Goal: Task Accomplishment & Management: Manage account settings

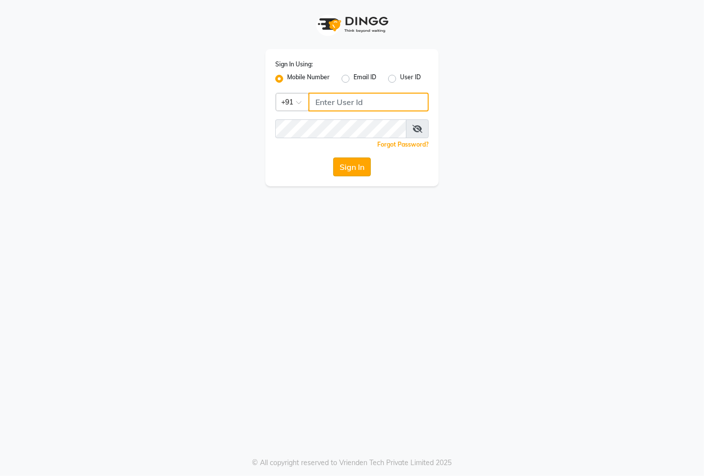
type input "9146515199"
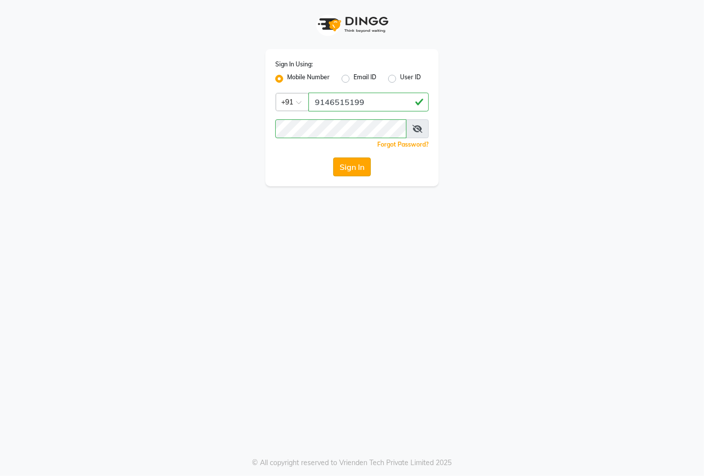
click at [353, 171] on button "Sign In" at bounding box center [352, 166] width 38 height 19
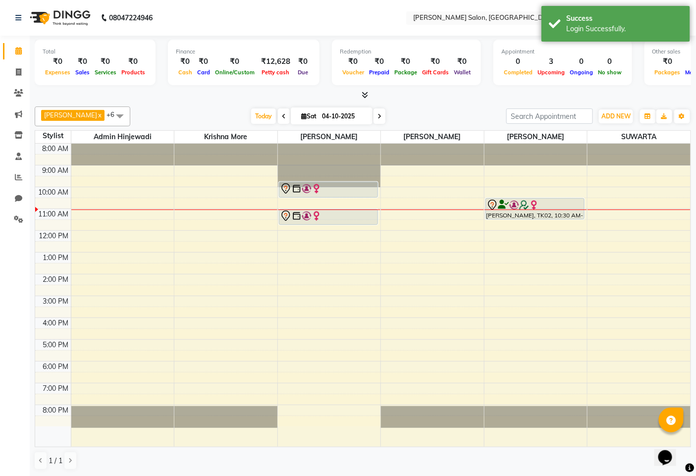
scroll to position [0, 0]
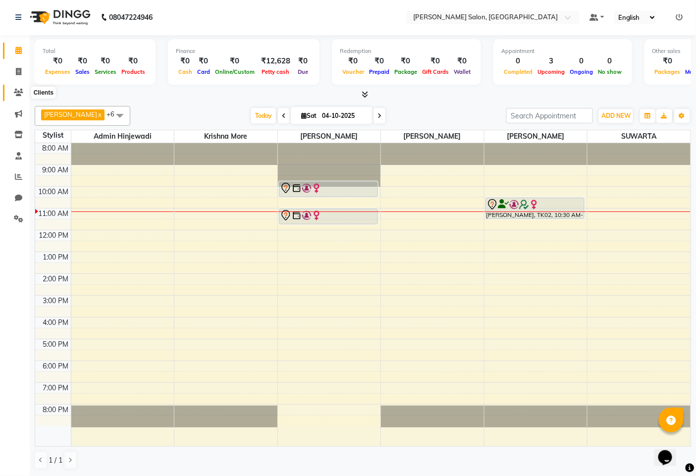
click at [16, 90] on icon at bounding box center [18, 92] width 9 height 7
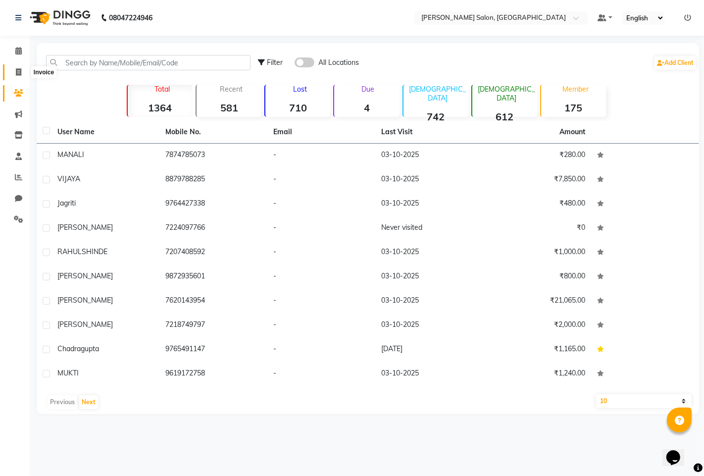
click at [16, 72] on icon at bounding box center [18, 71] width 5 height 7
select select "service"
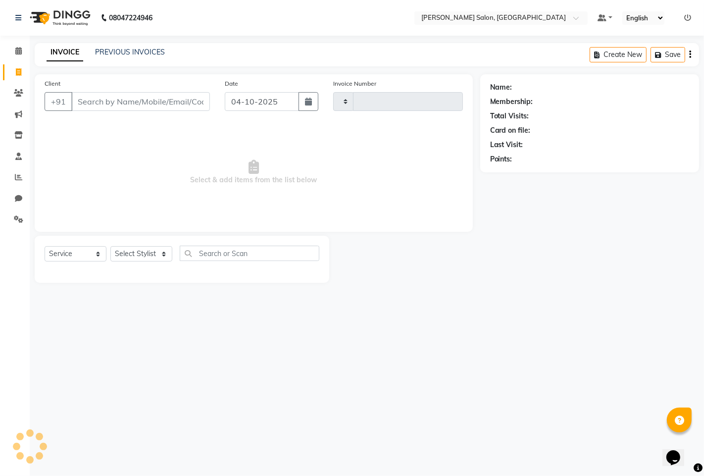
type input "1610"
select select "7331"
click at [151, 101] on input "Client" at bounding box center [140, 101] width 139 height 19
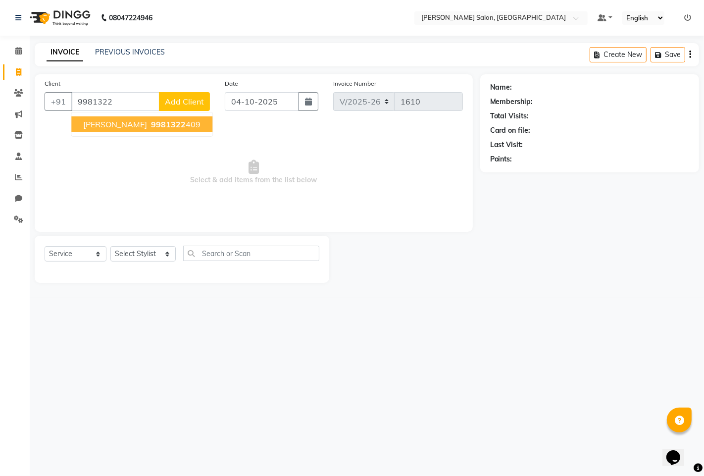
click at [98, 125] on span "[PERSON_NAME]" at bounding box center [115, 124] width 64 height 10
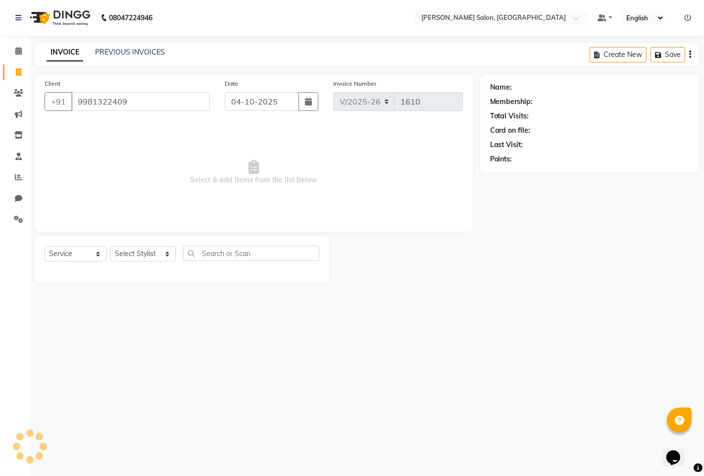
type input "9981322409"
select select "1: Object"
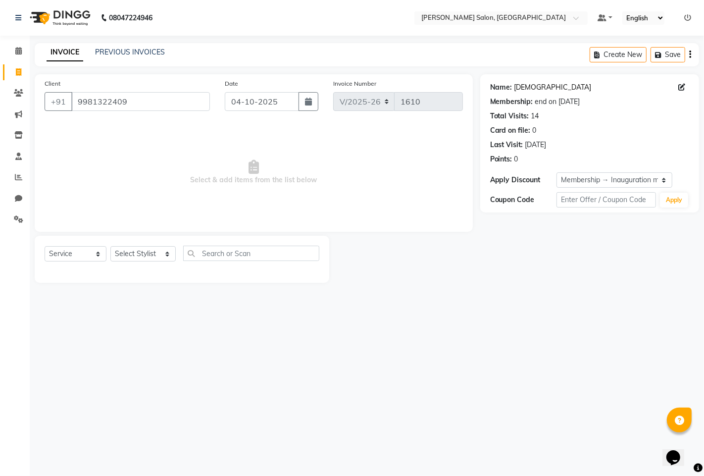
click at [523, 89] on link "[DEMOGRAPHIC_DATA]" at bounding box center [552, 87] width 77 height 10
click at [169, 104] on input "9981322409" at bounding box center [140, 101] width 139 height 19
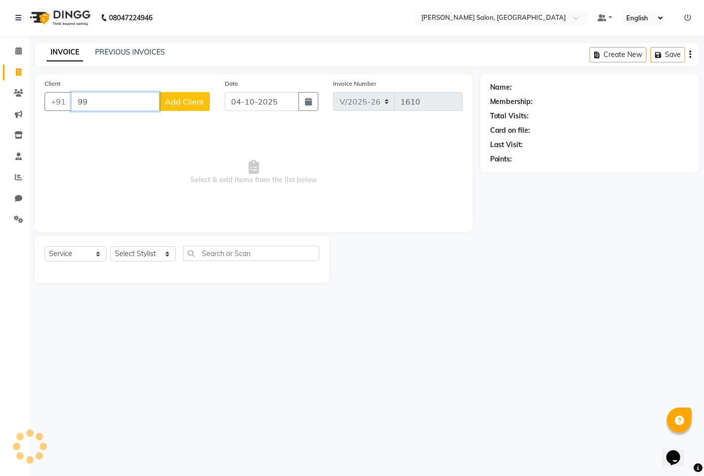
type input "9"
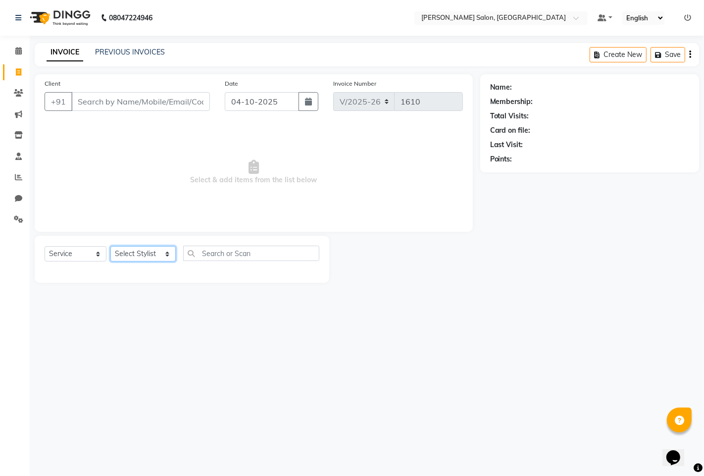
click at [124, 250] on select "Select Stylist admin hinjewadi [PERSON_NAME] krishna more [PERSON_NAME] rishi […" at bounding box center [142, 253] width 65 height 15
select select "63569"
click at [110, 247] on select "Select Stylist admin hinjewadi [PERSON_NAME] krishna more [PERSON_NAME] rishi […" at bounding box center [142, 253] width 65 height 15
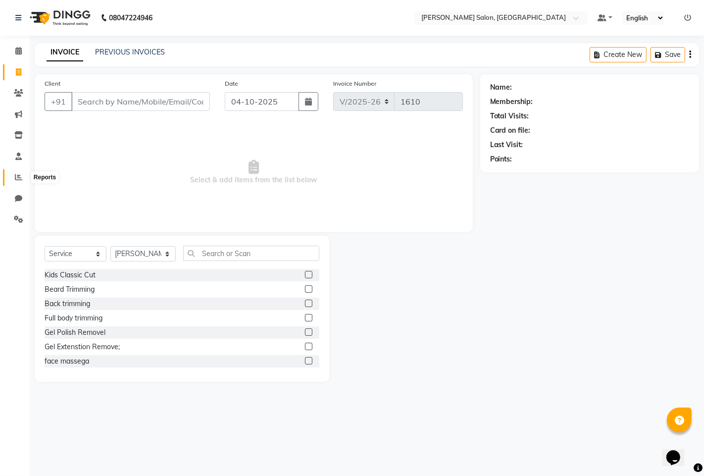
click at [18, 173] on icon at bounding box center [18, 176] width 7 height 7
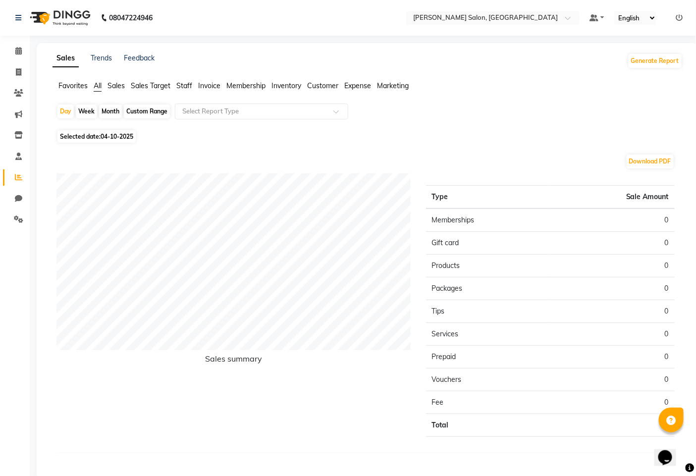
click at [88, 135] on span "Selected date: 04-10-2025" at bounding box center [96, 136] width 78 height 12
select select "10"
select select "2025"
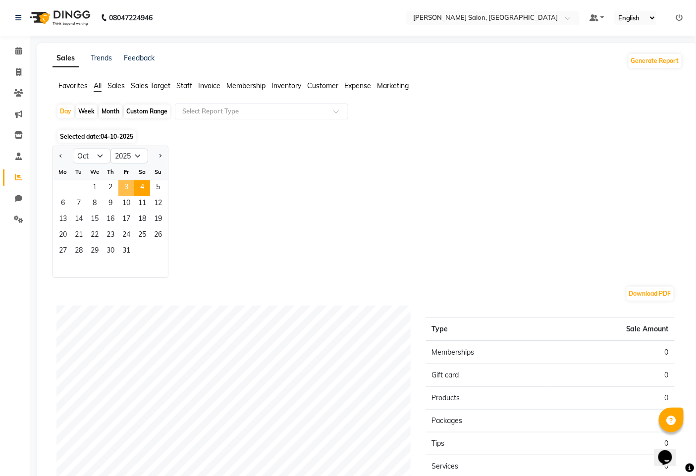
click at [121, 187] on span "3" at bounding box center [126, 188] width 16 height 16
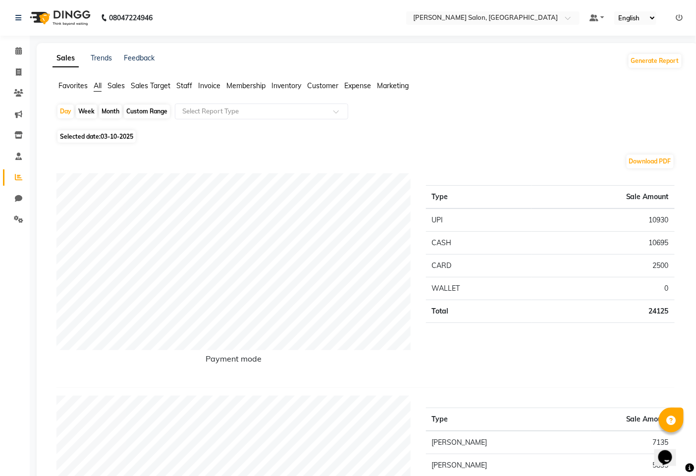
click at [107, 110] on div "Month" at bounding box center [110, 111] width 23 height 14
select select "10"
select select "2025"
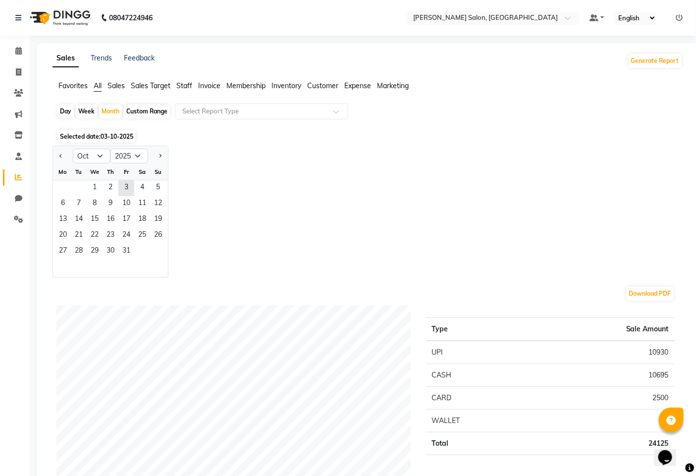
click at [80, 190] on div "1 2 3 4 5" at bounding box center [110, 188] width 115 height 16
click at [114, 185] on span "2" at bounding box center [110, 188] width 16 height 16
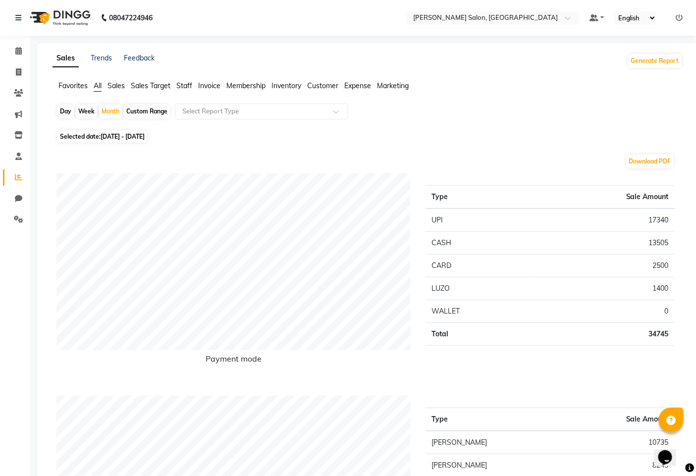
drag, startPoint x: 204, startPoint y: 140, endPoint x: 477, endPoint y: 162, distance: 273.3
click at [477, 162] on div "Download PDF" at bounding box center [365, 161] width 618 height 16
click at [25, 73] on span at bounding box center [18, 72] width 17 height 11
select select "service"
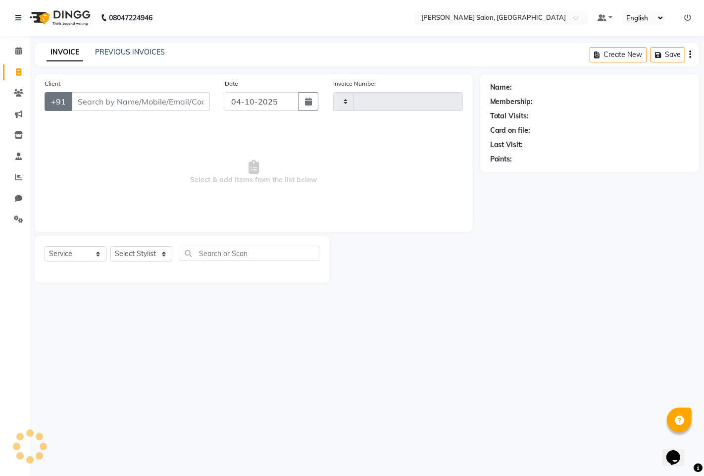
type input "1610"
select select "7331"
click at [128, 251] on select "Select Stylist admin hinjewadi [PERSON_NAME] krishna more [PERSON_NAME] rishi […" at bounding box center [142, 253] width 65 height 15
select select "63569"
click at [110, 247] on select "Select Stylist admin hinjewadi [PERSON_NAME] krishna more [PERSON_NAME] rishi […" at bounding box center [142, 253] width 65 height 15
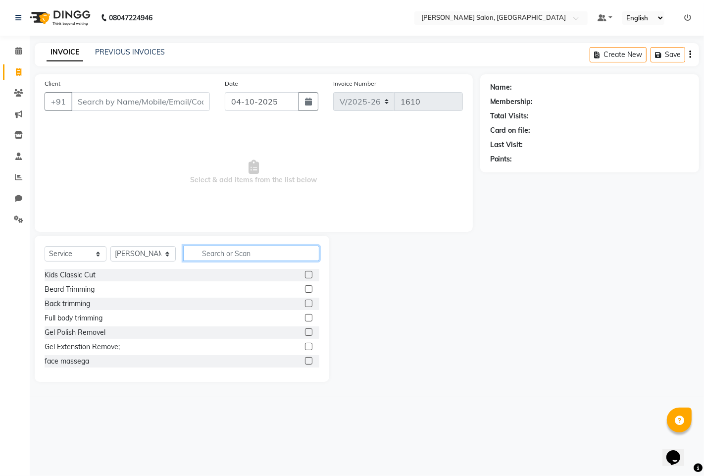
click at [216, 246] on input "text" at bounding box center [251, 253] width 136 height 15
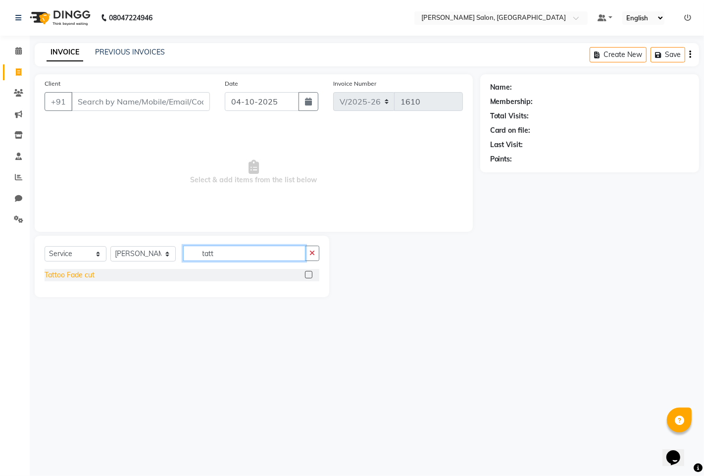
type input "tatt"
click at [86, 274] on div "Tattoo Fade cut" at bounding box center [70, 275] width 50 height 10
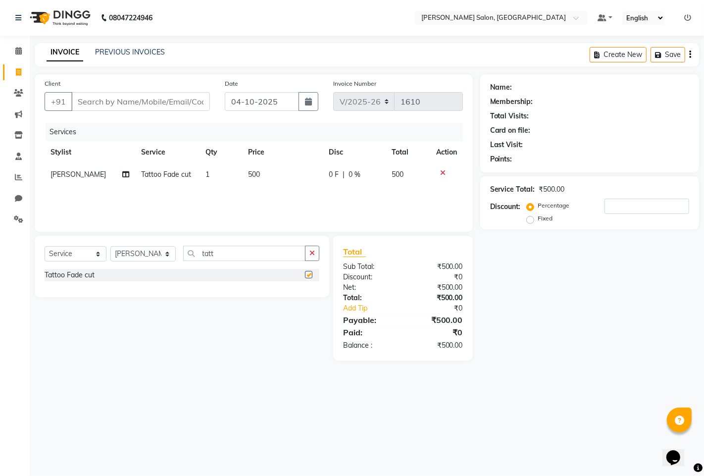
checkbox input "false"
click at [241, 258] on input "tatt" at bounding box center [244, 253] width 122 height 15
type input "t"
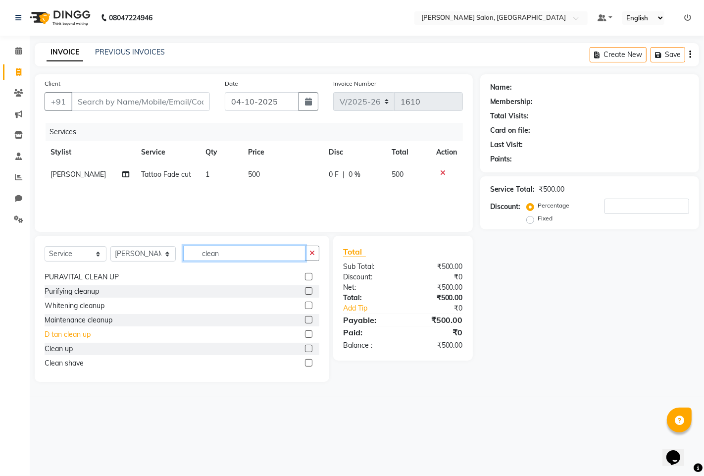
scroll to position [16, 0]
type input "clean"
click at [67, 360] on div "Clean shave" at bounding box center [64, 360] width 39 height 10
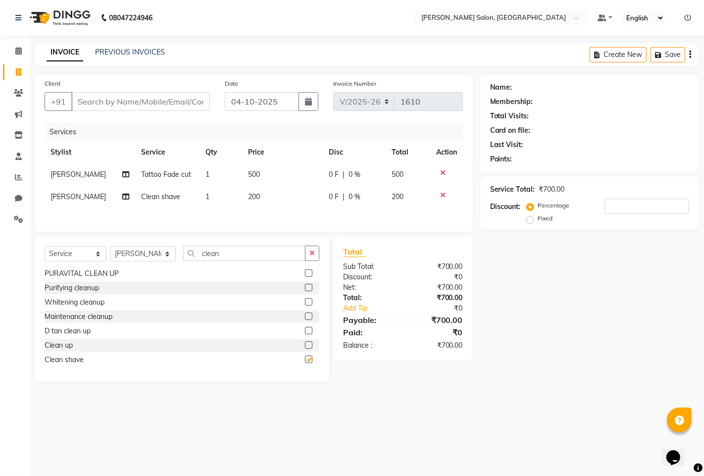
checkbox input "false"
click at [109, 99] on input "Client" at bounding box center [140, 101] width 139 height 19
type input "9"
type input "0"
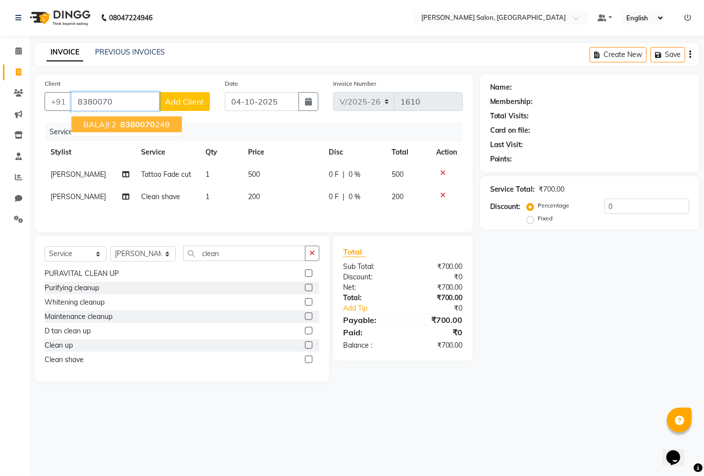
click at [119, 129] on ngb-highlight "8380070 249" at bounding box center [143, 124] width 51 height 10
type input "8380070249"
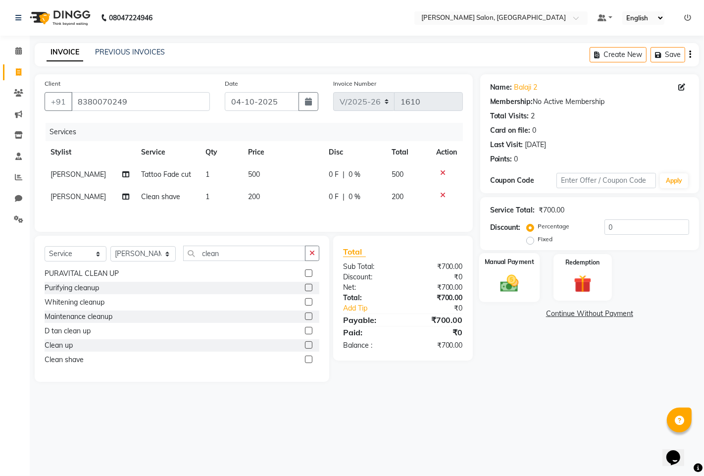
click at [508, 291] on img at bounding box center [509, 282] width 30 height 21
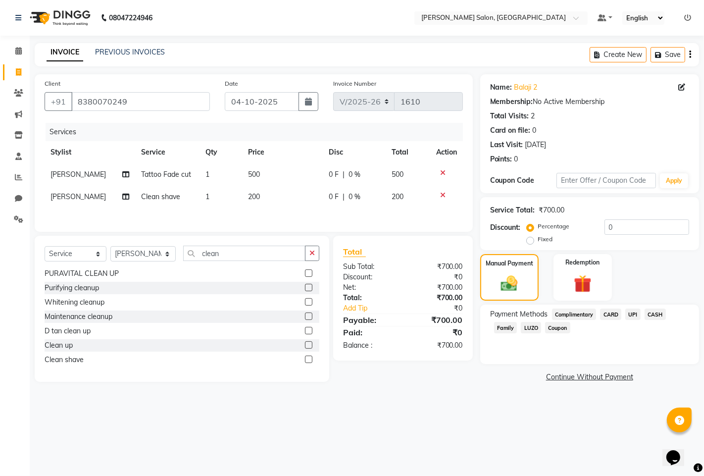
click at [601, 314] on span "CARD" at bounding box center [610, 313] width 21 height 11
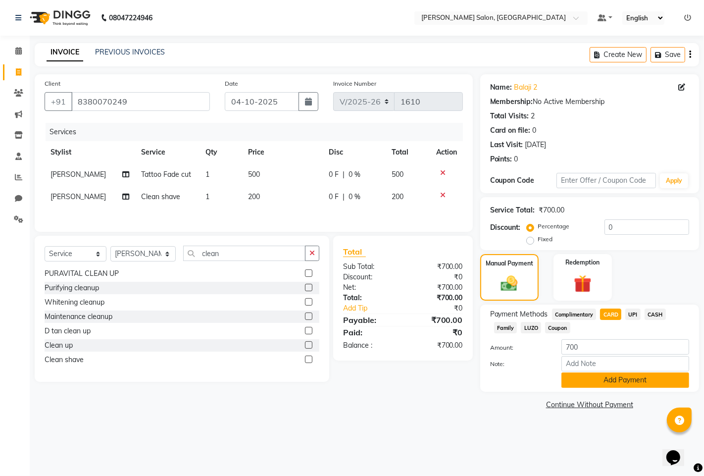
click at [608, 383] on button "Add Payment" at bounding box center [625, 379] width 128 height 15
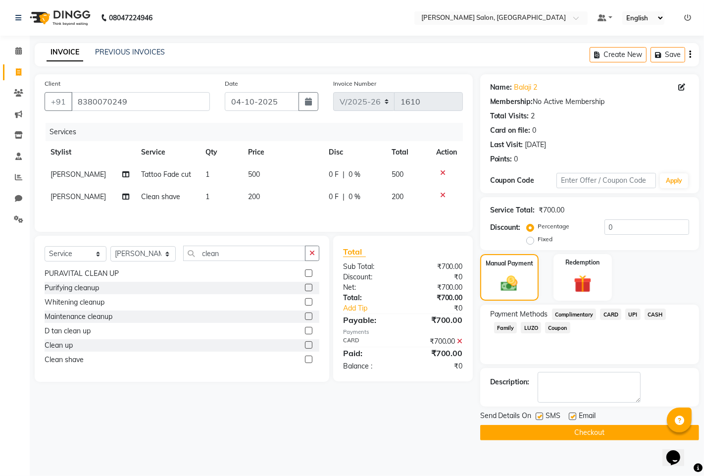
click at [581, 439] on button "Checkout" at bounding box center [589, 432] width 219 height 15
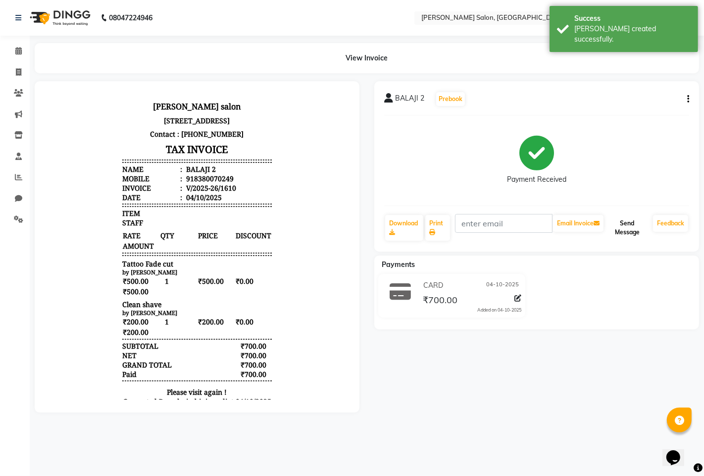
click at [627, 223] on button "Send Message" at bounding box center [628, 228] width 44 height 26
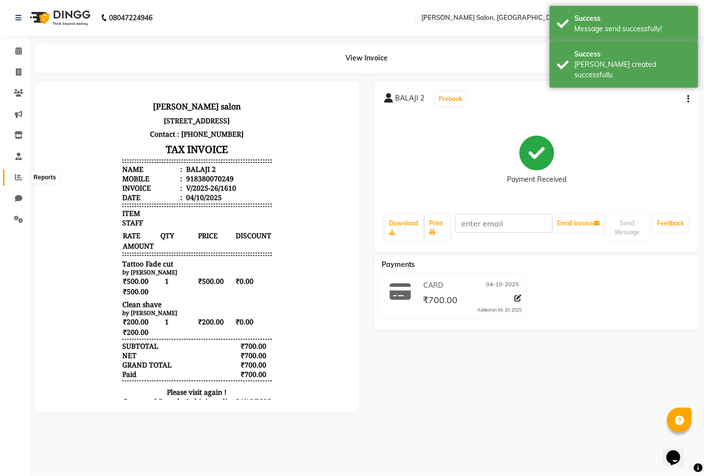
click at [26, 178] on span at bounding box center [18, 177] width 17 height 11
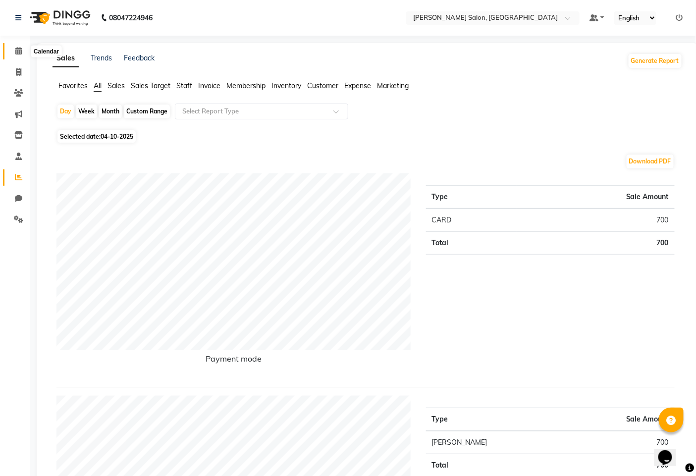
click at [18, 51] on icon at bounding box center [18, 50] width 6 height 7
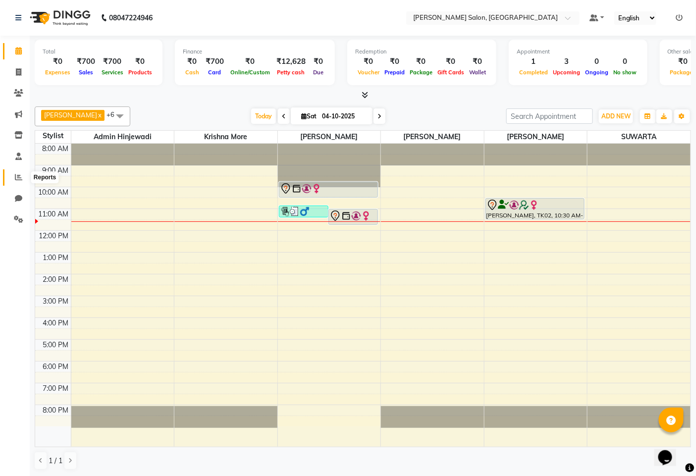
click at [17, 179] on icon at bounding box center [18, 176] width 7 height 7
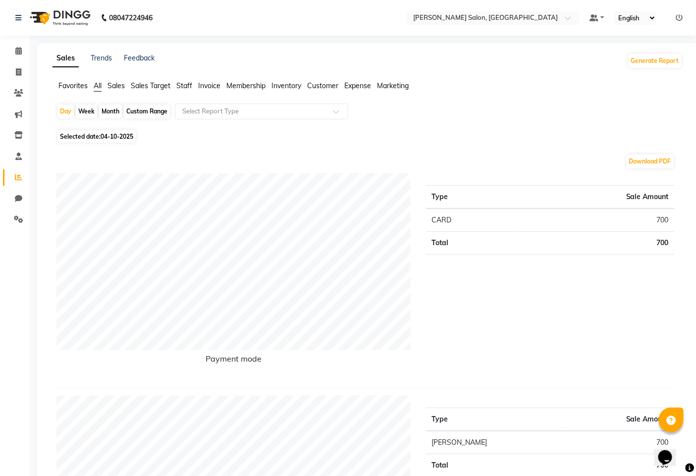
click at [107, 135] on span "04-10-2025" at bounding box center [117, 136] width 33 height 7
select select "10"
select select "2025"
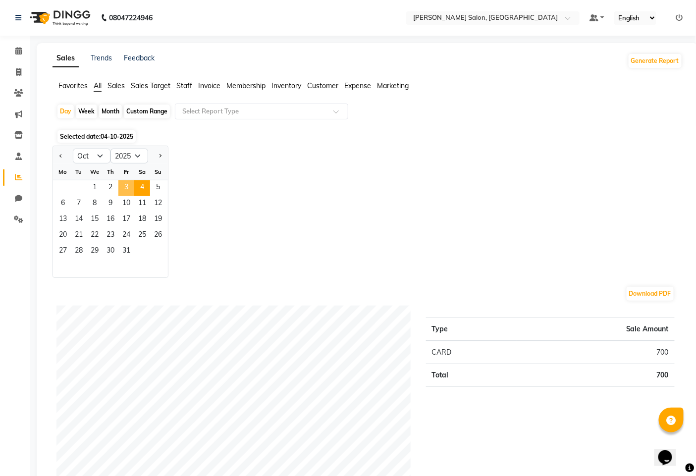
click at [121, 186] on span "3" at bounding box center [126, 188] width 16 height 16
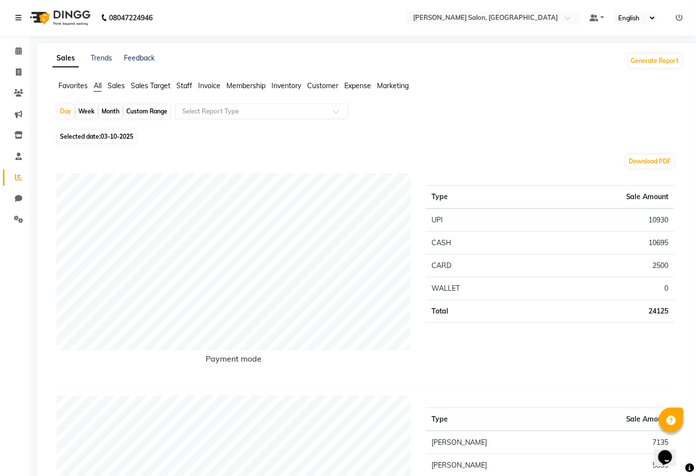
click at [83, 138] on span "Selected date: 03-10-2025" at bounding box center [96, 136] width 78 height 12
select select "10"
select select "2025"
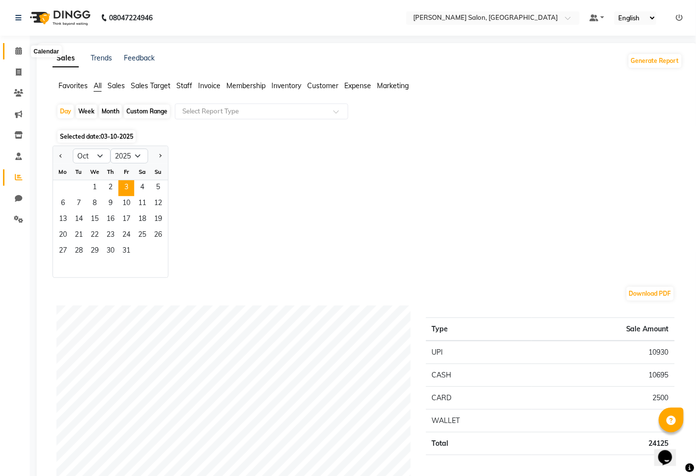
click at [16, 50] on icon at bounding box center [18, 50] width 6 height 7
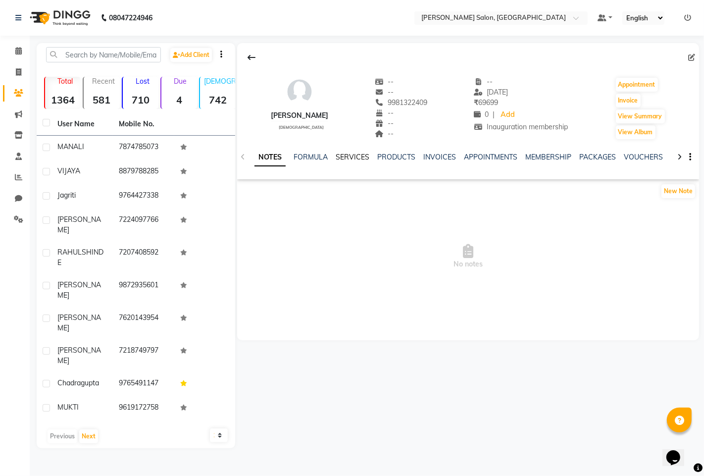
click at [363, 159] on link "SERVICES" at bounding box center [353, 157] width 34 height 9
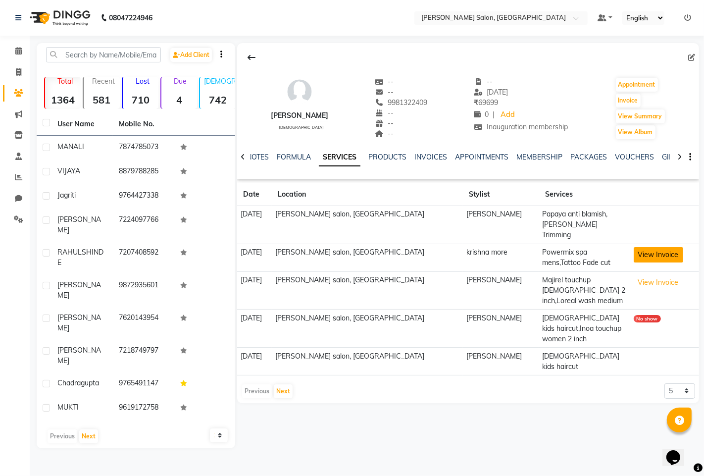
click at [635, 249] on button "View Invoice" at bounding box center [659, 254] width 50 height 15
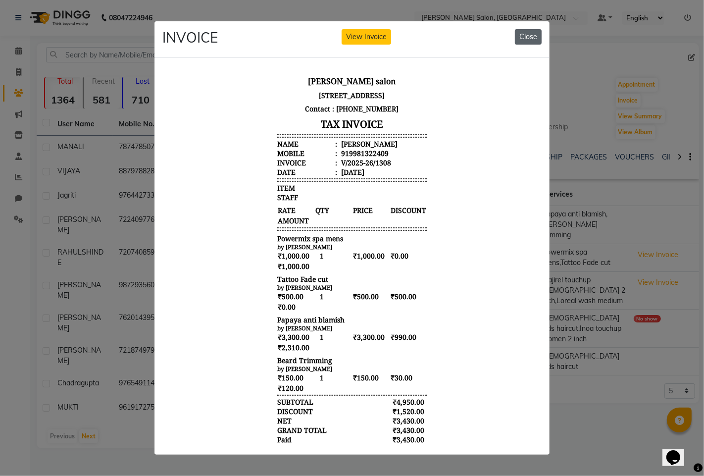
click at [529, 34] on button "Close" at bounding box center [528, 36] width 27 height 15
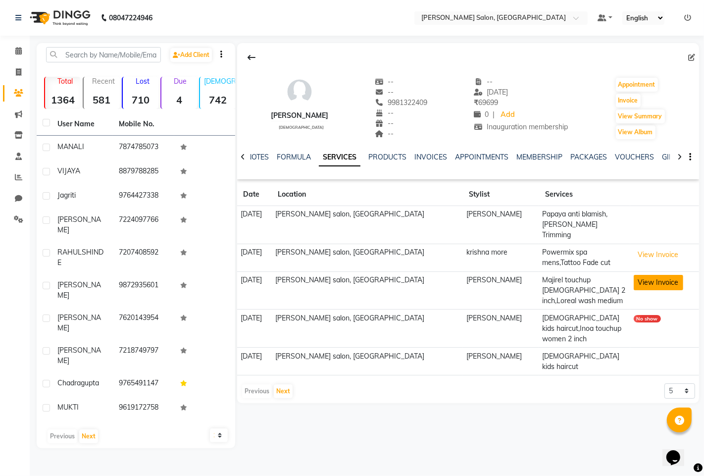
click at [654, 278] on button "View Invoice" at bounding box center [659, 282] width 50 height 15
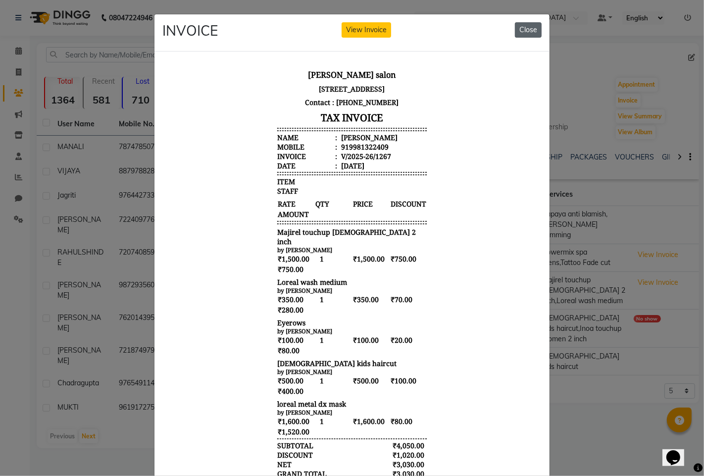
click at [521, 28] on button "Close" at bounding box center [528, 29] width 27 height 15
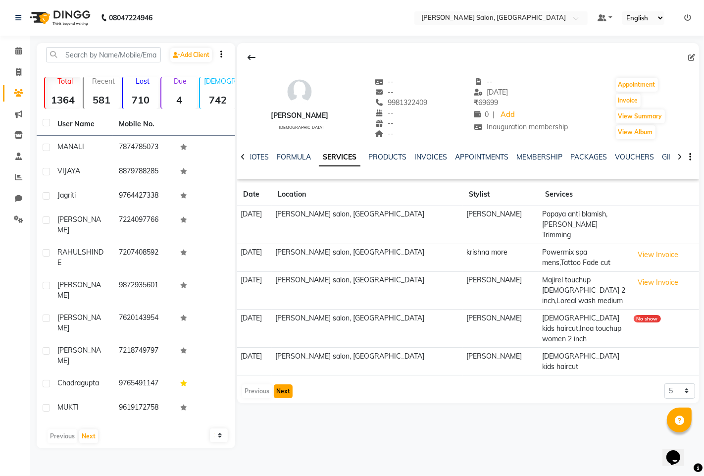
click at [286, 384] on button "Next" at bounding box center [283, 391] width 19 height 14
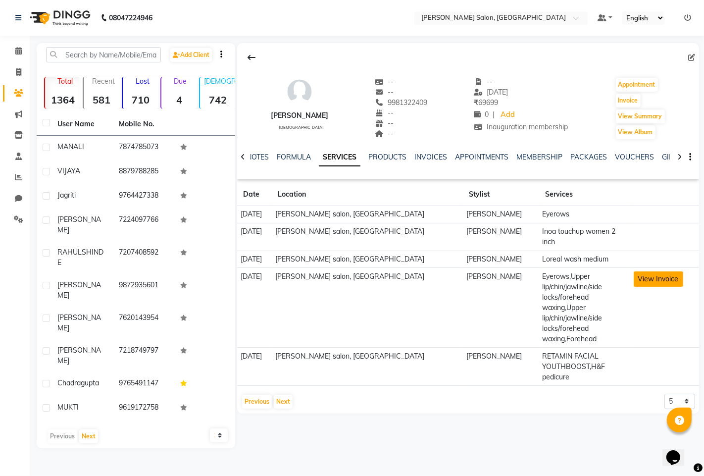
click at [646, 271] on button "View Invoice" at bounding box center [659, 278] width 50 height 15
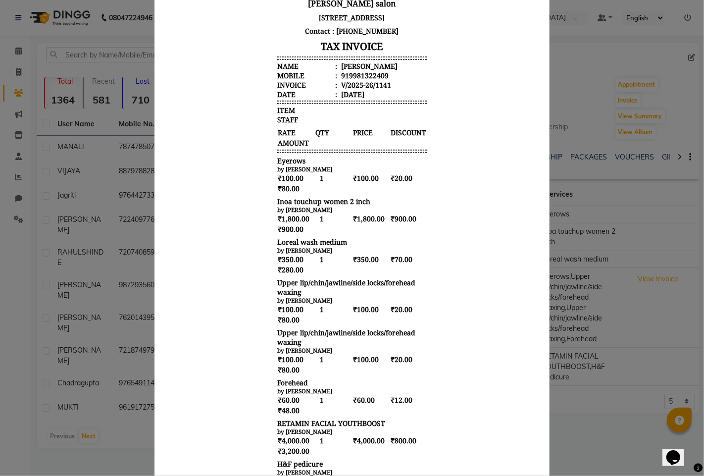
scroll to position [165, 0]
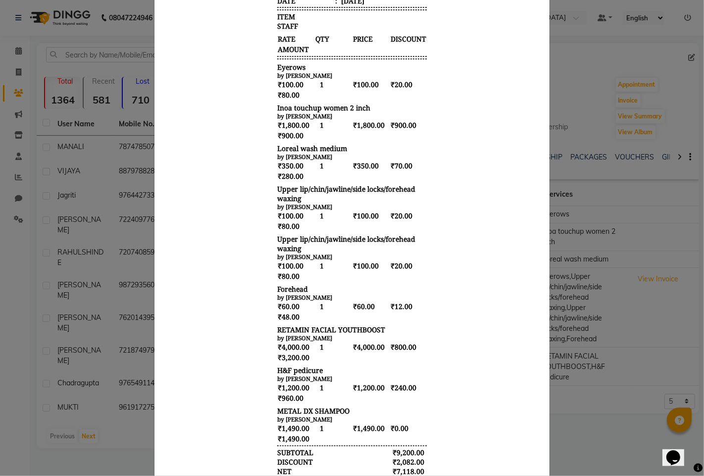
click at [84, 442] on ngb-modal-window "INVOICE View Invoice Close" at bounding box center [352, 238] width 704 height 476
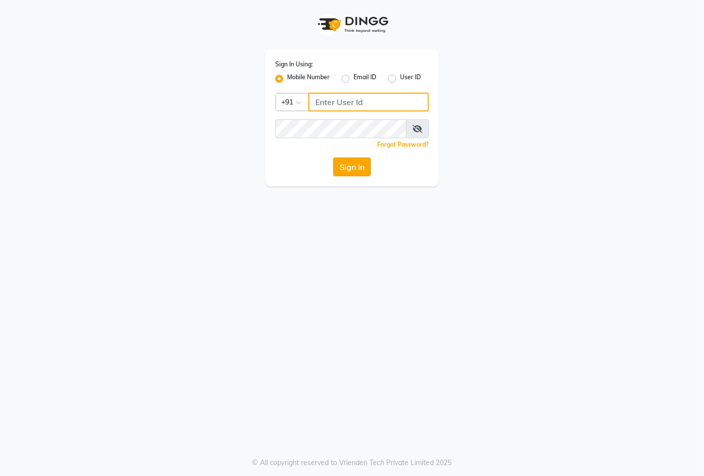
type input "9146515199"
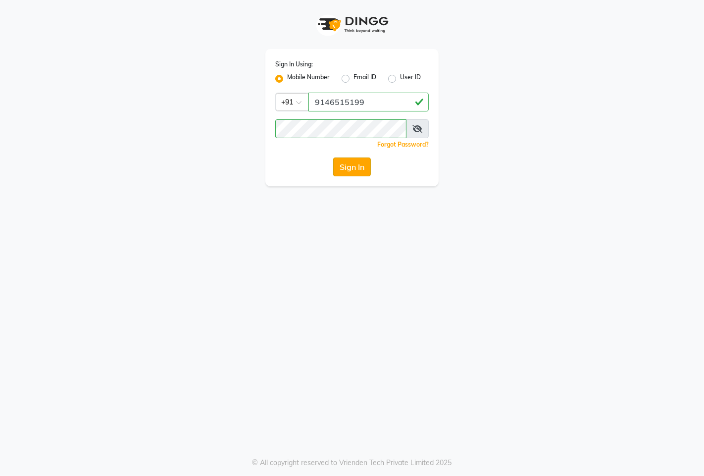
click at [361, 165] on button "Sign In" at bounding box center [352, 166] width 38 height 19
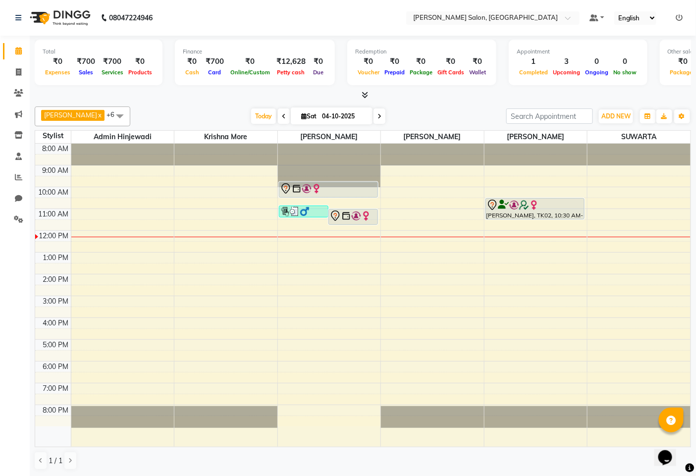
scroll to position [0, 0]
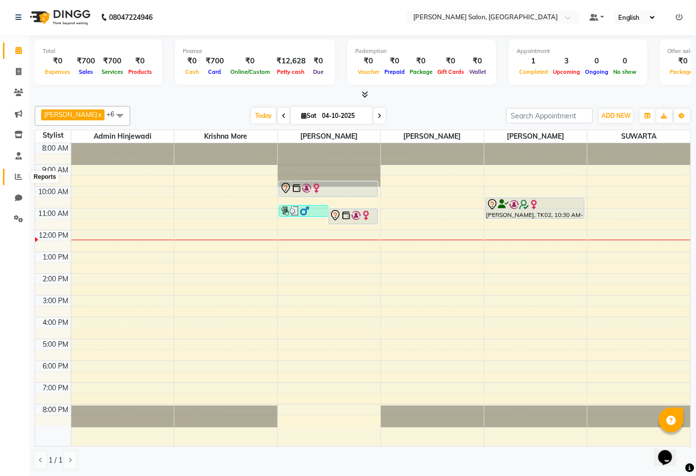
click at [11, 171] on span at bounding box center [18, 176] width 17 height 11
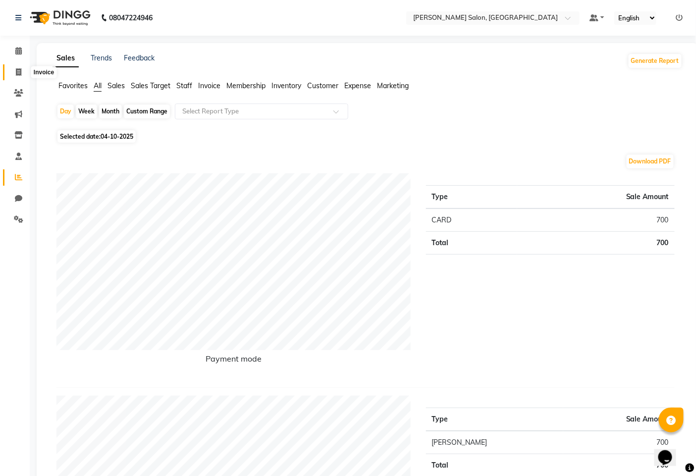
click at [12, 72] on span at bounding box center [18, 72] width 17 height 11
select select "service"
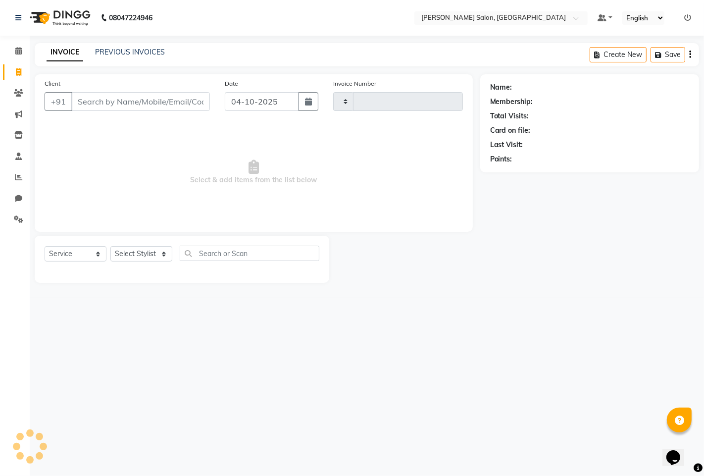
type input "1611"
select select "7331"
click at [106, 96] on input "Client" at bounding box center [140, 101] width 139 height 19
click at [106, 106] on input "Client" at bounding box center [140, 101] width 139 height 19
type input "9154873954"
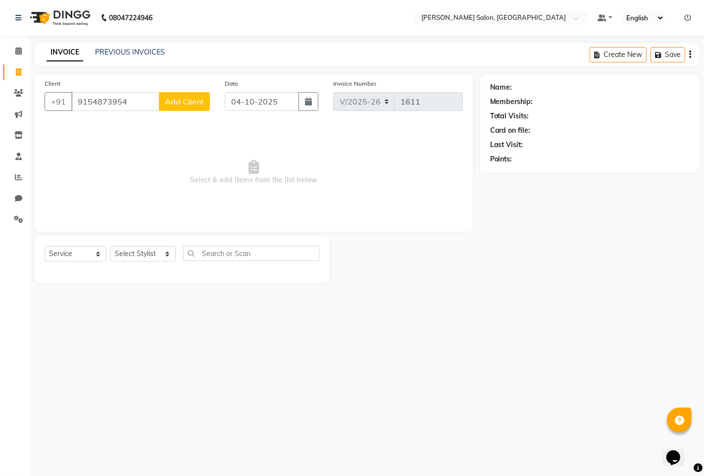
click at [186, 101] on span "Add Client" at bounding box center [184, 102] width 39 height 10
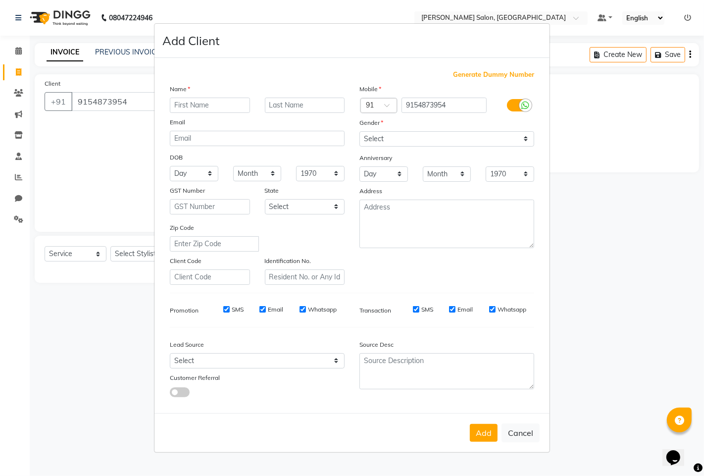
click at [182, 98] on input "text" at bounding box center [210, 105] width 80 height 15
type input "[PERSON_NAME]"
drag, startPoint x: 388, startPoint y: 136, endPoint x: 384, endPoint y: 144, distance: 8.9
click at [388, 136] on select "Select [DEMOGRAPHIC_DATA] [DEMOGRAPHIC_DATA] Other Prefer Not To Say" at bounding box center [446, 138] width 175 height 15
select select "male"
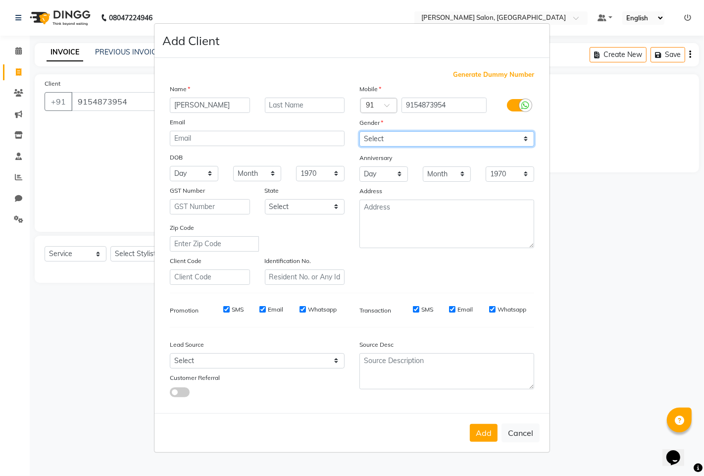
click at [359, 131] on select "Select [DEMOGRAPHIC_DATA] [DEMOGRAPHIC_DATA] Other Prefer Not To Say" at bounding box center [446, 138] width 175 height 15
click at [487, 431] on button "Add" at bounding box center [484, 433] width 28 height 18
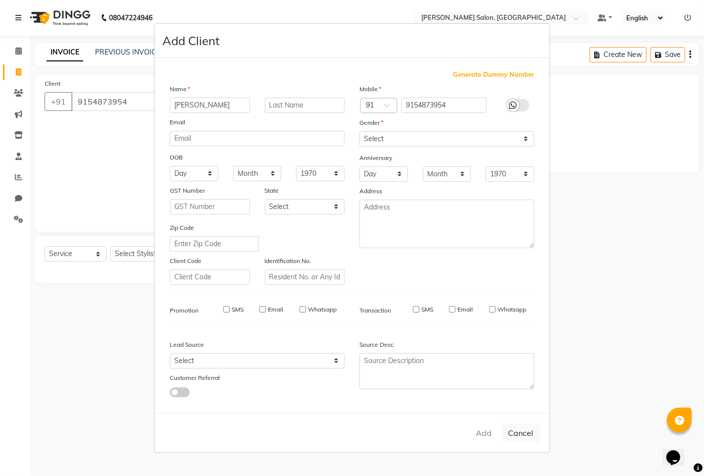
select select
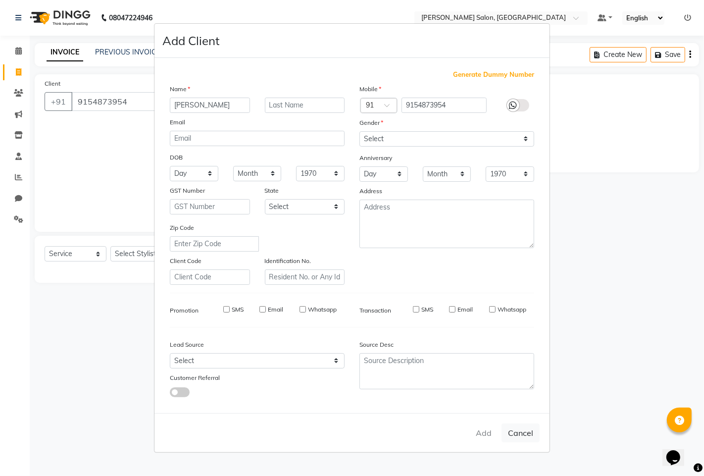
select select
checkbox input "false"
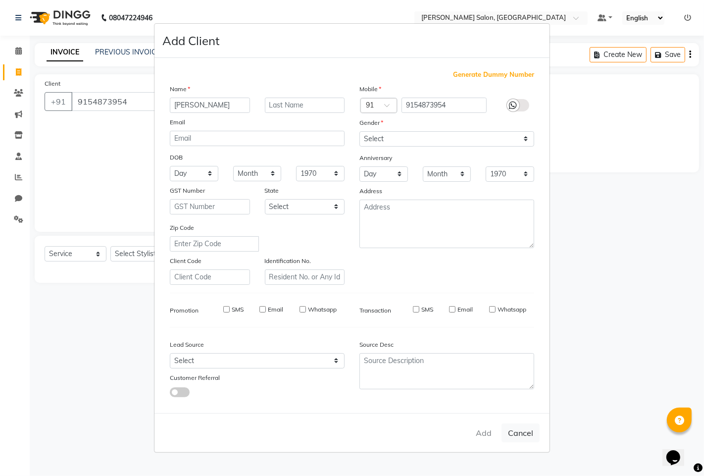
checkbox input "false"
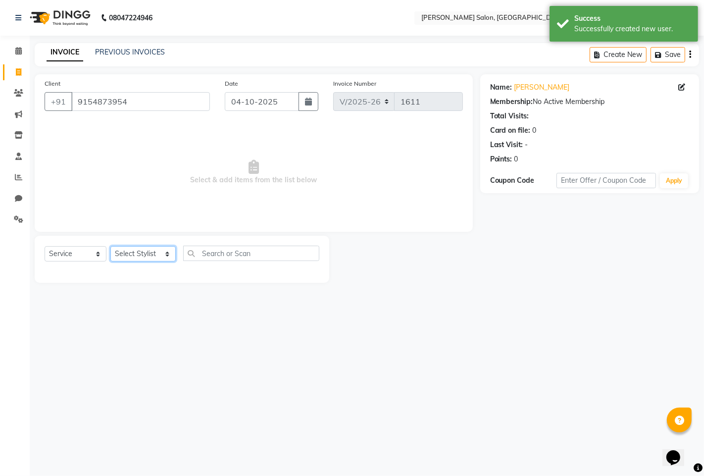
click at [140, 256] on select "Select Stylist admin hinjewadi [PERSON_NAME] krishna more [PERSON_NAME] rishi […" at bounding box center [142, 253] width 65 height 15
select select "76917"
click at [110, 247] on select "Select Stylist admin hinjewadi [PERSON_NAME] krishna more [PERSON_NAME] rishi […" at bounding box center [142, 253] width 65 height 15
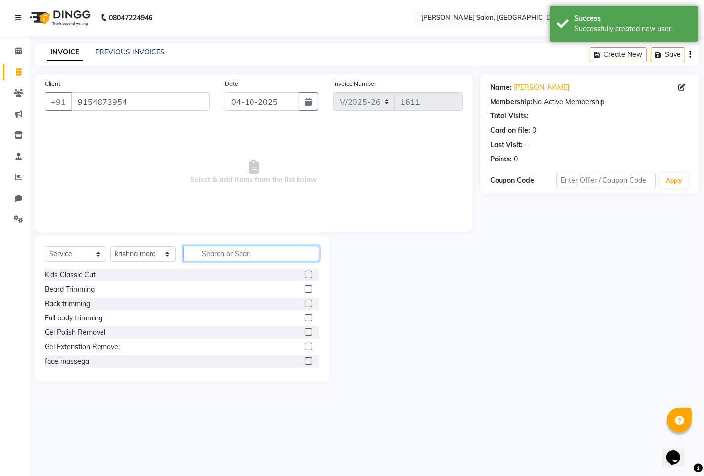
click at [202, 255] on input "text" at bounding box center [251, 253] width 136 height 15
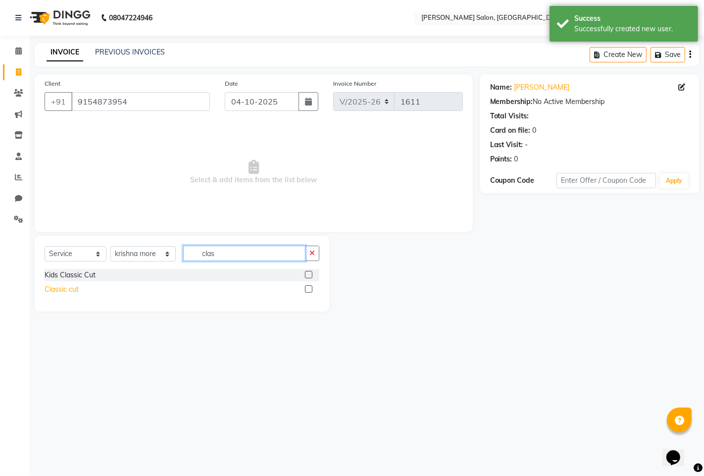
type input "clas"
click at [65, 294] on div "Classic cut" at bounding box center [62, 289] width 34 height 10
checkbox input "false"
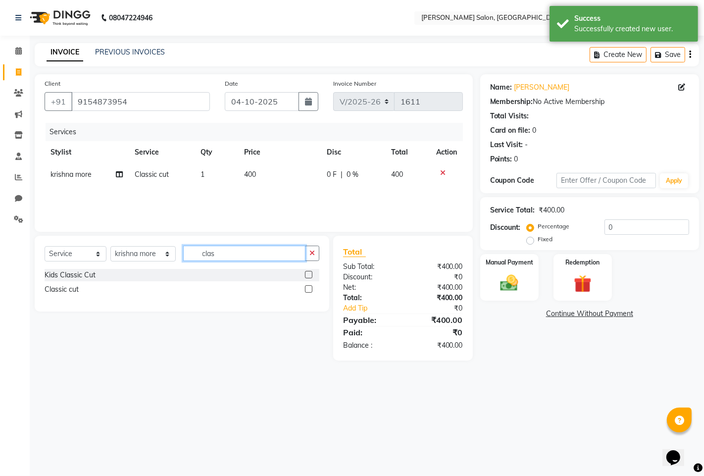
click at [268, 248] on input "clas" at bounding box center [244, 253] width 122 height 15
type input "c"
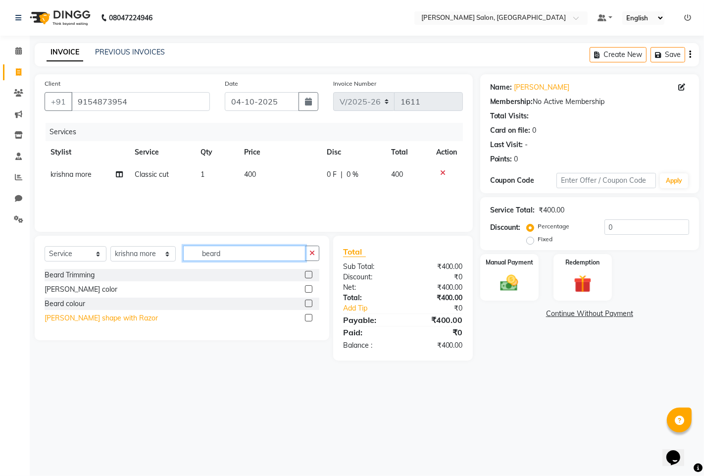
type input "beard"
click at [58, 319] on div "[PERSON_NAME] shape with Razor" at bounding box center [101, 318] width 113 height 10
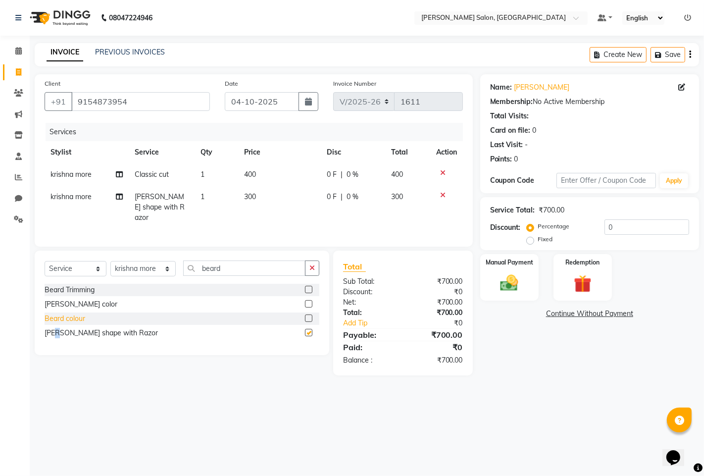
checkbox input "false"
click at [272, 273] on input "beard" at bounding box center [244, 267] width 122 height 15
click at [444, 192] on icon at bounding box center [442, 195] width 5 height 7
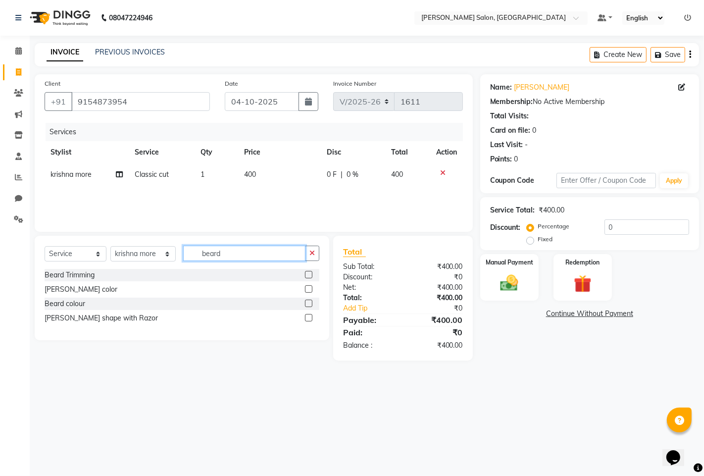
click at [238, 259] on input "beard" at bounding box center [244, 253] width 122 height 15
type input "b"
type input "clean"
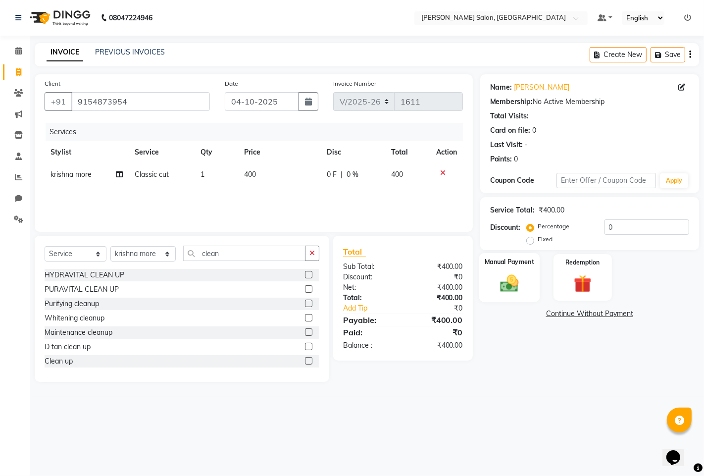
click at [525, 275] on div "Manual Payment" at bounding box center [509, 277] width 61 height 49
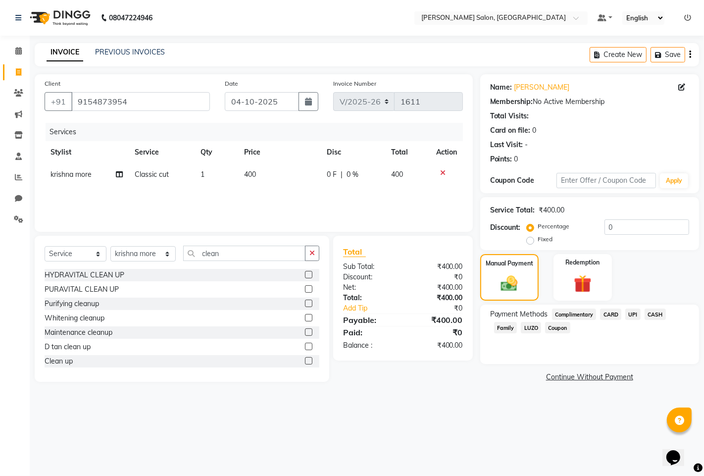
click at [625, 312] on span "UPI" at bounding box center [632, 313] width 15 height 11
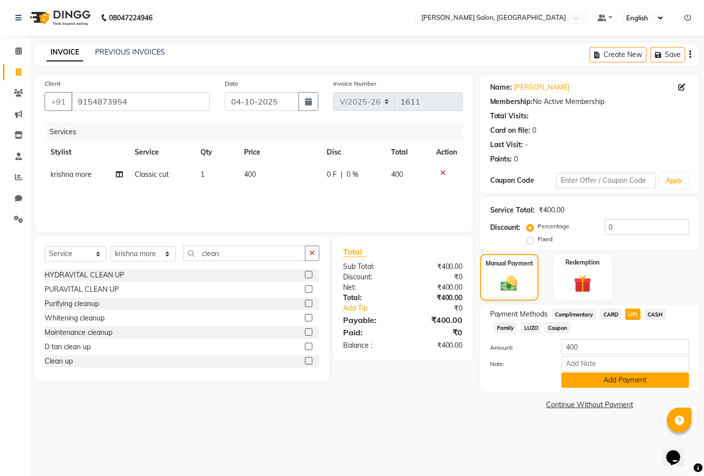
click at [619, 385] on button "Add Payment" at bounding box center [625, 379] width 128 height 15
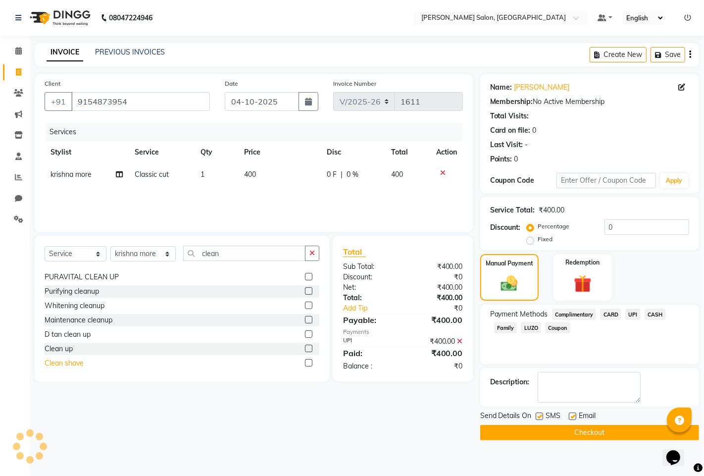
scroll to position [16, 0]
click at [75, 360] on div "Clean shave" at bounding box center [64, 360] width 39 height 10
checkbox input "false"
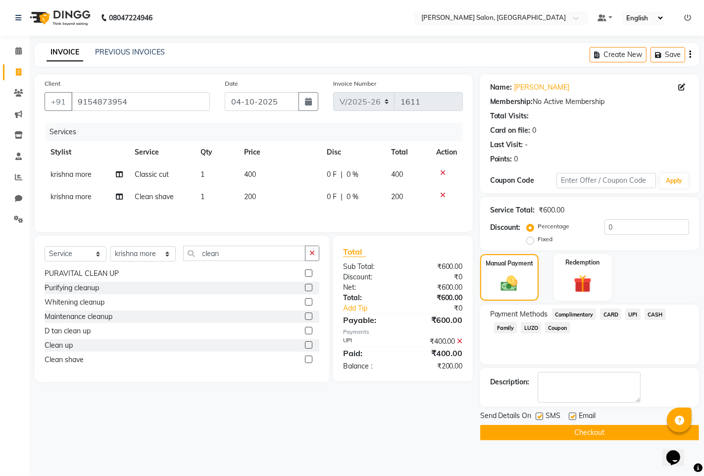
click at [530, 328] on span "LUZO" at bounding box center [531, 327] width 20 height 11
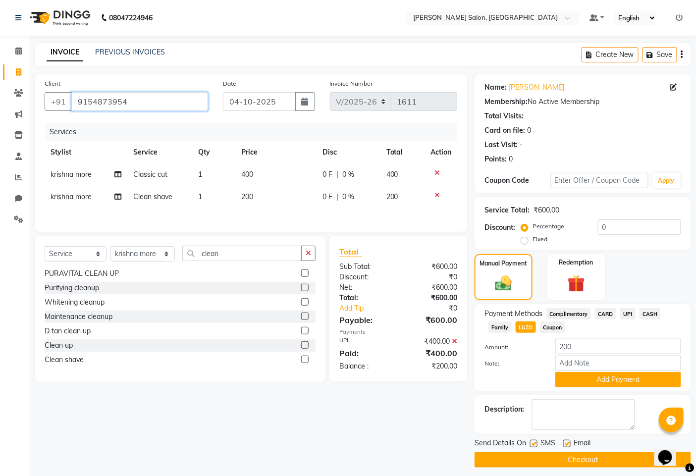
click at [96, 104] on input "9154873954" at bounding box center [139, 101] width 137 height 19
click at [95, 104] on input "9154873954" at bounding box center [139, 101] width 137 height 19
click at [434, 170] on icon at bounding box center [436, 172] width 5 height 7
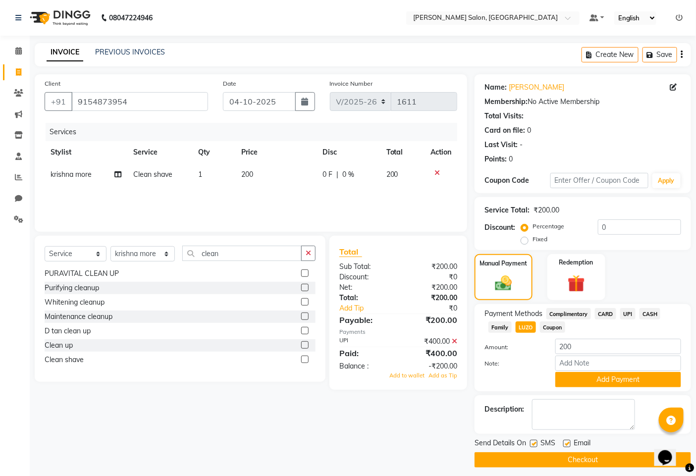
click at [439, 170] on icon at bounding box center [436, 172] width 5 height 7
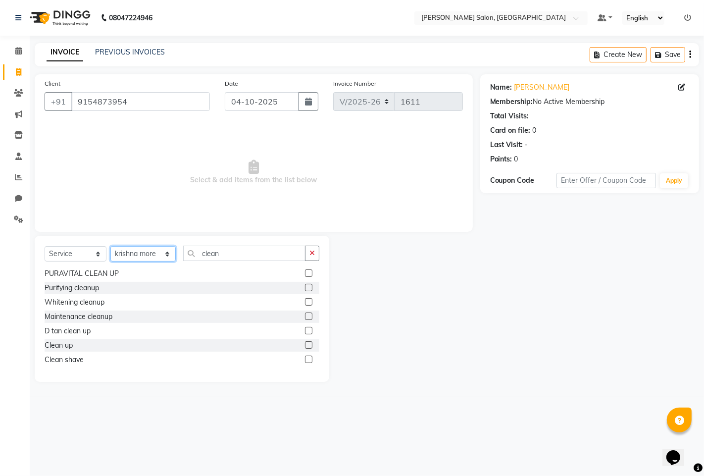
drag, startPoint x: 141, startPoint y: 248, endPoint x: 140, endPoint y: 253, distance: 5.0
click at [141, 248] on select "Select Stylist admin hinjewadi [PERSON_NAME] krishna more [PERSON_NAME] rishi […" at bounding box center [142, 253] width 65 height 15
select select "85091"
click at [110, 247] on select "Select Stylist admin hinjewadi [PERSON_NAME] krishna more [PERSON_NAME] rishi […" at bounding box center [142, 253] width 65 height 15
click at [255, 260] on input "clean" at bounding box center [244, 253] width 122 height 15
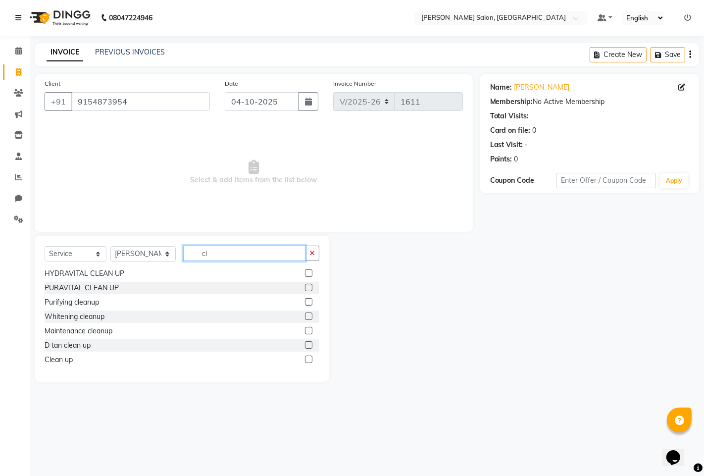
type input "c"
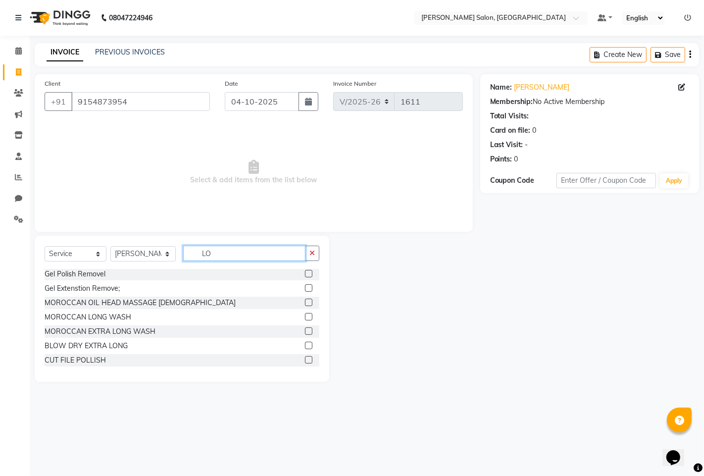
scroll to position [0, 0]
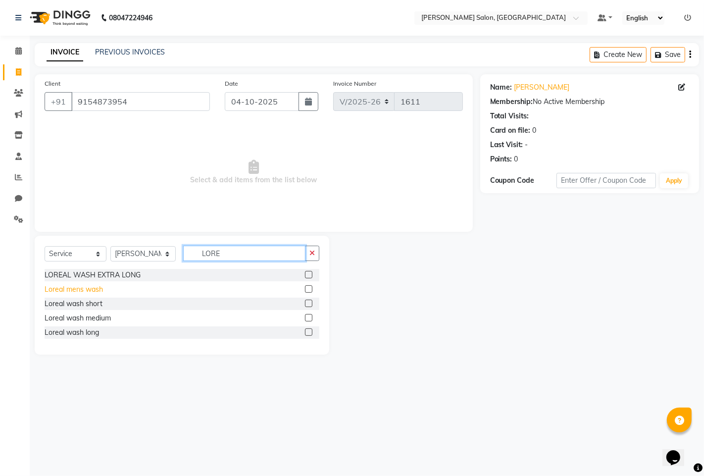
type input "LORE"
click at [91, 286] on div "Loreal mens wash" at bounding box center [74, 289] width 58 height 10
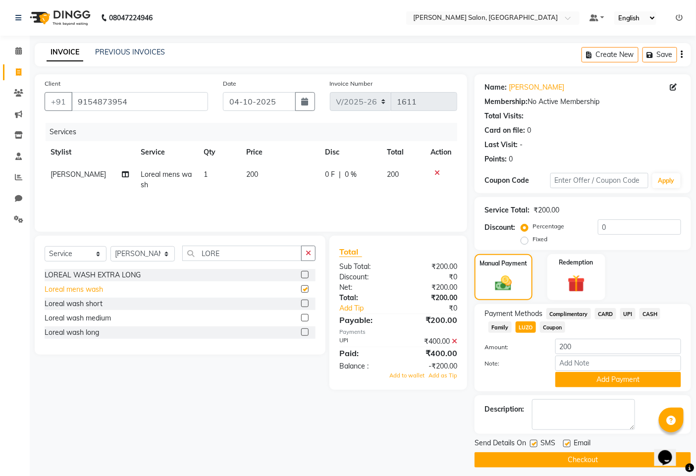
checkbox input "false"
click at [437, 170] on icon at bounding box center [436, 172] width 5 height 7
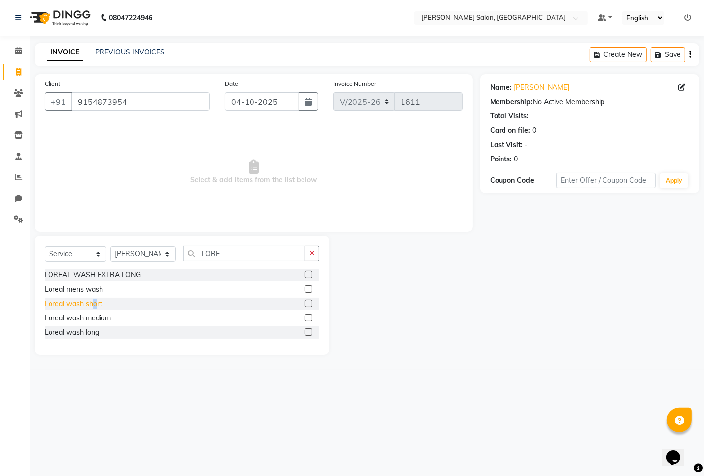
click at [96, 303] on div "Loreal wash short" at bounding box center [74, 304] width 58 height 10
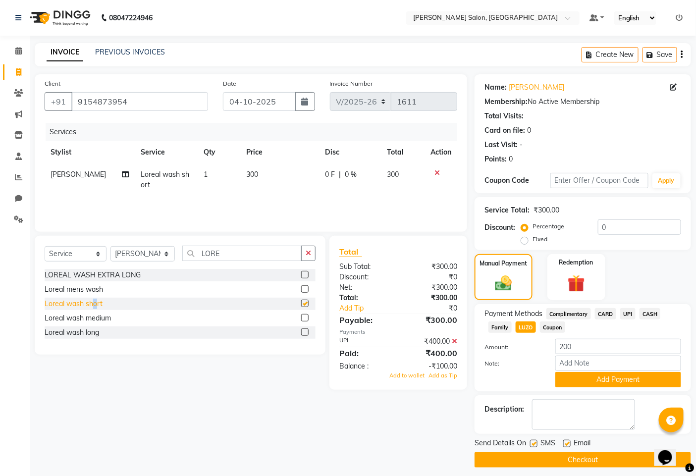
checkbox input "false"
click at [255, 256] on input "LORE" at bounding box center [241, 253] width 119 height 15
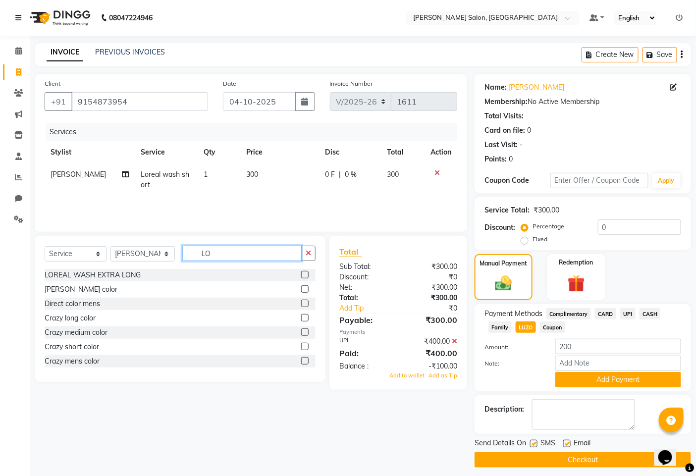
type input "L"
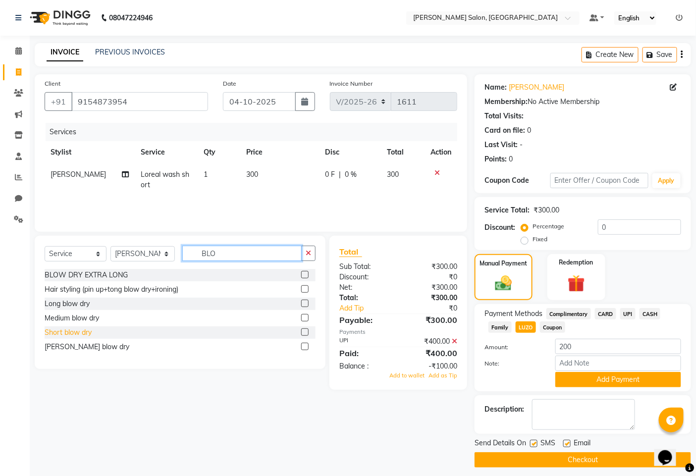
type input "BLO"
click at [58, 334] on div "Short blow dry" at bounding box center [68, 332] width 47 height 10
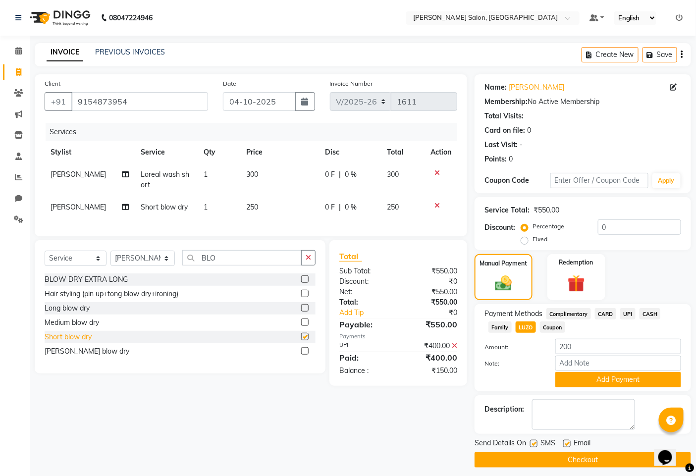
checkbox input "false"
click at [149, 101] on input "9154873954" at bounding box center [139, 101] width 137 height 19
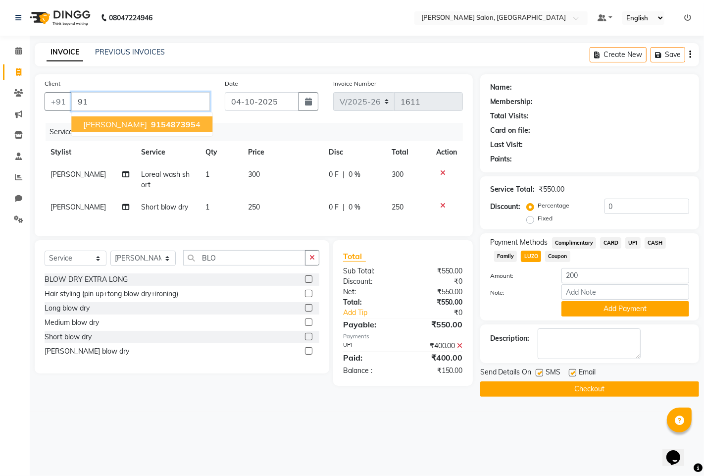
type input "9"
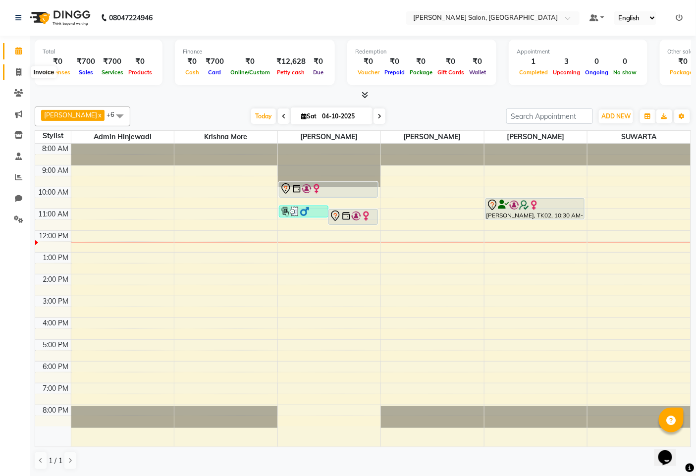
click at [13, 75] on span at bounding box center [18, 72] width 17 height 11
select select "7331"
select select "service"
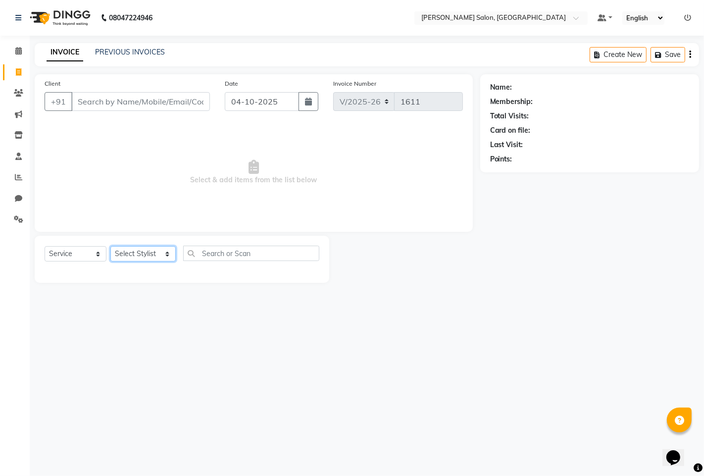
click at [153, 255] on select "Select Stylist admin hinjewadi [PERSON_NAME] krishna more [PERSON_NAME] rishi […" at bounding box center [142, 253] width 65 height 15
select select "76917"
click at [110, 247] on select "Select Stylist admin hinjewadi [PERSON_NAME] krishna more [PERSON_NAME] rishi […" at bounding box center [142, 253] width 65 height 15
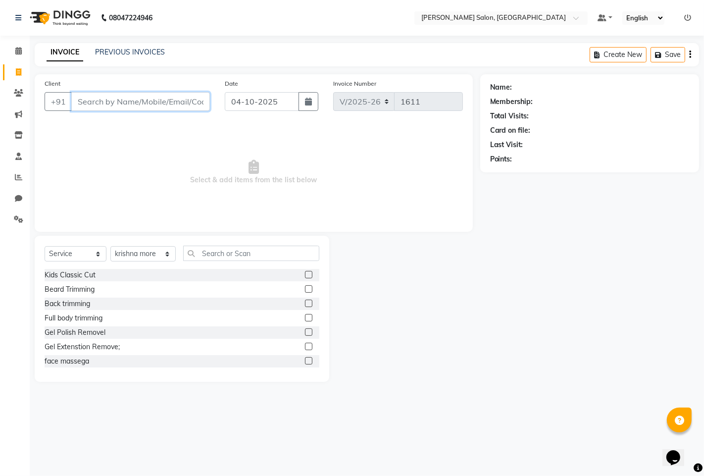
drag, startPoint x: 241, startPoint y: 256, endPoint x: 117, endPoint y: 102, distance: 198.7
paste input "9154873954"
type input "9154873954"
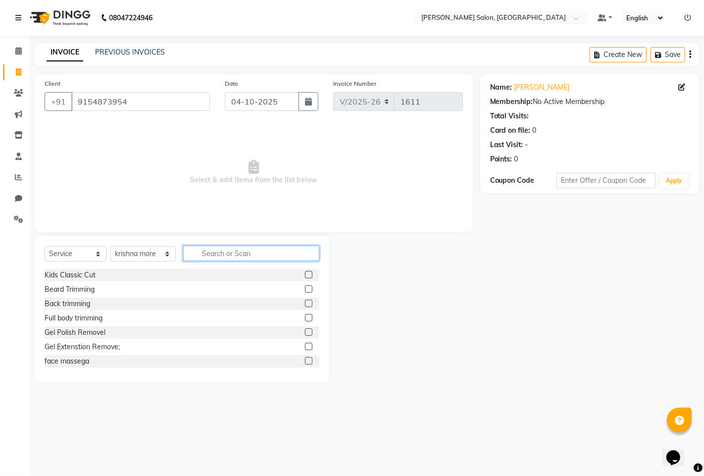
click at [218, 255] on input "text" at bounding box center [251, 253] width 136 height 15
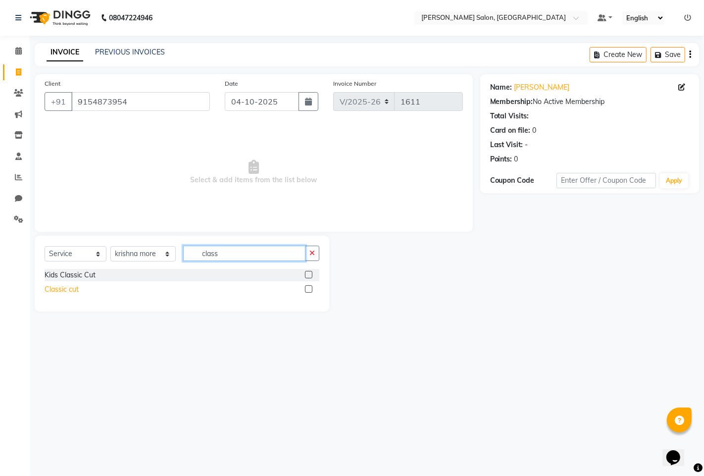
type input "class"
click at [66, 291] on div "Classic cut" at bounding box center [62, 289] width 34 height 10
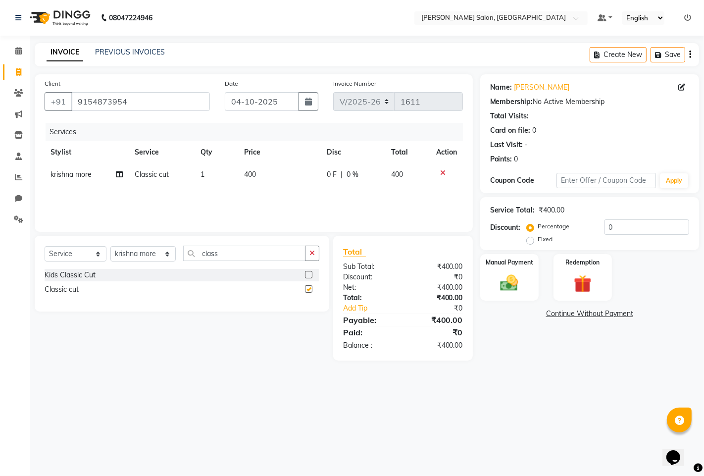
checkbox input "false"
click at [228, 259] on input "class" at bounding box center [244, 253] width 122 height 15
type input "c"
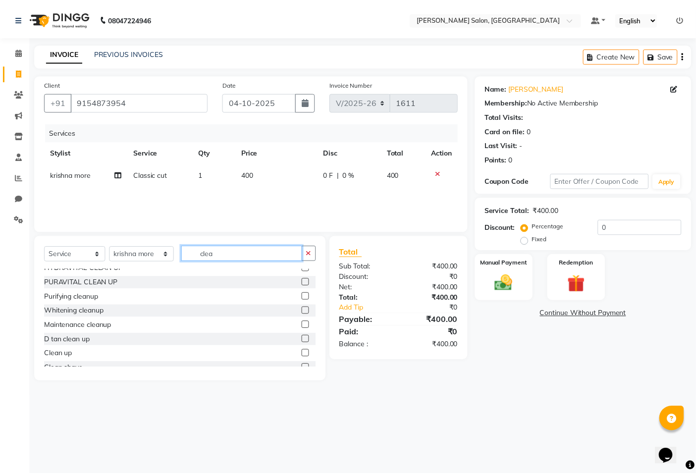
scroll to position [30, 0]
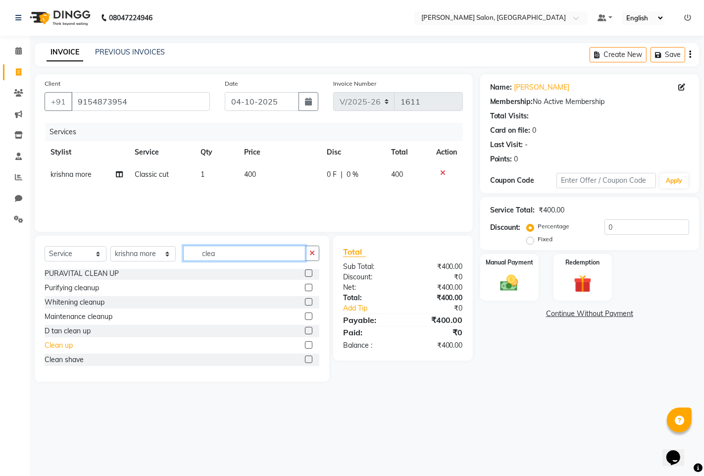
type input "clea"
click at [65, 349] on div "Clean up" at bounding box center [59, 345] width 28 height 10
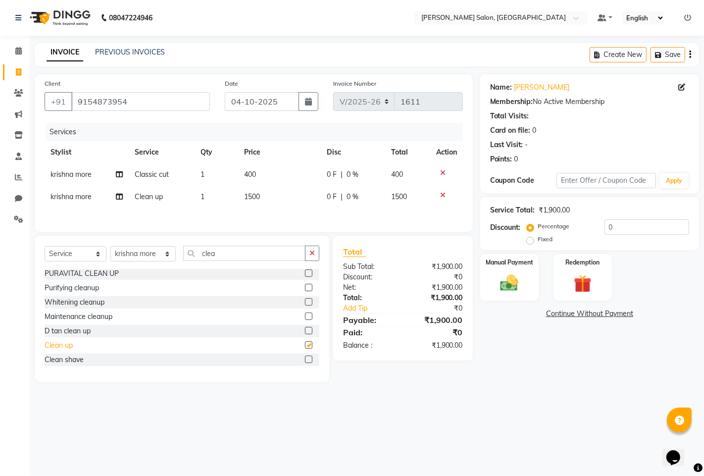
checkbox input "false"
click at [73, 365] on div "Clean shave" at bounding box center [64, 360] width 39 height 10
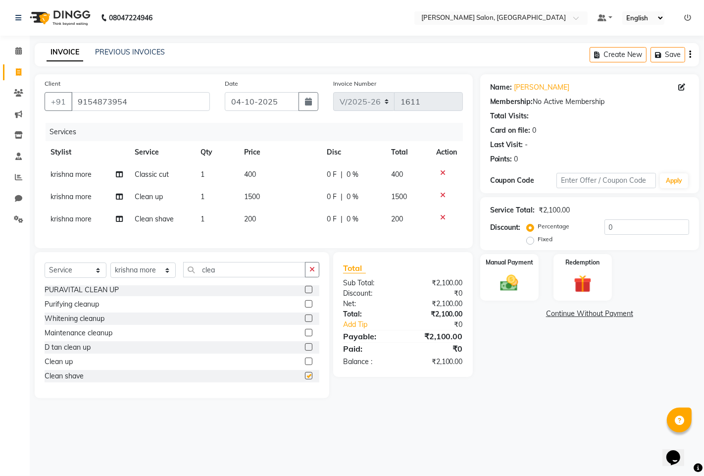
checkbox input "false"
click at [443, 196] on icon at bounding box center [442, 195] width 5 height 7
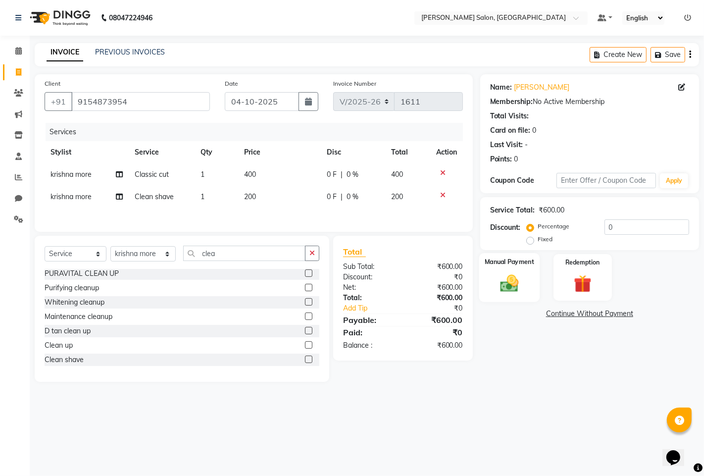
click at [527, 273] on div "Manual Payment" at bounding box center [509, 277] width 61 height 49
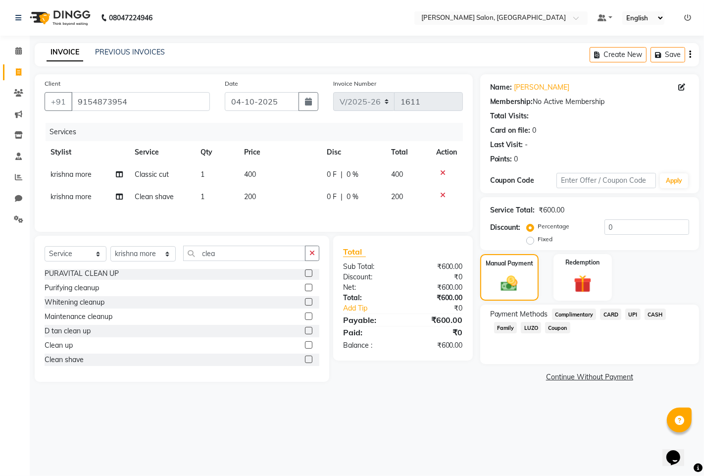
click at [527, 323] on span "LUZO" at bounding box center [531, 327] width 20 height 11
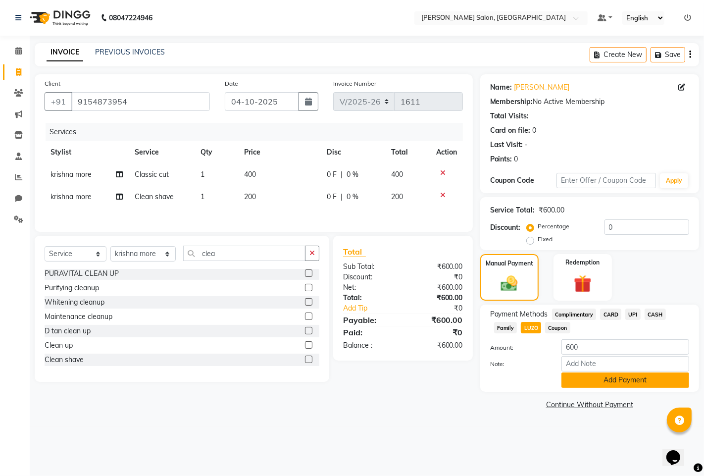
click at [602, 382] on button "Add Payment" at bounding box center [625, 379] width 128 height 15
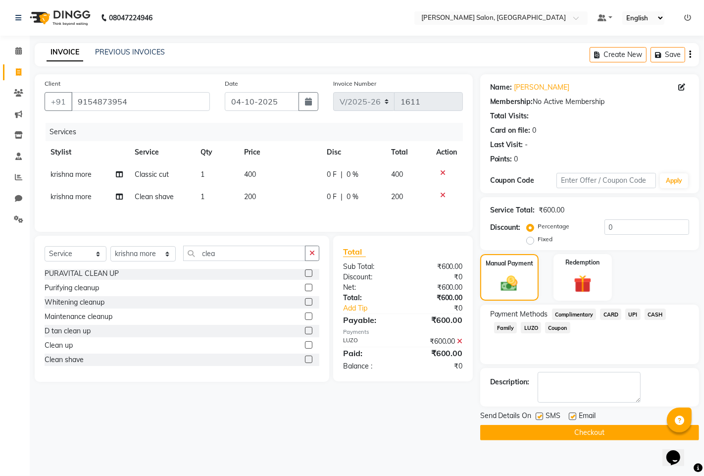
click at [591, 433] on button "Checkout" at bounding box center [589, 432] width 219 height 15
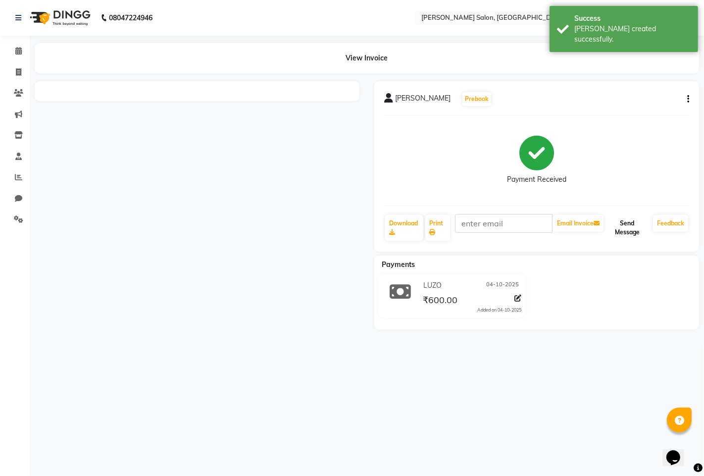
click at [636, 230] on button "Send Message" at bounding box center [628, 228] width 44 height 26
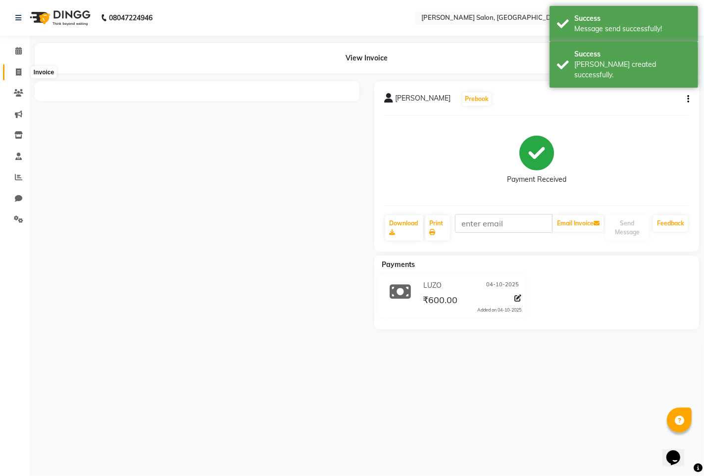
click at [18, 70] on icon at bounding box center [18, 71] width 5 height 7
select select "7331"
select select "service"
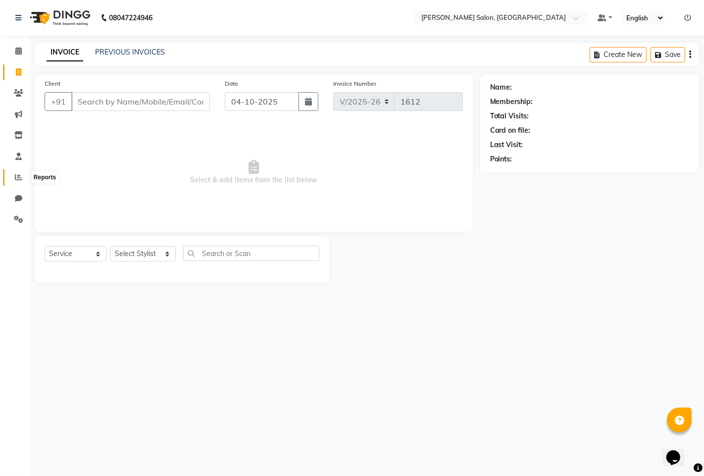
click at [12, 177] on span at bounding box center [18, 177] width 17 height 11
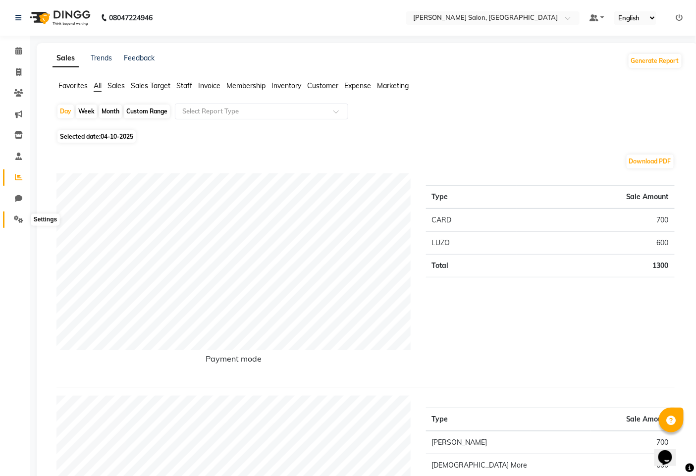
click at [10, 218] on span at bounding box center [18, 219] width 17 height 11
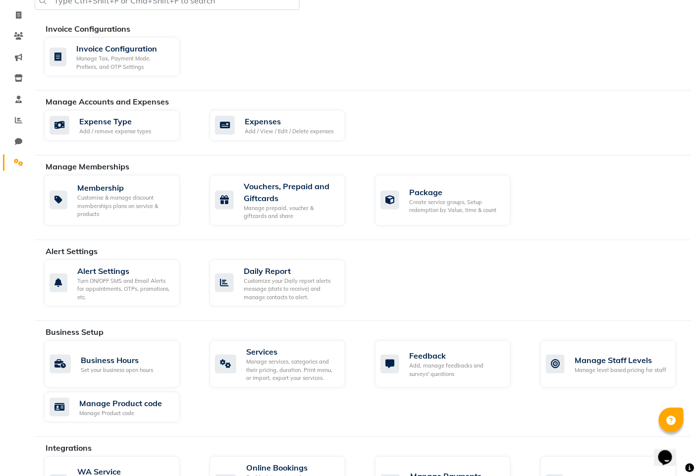
scroll to position [112, 0]
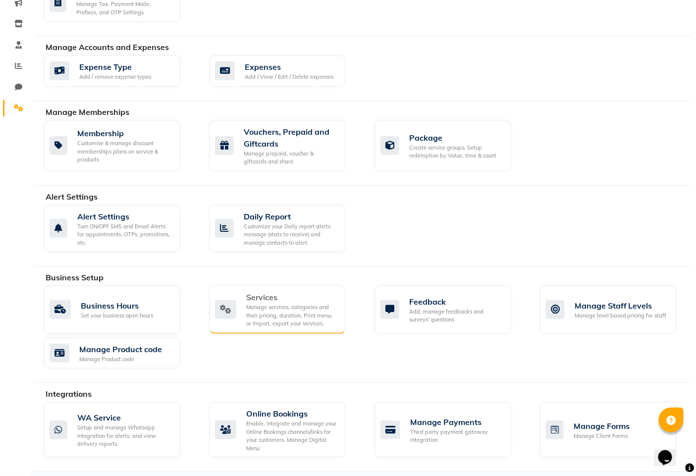
click at [319, 310] on div "Manage services, categories and their pricing, duration. Print menu, or import,…" at bounding box center [291, 315] width 91 height 25
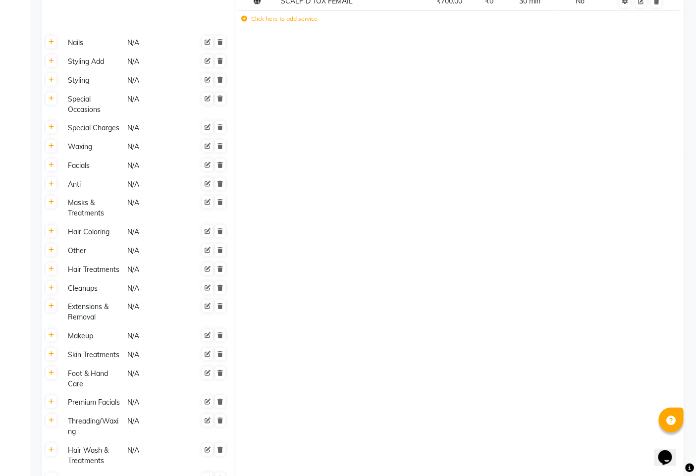
scroll to position [440, 0]
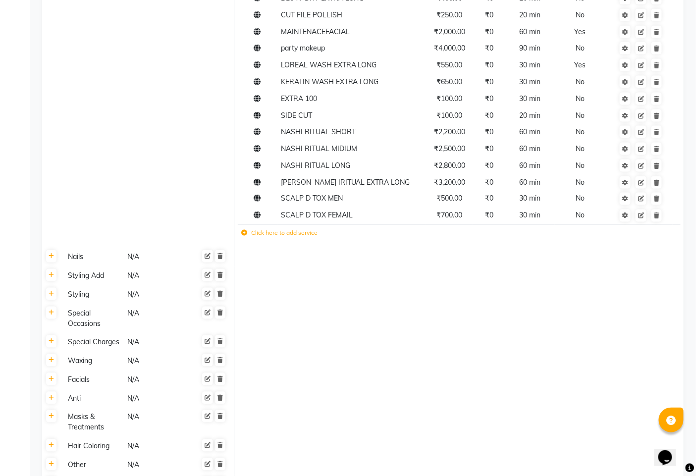
click at [247, 228] on td "Click here to add service" at bounding box center [371, 234] width 267 height 20
click at [246, 228] on td "Click here to add service" at bounding box center [371, 234] width 267 height 20
click at [245, 228] on td "Click here to add service" at bounding box center [371, 234] width 267 height 20
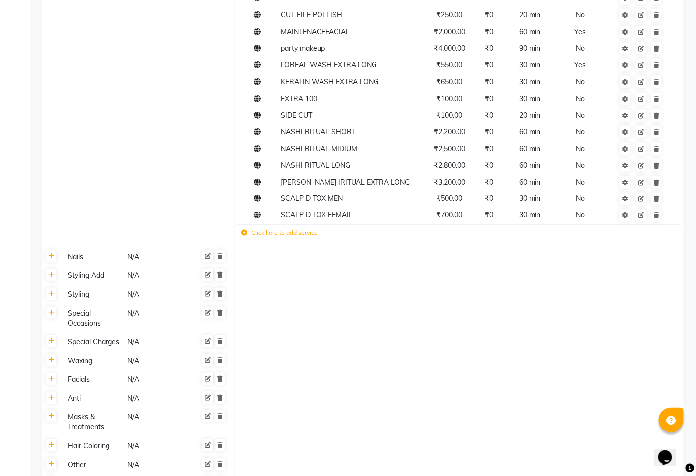
click at [265, 229] on label "Click here to add service" at bounding box center [279, 233] width 76 height 9
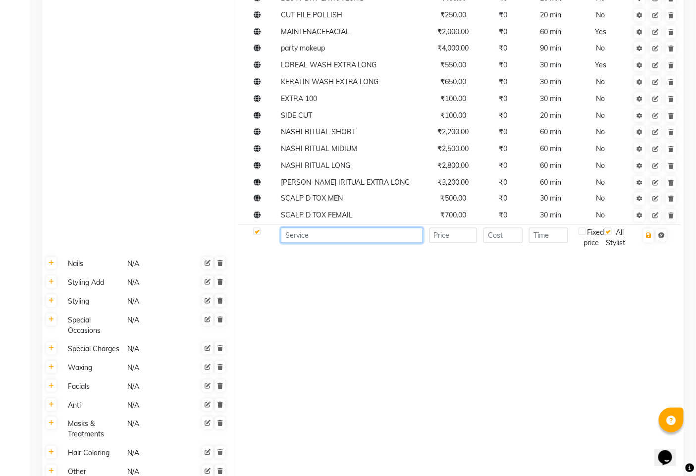
click at [319, 228] on input at bounding box center [352, 235] width 142 height 15
type input "s"
click at [283, 228] on input "SAVE THE DATE" at bounding box center [352, 235] width 142 height 15
click at [350, 228] on input "SAVE THE DATE" at bounding box center [352, 235] width 142 height 15
type input "SAVE THE DATE FACIAL"
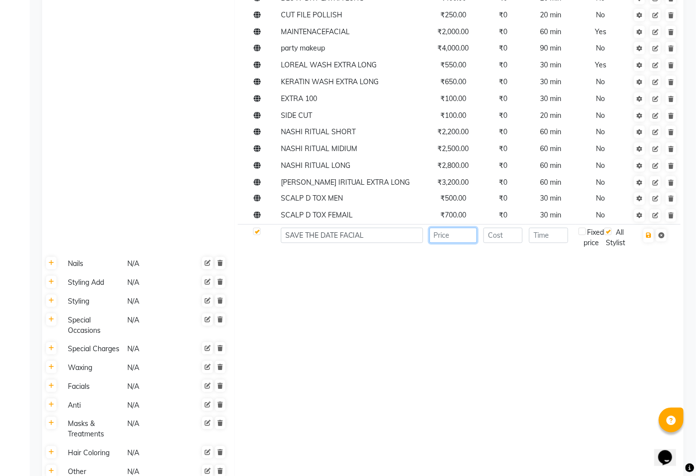
click at [459, 231] on input "number" at bounding box center [453, 235] width 48 height 15
type input "6000"
click at [509, 228] on input "number" at bounding box center [503, 235] width 40 height 15
type input "0"
click at [542, 228] on input "number" at bounding box center [548, 235] width 39 height 15
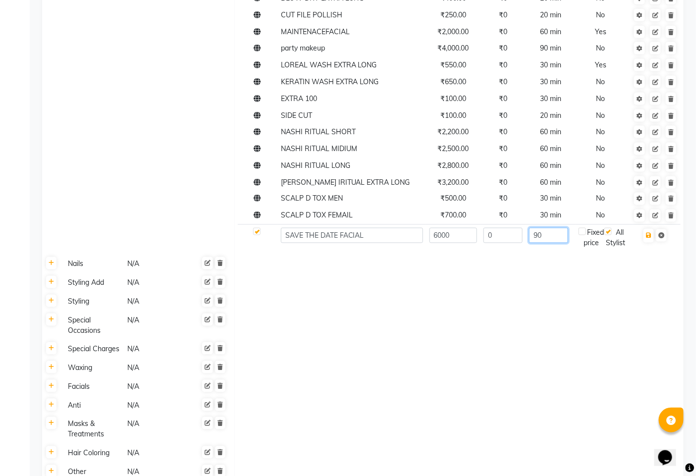
type input "90"
click at [584, 228] on label at bounding box center [581, 231] width 7 height 7
click at [584, 229] on input "checkbox" at bounding box center [582, 232] width 6 height 6
checkbox input "true"
click at [651, 233] on icon "button" at bounding box center [648, 236] width 5 height 6
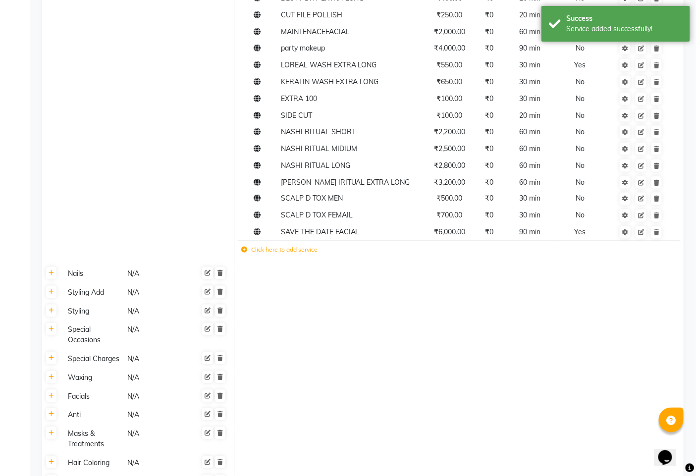
click at [245, 247] on icon at bounding box center [244, 250] width 6 height 6
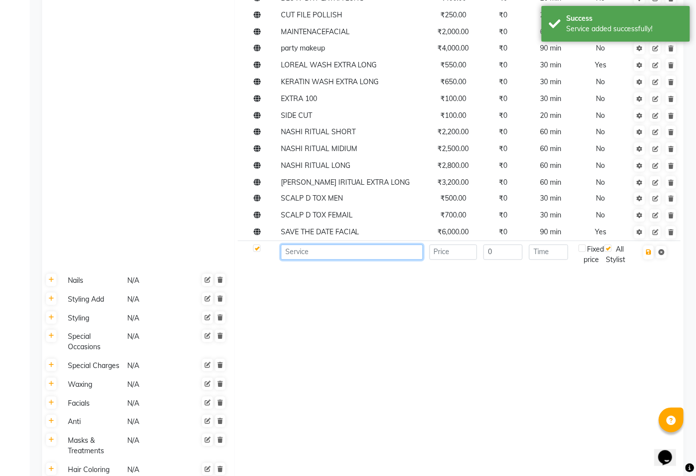
click at [313, 245] on input at bounding box center [352, 252] width 142 height 15
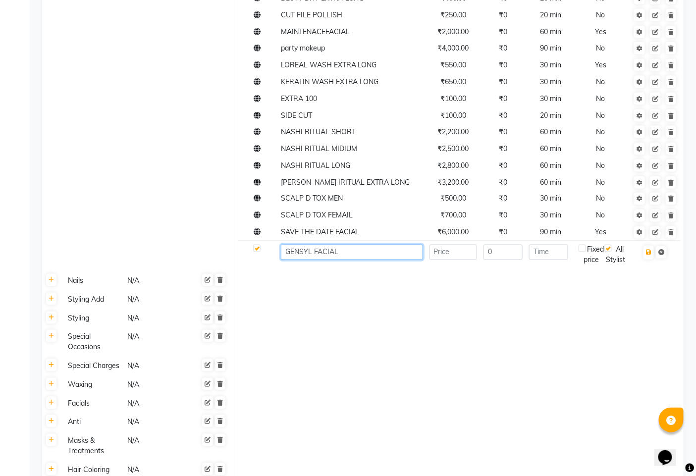
type input "GENSYL FACIAL"
click at [470, 245] on input "number" at bounding box center [453, 252] width 48 height 15
type input "3800"
click at [510, 245] on input "0" at bounding box center [503, 252] width 40 height 15
type input "00"
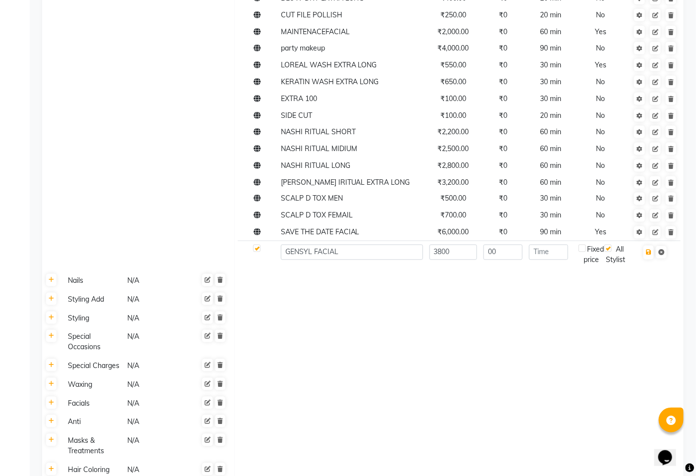
click at [569, 245] on div at bounding box center [550, 252] width 43 height 15
click at [561, 245] on input "number" at bounding box center [548, 252] width 39 height 15
type input "60"
click at [647, 250] on icon "button" at bounding box center [648, 253] width 5 height 6
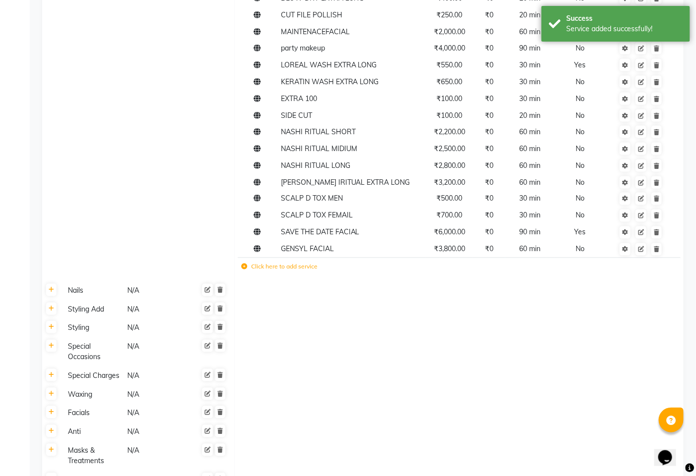
click at [245, 264] on icon at bounding box center [244, 267] width 6 height 6
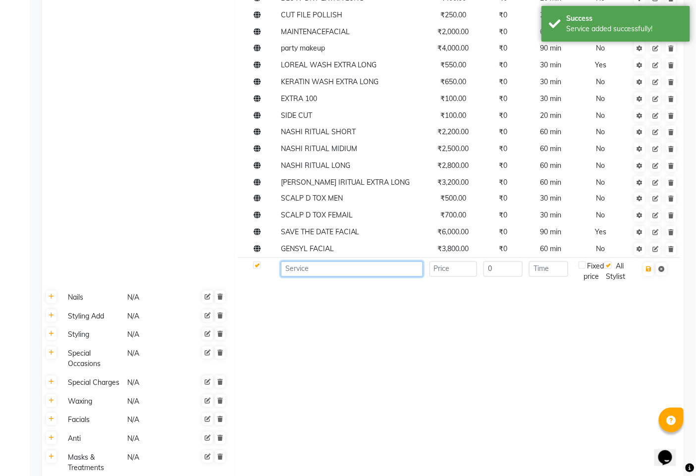
click at [303, 261] on input at bounding box center [352, 268] width 142 height 15
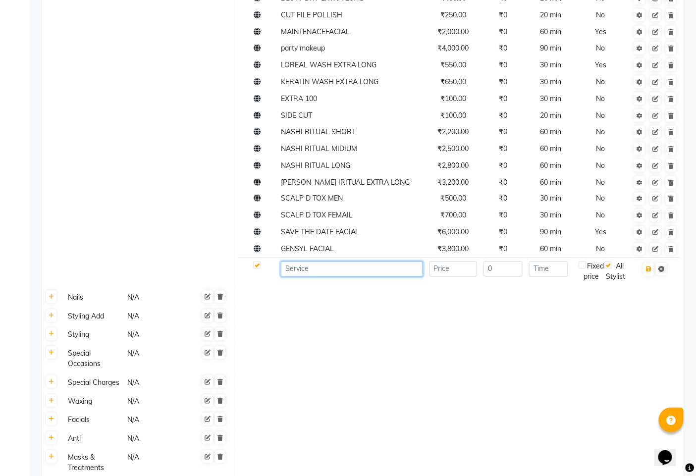
click at [312, 261] on input at bounding box center [352, 268] width 142 height 15
type input "DERMASYL FACIAL"
click at [469, 263] on input "number" at bounding box center [453, 268] width 48 height 15
type input "4200"
click at [498, 261] on input "0" at bounding box center [503, 268] width 40 height 15
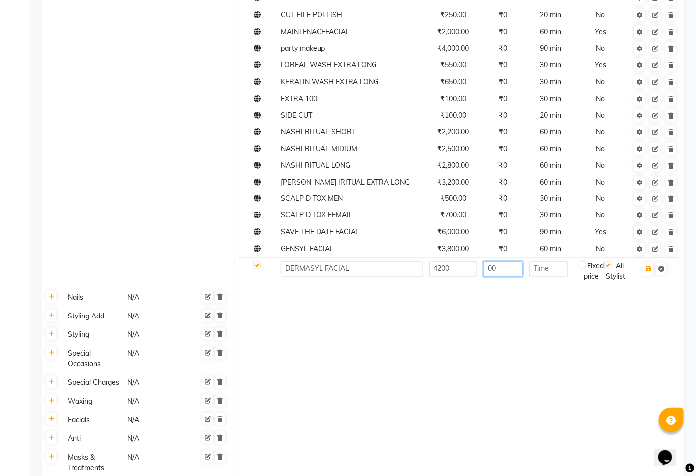
type input "00"
click at [554, 261] on input "number" at bounding box center [548, 268] width 39 height 15
type input "90"
click at [650, 262] on button "button" at bounding box center [648, 269] width 10 height 14
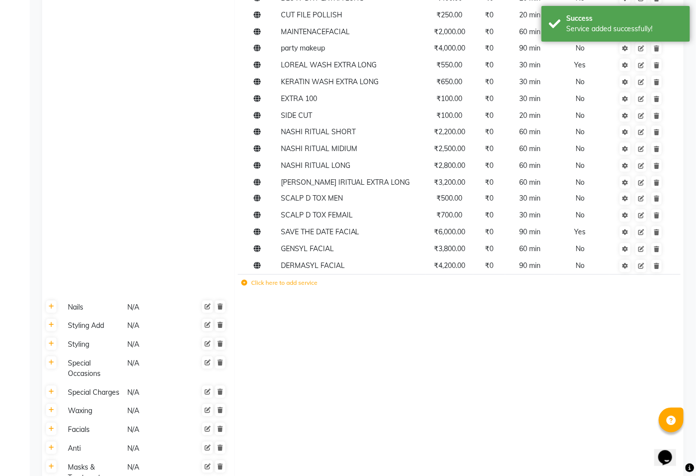
click at [244, 280] on icon at bounding box center [244, 283] width 6 height 6
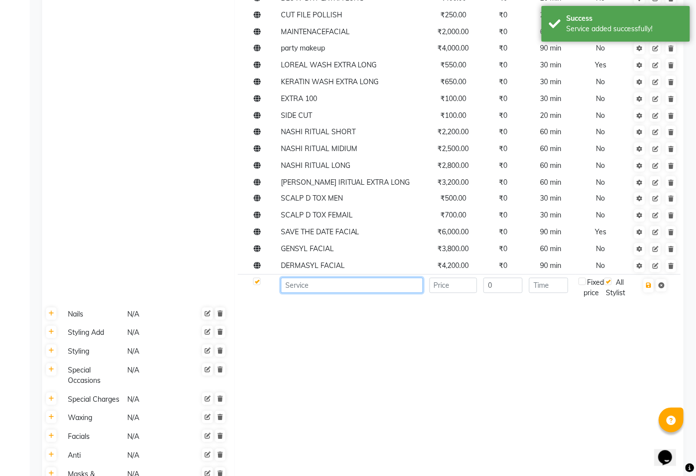
click at [295, 278] on input at bounding box center [352, 285] width 142 height 15
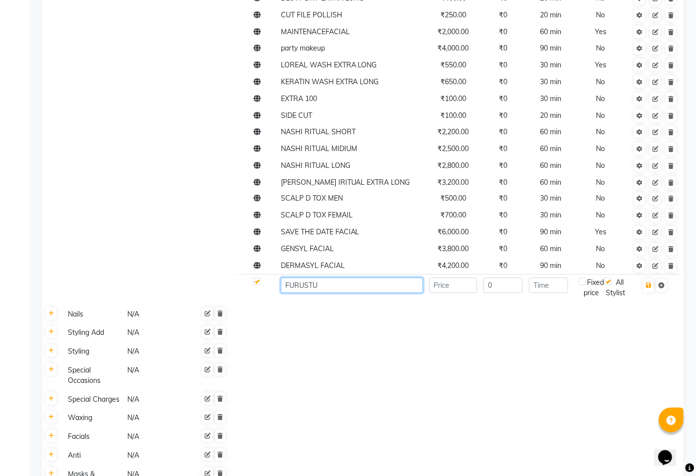
type input "FURUSTU"
click at [457, 278] on input "number" at bounding box center [453, 285] width 48 height 15
type input "0"
type input "3000"
click at [502, 278] on input "0" at bounding box center [503, 285] width 40 height 15
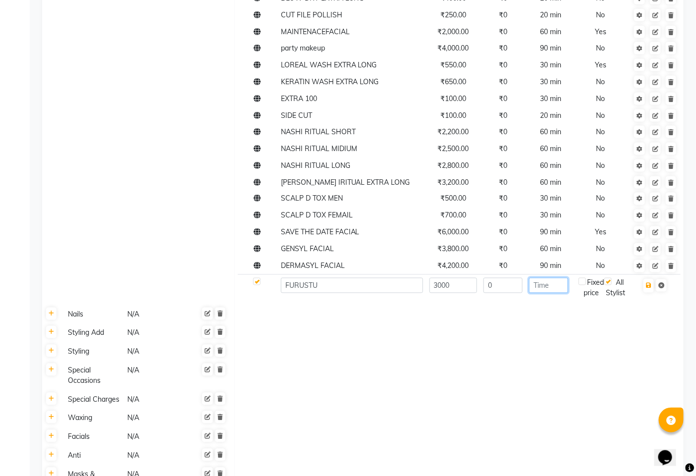
click at [548, 278] on input "number" at bounding box center [548, 285] width 39 height 15
type input "60"
click at [588, 278] on div "Fixed price" at bounding box center [591, 288] width 26 height 21
click at [649, 283] on icon "button" at bounding box center [648, 286] width 5 height 6
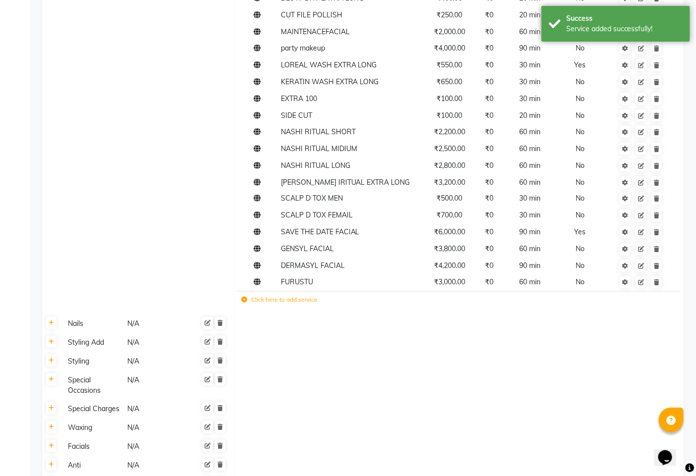
click at [248, 296] on label "Click here to add service" at bounding box center [279, 300] width 76 height 9
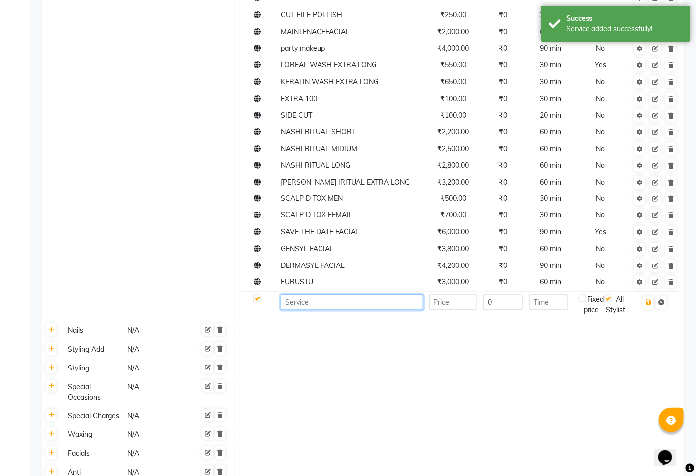
click at [334, 295] on input at bounding box center [352, 302] width 142 height 15
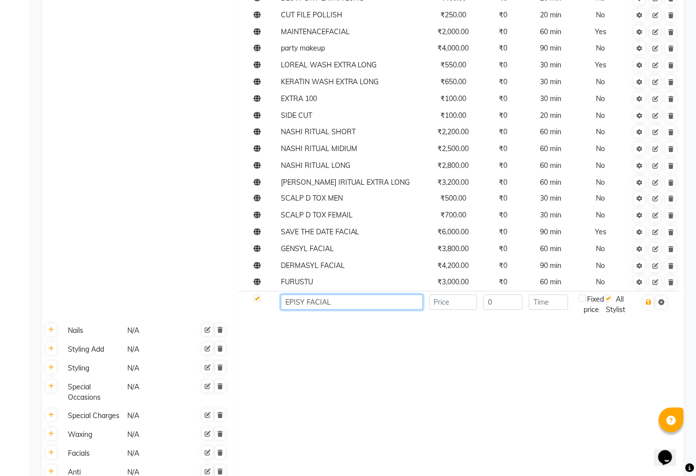
type input "EPISY FACIAL"
click at [458, 297] on input "number" at bounding box center [453, 302] width 48 height 15
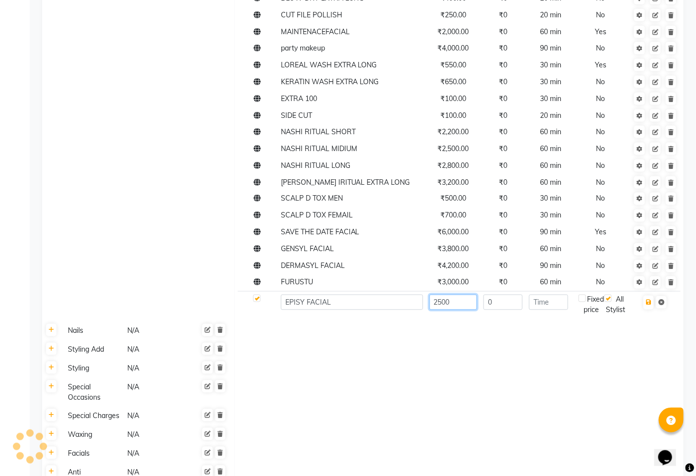
type input "2500"
click at [497, 295] on input "0" at bounding box center [503, 302] width 40 height 15
click at [544, 295] on input "number" at bounding box center [548, 302] width 39 height 15
type input "60"
click at [650, 300] on icon "button" at bounding box center [648, 303] width 5 height 6
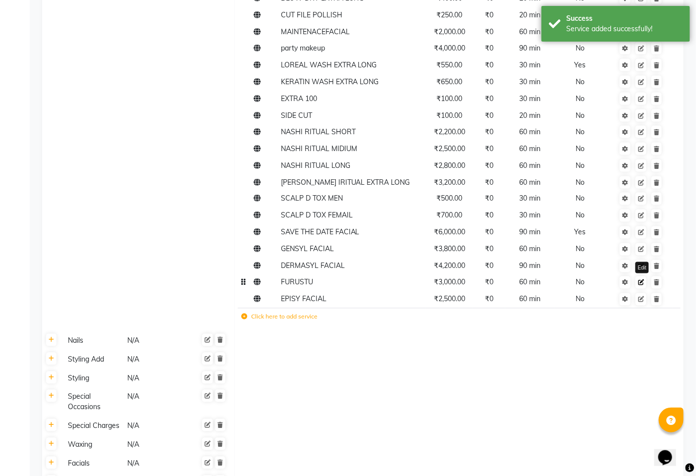
click at [644, 280] on icon at bounding box center [641, 283] width 6 height 6
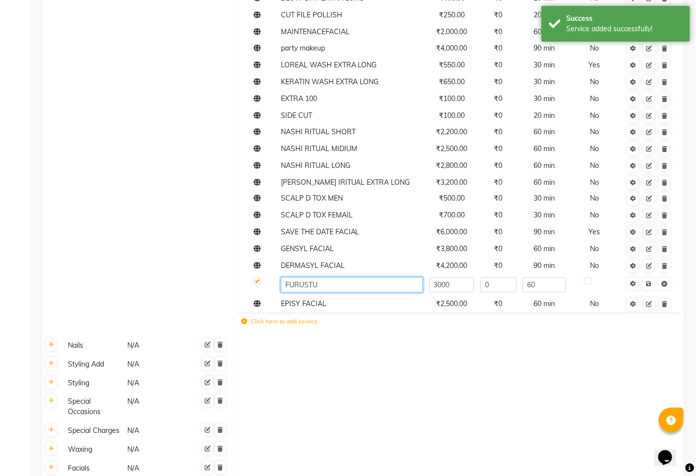
click at [379, 277] on input "FURUSTU" at bounding box center [352, 284] width 142 height 15
type input "FURUSTU FACIAL"
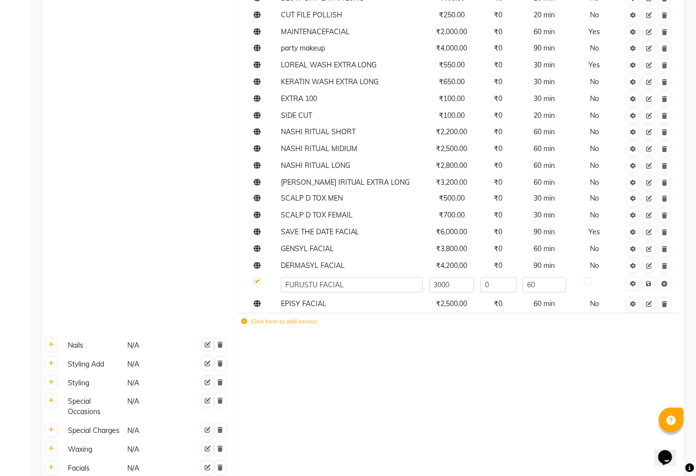
click at [619, 323] on tbody "Haircuts & Trims N/A Online NAME PRICE COST TIME Fixed Price ACTION Kids Classi…" at bounding box center [362, 273] width 641 height 1131
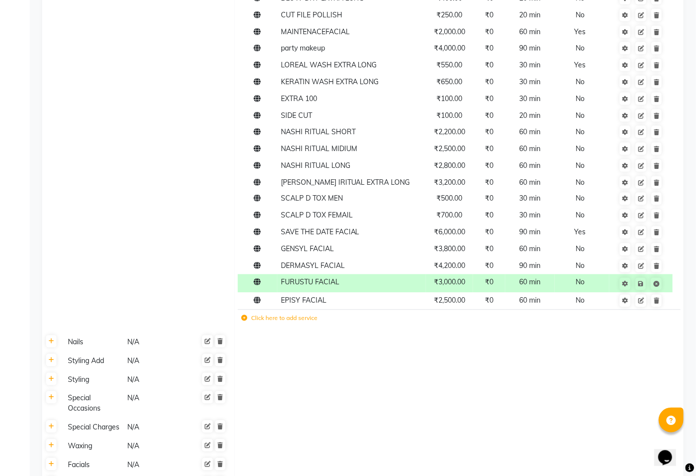
click at [412, 333] on td at bounding box center [459, 342] width 449 height 19
click at [247, 315] on icon at bounding box center [244, 318] width 6 height 6
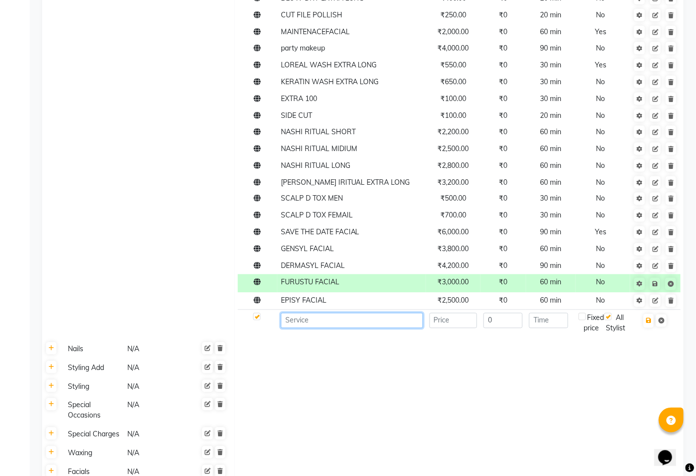
click at [340, 313] on input at bounding box center [352, 320] width 142 height 15
type input "ANTI TAN FACIAL"
click at [455, 318] on td at bounding box center [453, 322] width 54 height 27
click at [458, 315] on input "number" at bounding box center [453, 320] width 48 height 15
type input "2500"
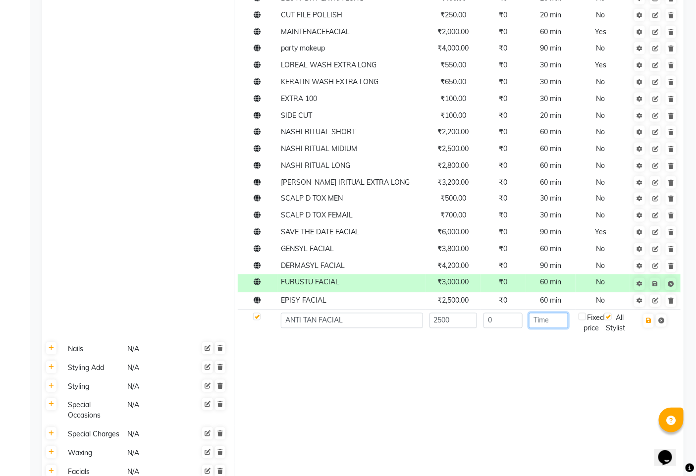
click at [555, 313] on input "number" at bounding box center [548, 320] width 39 height 15
type input "60"
click at [649, 318] on icon "button" at bounding box center [648, 321] width 5 height 6
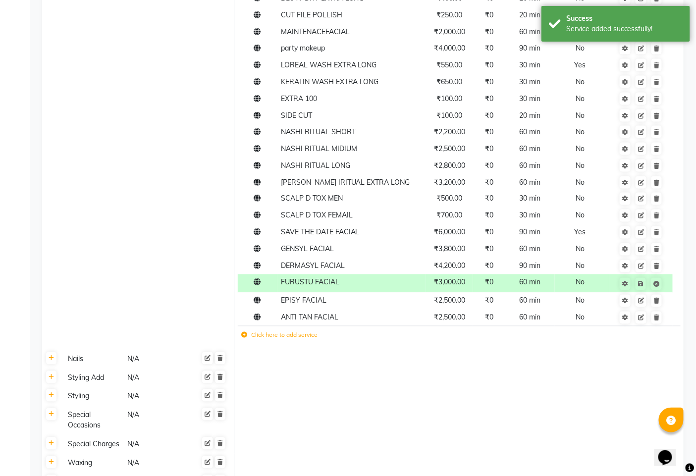
click at [246, 331] on label "Click here to add service" at bounding box center [279, 335] width 76 height 9
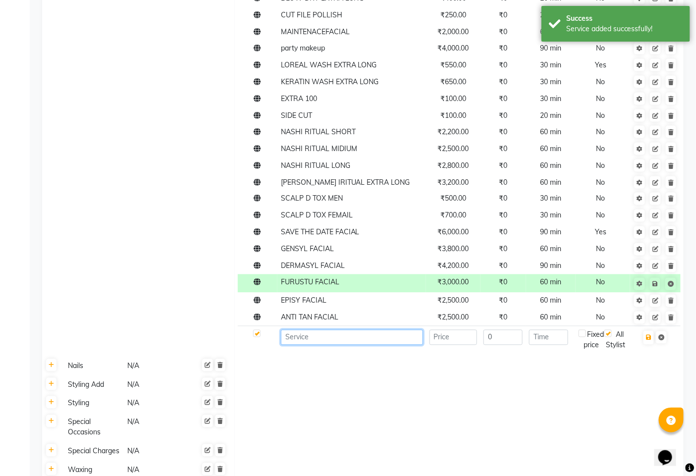
click at [314, 330] on input at bounding box center [352, 337] width 142 height 15
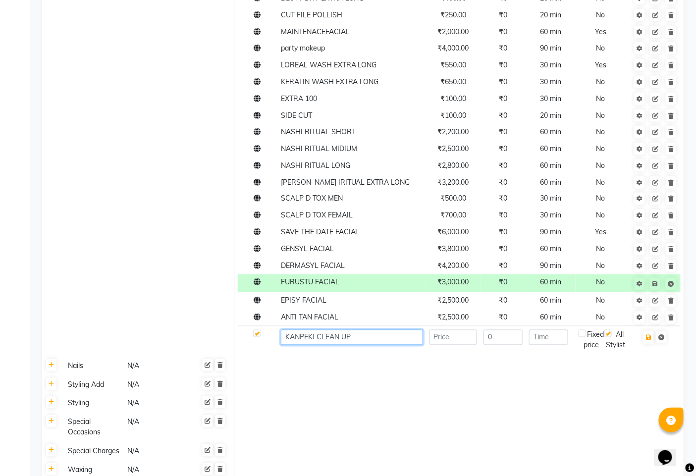
type input "KANPEKI CLEAN UP"
click at [447, 330] on input "number" at bounding box center [453, 337] width 48 height 15
type input "1500"
click at [561, 330] on input "number" at bounding box center [548, 337] width 39 height 15
type input "40"
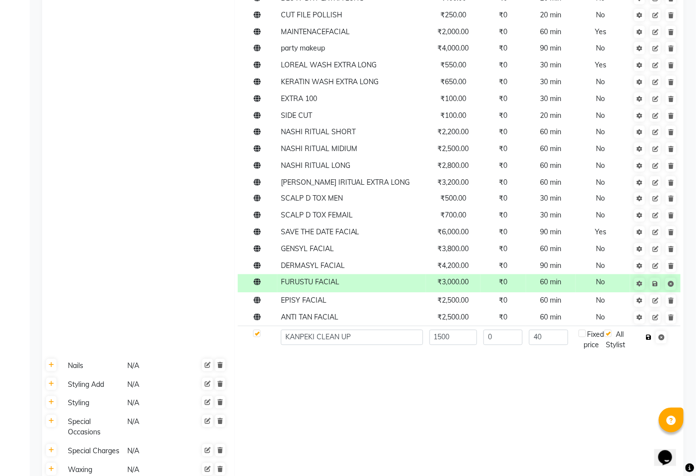
click at [645, 331] on button "button" at bounding box center [648, 338] width 10 height 14
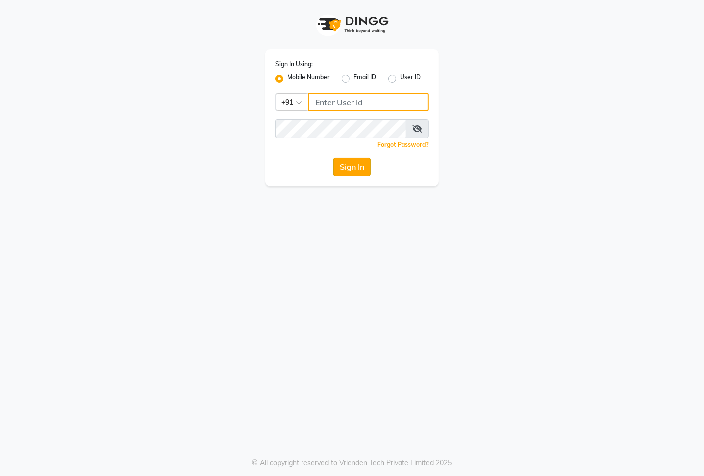
type input "9146515199"
click at [348, 165] on button "Sign In" at bounding box center [352, 166] width 38 height 19
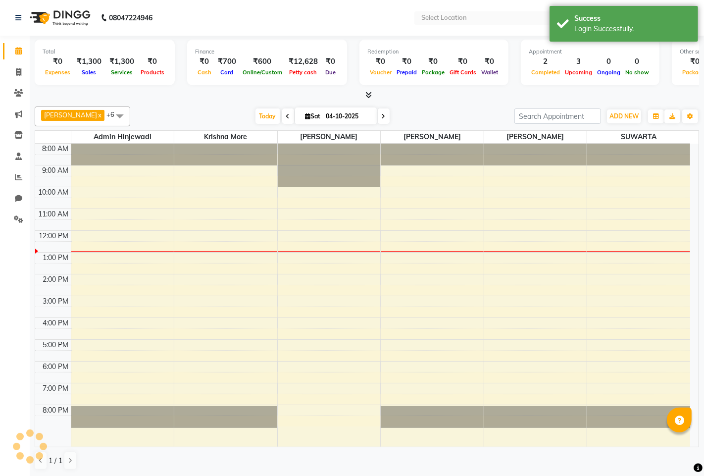
select select "en"
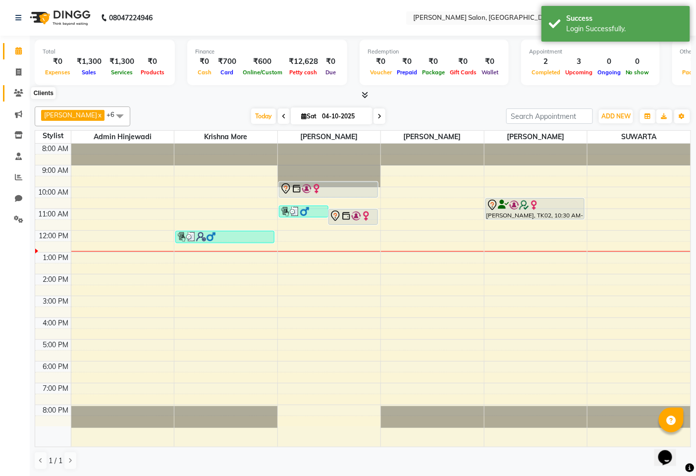
click at [19, 93] on icon at bounding box center [18, 92] width 9 height 7
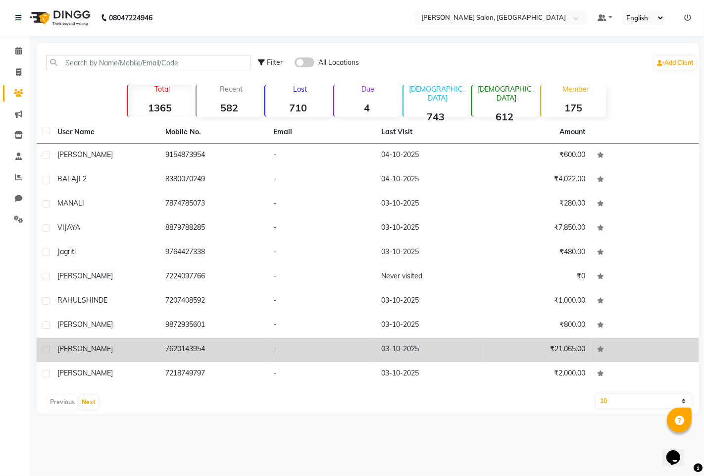
click at [173, 347] on td "7620143954" at bounding box center [213, 350] width 108 height 24
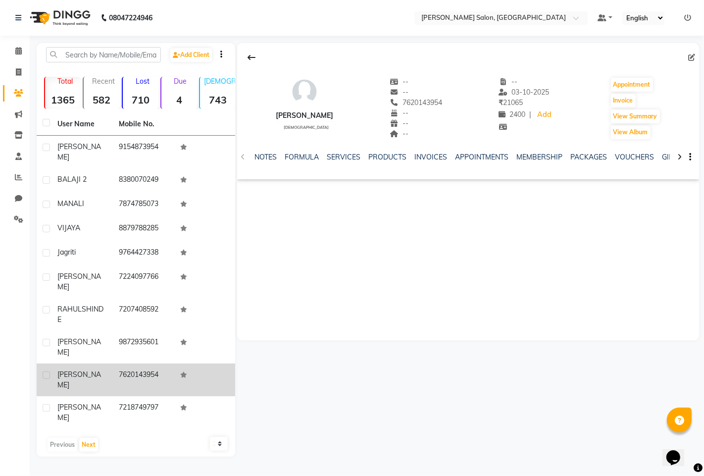
click at [140, 363] on td "7620143954" at bounding box center [143, 379] width 61 height 33
copy td "7620143954"
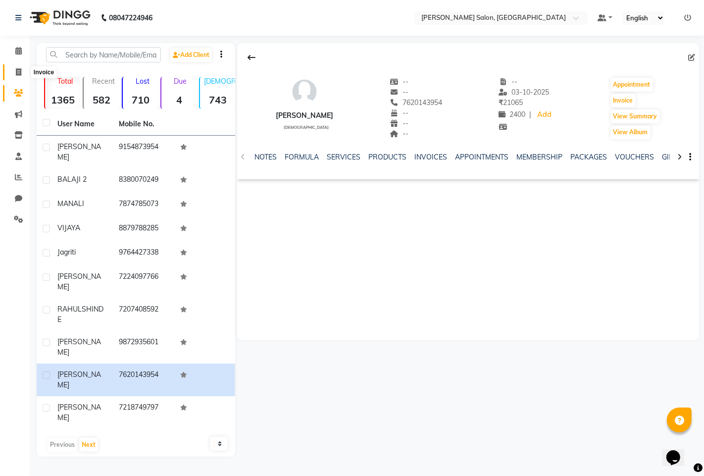
click at [15, 67] on span at bounding box center [18, 72] width 17 height 11
select select "7331"
select select "service"
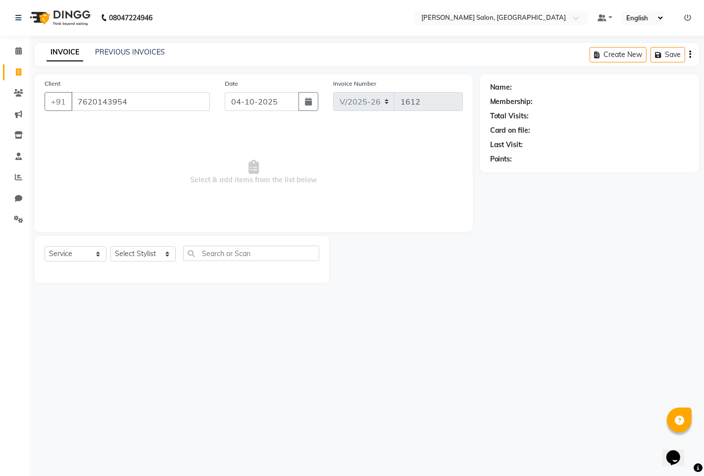
type input "7620143954"
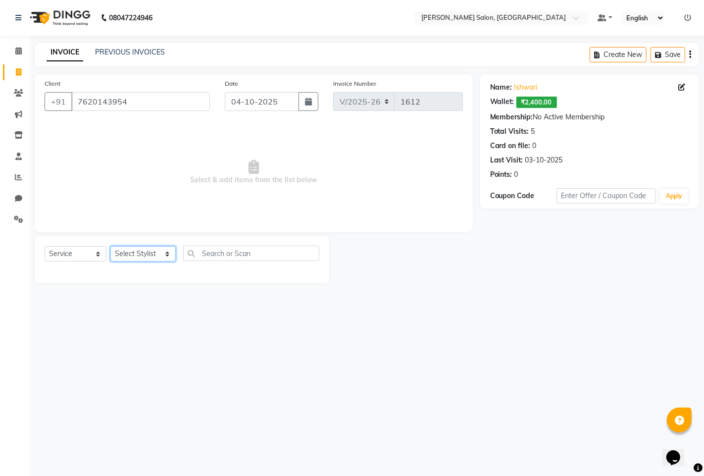
click at [149, 256] on select "Select Stylist admin hinjewadi [PERSON_NAME] krishna more [PERSON_NAME] rishi […" at bounding box center [142, 253] width 65 height 15
select select "85091"
click at [110, 247] on select "Select Stylist admin hinjewadi [PERSON_NAME] krishna more [PERSON_NAME] rishi […" at bounding box center [142, 253] width 65 height 15
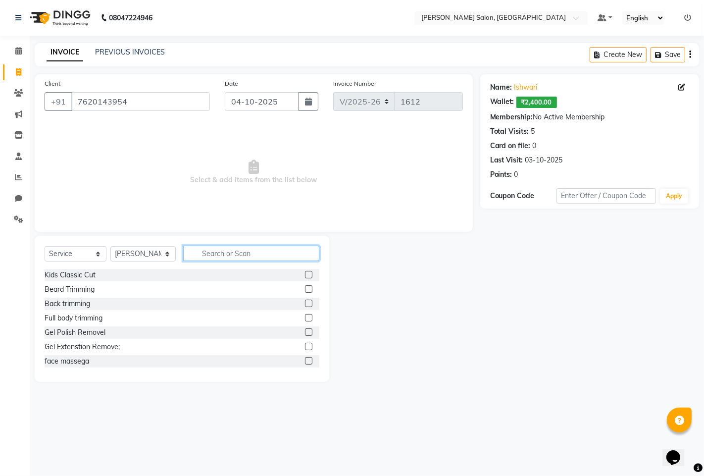
click at [220, 251] on input "text" at bounding box center [251, 253] width 136 height 15
type input "LORE"
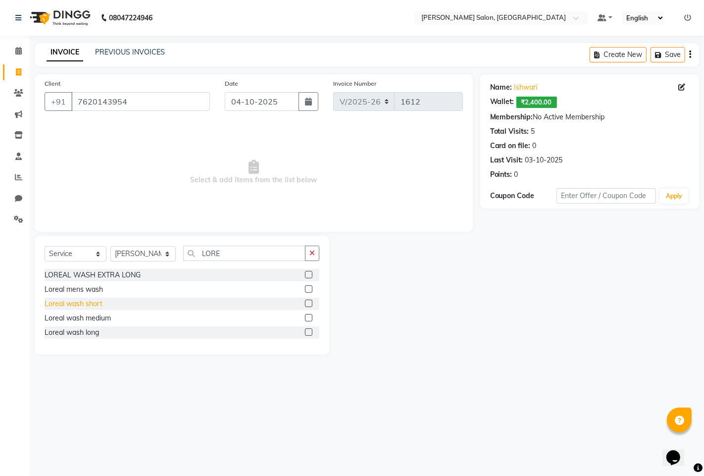
click at [67, 308] on div "Loreal wash short" at bounding box center [74, 304] width 58 height 10
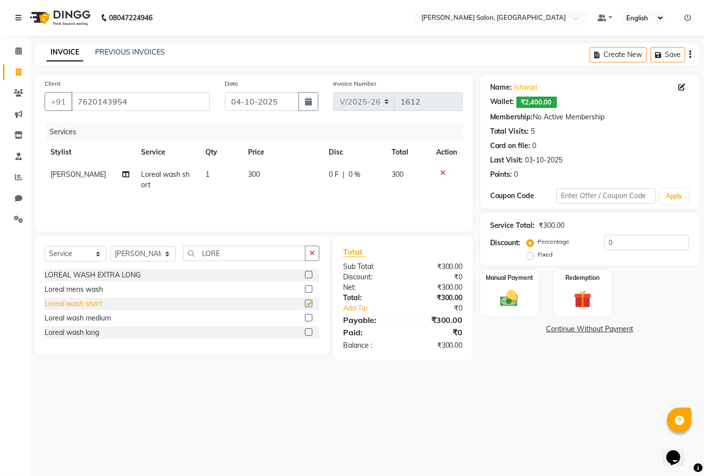
checkbox input "false"
drag, startPoint x: 244, startPoint y: 240, endPoint x: 242, endPoint y: 255, distance: 14.5
click at [243, 251] on div "Select Service Product Membership Package Voucher Prepaid Gift Card Select Styl…" at bounding box center [182, 295] width 295 height 119
click at [242, 255] on input "LORE" at bounding box center [244, 253] width 122 height 15
type input "L"
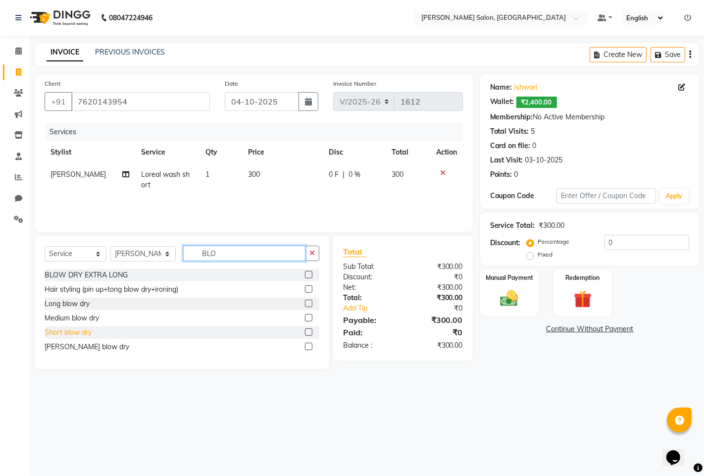
type input "BLO"
click at [70, 335] on div "Short blow dry" at bounding box center [68, 332] width 47 height 10
checkbox input "false"
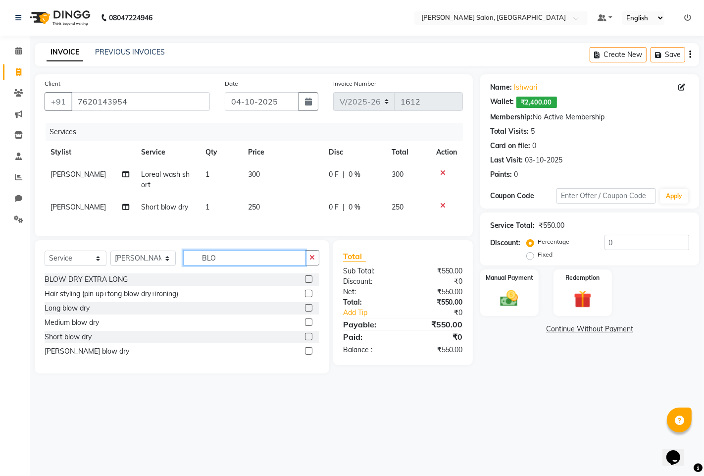
click at [288, 265] on input "BLO" at bounding box center [244, 257] width 122 height 15
type input "B"
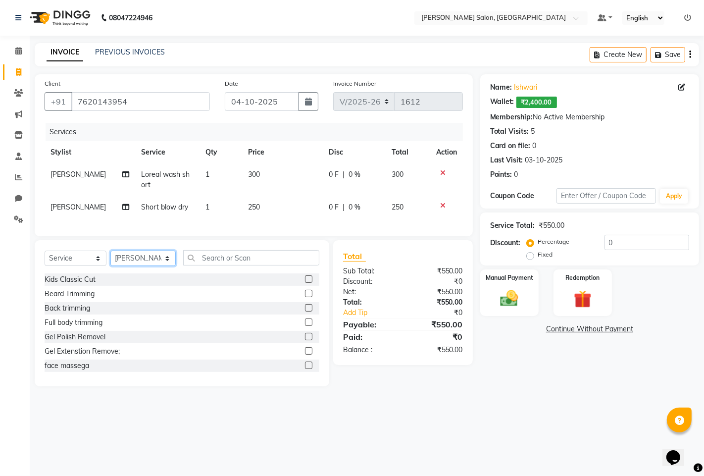
click at [145, 265] on select "Select Stylist admin hinjewadi [PERSON_NAME] krishna more [PERSON_NAME] rishi […" at bounding box center [142, 258] width 65 height 15
select select "65183"
click at [110, 259] on select "Select Stylist admin hinjewadi [PERSON_NAME] krishna more [PERSON_NAME] rishi […" at bounding box center [142, 258] width 65 height 15
click at [240, 265] on input "text" at bounding box center [251, 257] width 136 height 15
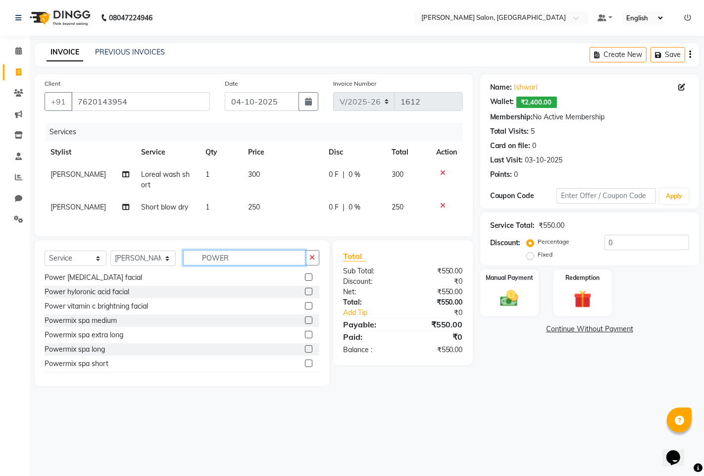
scroll to position [30, 0]
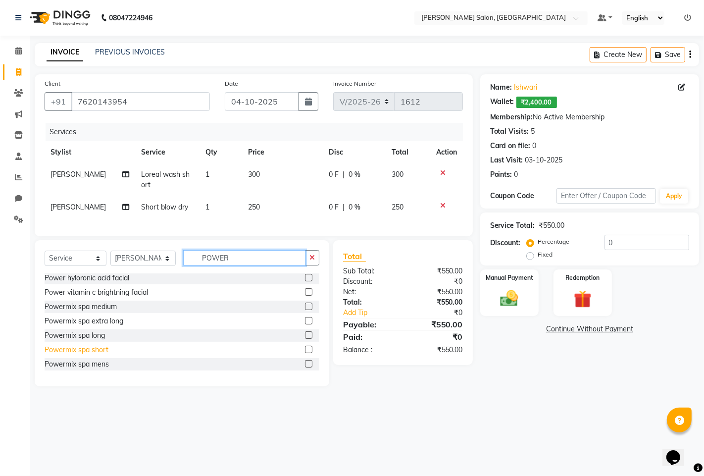
type input "POWER"
click at [102, 355] on div "Powermix spa short" at bounding box center [77, 350] width 64 height 10
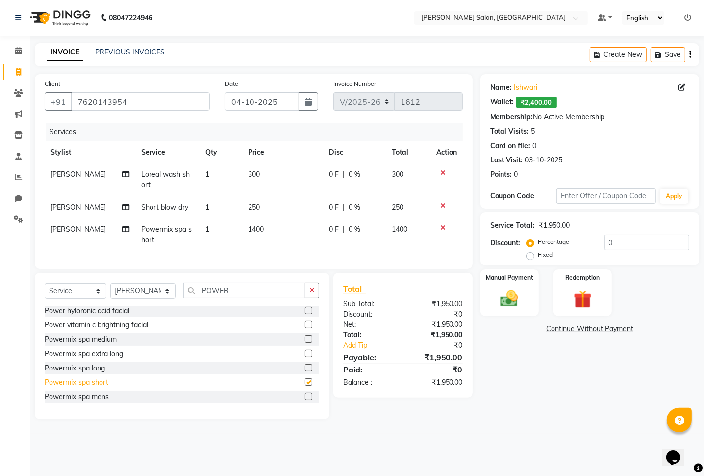
checkbox input "false"
click at [162, 299] on select "Select Stylist admin hinjewadi [PERSON_NAME] krishna more [PERSON_NAME] rishi […" at bounding box center [142, 290] width 65 height 15
select select "63569"
click at [110, 292] on select "Select Stylist admin hinjewadi [PERSON_NAME] krishna more [PERSON_NAME] rishi […" at bounding box center [142, 290] width 65 height 15
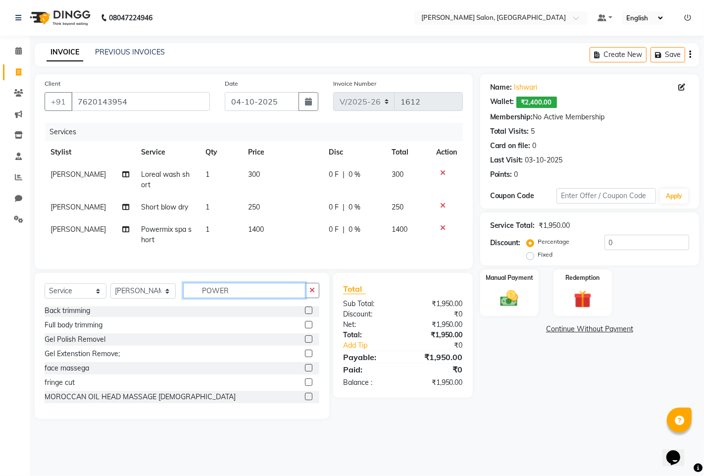
click at [248, 296] on input "POWER" at bounding box center [244, 290] width 122 height 15
type input "P"
type input "POWER"
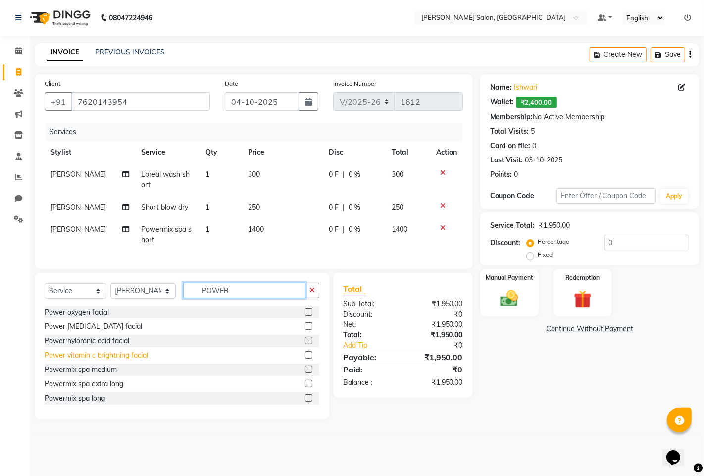
scroll to position [30, 0]
click at [96, 388] on div "Powermix spa short" at bounding box center [77, 382] width 64 height 10
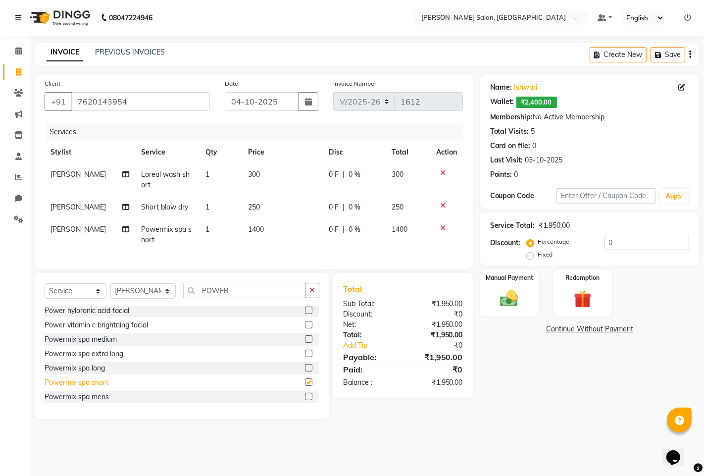
checkbox input "false"
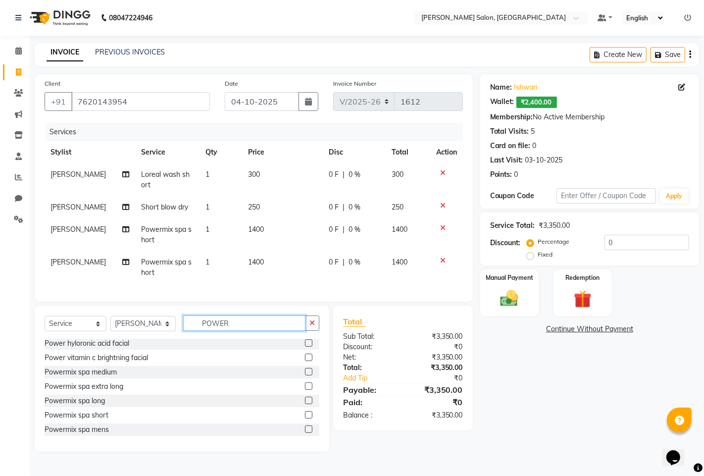
click at [266, 327] on input "POWER" at bounding box center [244, 322] width 122 height 15
type input "P"
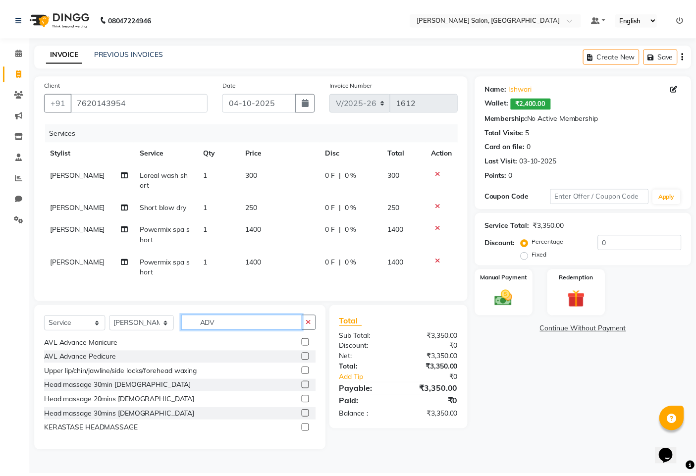
scroll to position [0, 0]
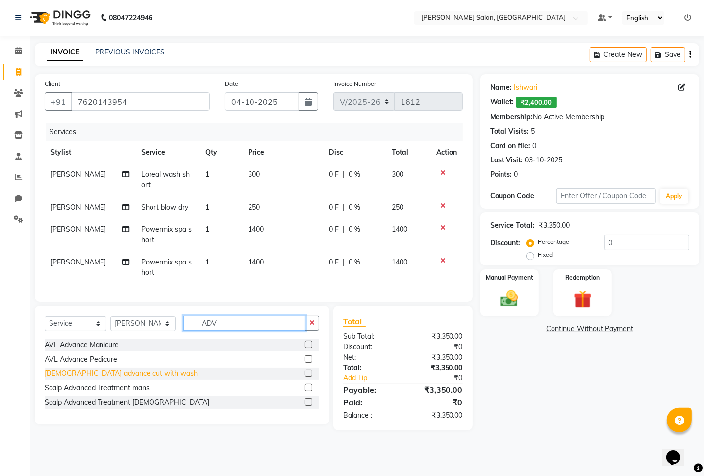
type input "ADV"
click at [78, 379] on div "[DEMOGRAPHIC_DATA] advance cut with wash" at bounding box center [121, 373] width 153 height 10
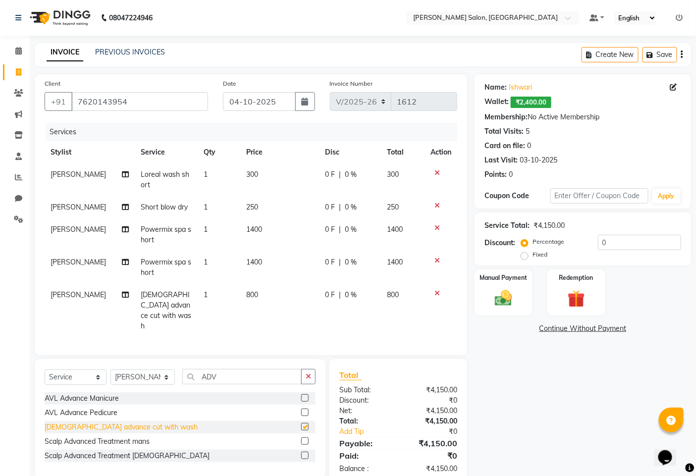
checkbox input "false"
click at [145, 369] on select "Select Stylist admin hinjewadi [PERSON_NAME] krishna more [PERSON_NAME] rishi […" at bounding box center [142, 376] width 64 height 15
select select "65183"
click at [110, 369] on select "Select Stylist admin hinjewadi [PERSON_NAME] krishna more [PERSON_NAME] rishi […" at bounding box center [142, 376] width 64 height 15
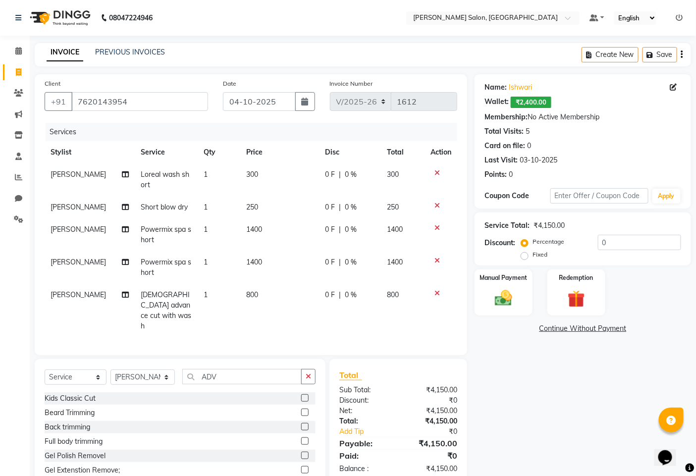
click at [437, 293] on icon at bounding box center [436, 293] width 5 height 7
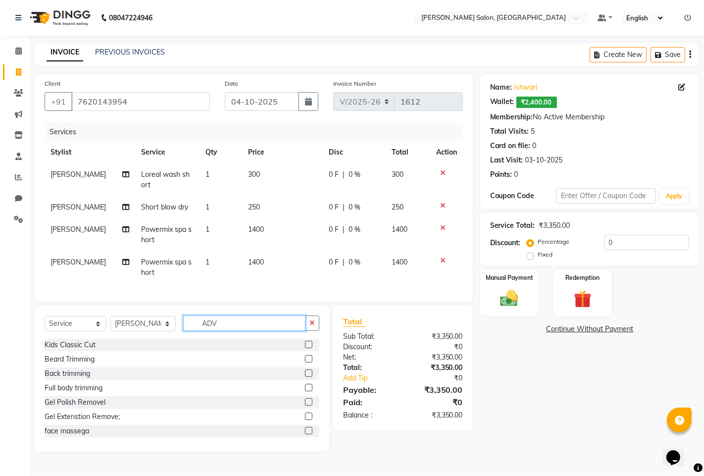
click at [264, 331] on input "ADV" at bounding box center [244, 322] width 122 height 15
type input "A"
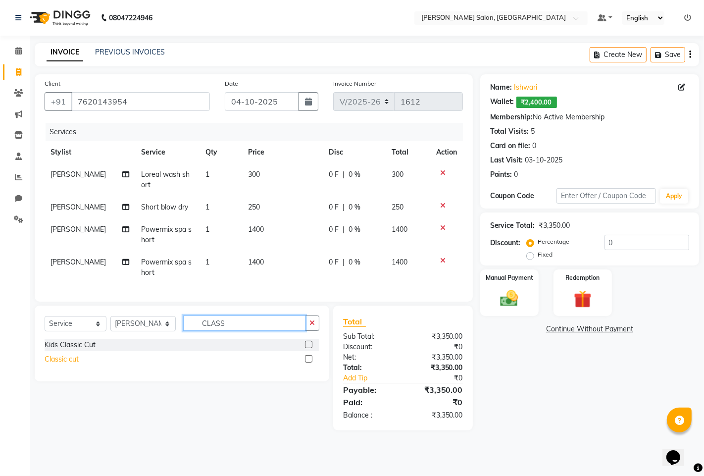
type input "CLASS"
click at [52, 364] on div "Classic cut" at bounding box center [62, 359] width 34 height 10
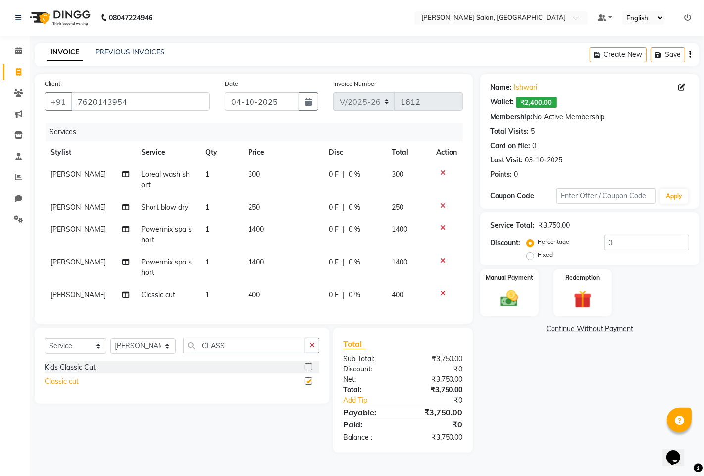
checkbox input "false"
click at [444, 292] on icon at bounding box center [442, 293] width 5 height 7
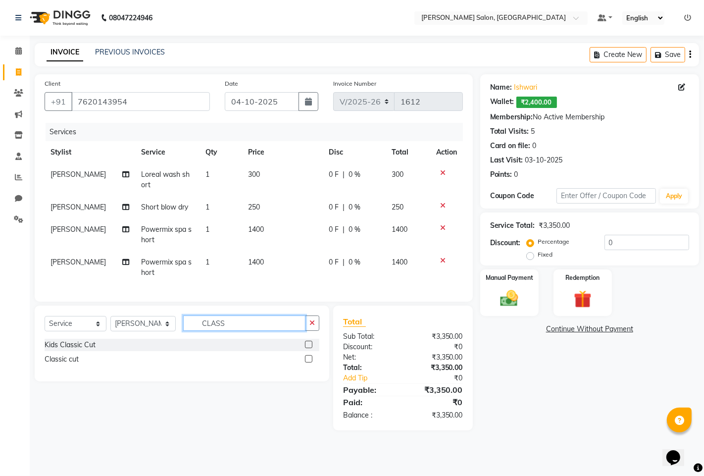
click at [245, 328] on input "CLASS" at bounding box center [244, 322] width 122 height 15
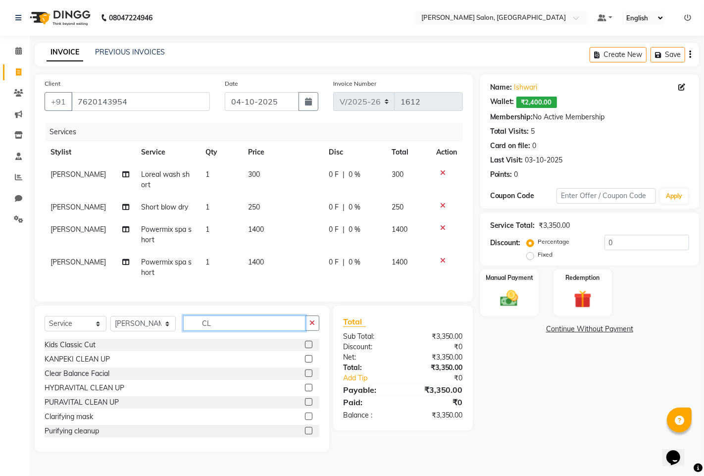
type input "C"
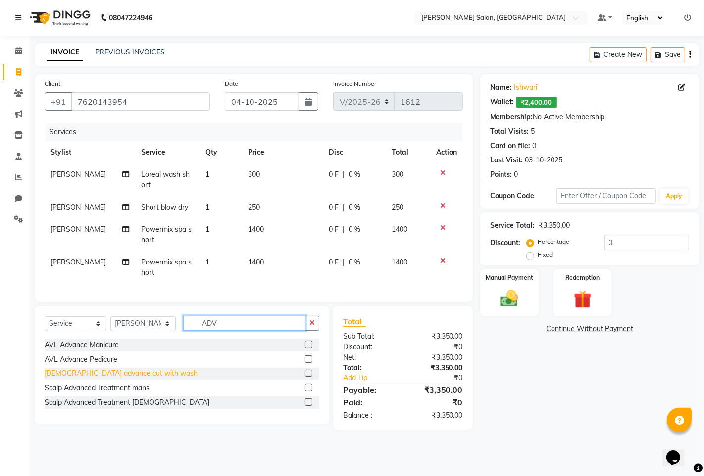
type input "ADV"
click at [106, 379] on div "[DEMOGRAPHIC_DATA] advance cut with wash" at bounding box center [121, 373] width 153 height 10
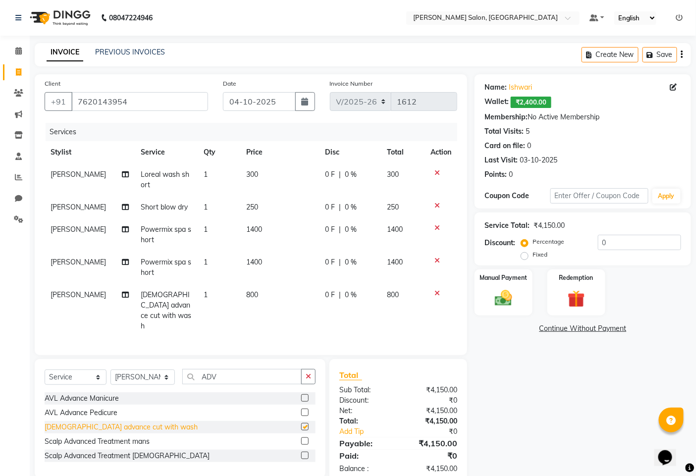
checkbox input "false"
click at [242, 369] on input "ADV" at bounding box center [241, 376] width 119 height 15
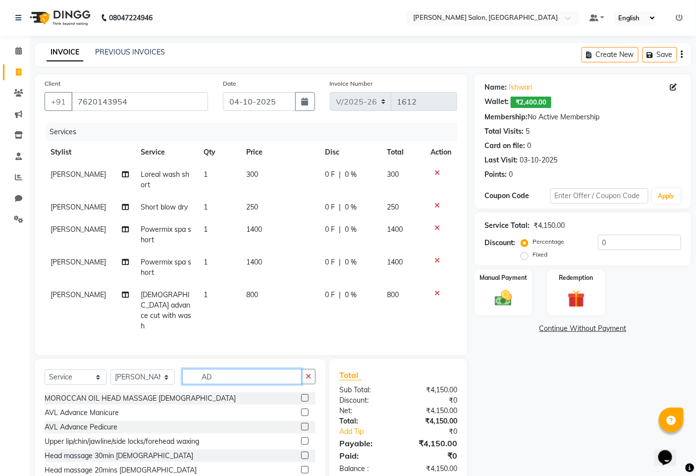
type input "A"
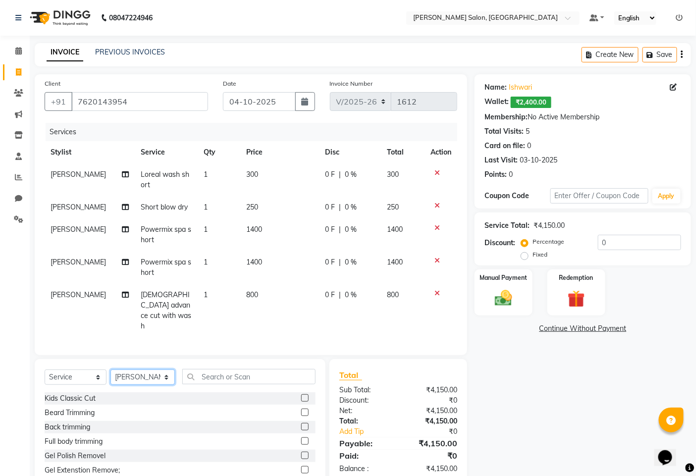
click at [150, 369] on select "Select Stylist admin hinjewadi [PERSON_NAME] krishna more [PERSON_NAME] rishi […" at bounding box center [142, 376] width 64 height 15
select select "63569"
click at [110, 369] on select "Select Stylist admin hinjewadi [PERSON_NAME] krishna more [PERSON_NAME] rishi […" at bounding box center [142, 376] width 64 height 15
click at [217, 369] on input "text" at bounding box center [248, 376] width 133 height 15
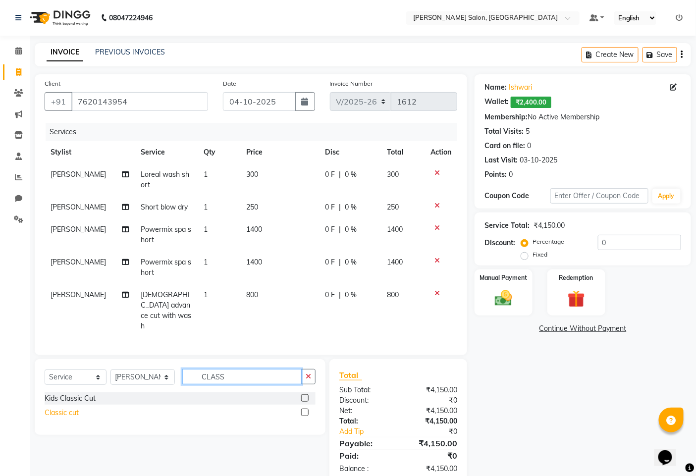
type input "CLASS"
click at [71, 408] on div "Classic cut" at bounding box center [62, 413] width 34 height 10
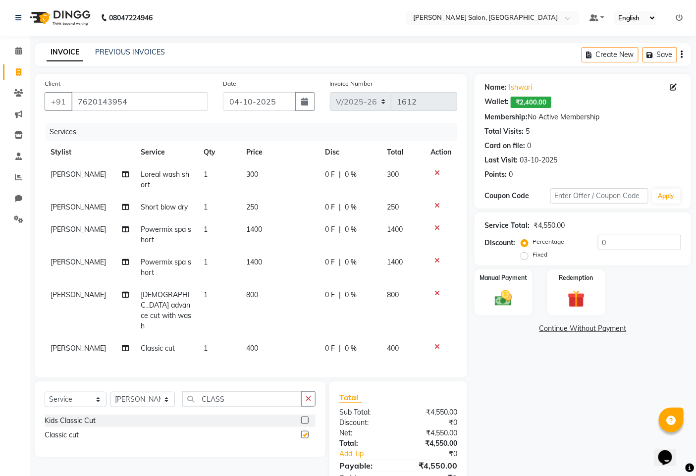
checkbox input "false"
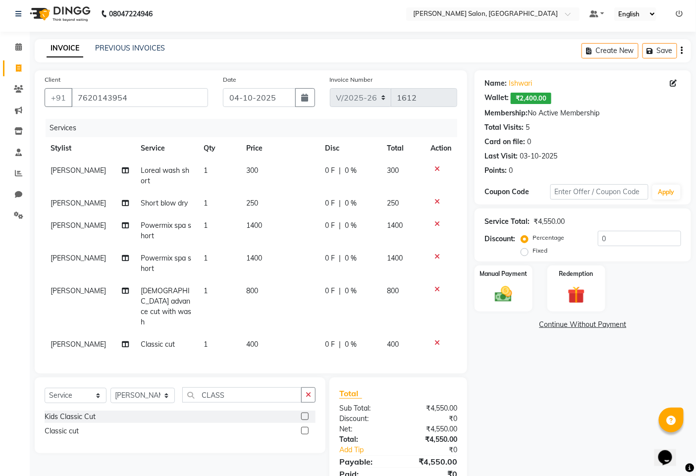
scroll to position [32, 0]
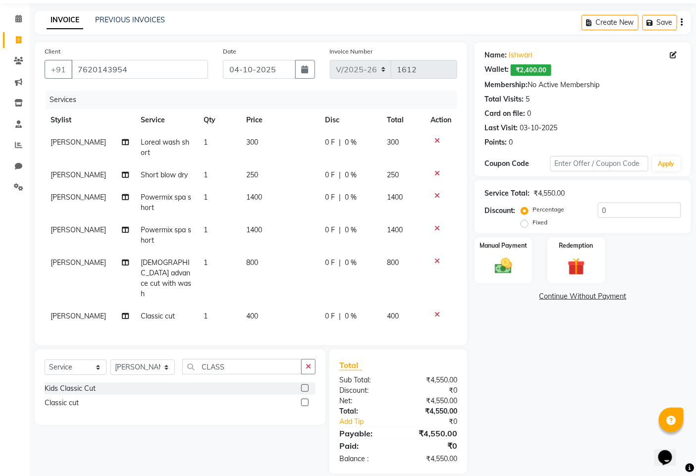
click at [345, 311] on span "0 %" at bounding box center [351, 316] width 12 height 10
select select "63569"
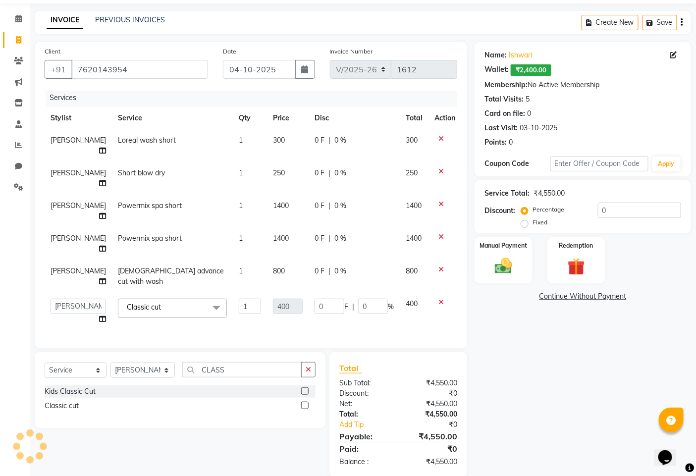
scroll to position [31, 0]
click at [368, 299] on input "0" at bounding box center [373, 306] width 30 height 15
type input "100"
click at [561, 354] on div "Name: Ishwari Wallet: ₹2,400.00 Membership: No Active Membership Total Visits: …" at bounding box center [586, 259] width 224 height 435
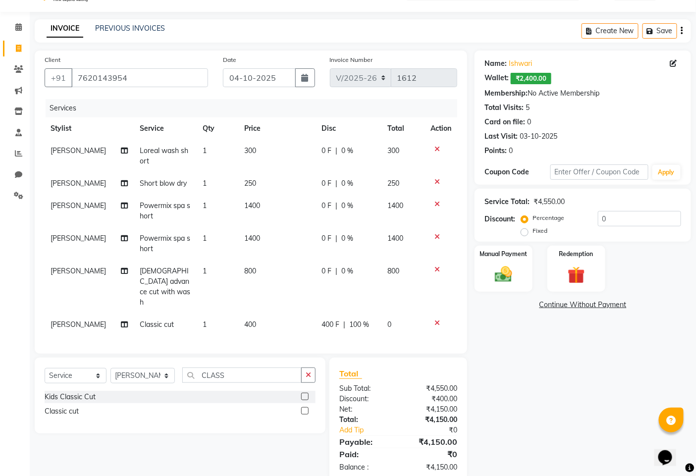
click at [342, 266] on span "0 %" at bounding box center [348, 271] width 12 height 10
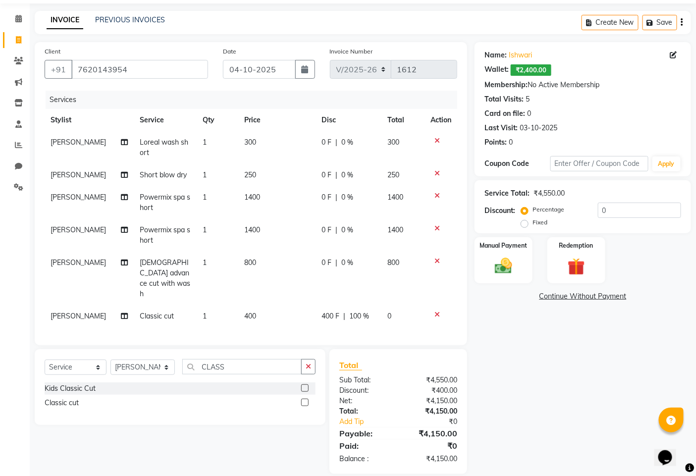
select select "65183"
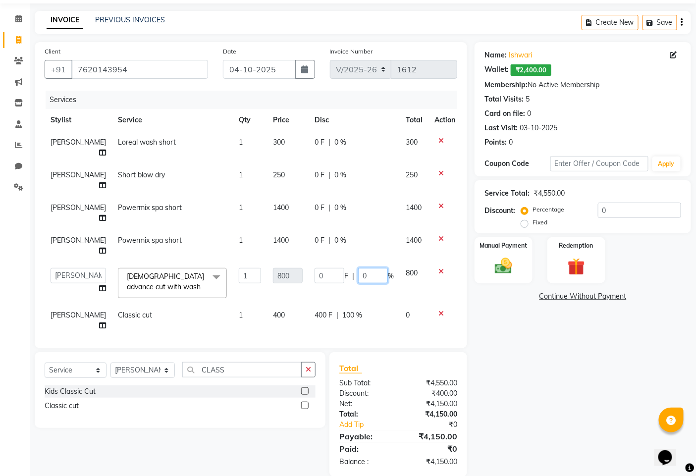
click at [364, 283] on input "0" at bounding box center [373, 275] width 30 height 15
type input "100"
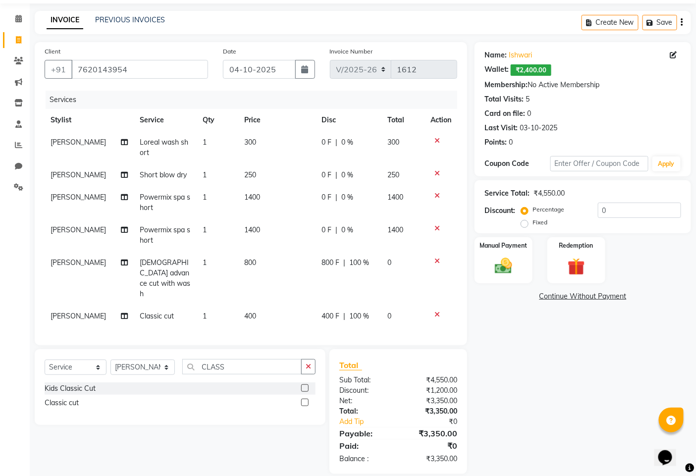
scroll to position [24, 0]
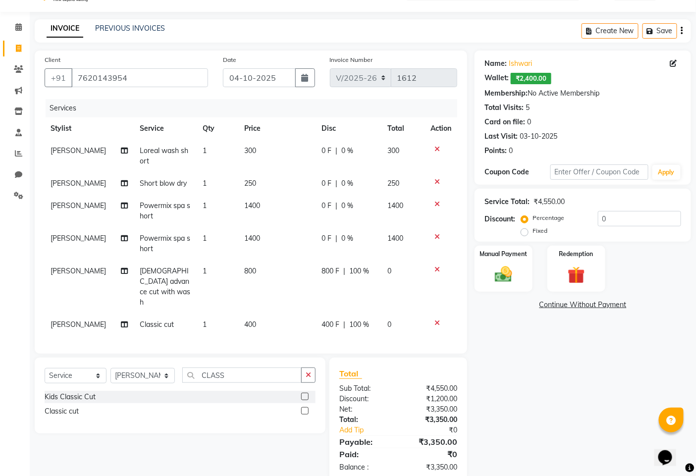
click at [526, 301] on link "Continue Without Payment" at bounding box center [582, 305] width 212 height 10
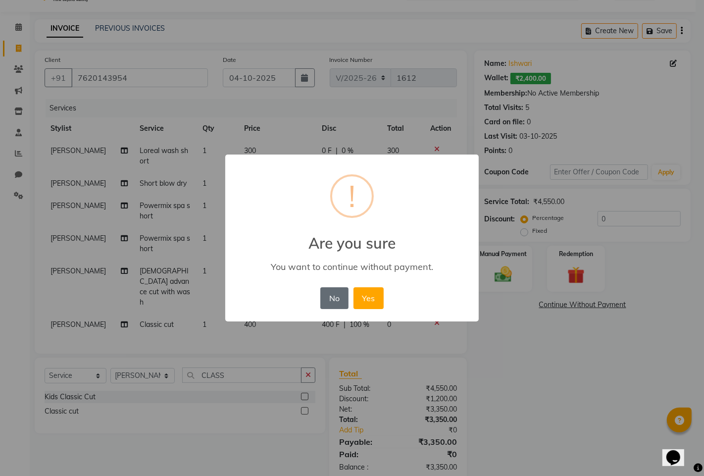
click at [345, 300] on button "No" at bounding box center [334, 298] width 28 height 22
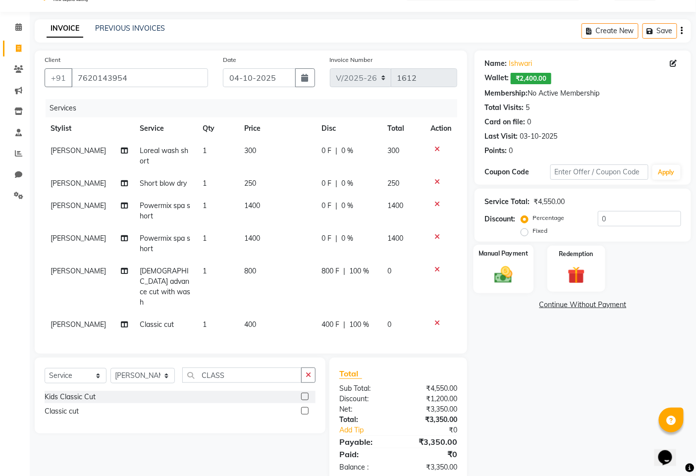
click at [504, 286] on div "Manual Payment" at bounding box center [503, 269] width 60 height 49
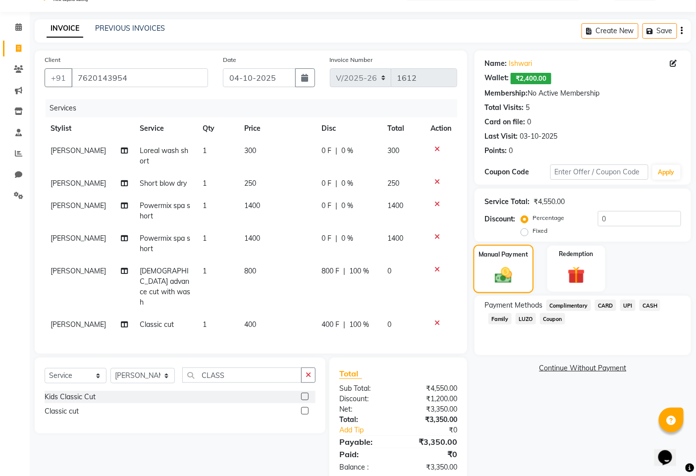
click at [504, 286] on div "Manual Payment" at bounding box center [503, 269] width 60 height 49
click at [438, 203] on icon at bounding box center [436, 204] width 5 height 7
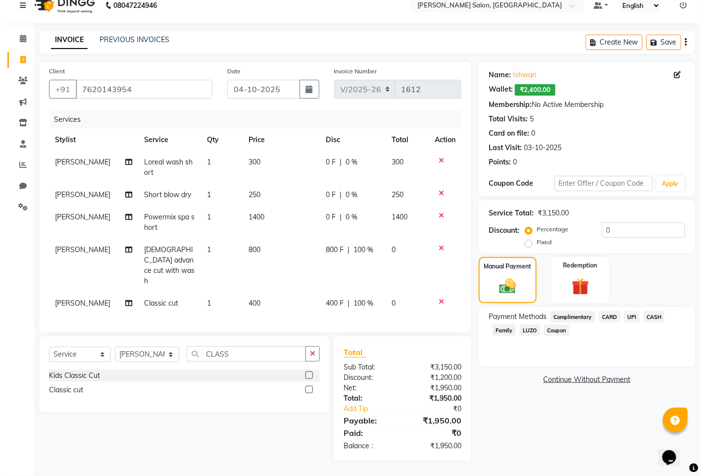
scroll to position [0, 0]
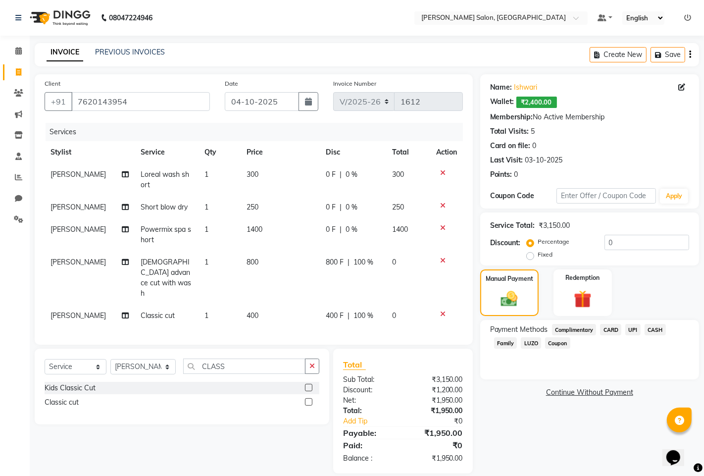
click at [442, 310] on icon at bounding box center [442, 313] width 5 height 7
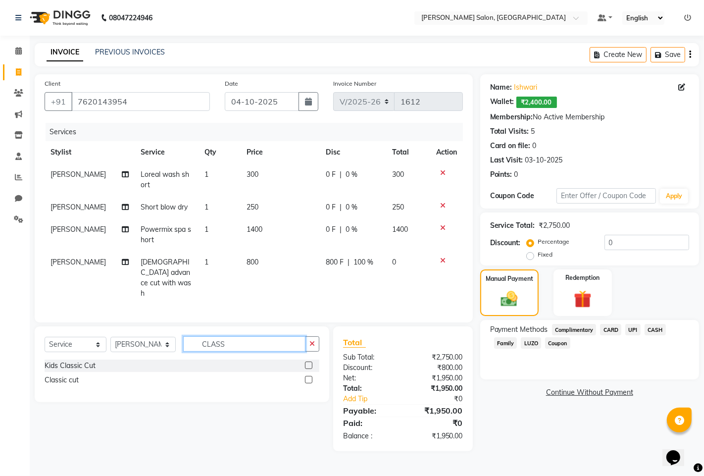
click at [229, 336] on input "CLASS" at bounding box center [244, 343] width 122 height 15
type input "C"
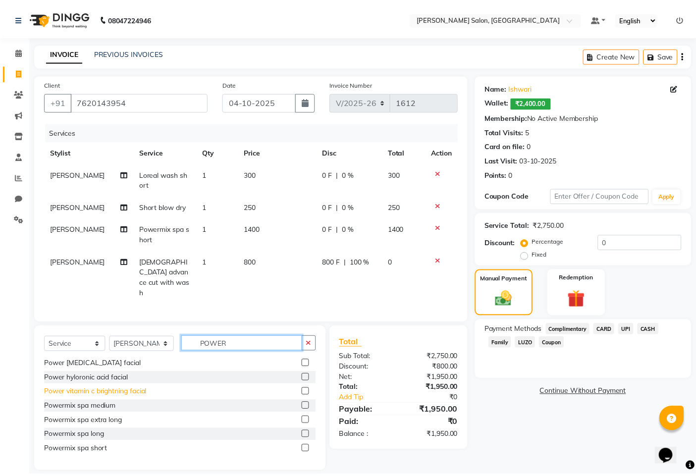
scroll to position [30, 0]
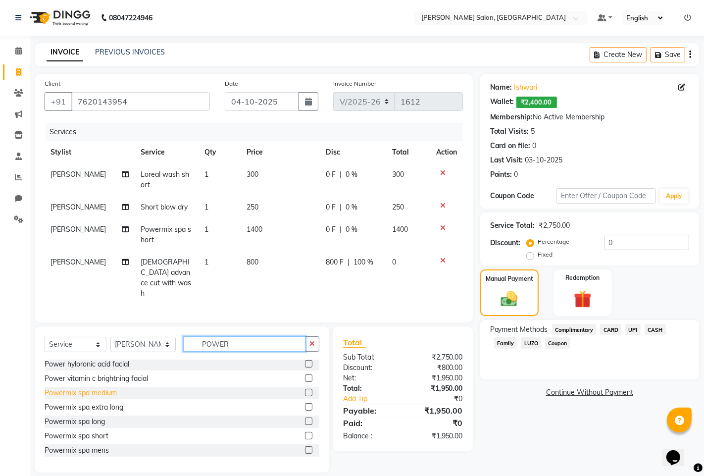
type input "POWER"
click at [90, 388] on div "Powermix spa medium" at bounding box center [81, 393] width 72 height 10
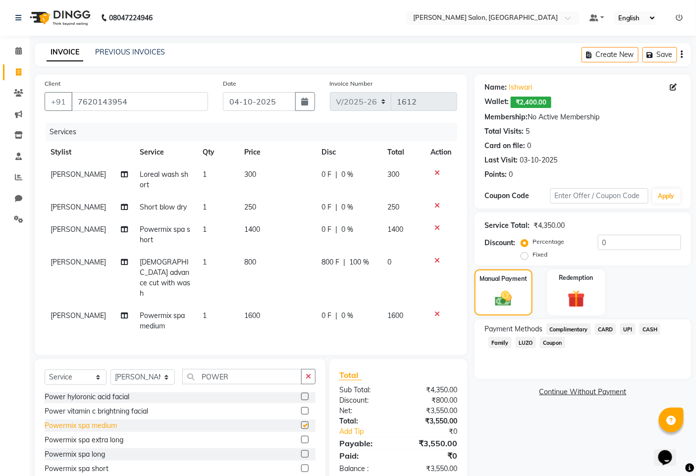
checkbox input "false"
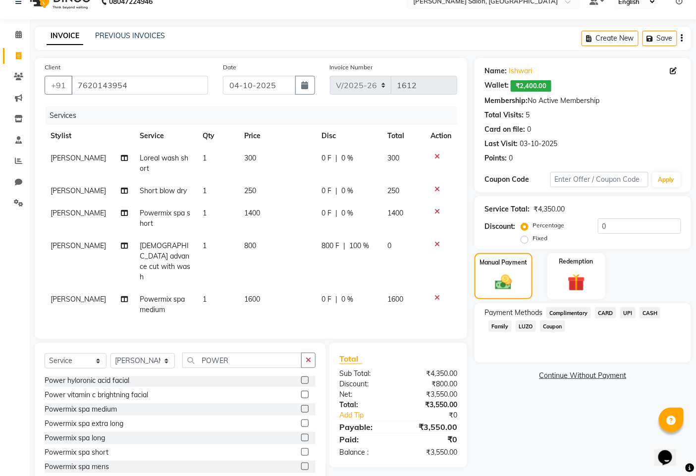
scroll to position [31, 0]
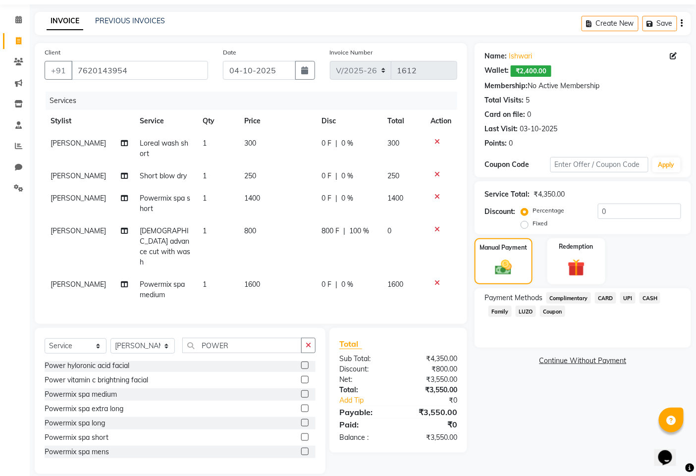
click at [439, 279] on div at bounding box center [440, 282] width 21 height 7
click at [434, 279] on icon at bounding box center [436, 282] width 5 height 7
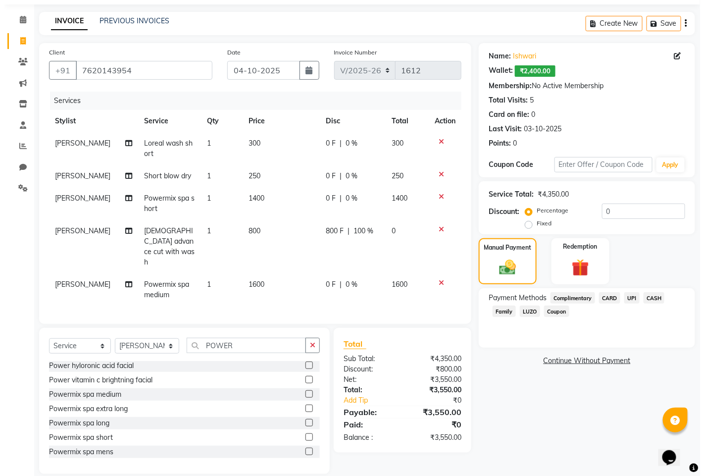
scroll to position [0, 0]
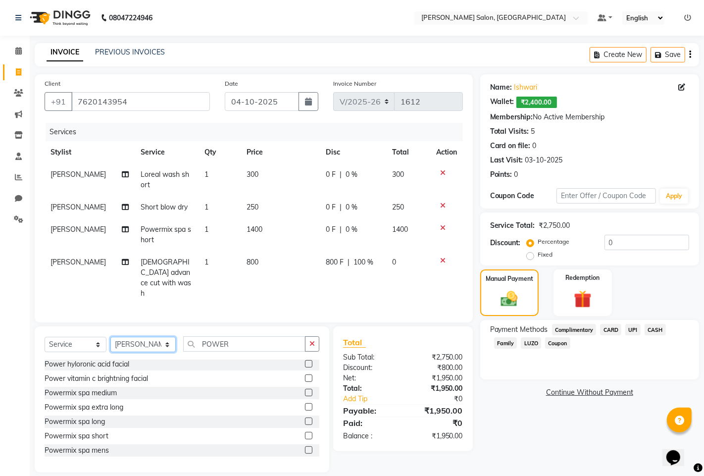
click at [134, 337] on select "Select Stylist admin hinjewadi [PERSON_NAME] krishna more [PERSON_NAME] rishi […" at bounding box center [142, 344] width 65 height 15
select select "65183"
click at [110, 337] on select "Select Stylist admin hinjewadi [PERSON_NAME] krishna more [PERSON_NAME] rishi […" at bounding box center [142, 344] width 65 height 15
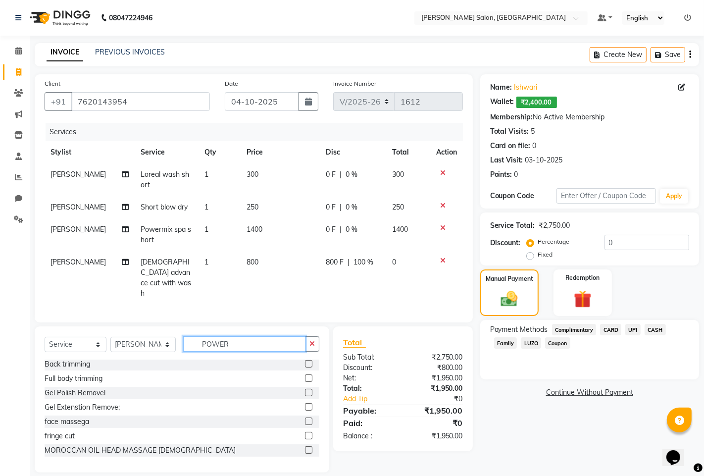
click at [260, 336] on input "POWER" at bounding box center [244, 343] width 122 height 15
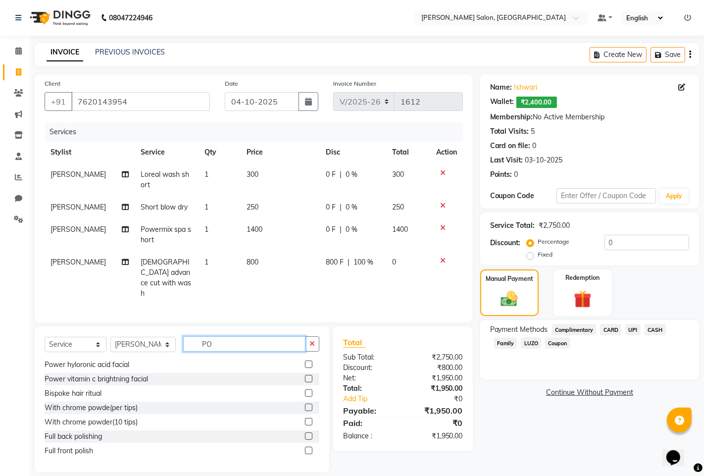
type input "P"
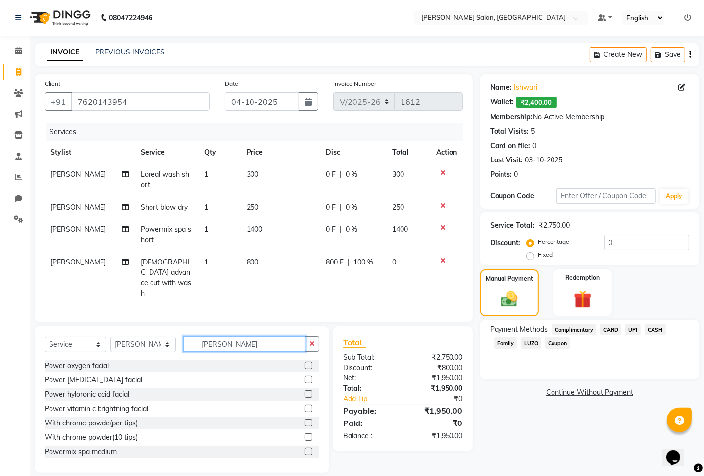
type input "POWER"
click at [85, 418] on div "Powermix spa medium" at bounding box center [81, 423] width 72 height 10
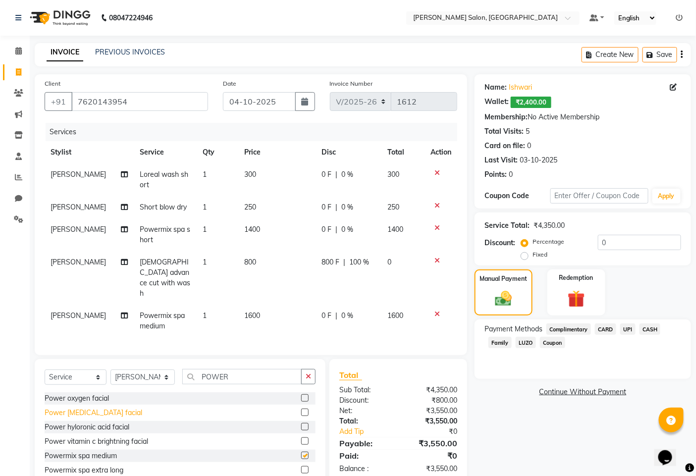
checkbox input "false"
click at [248, 369] on input "POWER" at bounding box center [241, 376] width 119 height 15
click at [162, 369] on select "Select Stylist admin hinjewadi [PERSON_NAME] krishna more [PERSON_NAME] rishi […" at bounding box center [142, 376] width 64 height 15
select select "63569"
click at [110, 369] on select "Select Stylist admin hinjewadi [PERSON_NAME] krishna more [PERSON_NAME] rishi […" at bounding box center [142, 376] width 64 height 15
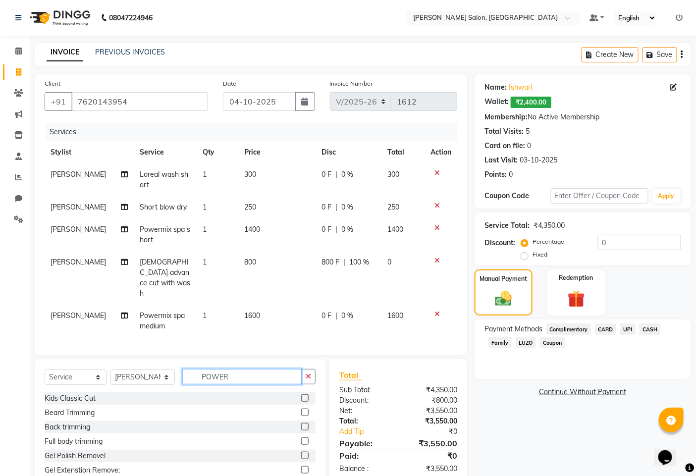
click at [237, 369] on input "POWER" at bounding box center [241, 376] width 119 height 15
type input "P"
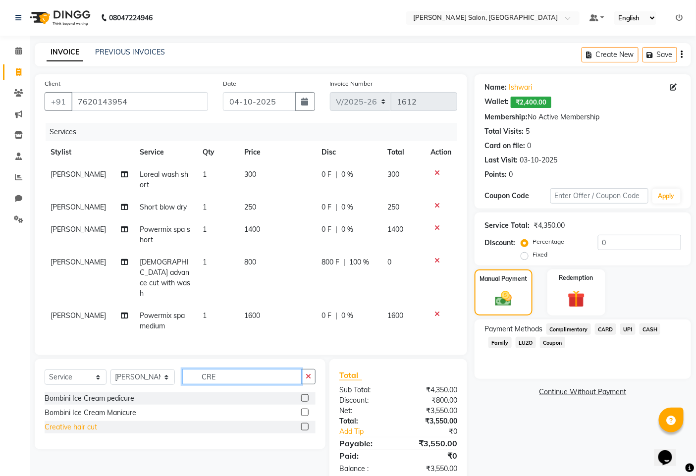
type input "CRE"
click at [84, 422] on div "Creative hair cut" at bounding box center [71, 427] width 52 height 10
checkbox input "false"
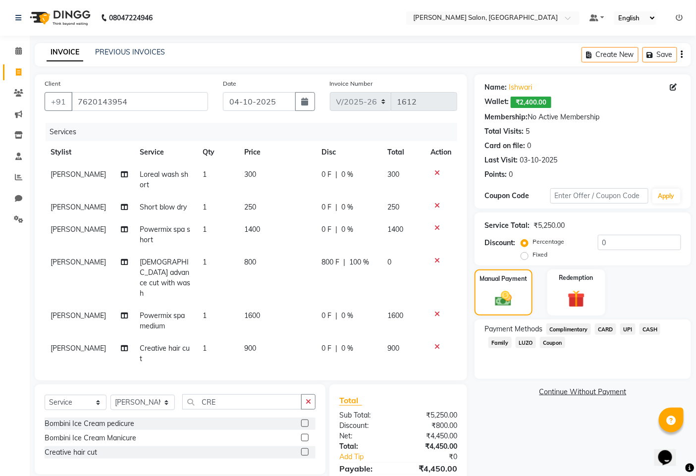
click at [348, 343] on span "0 %" at bounding box center [348, 348] width 12 height 10
select select "63569"
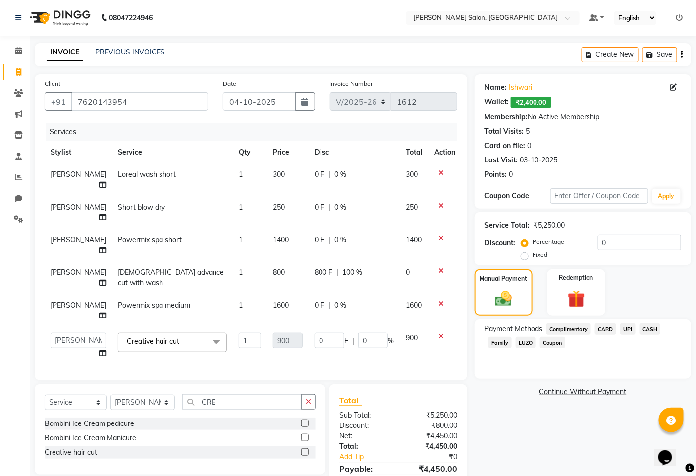
scroll to position [31, 0]
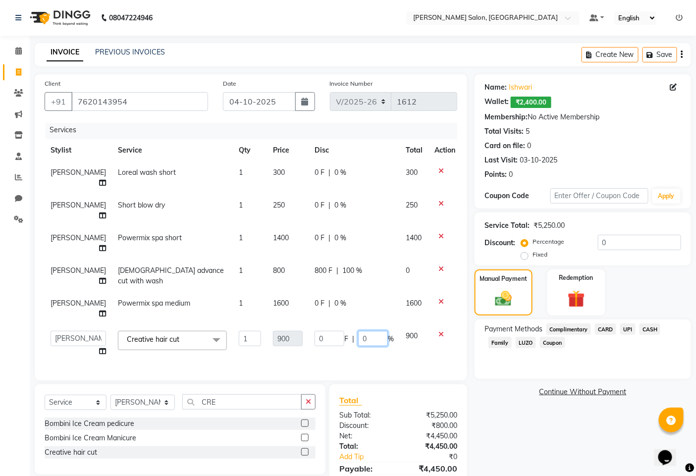
click at [366, 331] on input "0" at bounding box center [373, 338] width 30 height 15
type input "100"
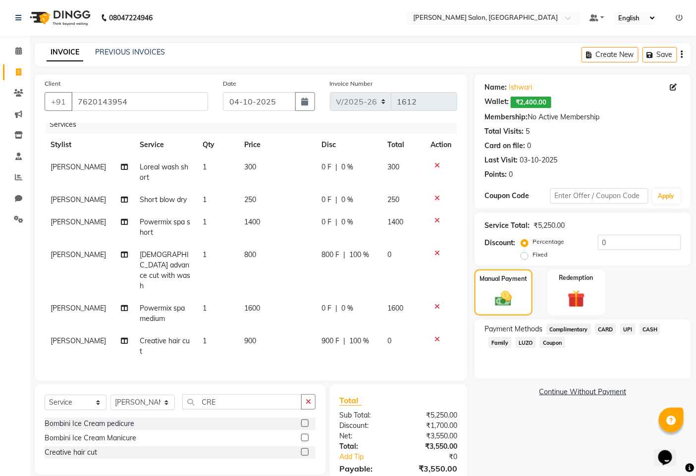
click at [504, 422] on div "Name: Ishwari Wallet: ₹2,400.00 Membership: No Active Membership Total Visits: …" at bounding box center [586, 291] width 224 height 435
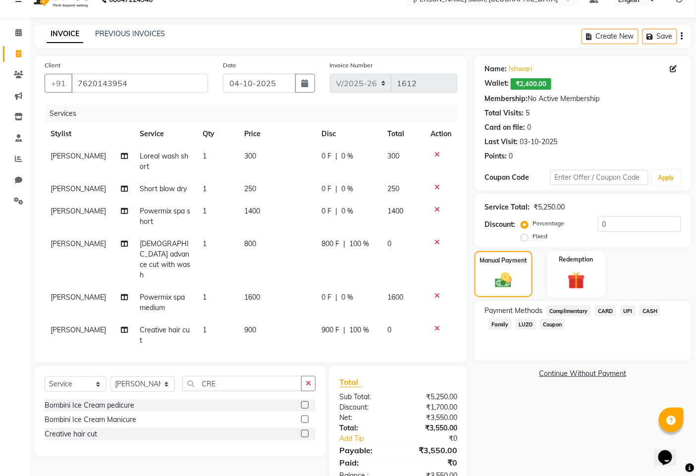
scroll to position [35, 0]
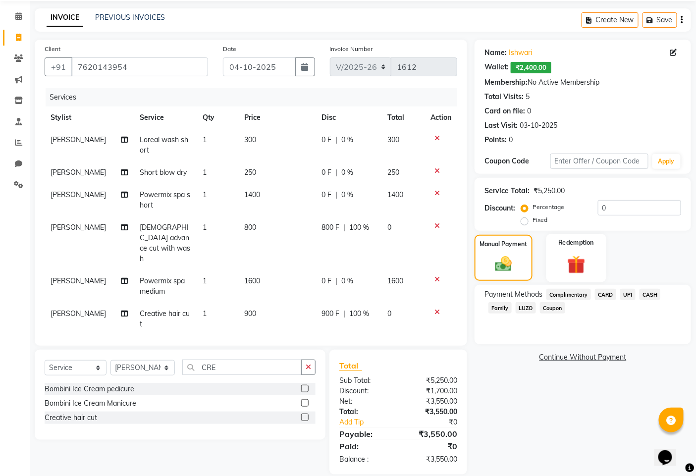
click at [592, 274] on div "Redemption" at bounding box center [576, 258] width 60 height 49
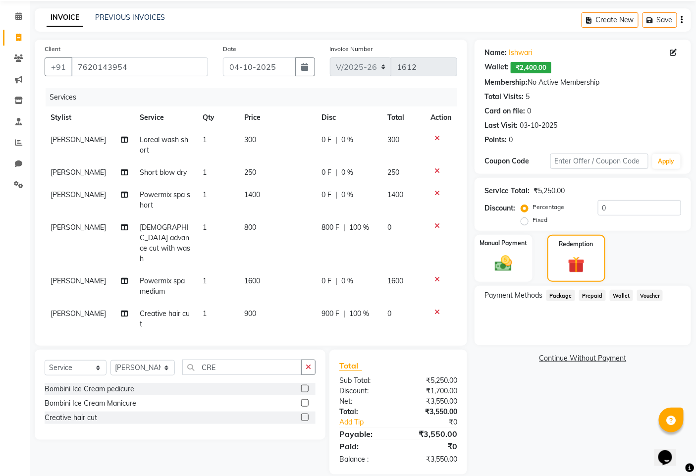
click at [623, 295] on span "Wallet" at bounding box center [621, 295] width 23 height 11
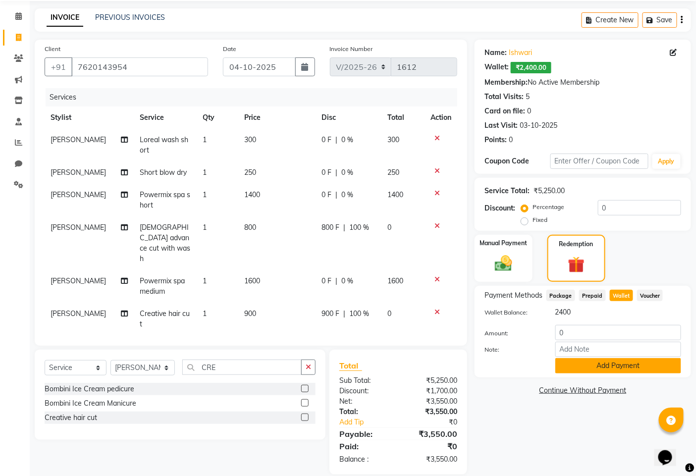
click at [609, 365] on button "Add Payment" at bounding box center [618, 365] width 126 height 15
click at [600, 334] on input "0" at bounding box center [618, 332] width 126 height 15
type input "2400"
click at [621, 371] on button "Add Payment" at bounding box center [618, 365] width 126 height 15
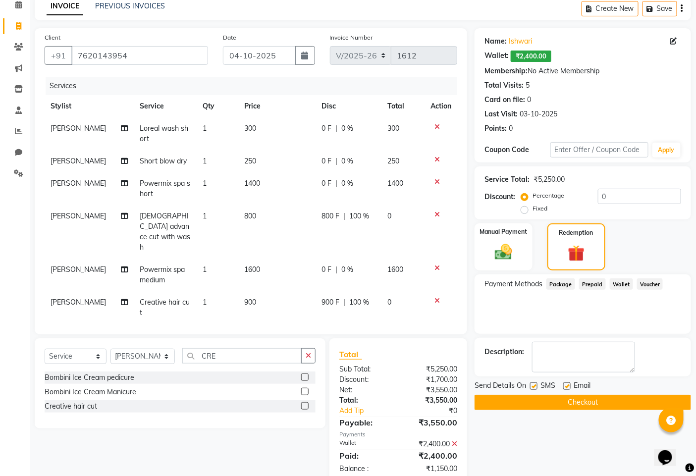
scroll to position [55, 0]
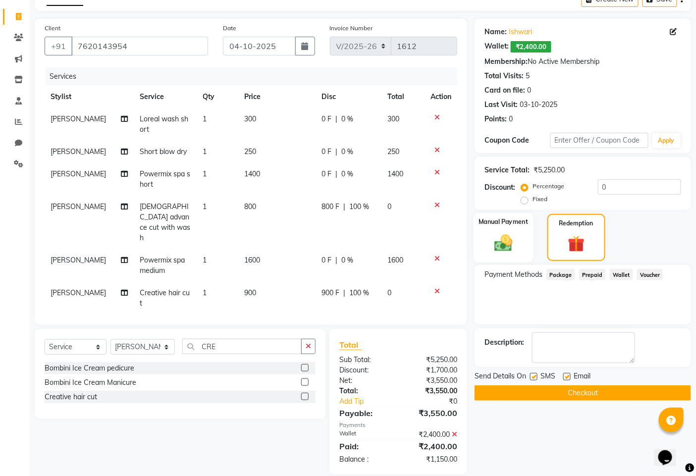
click at [504, 258] on div "Manual Payment" at bounding box center [503, 237] width 60 height 49
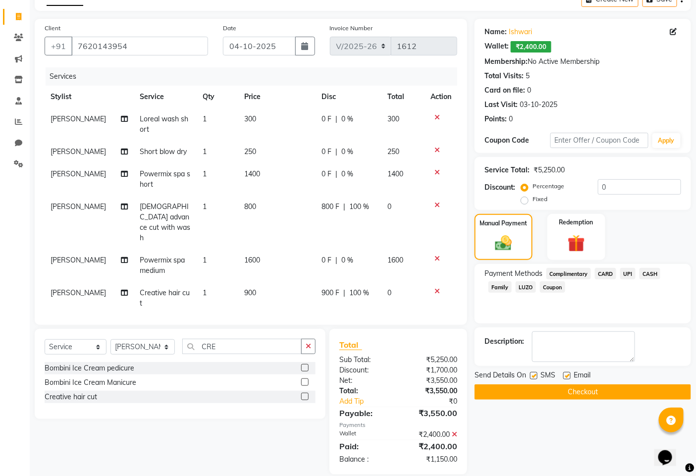
click at [436, 255] on icon at bounding box center [436, 258] width 5 height 7
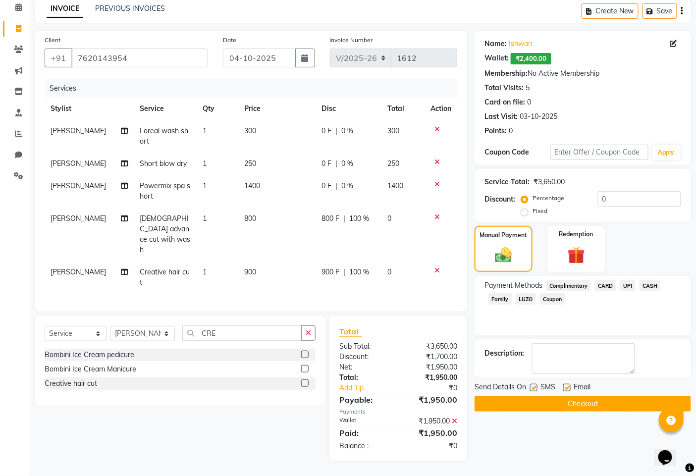
scroll to position [31, 0]
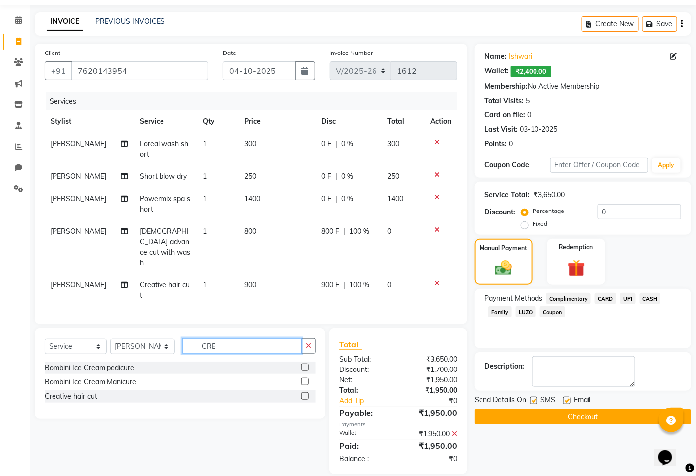
click at [222, 338] on input "CRE" at bounding box center [241, 345] width 119 height 15
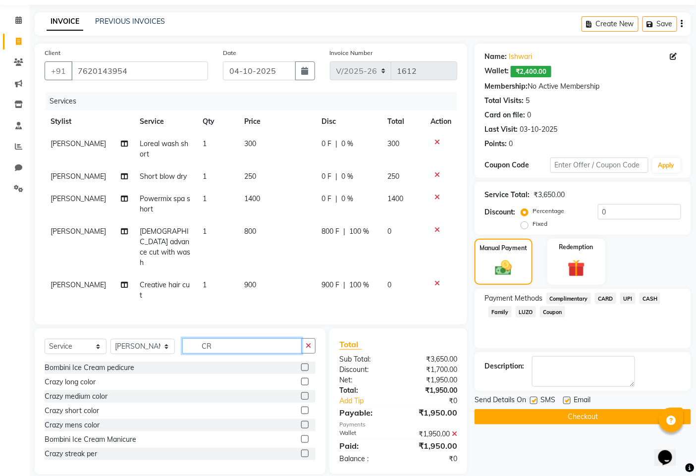
type input "C"
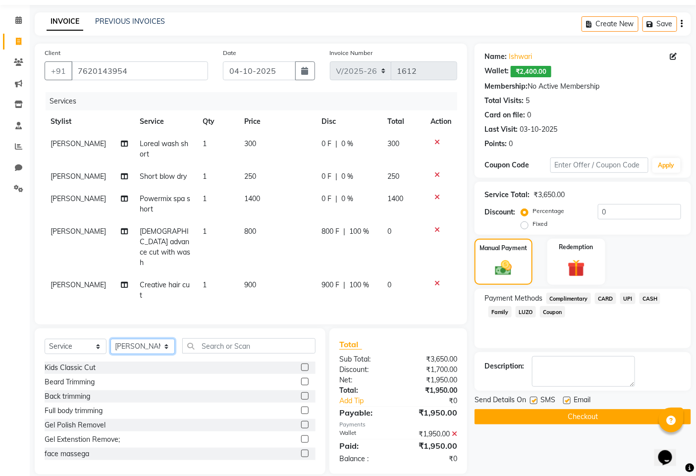
click at [130, 339] on select "Select Stylist admin hinjewadi [PERSON_NAME] krishna more [PERSON_NAME] rishi […" at bounding box center [142, 346] width 64 height 15
select select "65183"
click at [110, 339] on select "Select Stylist admin hinjewadi [PERSON_NAME] krishna more [PERSON_NAME] rishi […" at bounding box center [142, 346] width 64 height 15
click at [226, 338] on input "text" at bounding box center [248, 345] width 133 height 15
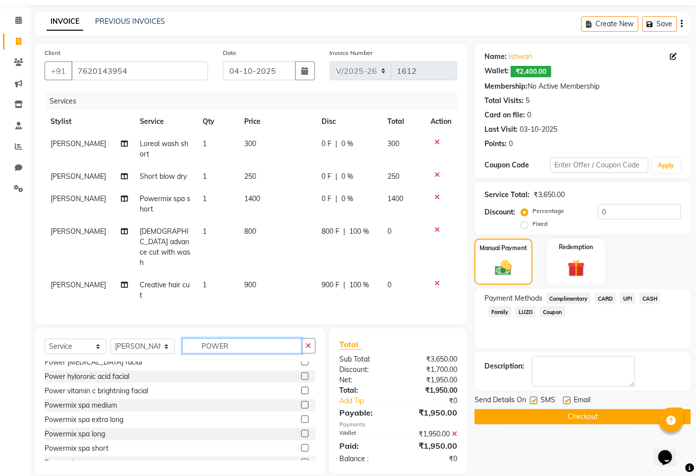
scroll to position [30, 0]
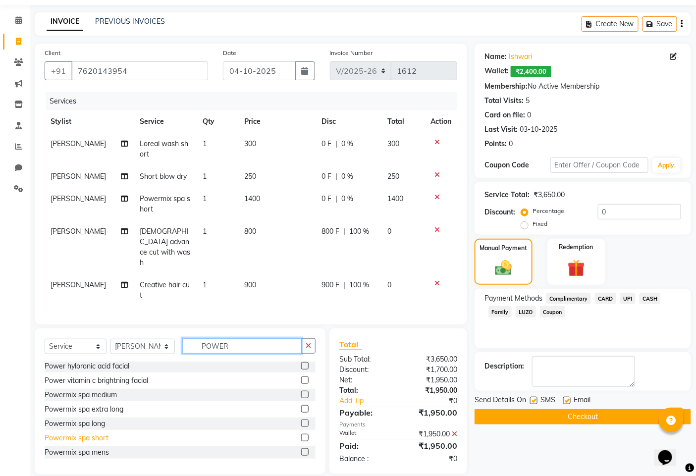
type input "POWER"
click at [100, 433] on div "Powermix spa short" at bounding box center [77, 438] width 64 height 10
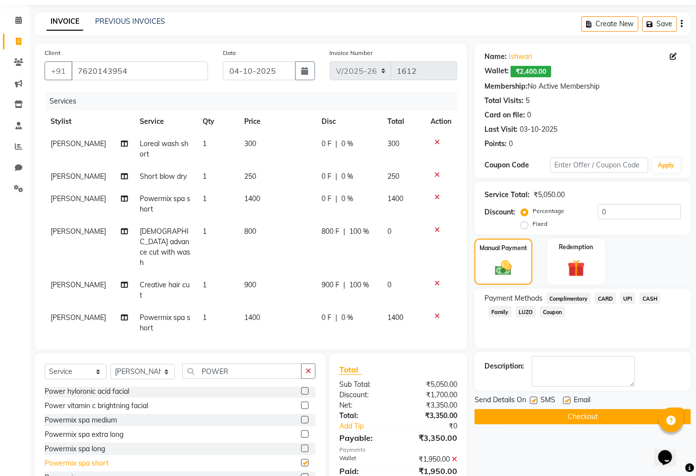
checkbox input "false"
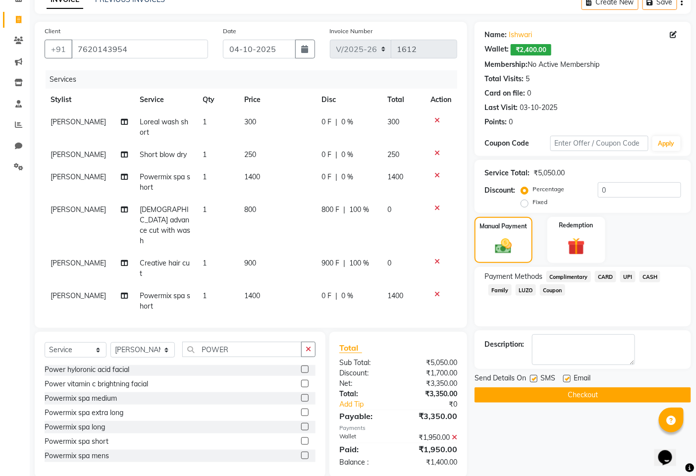
scroll to position [64, 0]
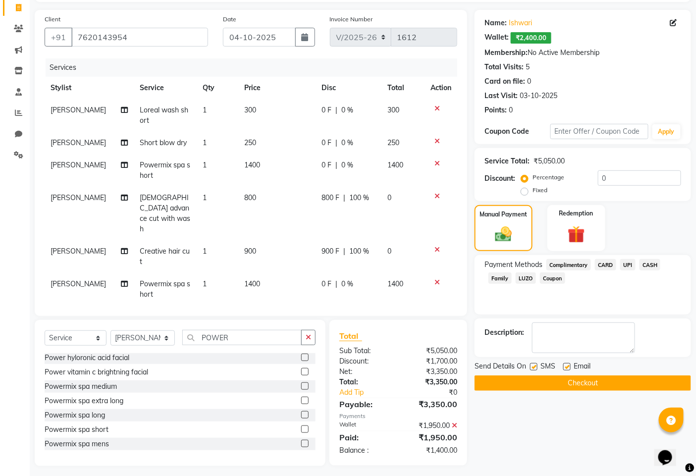
click at [455, 422] on icon at bounding box center [454, 425] width 5 height 7
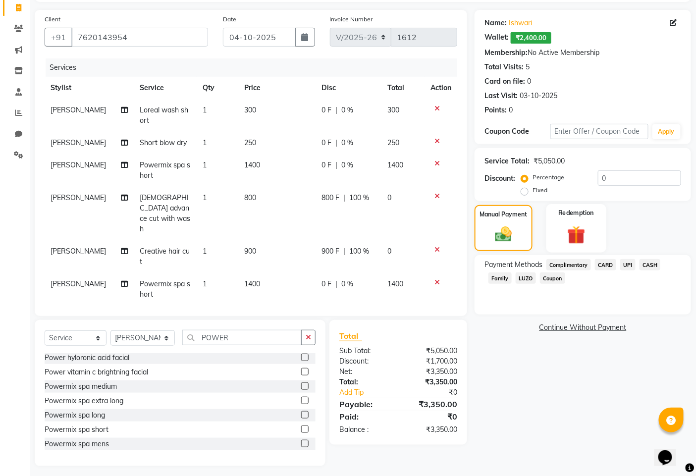
click at [566, 215] on label "Redemption" at bounding box center [576, 212] width 36 height 9
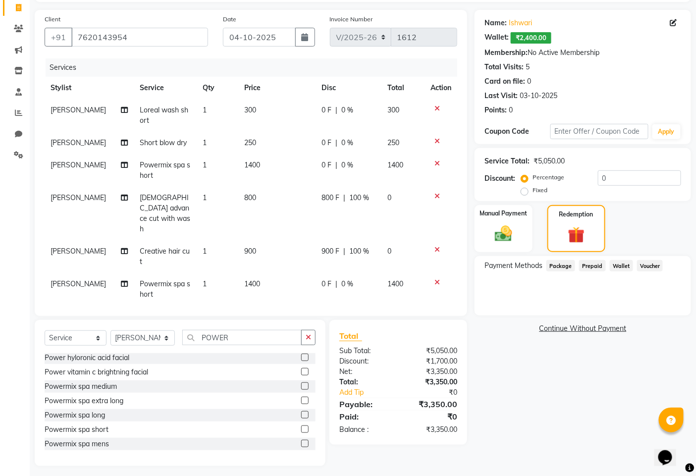
click at [621, 264] on span "Wallet" at bounding box center [621, 265] width 23 height 11
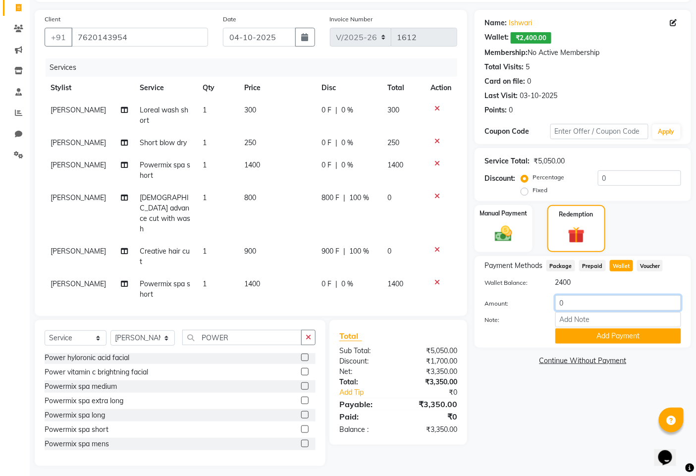
click at [580, 303] on input "0" at bounding box center [618, 302] width 126 height 15
type input "2400"
click at [622, 339] on button "Add Payment" at bounding box center [618, 335] width 126 height 15
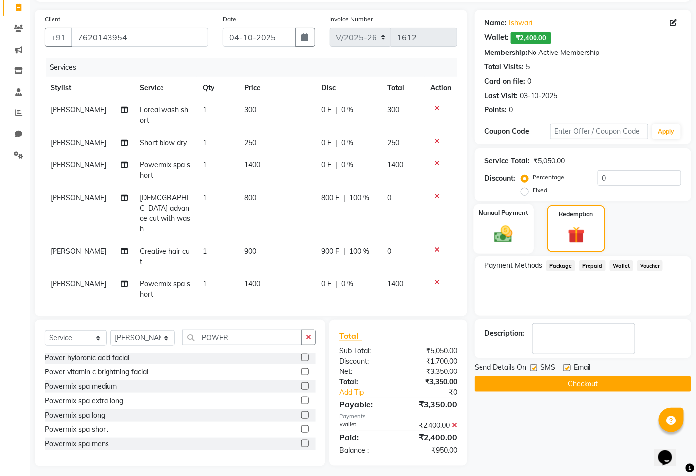
click at [496, 240] on img at bounding box center [504, 233] width 30 height 21
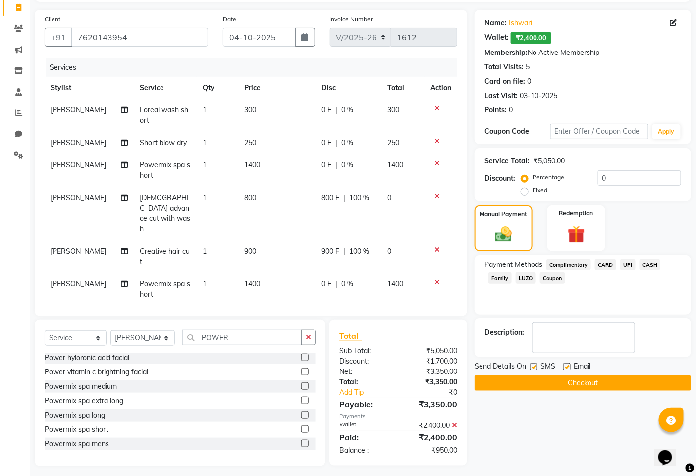
click at [652, 260] on span "CASH" at bounding box center [649, 264] width 21 height 11
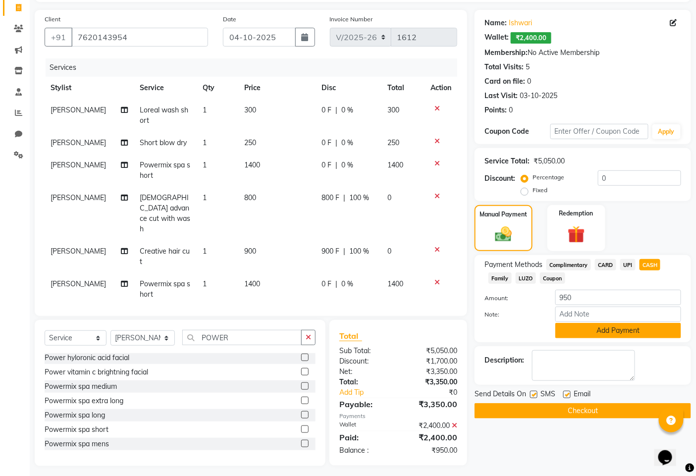
click at [598, 333] on button "Add Payment" at bounding box center [618, 330] width 126 height 15
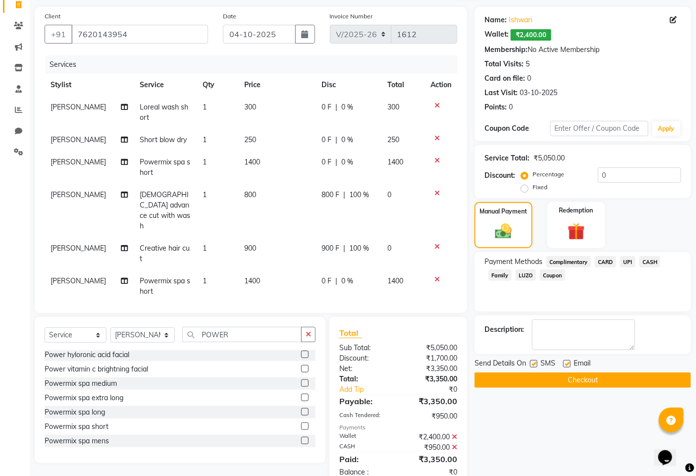
scroll to position [88, 0]
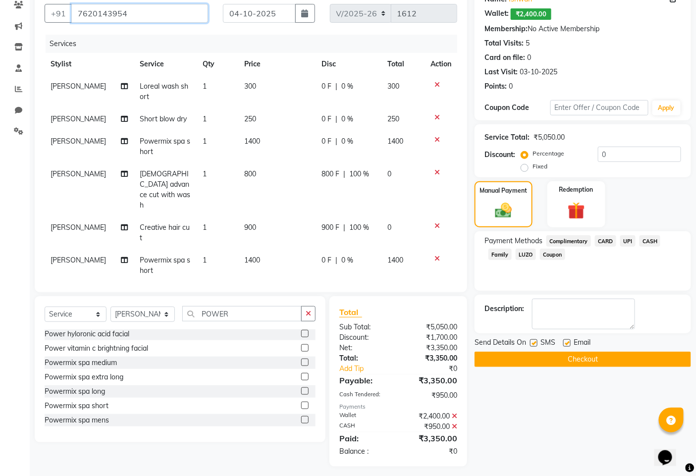
click at [91, 17] on input "7620143954" at bounding box center [139, 13] width 137 height 19
click at [573, 359] on button "Checkout" at bounding box center [582, 359] width 216 height 15
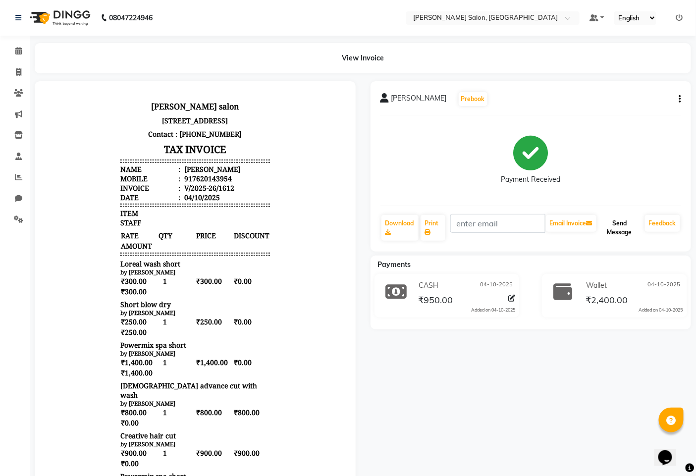
click at [622, 229] on button "Send Message" at bounding box center [619, 228] width 43 height 26
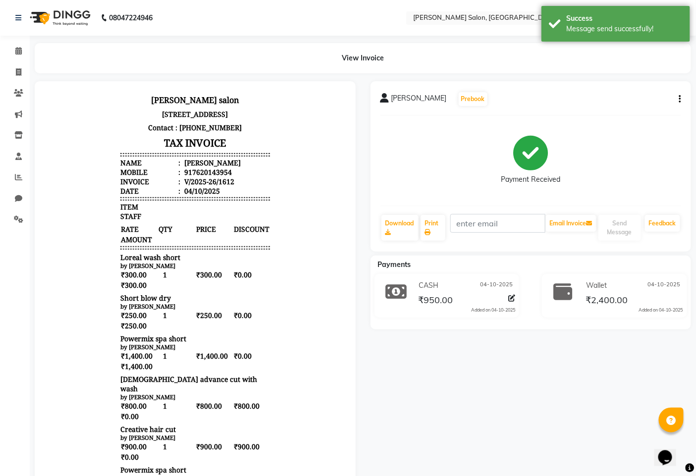
scroll to position [8, 0]
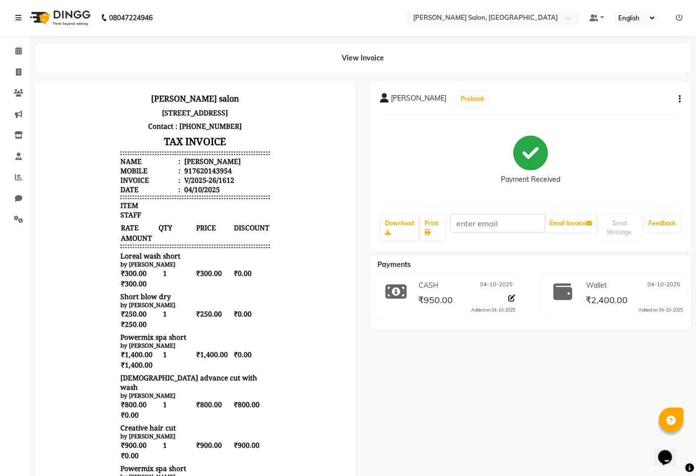
click at [394, 291] on icon at bounding box center [396, 291] width 21 height 19
click at [16, 51] on icon at bounding box center [18, 50] width 6 height 7
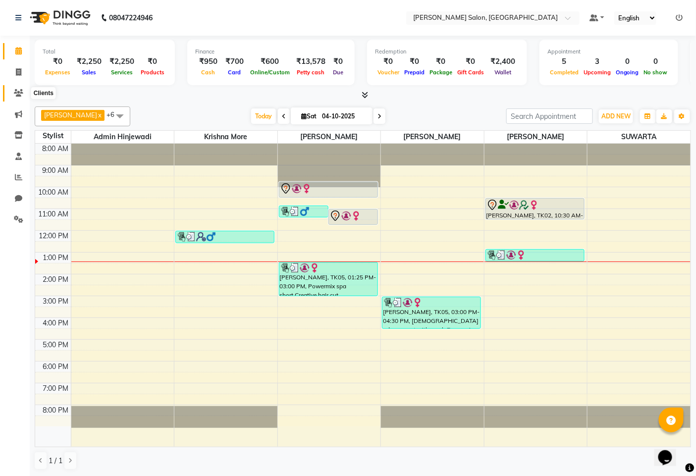
click at [16, 96] on icon at bounding box center [18, 92] width 9 height 7
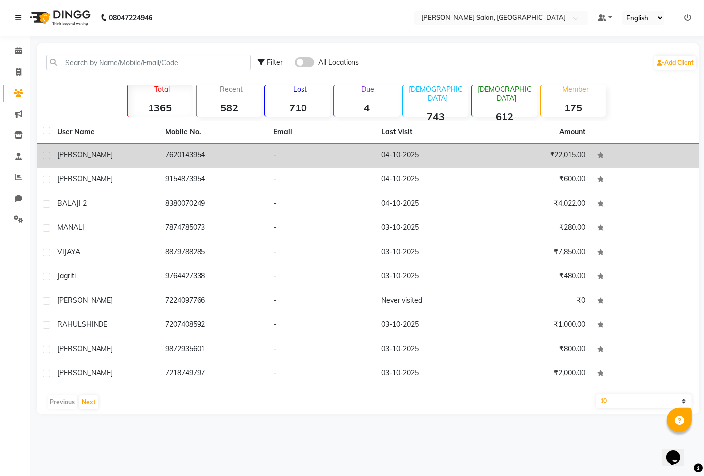
click at [81, 154] on div "ishwari" at bounding box center [105, 155] width 96 height 10
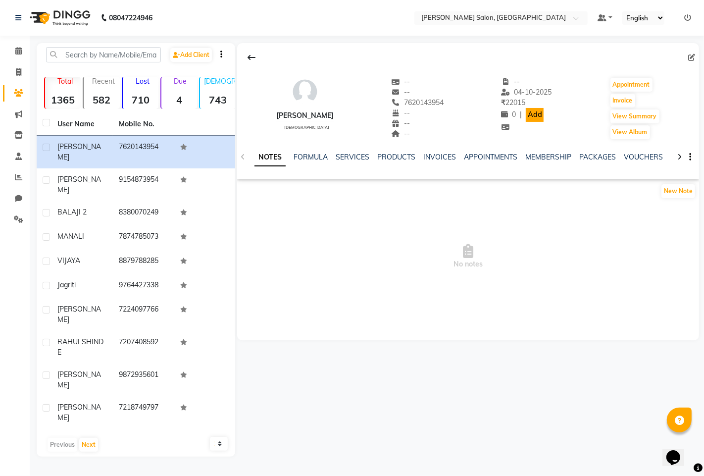
click at [526, 114] on link "Add" at bounding box center [534, 115] width 17 height 14
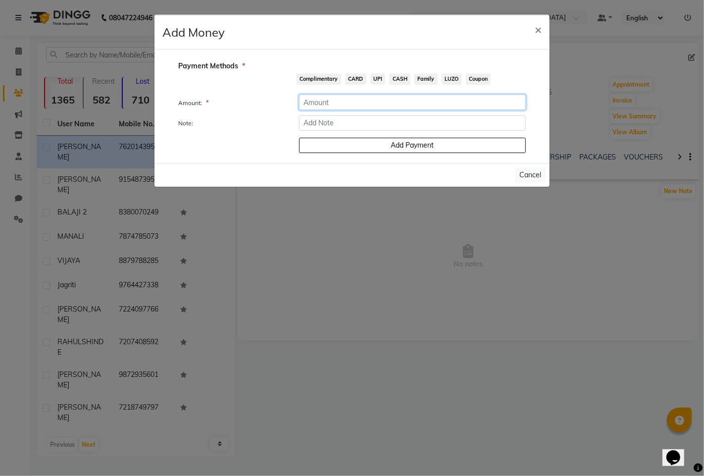
click at [337, 96] on input "number" at bounding box center [412, 102] width 227 height 15
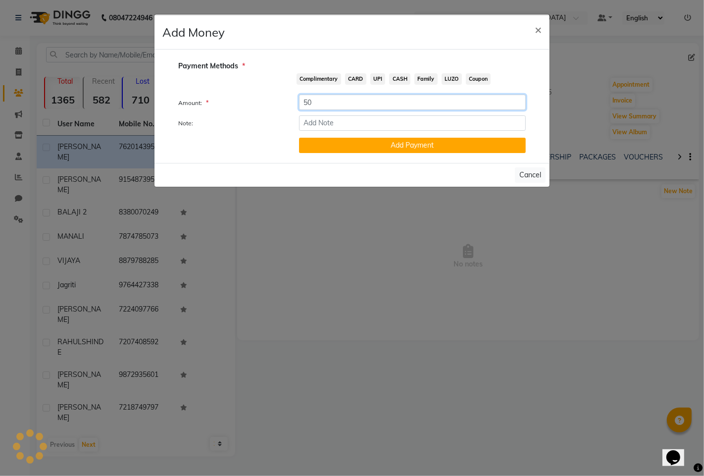
type input "50"
click at [398, 81] on span "CASH" at bounding box center [399, 78] width 21 height 11
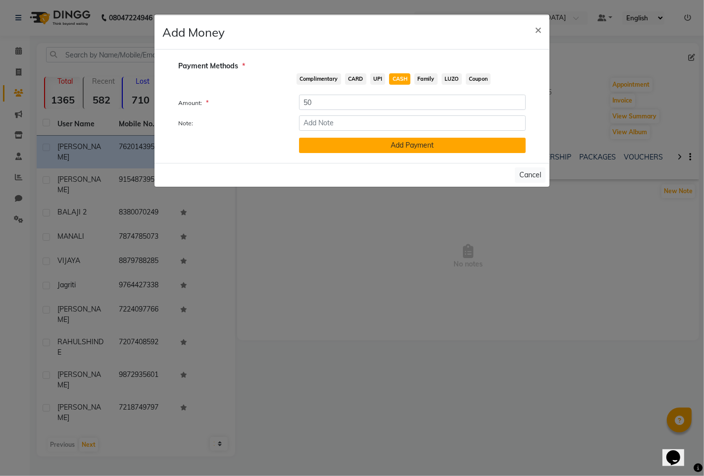
click at [411, 151] on button "Add Payment" at bounding box center [412, 145] width 227 height 15
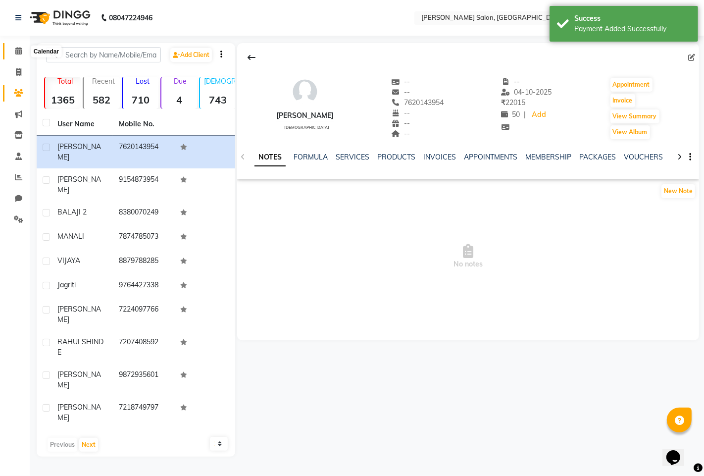
click at [13, 51] on span at bounding box center [18, 51] width 17 height 11
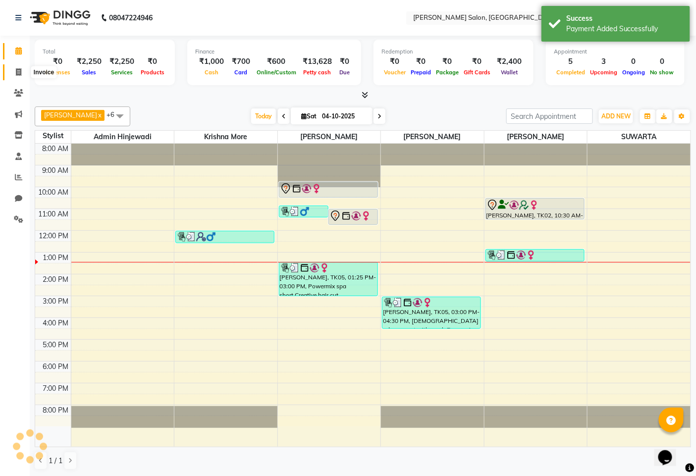
click at [16, 72] on icon at bounding box center [18, 71] width 5 height 7
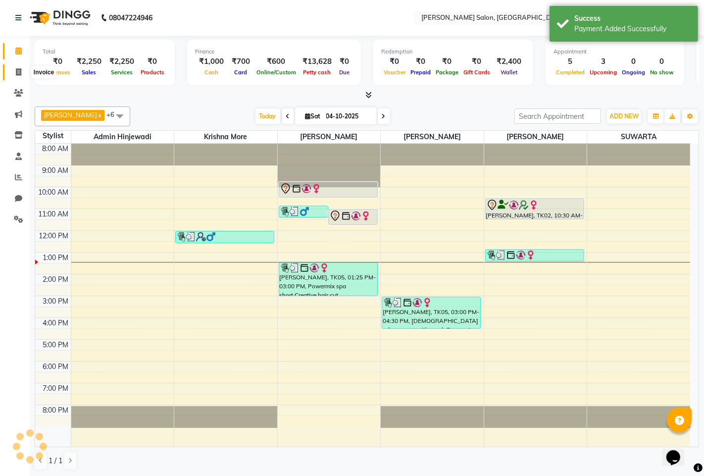
select select "7331"
select select "service"
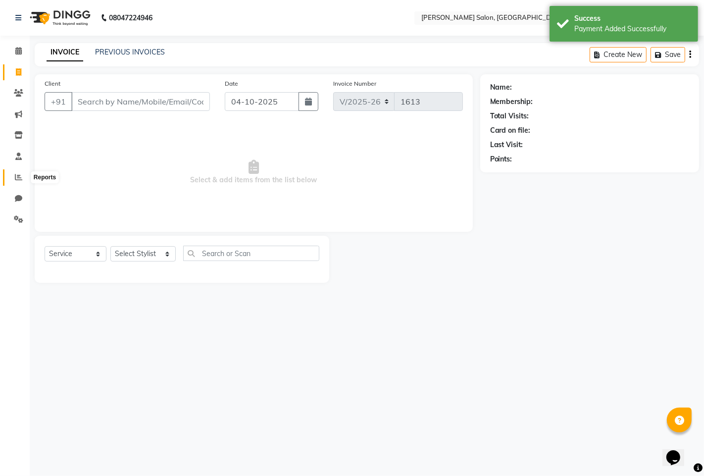
click at [16, 175] on icon at bounding box center [18, 176] width 7 height 7
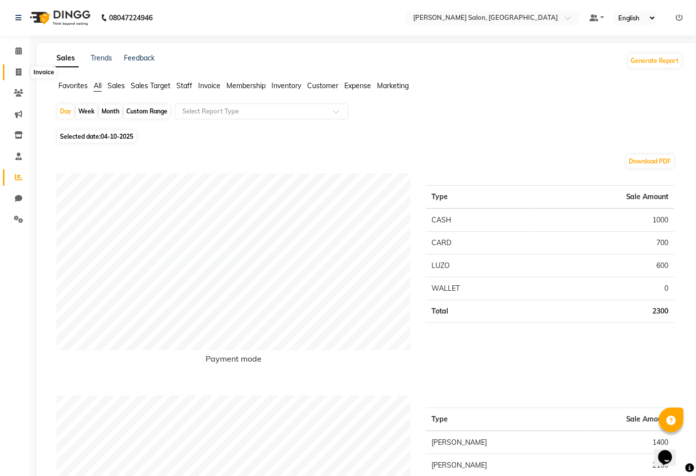
click at [15, 67] on span at bounding box center [18, 72] width 17 height 11
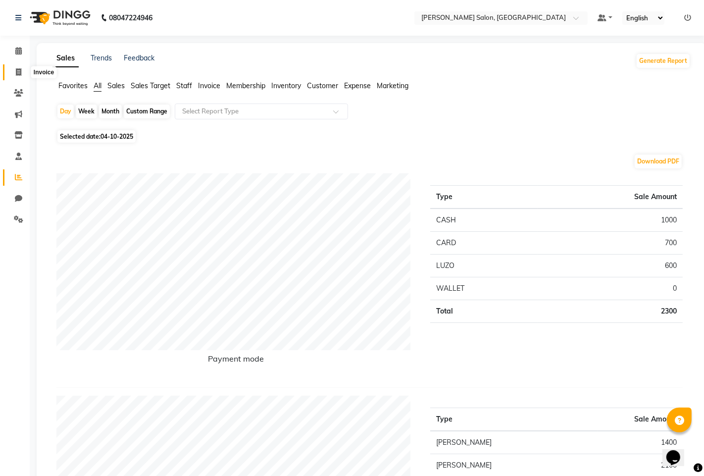
select select "7331"
select select "service"
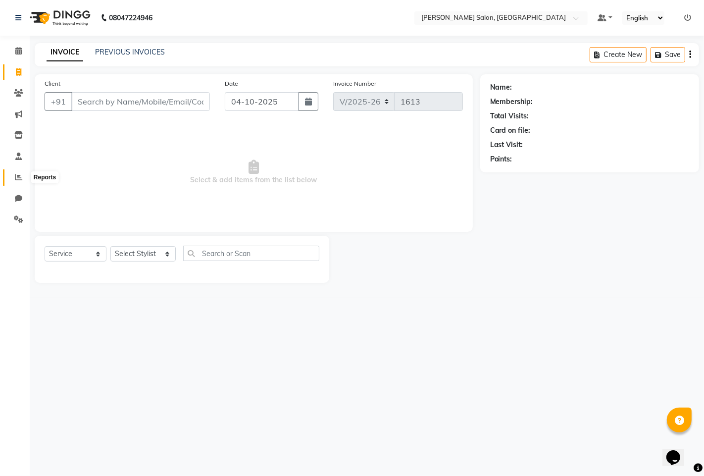
click at [17, 176] on icon at bounding box center [18, 176] width 7 height 7
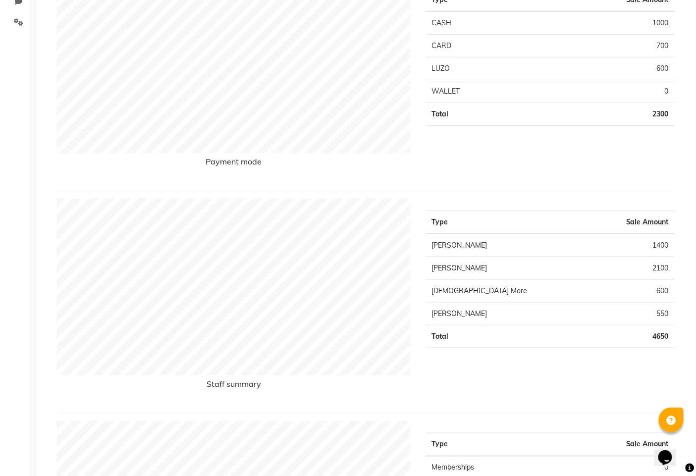
scroll to position [55, 0]
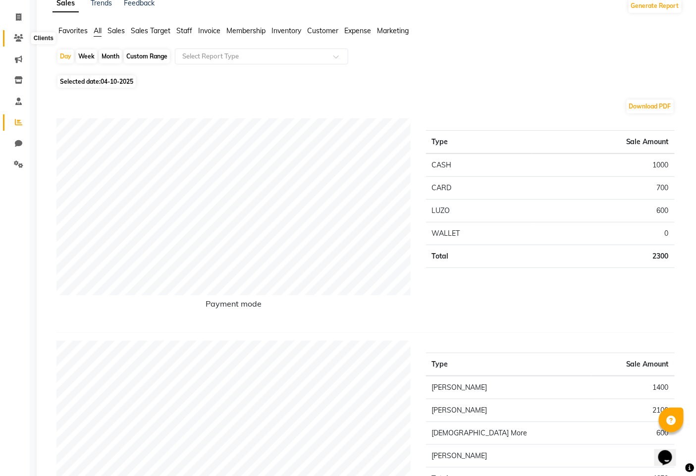
click at [11, 36] on span at bounding box center [18, 38] width 17 height 11
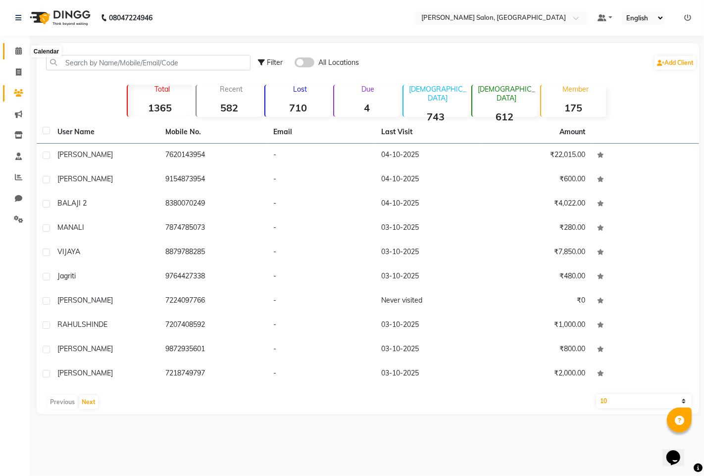
click at [17, 49] on icon at bounding box center [18, 50] width 6 height 7
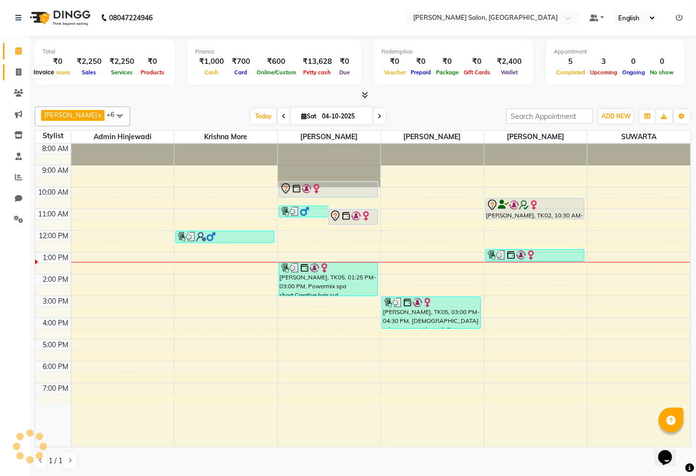
click at [13, 68] on span at bounding box center [18, 72] width 17 height 11
select select "service"
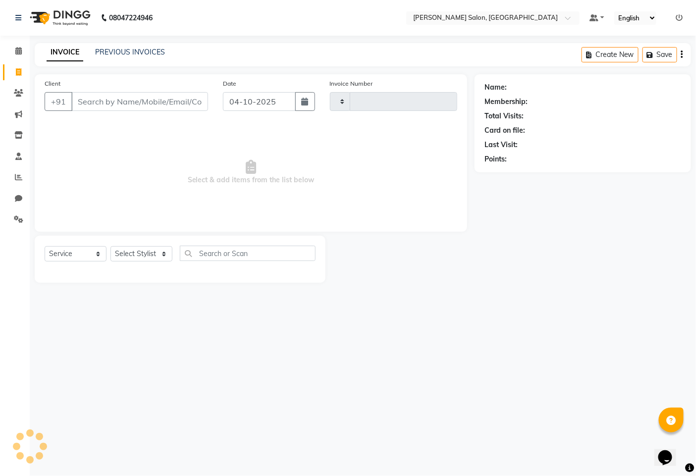
type input "1613"
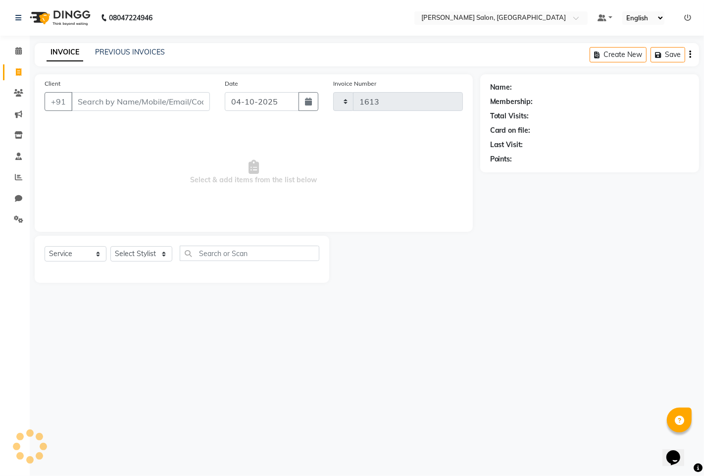
select select "7331"
click at [17, 51] on icon at bounding box center [18, 50] width 6 height 7
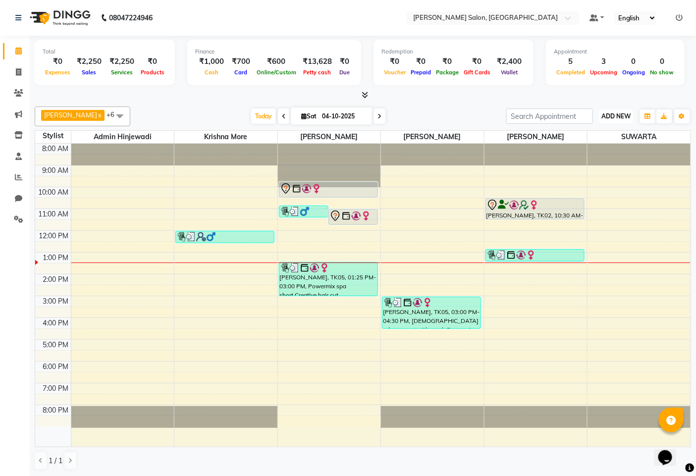
click at [621, 114] on span "ADD NEW" at bounding box center [615, 115] width 29 height 7
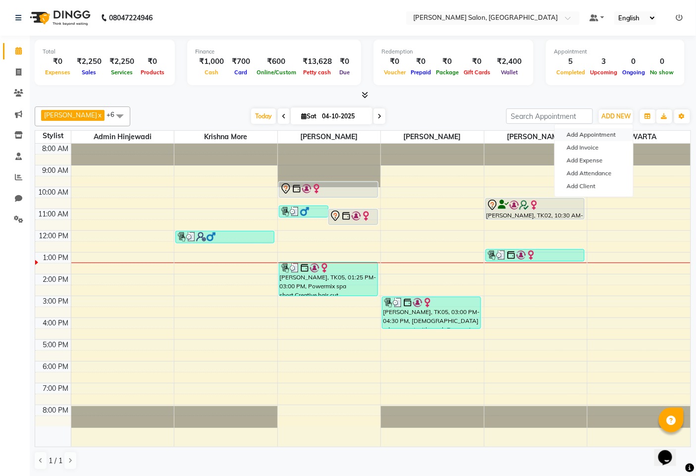
click at [594, 134] on button "Add Appointment" at bounding box center [594, 134] width 78 height 13
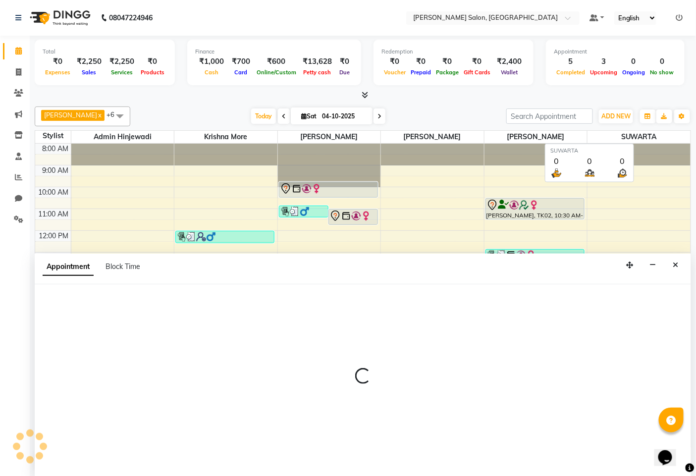
scroll to position [0, 0]
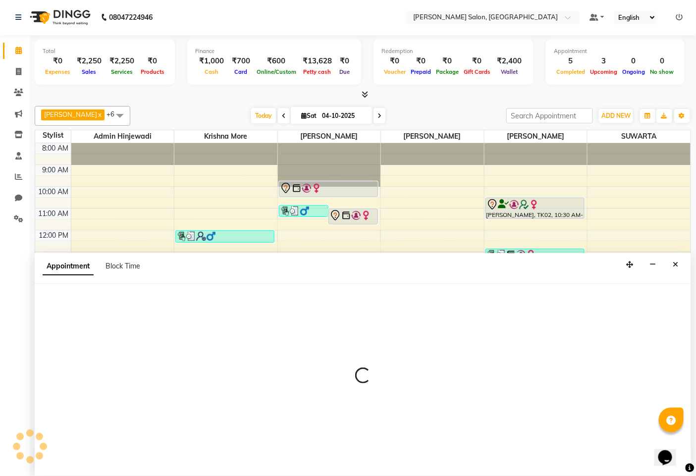
select select "540"
select select "tentative"
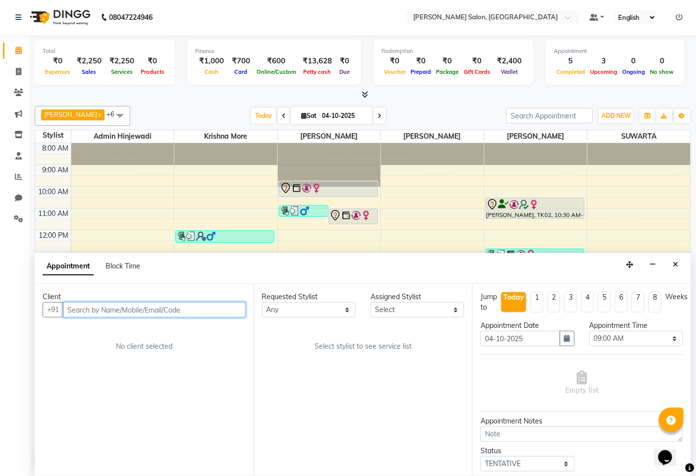
click at [129, 311] on input "text" at bounding box center [154, 309] width 183 height 15
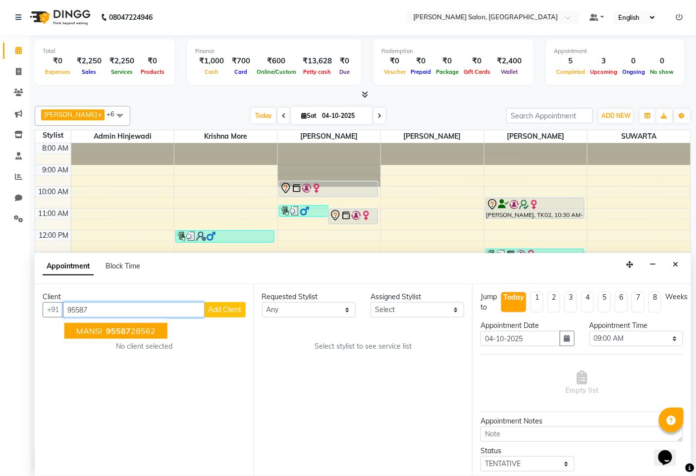
click at [121, 327] on span "95587" at bounding box center [118, 331] width 25 height 10
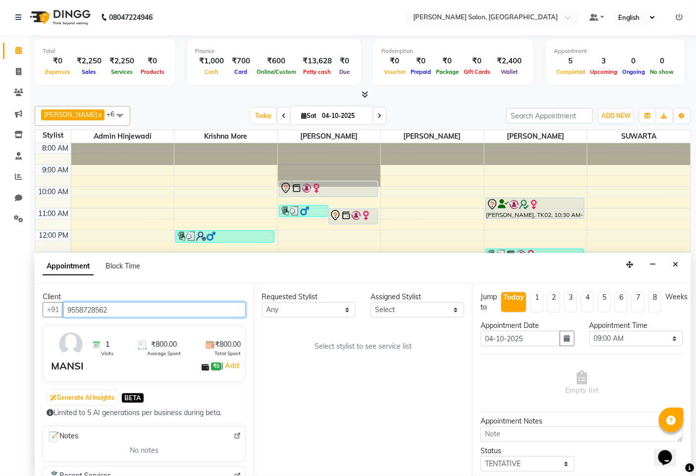
type input "9558728562"
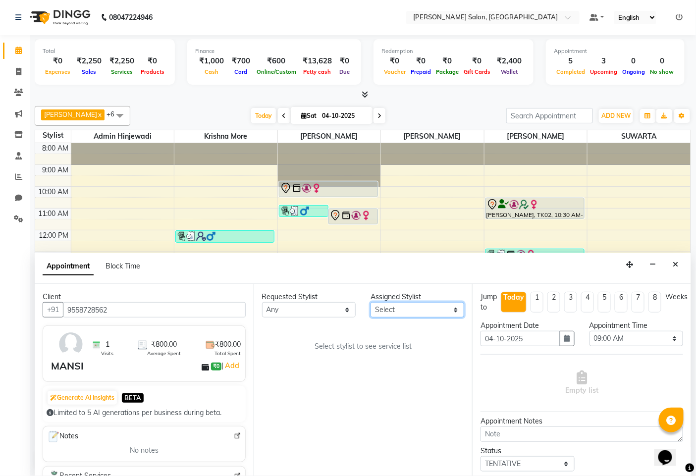
click at [400, 305] on select "Select admin hinjewadi ASHWINI DESHMUKH krishna more pratik shelke rishi gayke …" at bounding box center [417, 309] width 94 height 15
select select "85091"
click at [370, 302] on select "Select admin hinjewadi ASHWINI DESHMUKH krishna more pratik shelke rishi gayke …" at bounding box center [417, 309] width 94 height 15
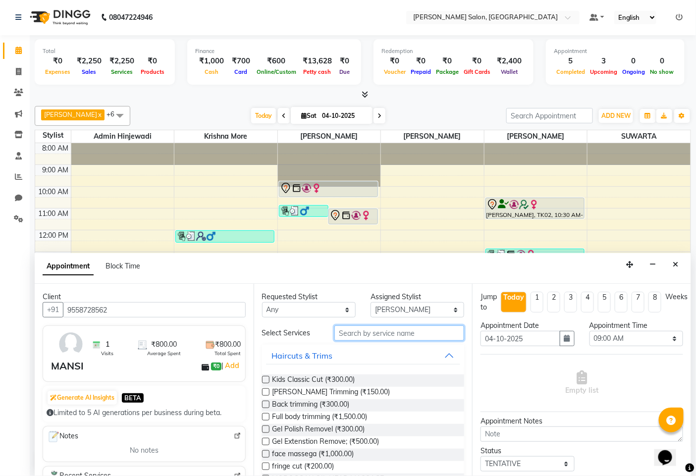
click at [362, 333] on input "text" at bounding box center [399, 332] width 130 height 15
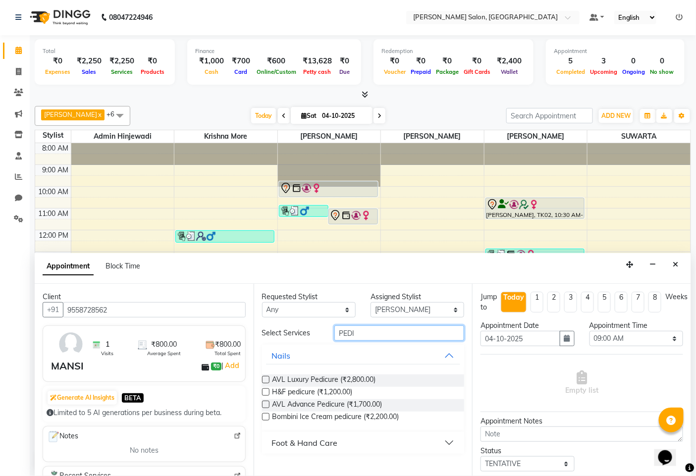
type input "PEDI"
click at [263, 392] on label at bounding box center [265, 391] width 7 height 7
click at [263, 392] on input "checkbox" at bounding box center [265, 393] width 6 height 6
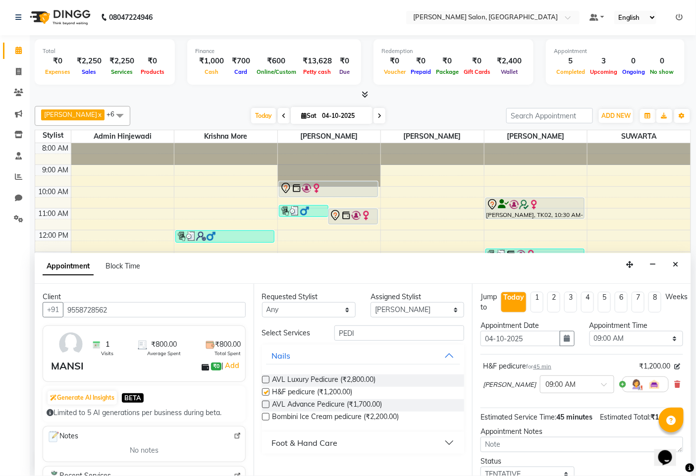
checkbox input "false"
click at [367, 337] on input "PEDI" at bounding box center [399, 332] width 130 height 15
type input "P"
click at [273, 431] on div "Other" at bounding box center [282, 430] width 21 height 12
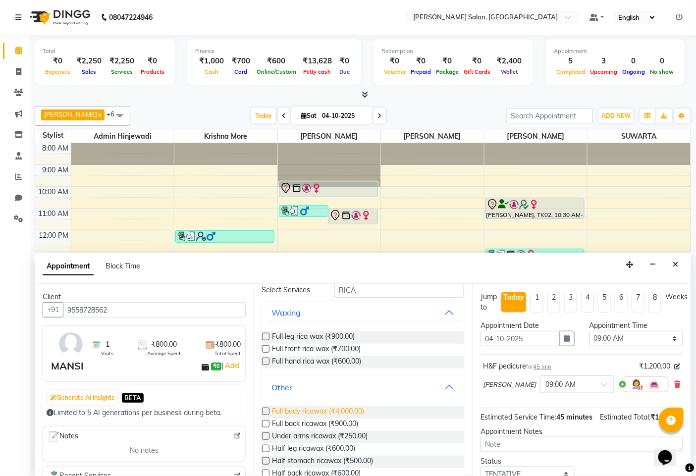
scroll to position [0, 0]
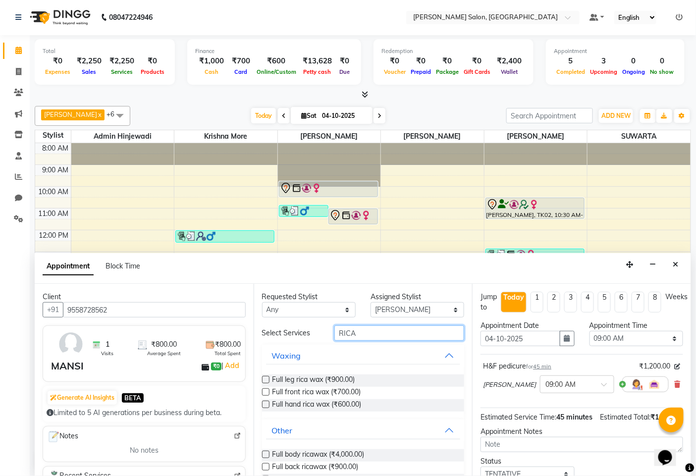
click at [357, 330] on input "RICA" at bounding box center [399, 332] width 130 height 15
type input "R"
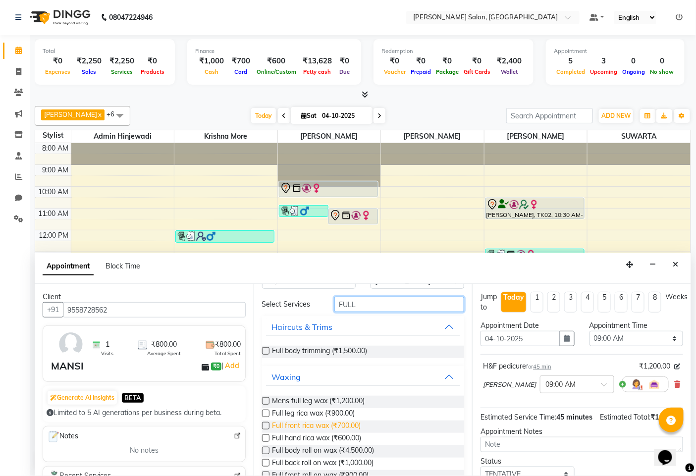
scroll to position [55, 0]
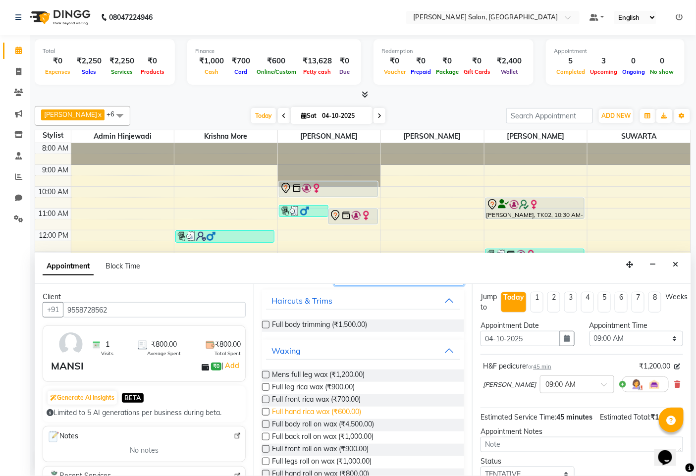
type input "FULL"
click at [310, 412] on span "Full hand rica wax (₹600.00)" at bounding box center [316, 413] width 89 height 12
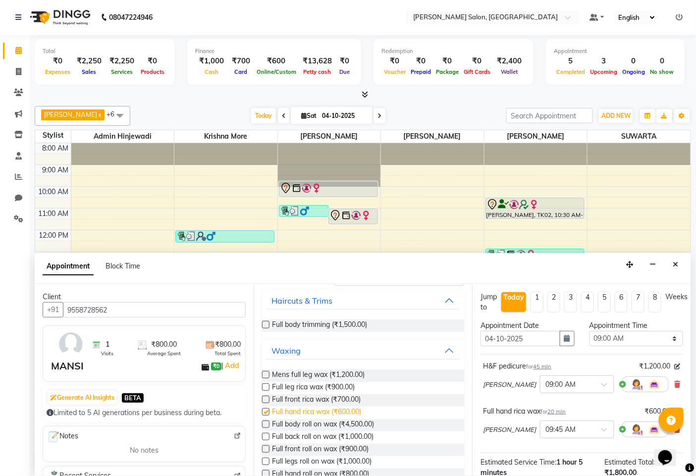
checkbox input "false"
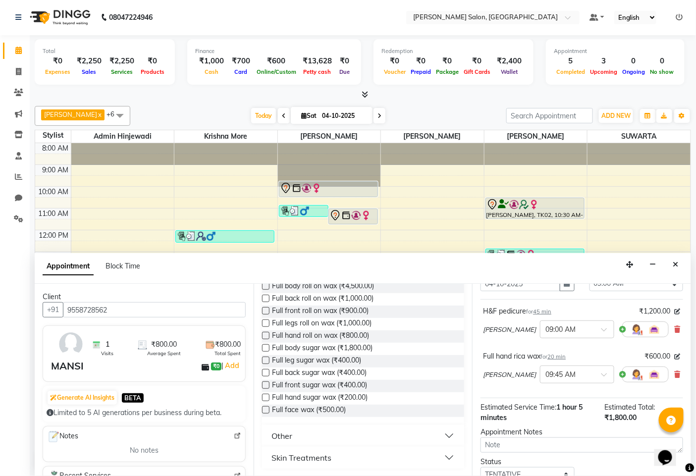
scroll to position [0, 0]
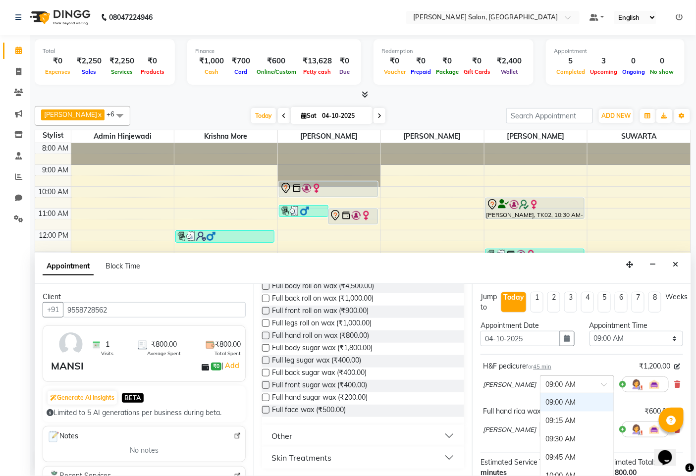
click at [587, 380] on div at bounding box center [576, 383] width 73 height 10
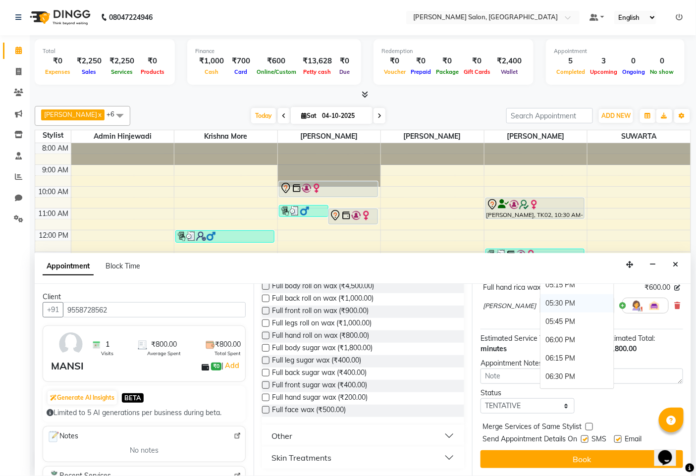
scroll to position [550, 0]
click at [543, 316] on div "05:00 PM" at bounding box center [576, 321] width 73 height 18
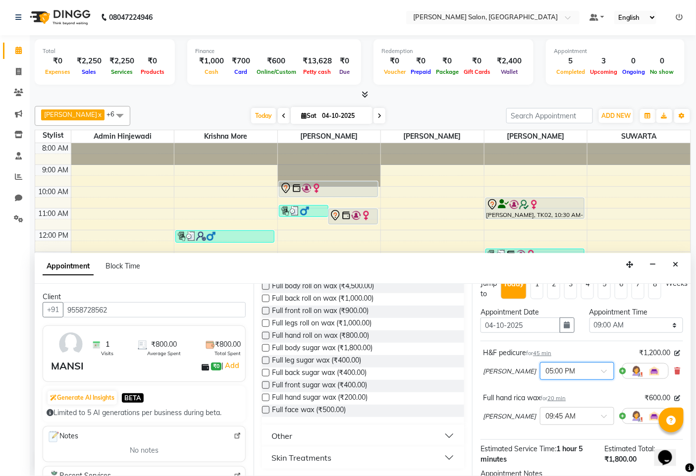
scroll to position [68, 0]
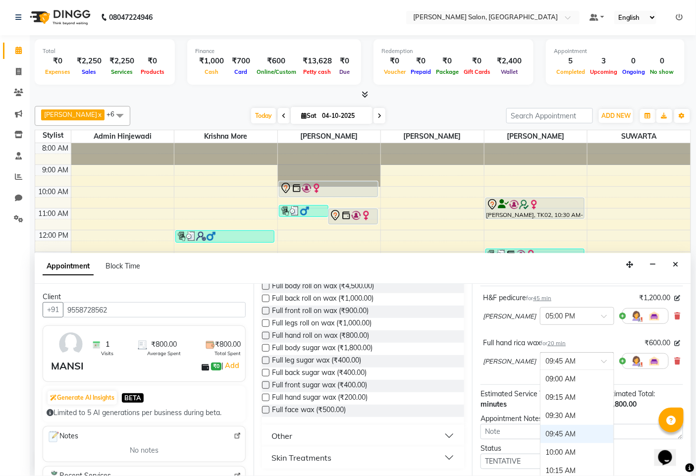
click at [601, 360] on span at bounding box center [607, 364] width 12 height 10
click at [550, 403] on div "05:30 PM" at bounding box center [576, 404] width 73 height 18
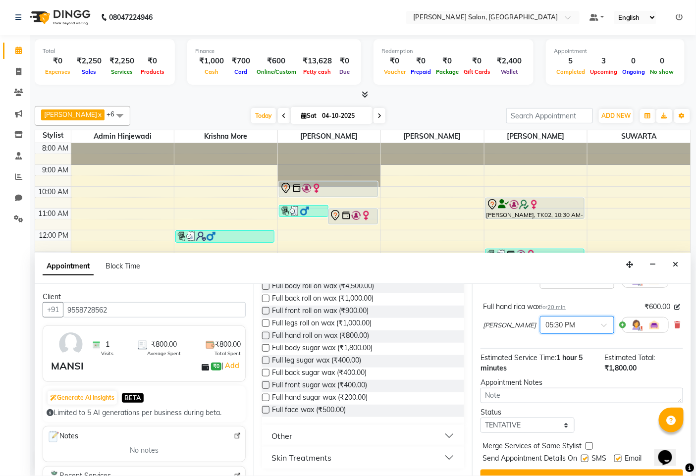
scroll to position [124, 0]
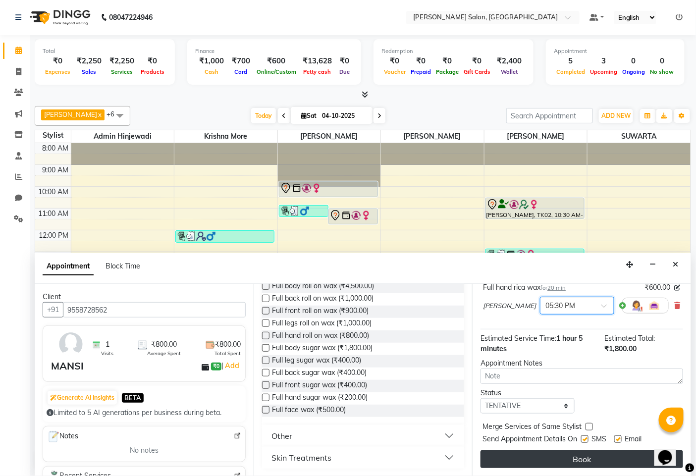
click at [575, 455] on button "Book" at bounding box center [581, 459] width 203 height 18
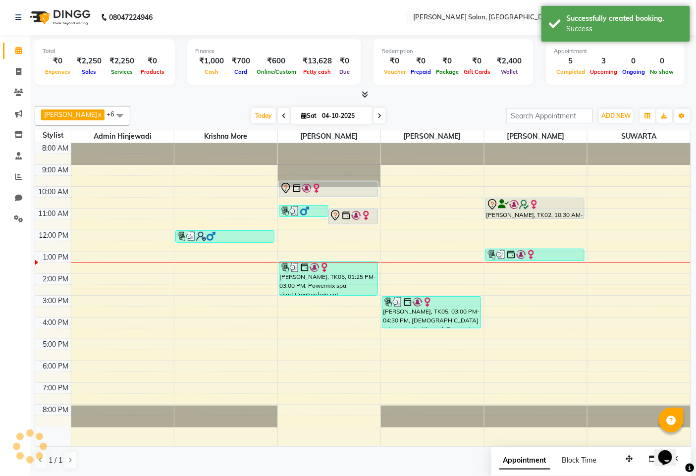
scroll to position [0, 0]
click at [16, 74] on icon at bounding box center [18, 71] width 5 height 7
select select "service"
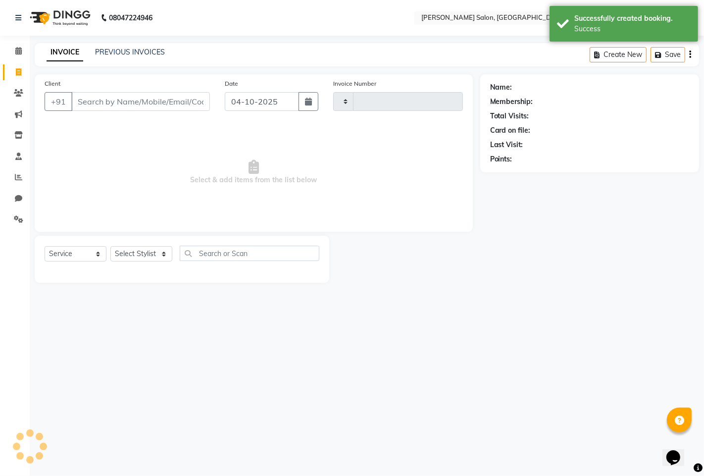
type input "1613"
select select "7331"
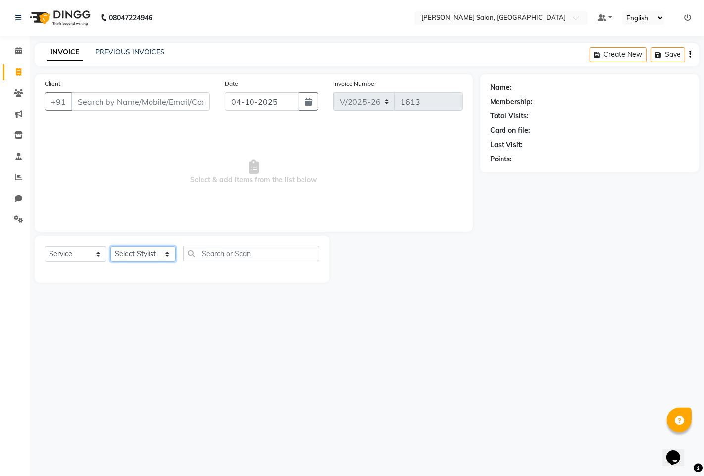
click at [149, 256] on select "Select Stylist admin hinjewadi [PERSON_NAME] krishna more [PERSON_NAME] rishi […" at bounding box center [142, 253] width 65 height 15
select select "90443"
click at [110, 247] on select "Select Stylist admin hinjewadi [PERSON_NAME] krishna more [PERSON_NAME] rishi […" at bounding box center [142, 253] width 65 height 15
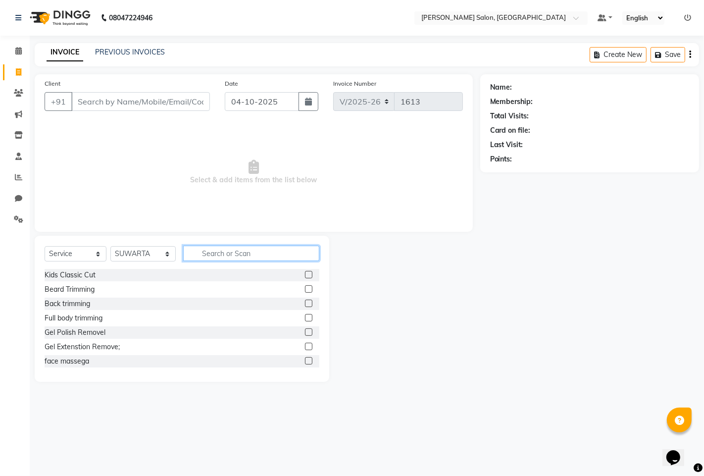
click at [215, 255] on input "text" at bounding box center [251, 253] width 136 height 15
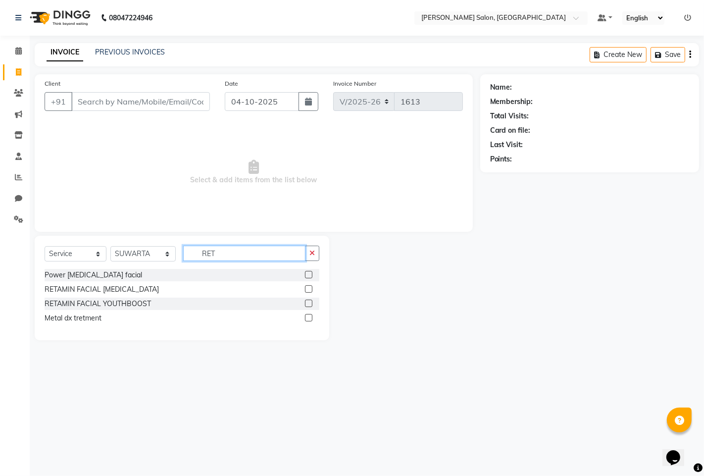
type input "RET"
click at [307, 303] on label at bounding box center [308, 303] width 7 height 7
click at [307, 303] on input "checkbox" at bounding box center [308, 304] width 6 height 6
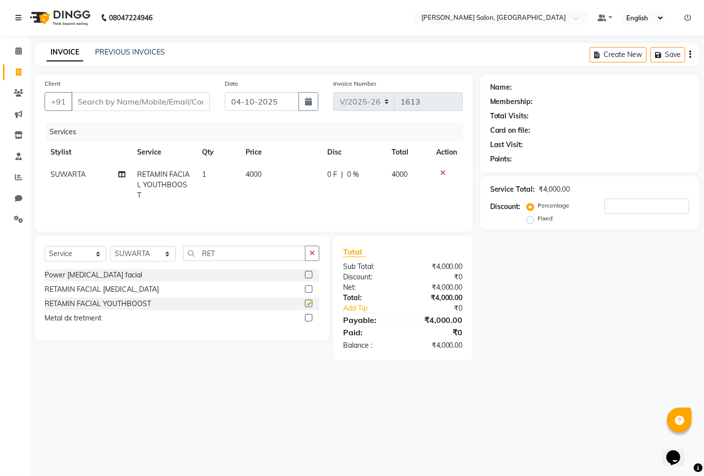
checkbox input "false"
click at [238, 251] on input "RET" at bounding box center [244, 253] width 122 height 15
type input "R"
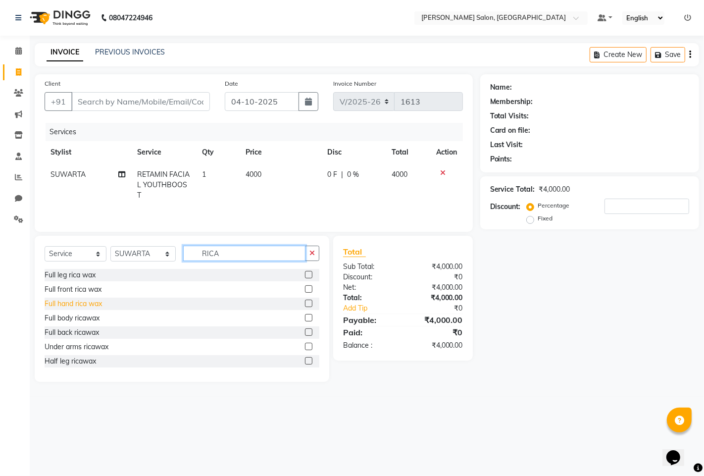
type input "RICA"
click at [80, 307] on div "Full hand rica wax" at bounding box center [73, 304] width 57 height 10
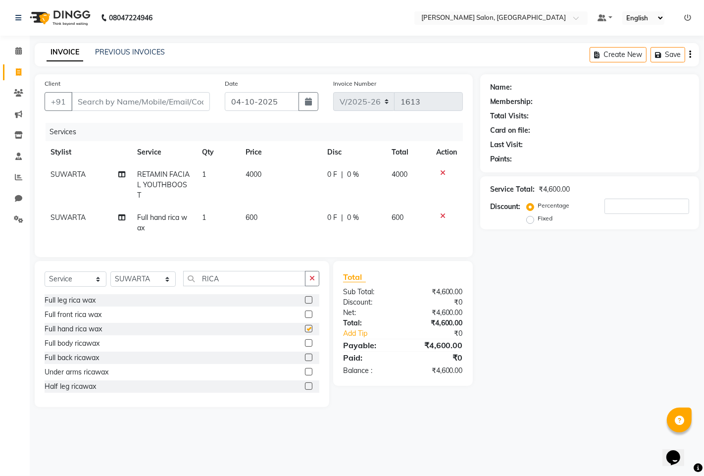
checkbox input "false"
click at [261, 286] on input "RICA" at bounding box center [244, 278] width 122 height 15
type input "R"
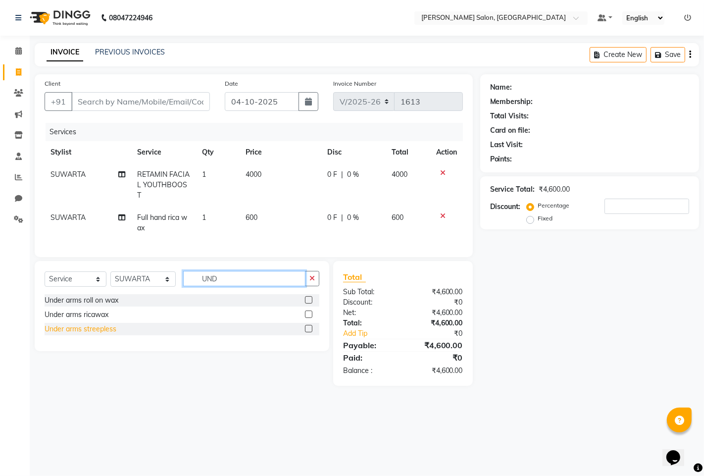
type input "UND"
click at [91, 334] on div "Under arms streepless" at bounding box center [81, 329] width 72 height 10
checkbox input "false"
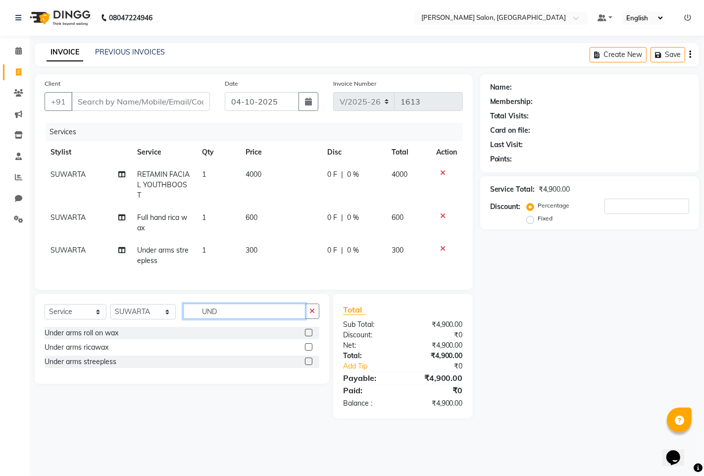
click at [238, 319] on input "UND" at bounding box center [244, 311] width 122 height 15
type input "U"
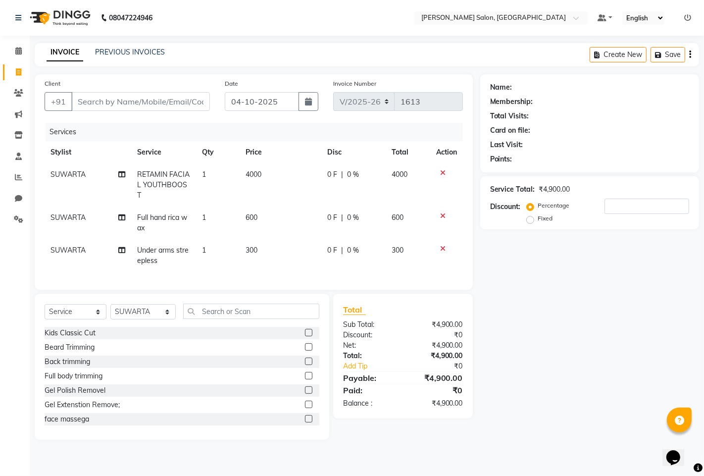
click at [350, 169] on td "0 F | 0 %" at bounding box center [353, 184] width 64 height 43
select select "90443"
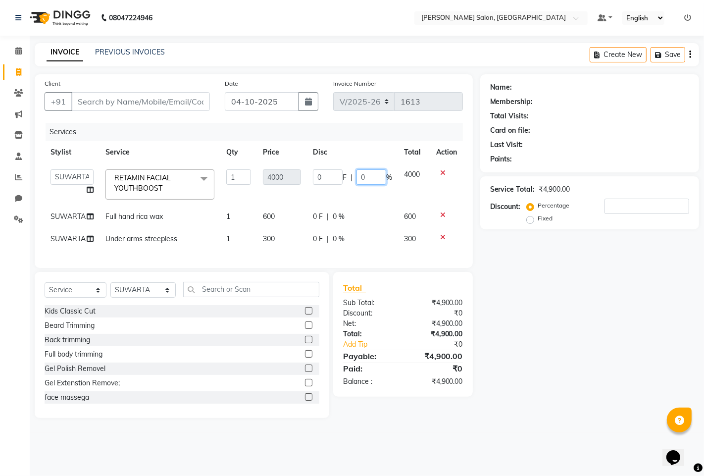
click at [372, 177] on input "0" at bounding box center [372, 176] width 30 height 15
type input "10"
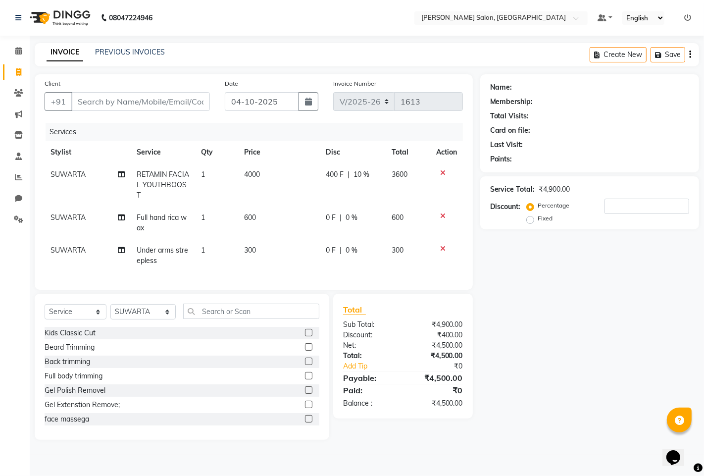
click at [537, 260] on div "Name: Membership: Total Visits: Card on file: Last Visit: Points: Service Total…" at bounding box center [593, 256] width 226 height 365
click at [369, 179] on div "400 F | 10 %" at bounding box center [353, 174] width 54 height 10
select select "90443"
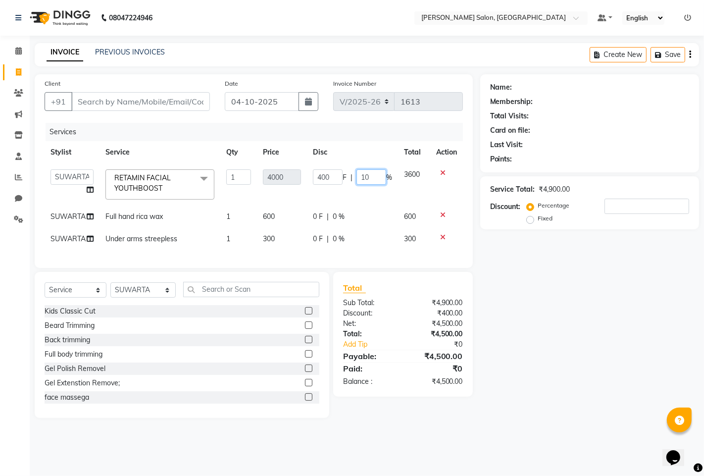
click at [379, 176] on input "10" at bounding box center [372, 176] width 30 height 15
type input "1"
click at [574, 312] on div "Name: Membership: Total Visits: Card on file: Last Visit: Points: Service Total…" at bounding box center [593, 246] width 226 height 344
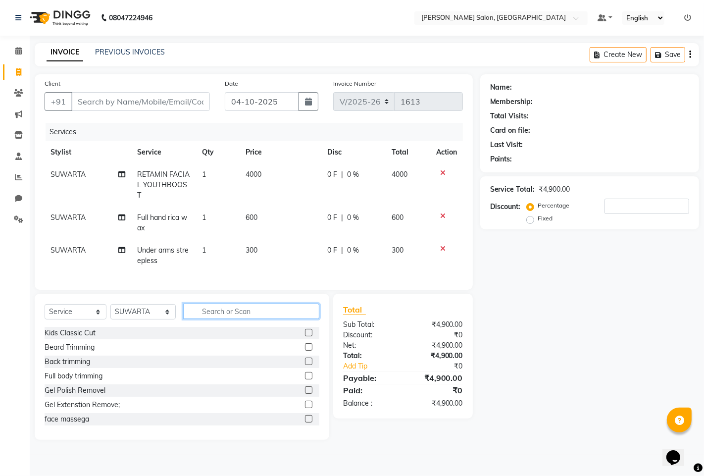
click at [226, 318] on input "text" at bounding box center [251, 311] width 136 height 15
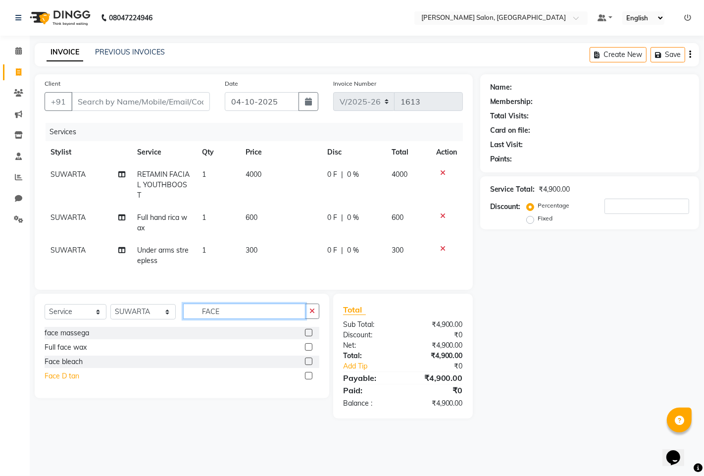
type input "FACE"
click at [70, 381] on div "Face D tan" at bounding box center [62, 376] width 35 height 10
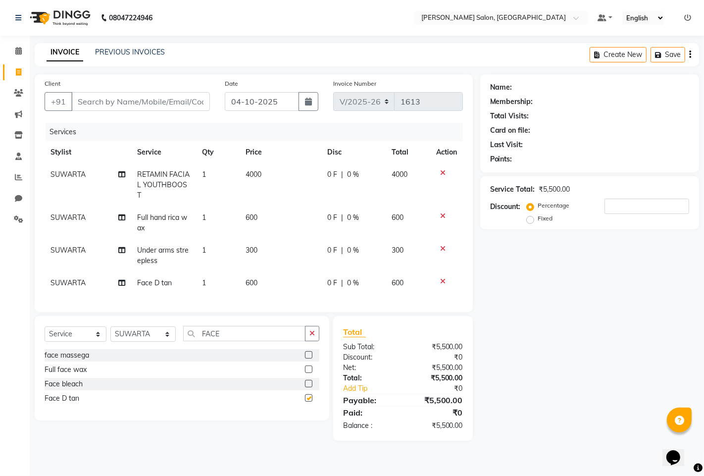
checkbox input "false"
click at [441, 279] on icon at bounding box center [442, 281] width 5 height 7
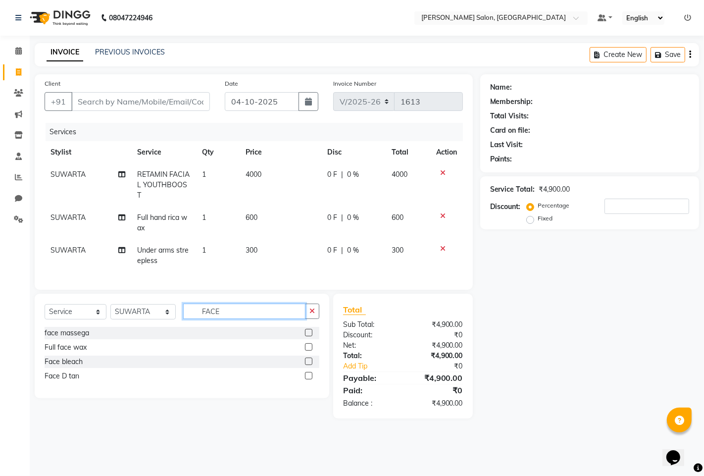
click at [249, 319] on input "FACE" at bounding box center [244, 311] width 122 height 15
type input "F"
type input "D TAN"
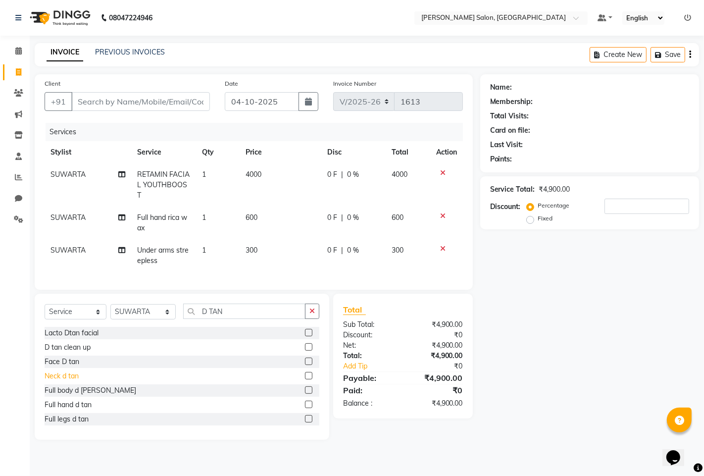
click at [70, 381] on div "Neck d tan" at bounding box center [62, 376] width 34 height 10
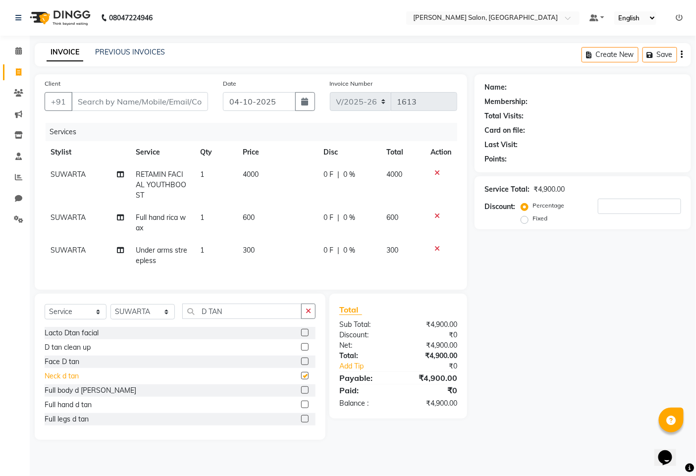
checkbox input "false"
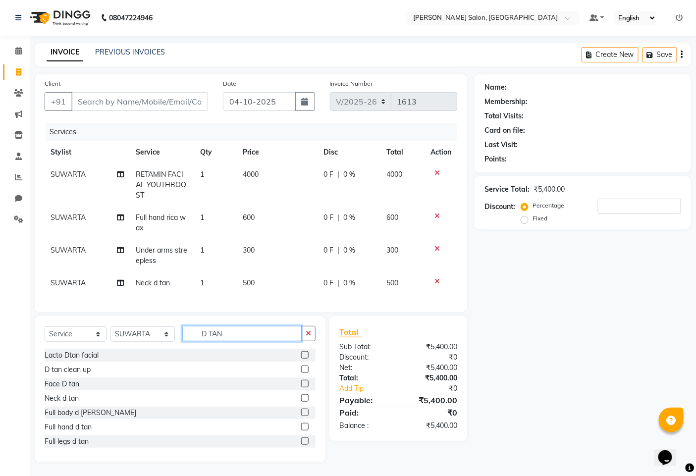
click at [256, 340] on input "D TAN" at bounding box center [241, 333] width 119 height 15
type input "D"
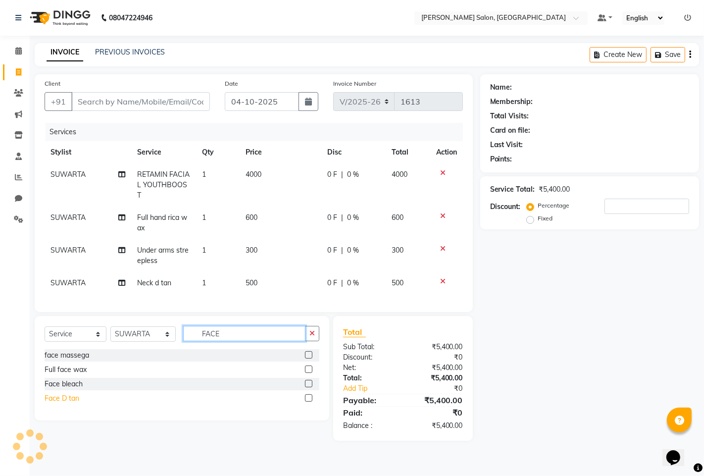
type input "FACE"
click at [72, 404] on div "Face D tan" at bounding box center [62, 398] width 35 height 10
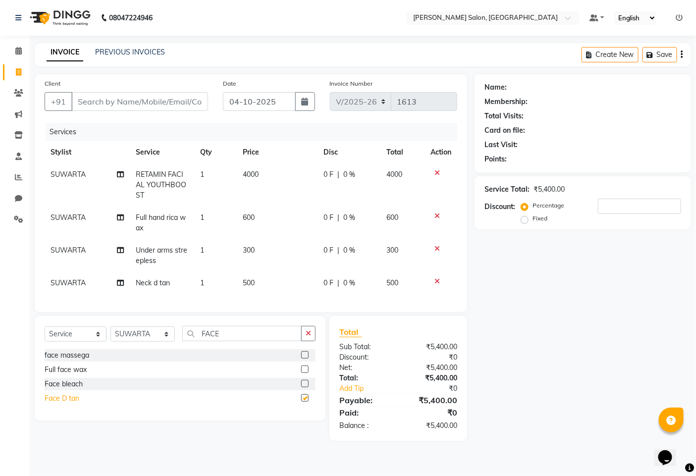
checkbox input "false"
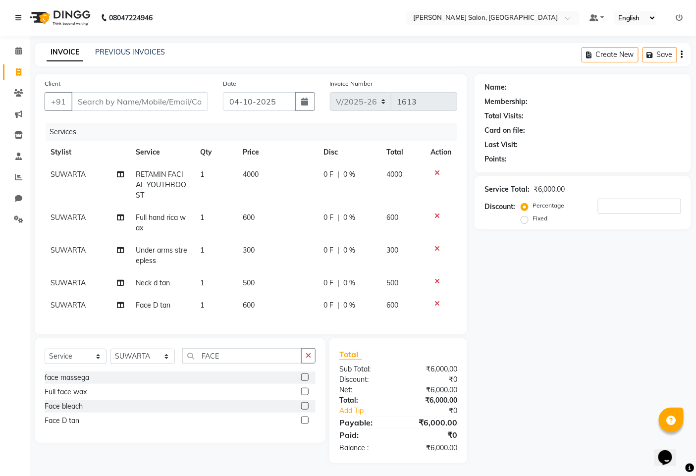
click at [254, 171] on span "4000" at bounding box center [251, 174] width 16 height 9
select select "90443"
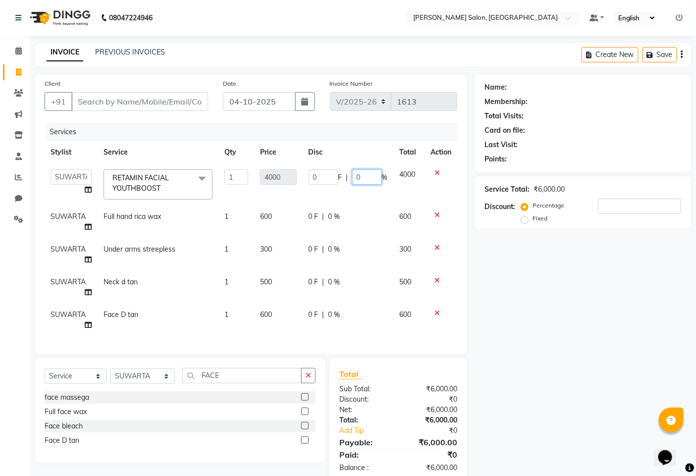
click at [380, 172] on input "0" at bounding box center [367, 176] width 30 height 15
type input "10"
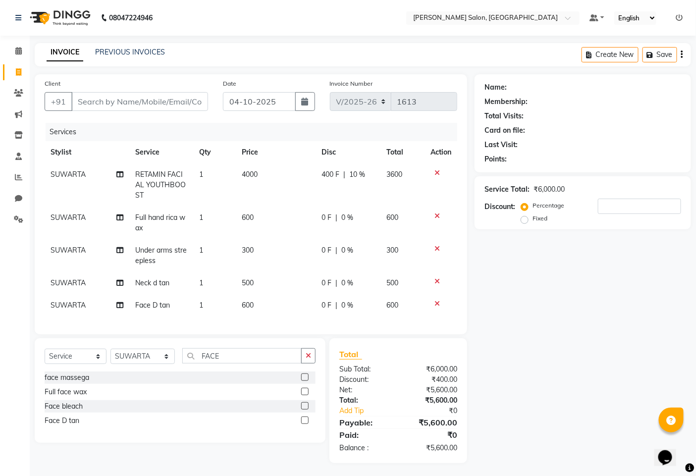
click at [555, 322] on div "Name: Membership: Total Visits: Card on file: Last Visit: Points: Service Total…" at bounding box center [586, 268] width 224 height 389
click at [357, 169] on span "10 %" at bounding box center [357, 174] width 16 height 10
select select "90443"
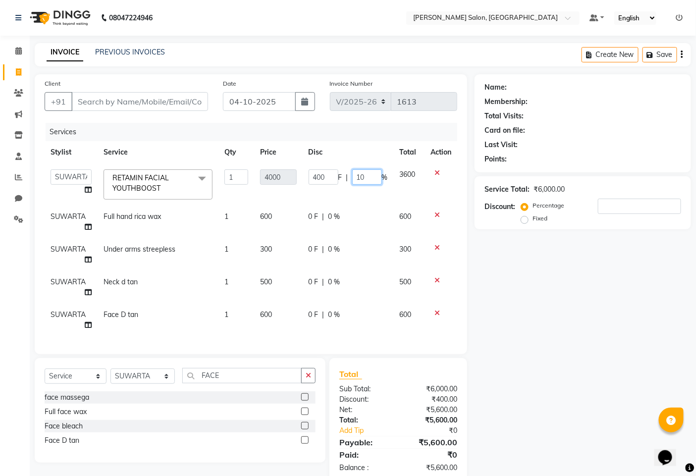
click at [374, 181] on input "10" at bounding box center [367, 176] width 30 height 15
type input "1"
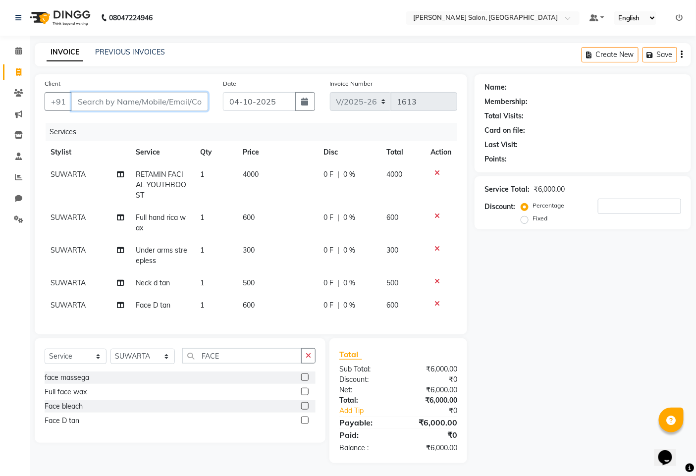
click at [146, 100] on input "Client" at bounding box center [139, 101] width 137 height 19
click at [124, 90] on div "Client +91" at bounding box center [126, 98] width 178 height 41
click at [121, 102] on input "Client" at bounding box center [139, 101] width 137 height 19
type input "9"
type input "0"
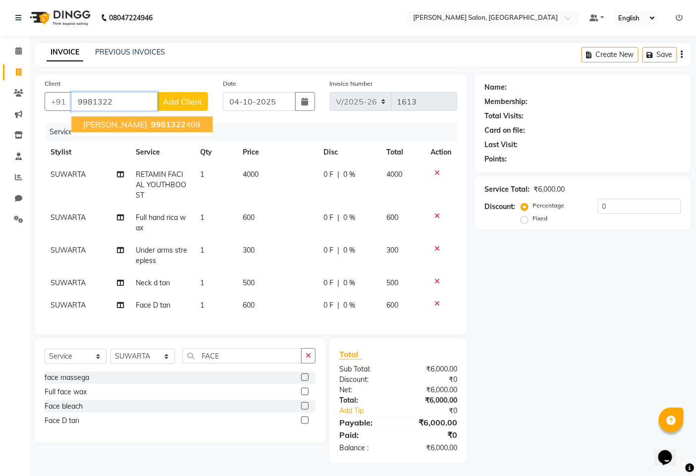
click at [130, 117] on button "vaishali 9981322 409" at bounding box center [141, 124] width 141 height 16
type input "9981322409"
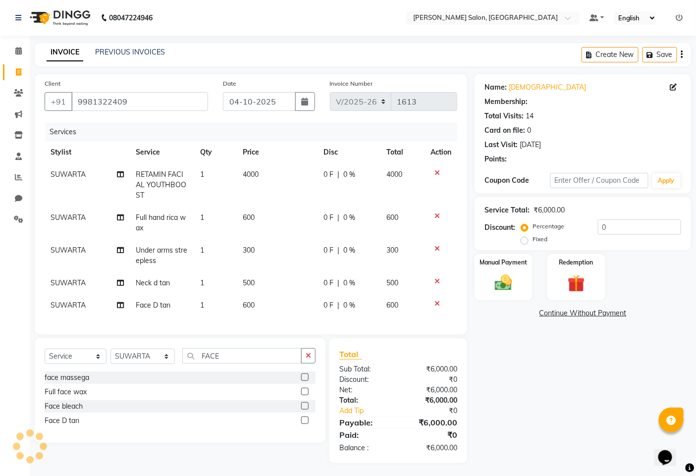
select select "1: Object"
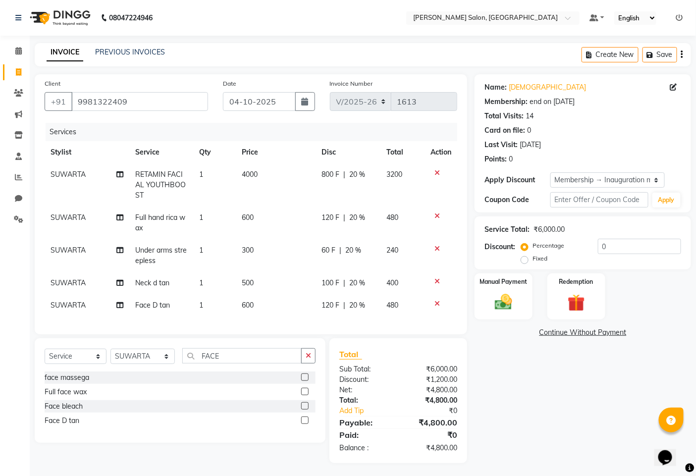
type input "20"
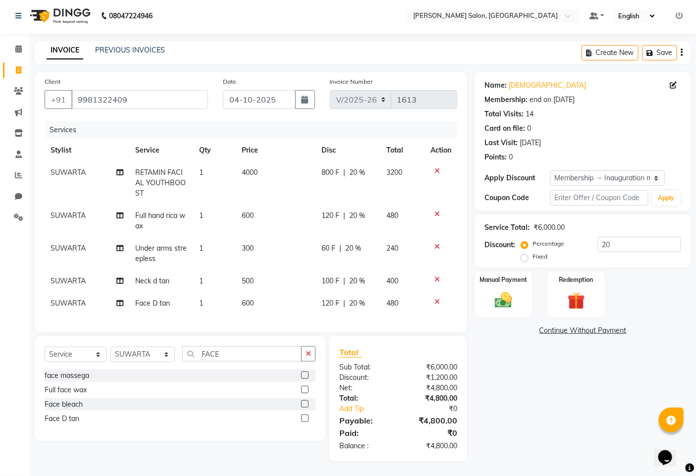
scroll to position [10, 0]
click at [437, 276] on icon at bounding box center [436, 279] width 5 height 7
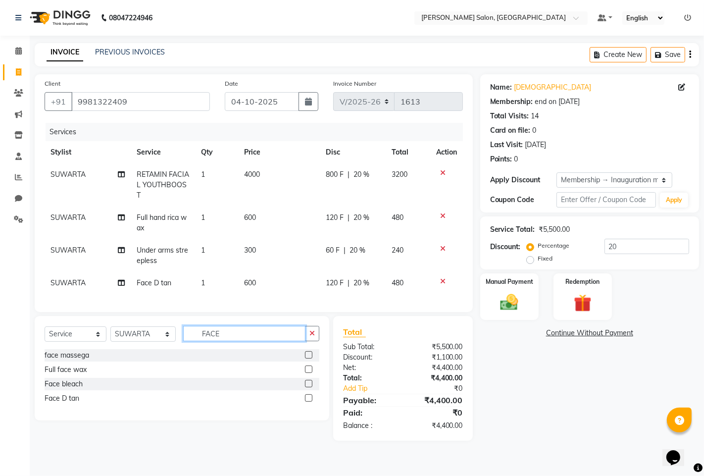
click at [258, 341] on input "FACE" at bounding box center [244, 333] width 122 height 15
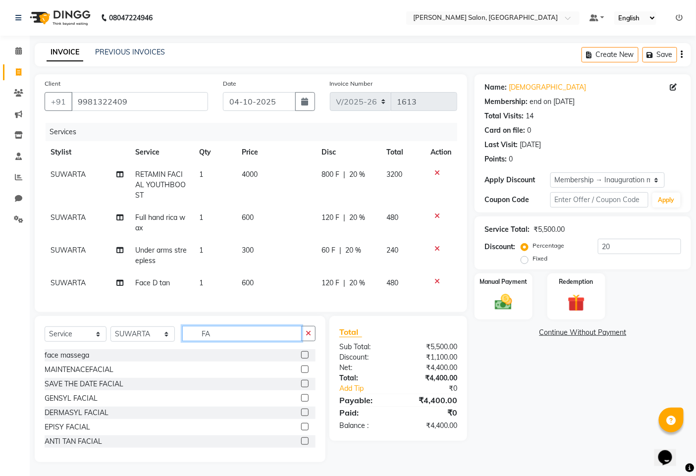
type input "F"
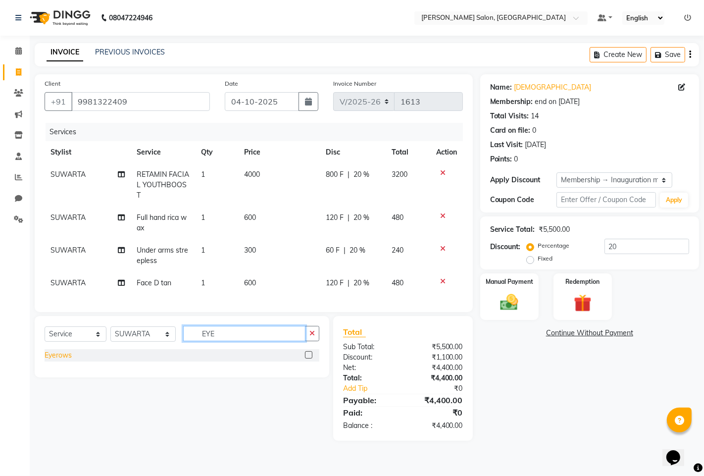
type input "EYE"
click at [57, 360] on div "Eyerows" at bounding box center [58, 355] width 27 height 10
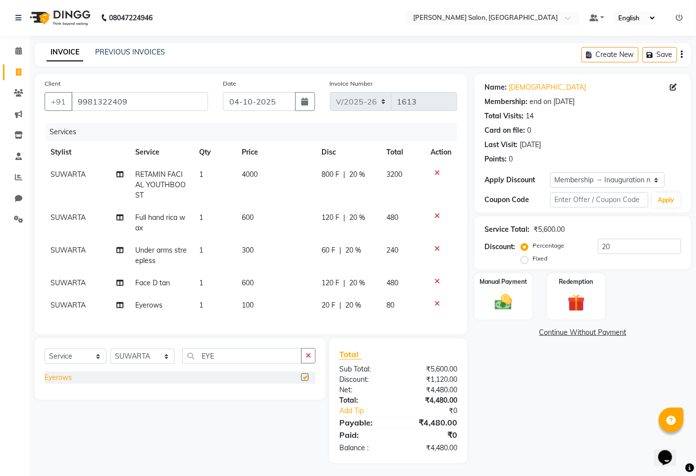
checkbox input "false"
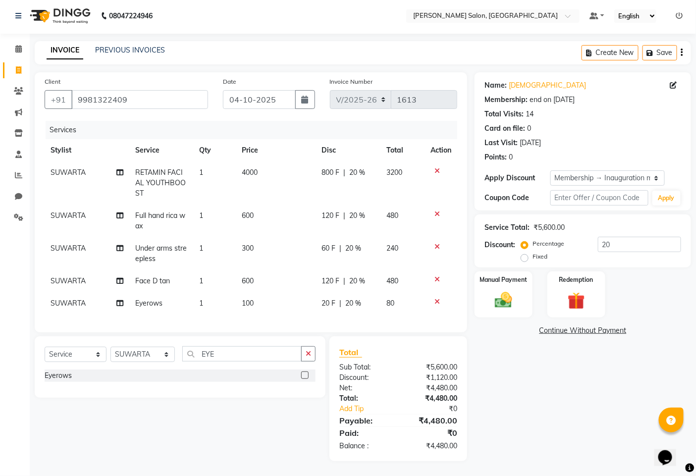
scroll to position [10, 0]
click at [357, 167] on span "20 %" at bounding box center [357, 172] width 16 height 10
select select "90443"
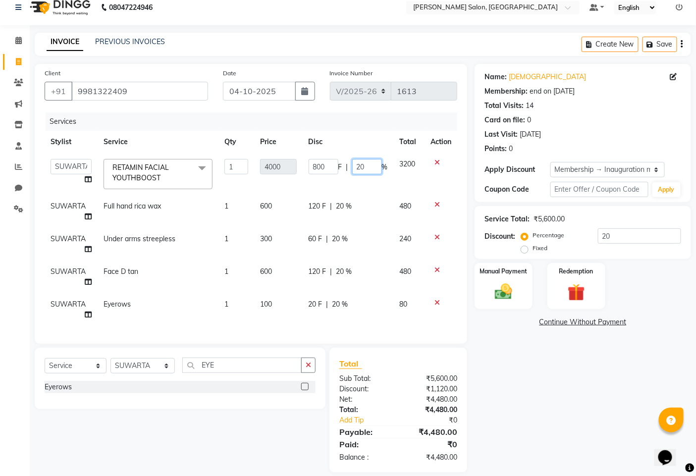
click at [374, 169] on input "20" at bounding box center [367, 166] width 30 height 15
type input "2"
type input "30"
click at [541, 402] on div "Name: Vaishali Membership: end on 02-02-2026 Total Visits: 14 Card on file: 0 L…" at bounding box center [586, 268] width 224 height 408
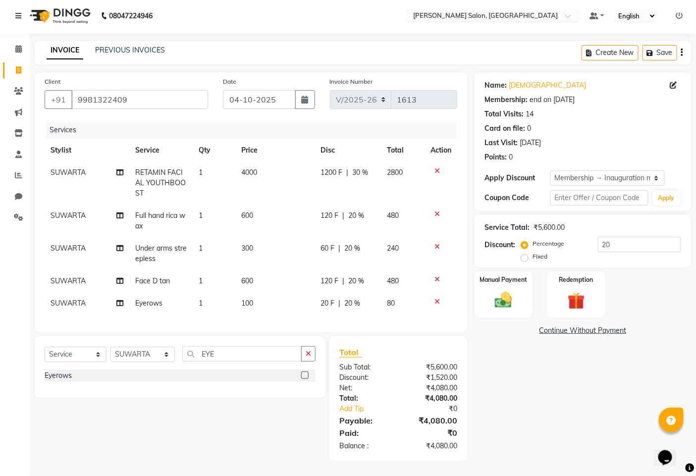
click at [357, 167] on span "30 %" at bounding box center [360, 172] width 16 height 10
select select "90443"
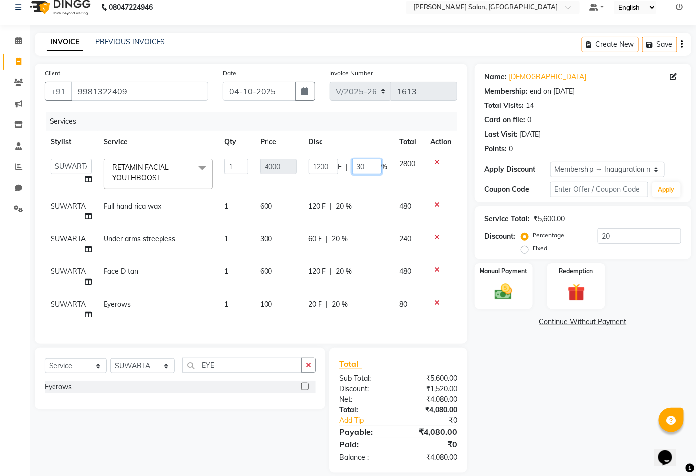
click at [372, 167] on input "30" at bounding box center [367, 166] width 30 height 15
type input "3"
type input "10"
click at [562, 348] on div "Name: Vaishali Membership: end on 02-02-2026 Total Visits: 14 Card on file: 0 L…" at bounding box center [586, 268] width 224 height 408
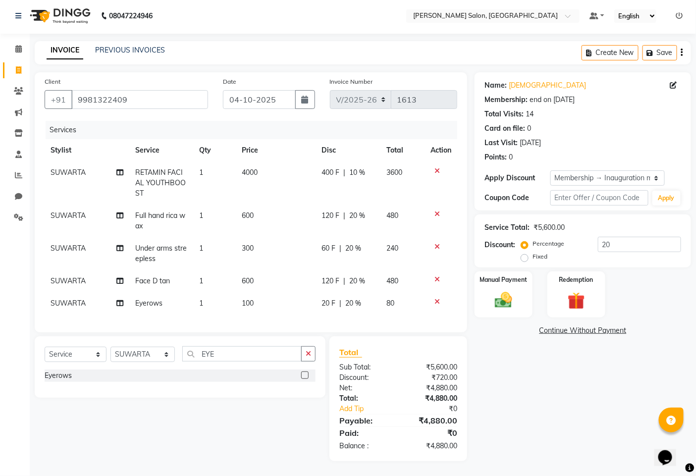
click at [357, 167] on span "10 %" at bounding box center [357, 172] width 16 height 10
select select "90443"
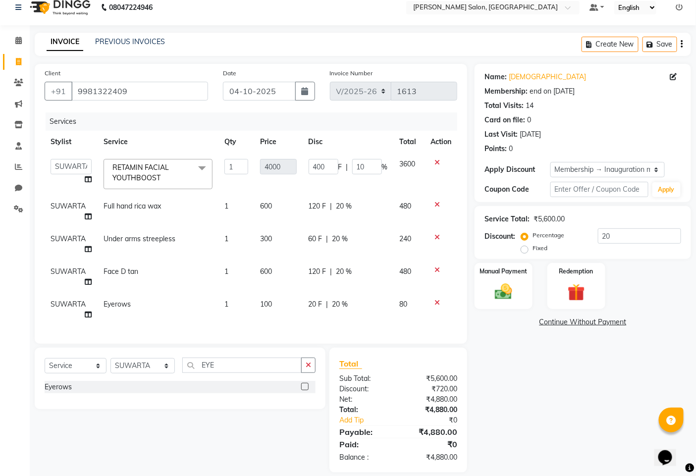
click at [573, 386] on div "Name: Vaishali Membership: end on 02-02-2026 Total Visits: 14 Card on file: 0 L…" at bounding box center [586, 268] width 224 height 408
click at [340, 272] on span "20 %" at bounding box center [344, 271] width 16 height 10
select select "90443"
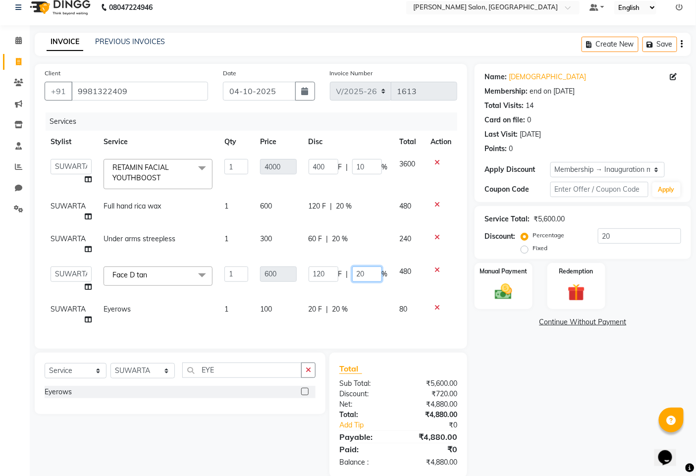
click at [374, 274] on input "20" at bounding box center [367, 273] width 30 height 15
type input "2"
type input "100"
click at [517, 358] on div "Name: Vaishali Membership: end on 02-02-2026 Total Visits: 14 Card on file: 0 L…" at bounding box center [586, 270] width 224 height 413
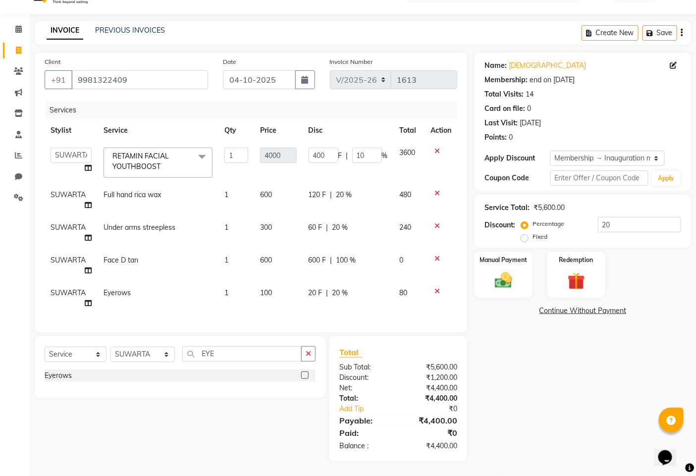
scroll to position [30, 0]
click at [520, 260] on div "Manual Payment" at bounding box center [503, 275] width 60 height 49
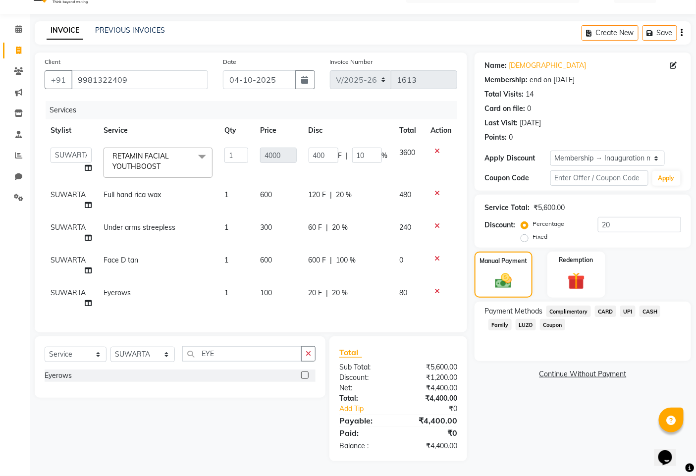
click at [609, 306] on span "CARD" at bounding box center [605, 311] width 21 height 11
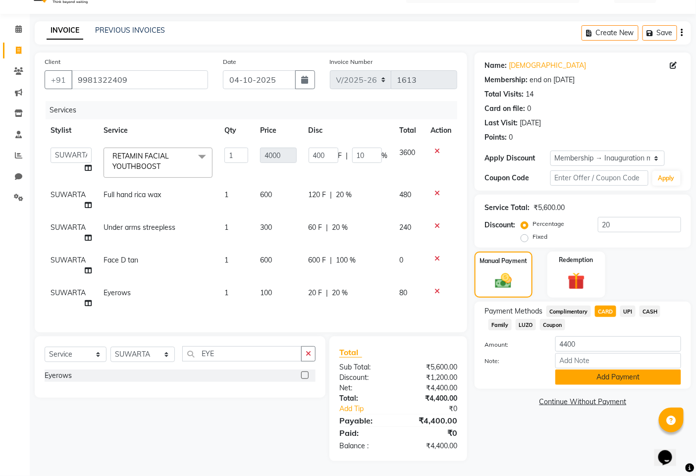
click at [586, 371] on button "Add Payment" at bounding box center [618, 376] width 126 height 15
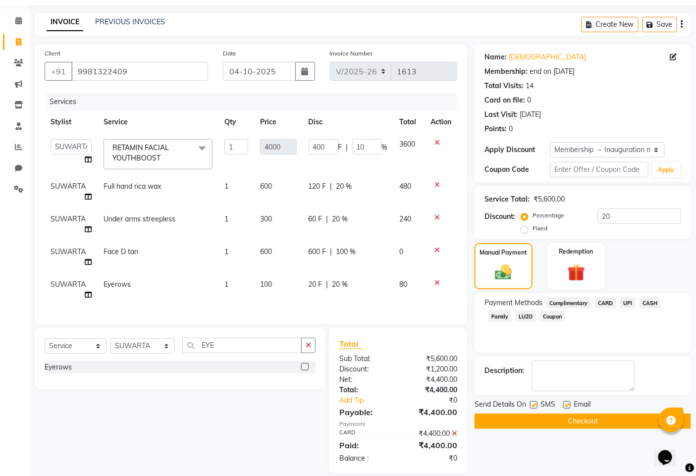
scroll to position [51, 0]
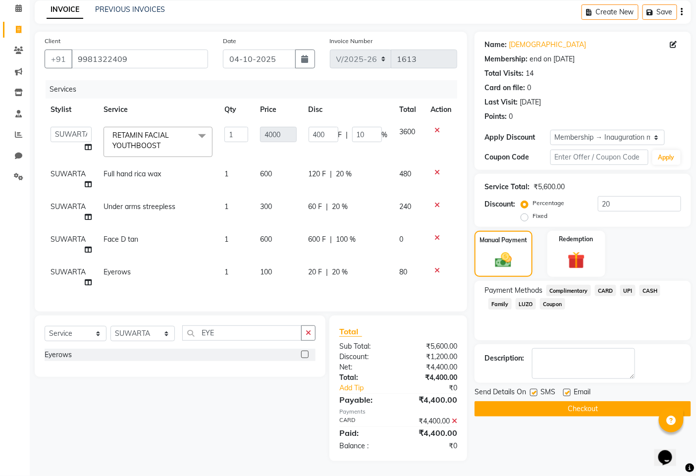
click at [552, 401] on button "Checkout" at bounding box center [582, 408] width 216 height 15
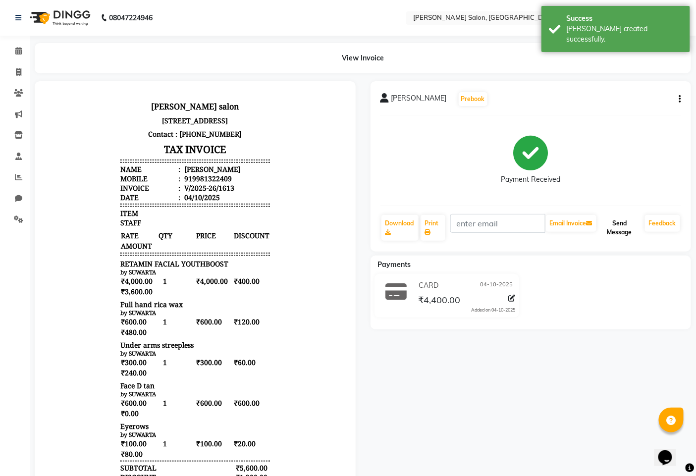
click at [618, 226] on button "Send Message" at bounding box center [619, 228] width 43 height 26
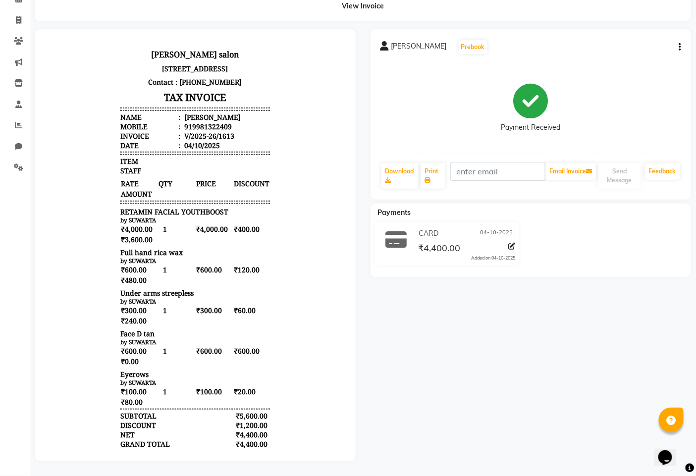
scroll to position [60, 0]
click at [18, 121] on icon at bounding box center [18, 124] width 7 height 7
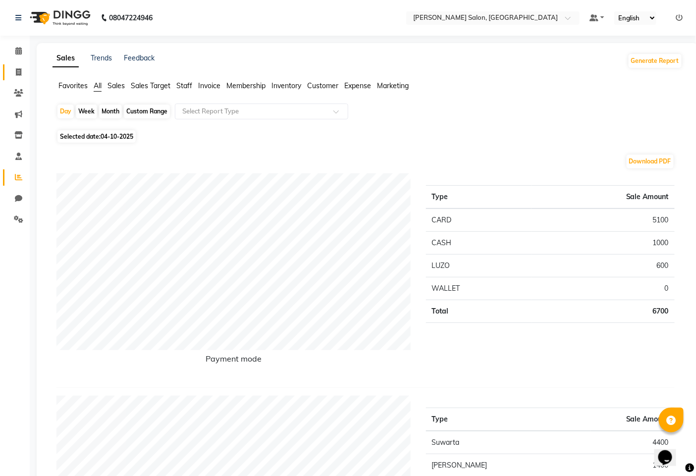
click at [16, 73] on icon at bounding box center [18, 71] width 5 height 7
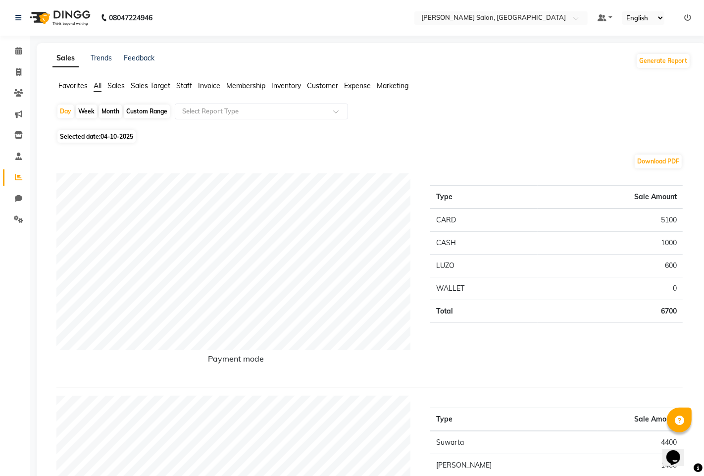
select select "service"
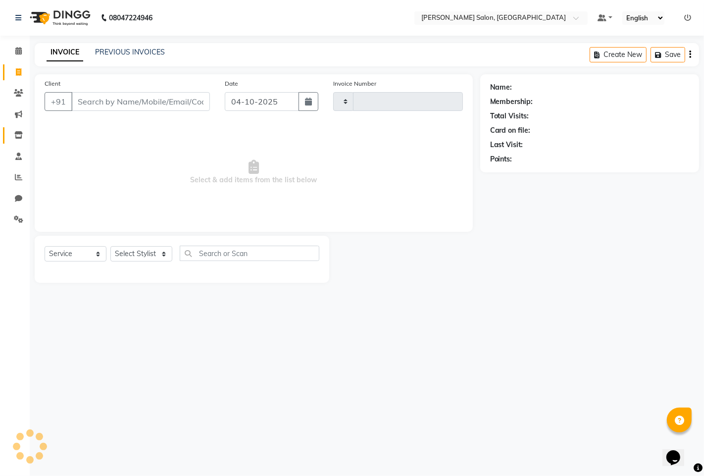
type input "1614"
select select "7331"
click at [22, 137] on icon at bounding box center [18, 134] width 8 height 7
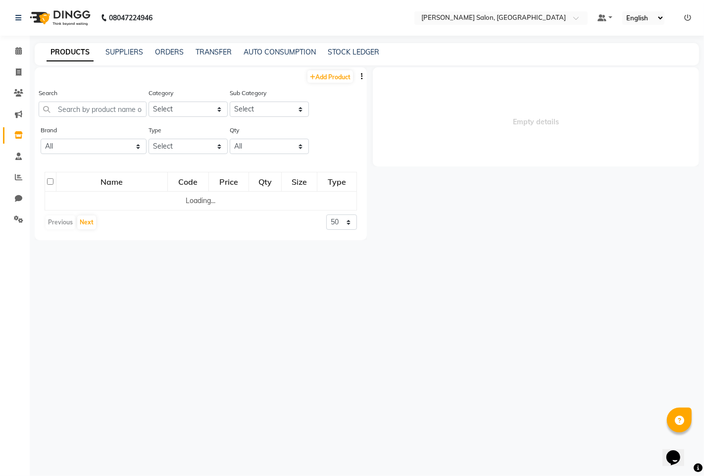
select select
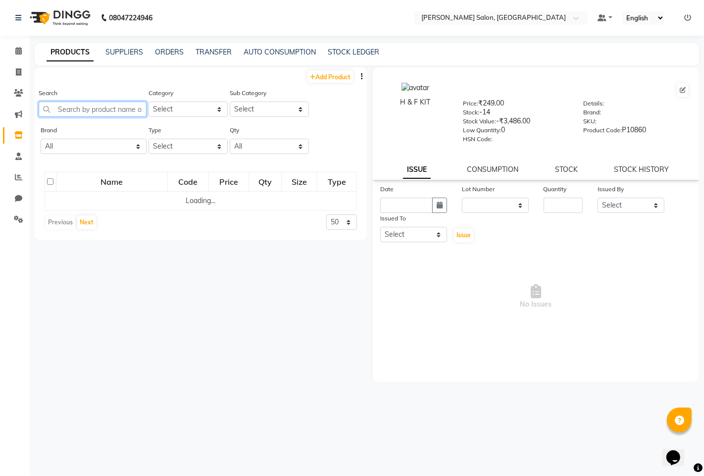
click at [83, 112] on input "text" at bounding box center [93, 109] width 108 height 15
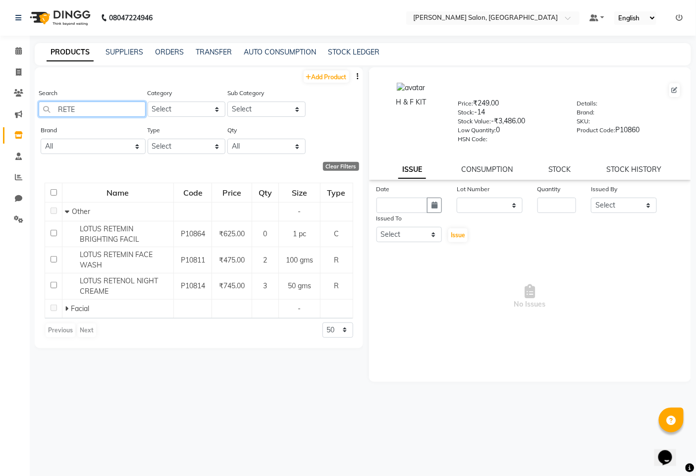
click at [95, 110] on input "RETE" at bounding box center [92, 109] width 107 height 15
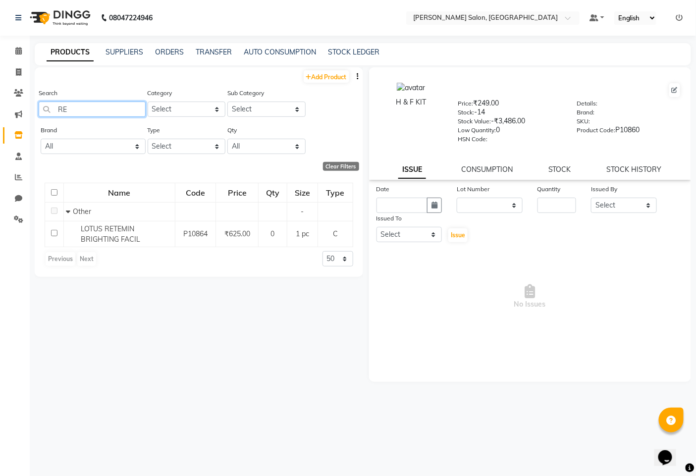
type input "R"
type input "+"
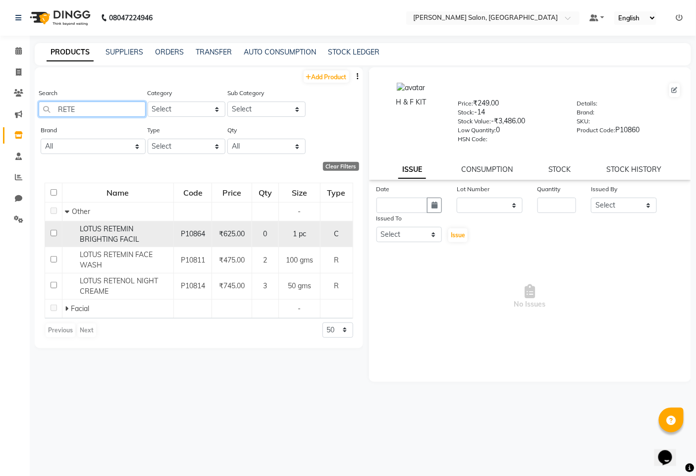
type input "RETE"
click at [53, 233] on input "checkbox" at bounding box center [54, 233] width 6 height 6
checkbox input "true"
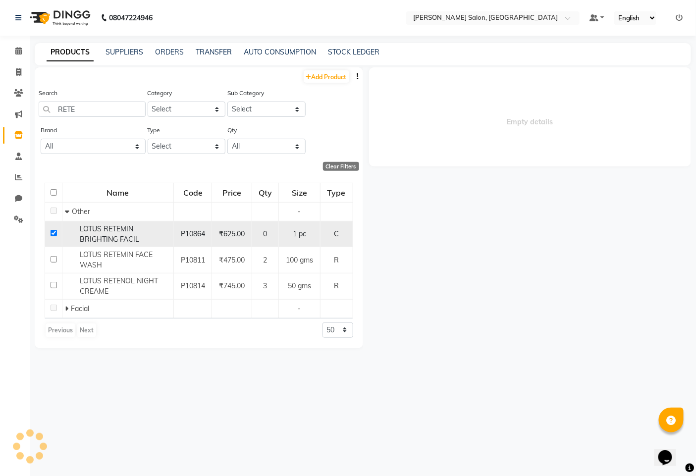
select select
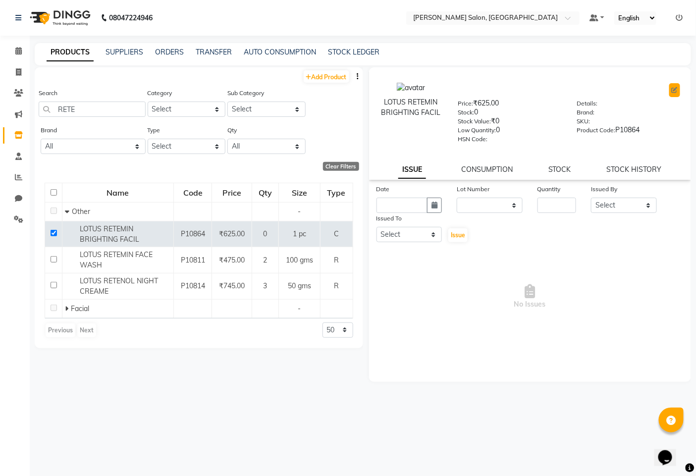
click at [674, 90] on icon at bounding box center [674, 90] width 6 height 6
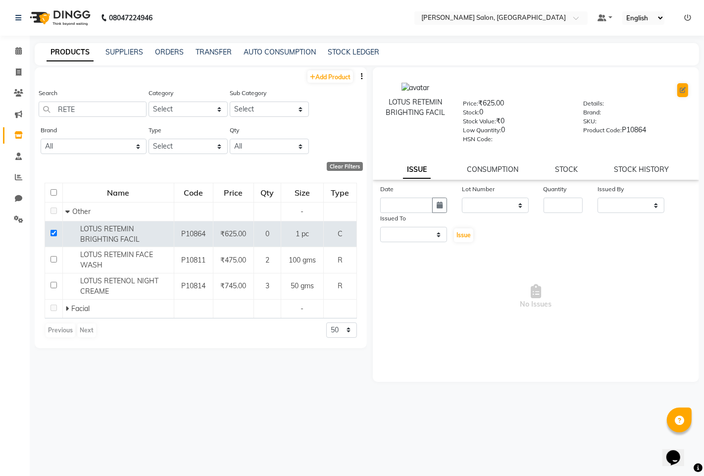
select select "true"
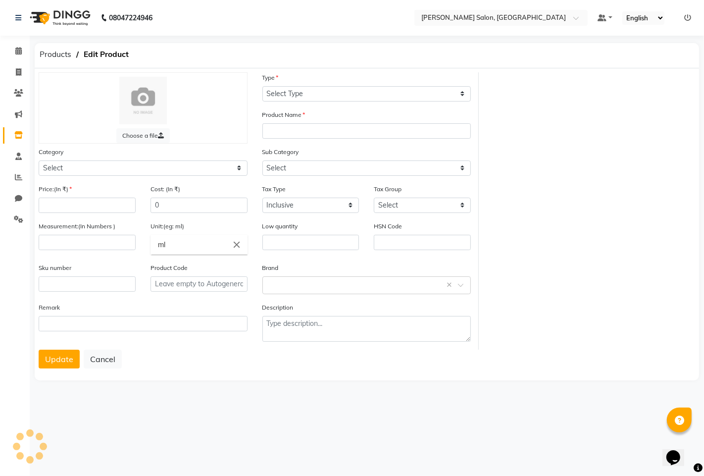
select select "C"
type input "LOTUS RETEMIN BRIGHTING FACIL"
select select
type input "625"
type input "1"
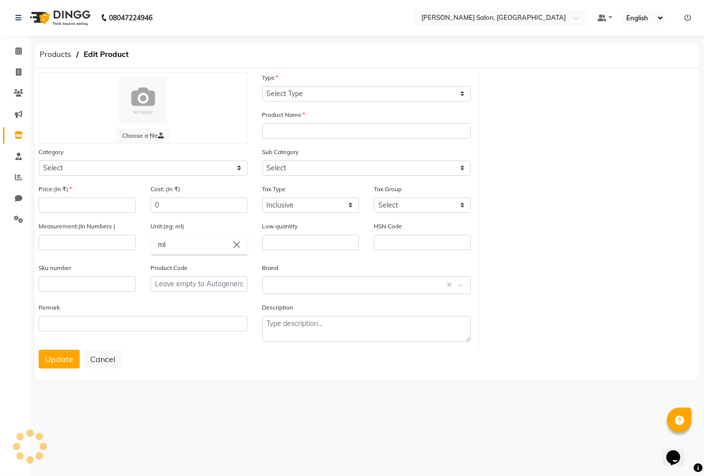
type input "pc"
type input "0"
type input "P10864"
select select "1200601000"
select select "1200601002"
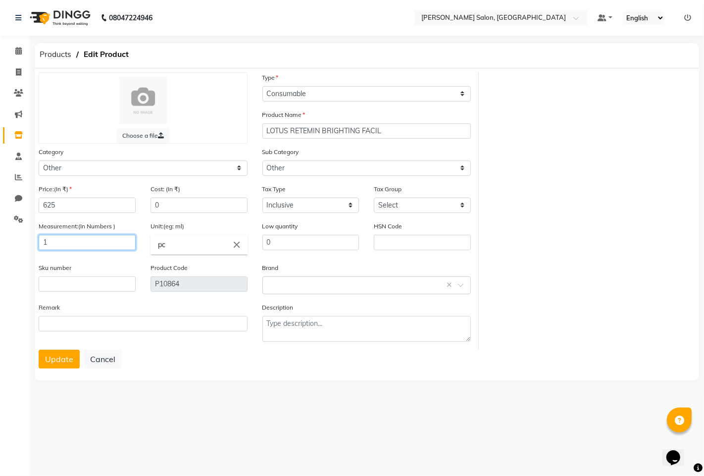
click at [93, 241] on input "1" at bounding box center [87, 242] width 97 height 15
type input "4"
click at [58, 358] on button "Update" at bounding box center [59, 359] width 41 height 19
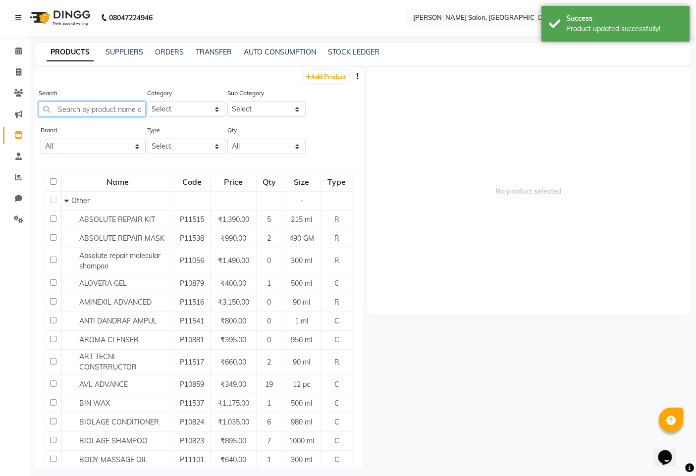
click at [63, 111] on input "text" at bounding box center [92, 109] width 107 height 15
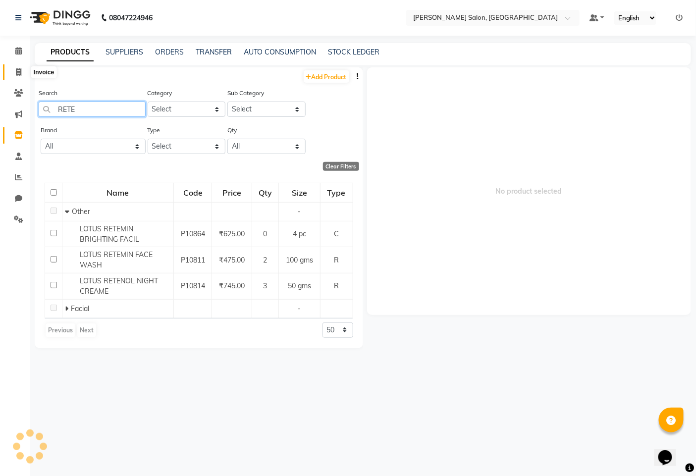
type input "RETE"
click at [16, 71] on span at bounding box center [18, 72] width 17 height 11
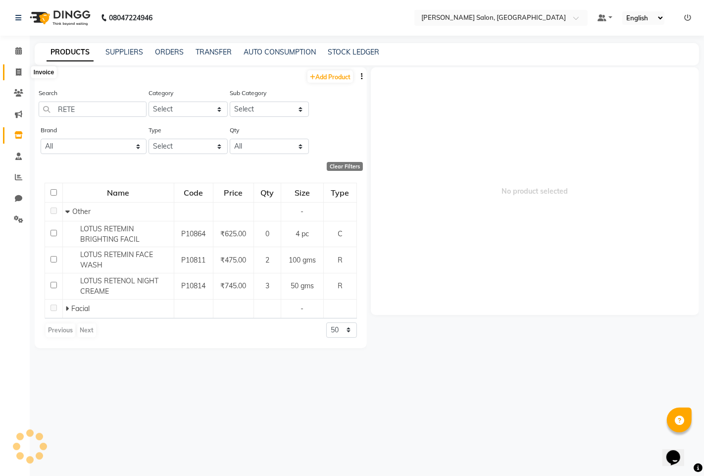
select select "service"
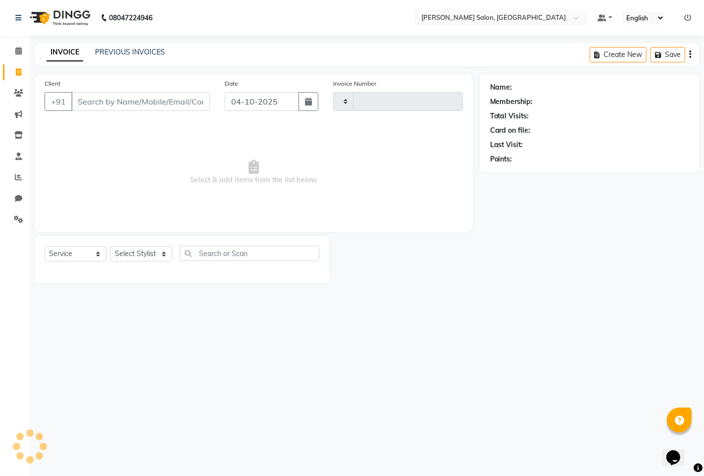
type input "1614"
select select "7331"
click at [80, 97] on input "Client" at bounding box center [140, 101] width 139 height 19
click at [81, 97] on input "Client" at bounding box center [140, 101] width 139 height 19
click at [194, 101] on input "Client" at bounding box center [140, 101] width 139 height 19
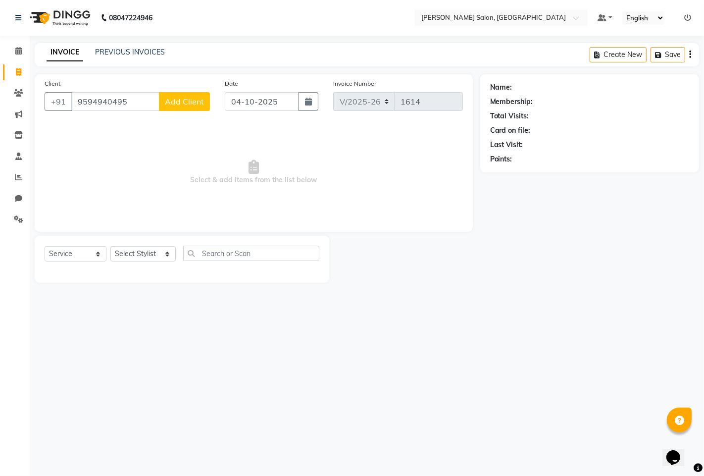
type input "9594940495"
click at [156, 250] on select "Select Stylist admin hinjewadi [PERSON_NAME] krishna more [PERSON_NAME] rishi […" at bounding box center [142, 253] width 65 height 15
select select "65183"
click at [110, 247] on select "Select Stylist admin hinjewadi [PERSON_NAME] krishna more [PERSON_NAME] rishi […" at bounding box center [142, 253] width 65 height 15
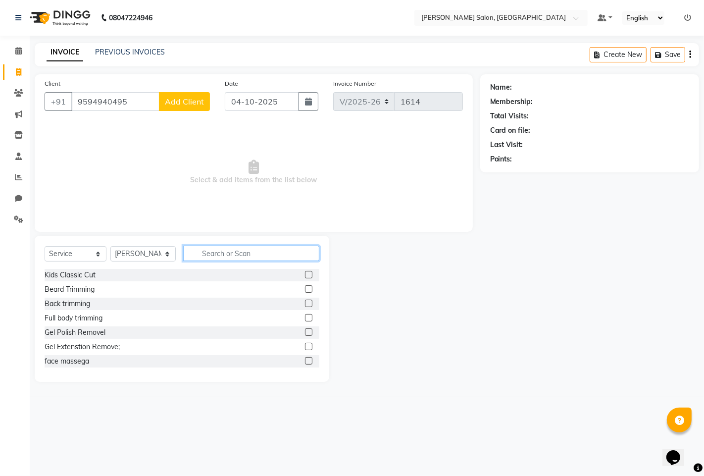
click at [247, 255] on input "text" at bounding box center [251, 253] width 136 height 15
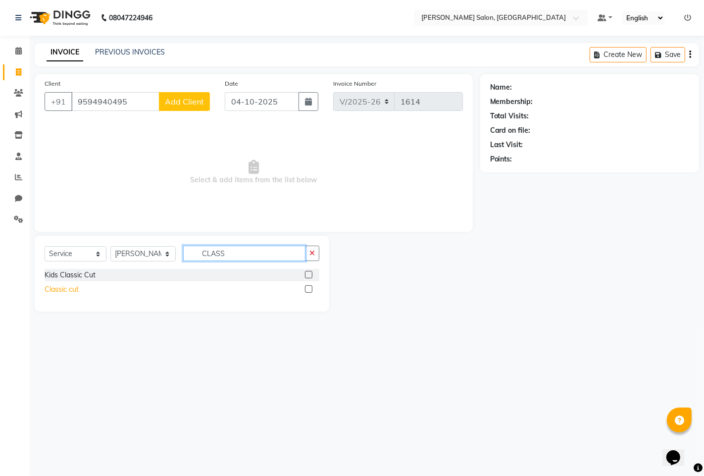
type input "CLASS"
click at [63, 290] on div "Classic cut" at bounding box center [62, 289] width 34 height 10
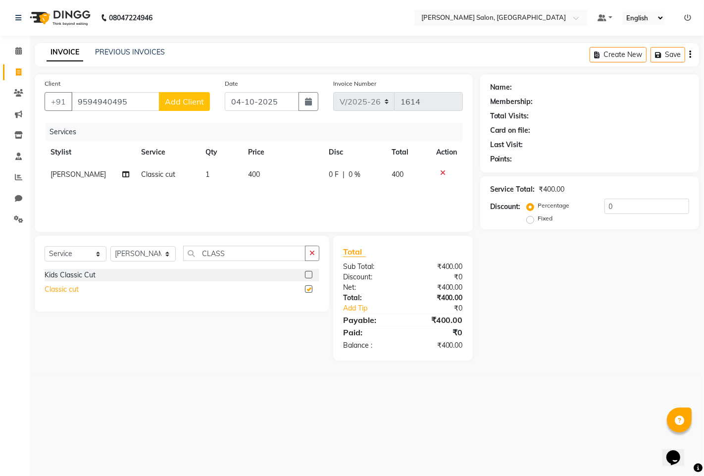
checkbox input "false"
click at [151, 98] on input "9594940495" at bounding box center [115, 101] width 88 height 19
type input "9"
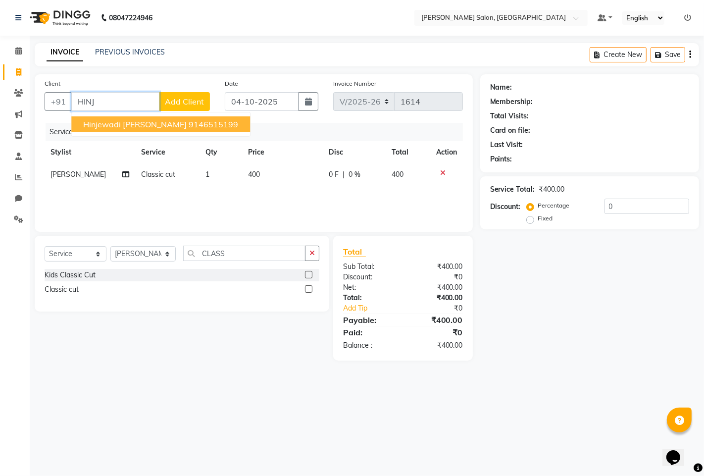
click at [189, 124] on ngb-highlight "9146515199" at bounding box center [214, 124] width 50 height 10
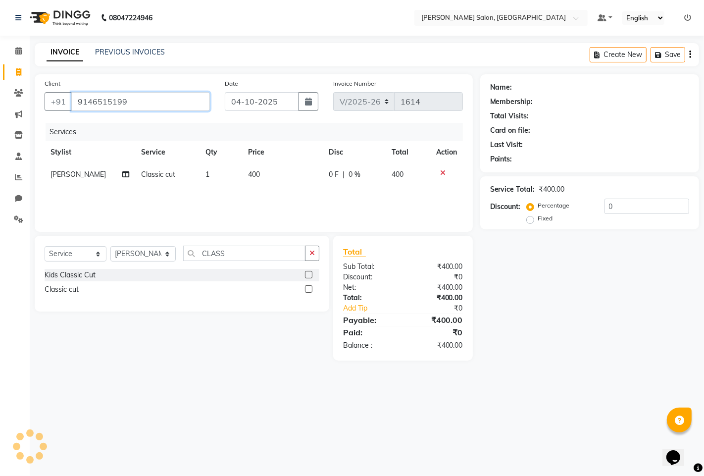
type input "9146515199"
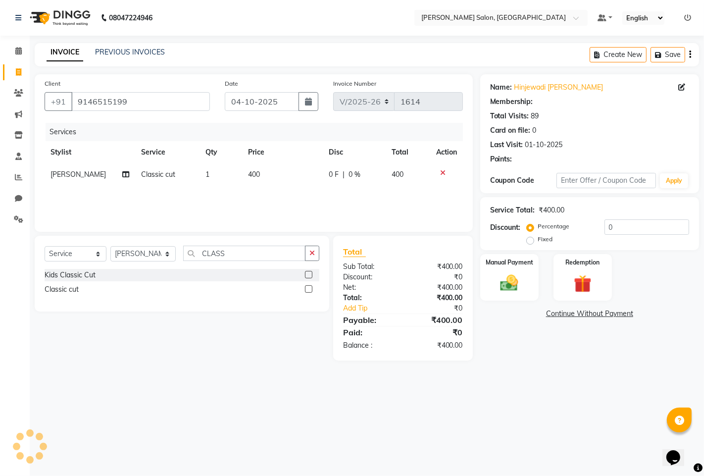
type input "20"
select select "1: Object"
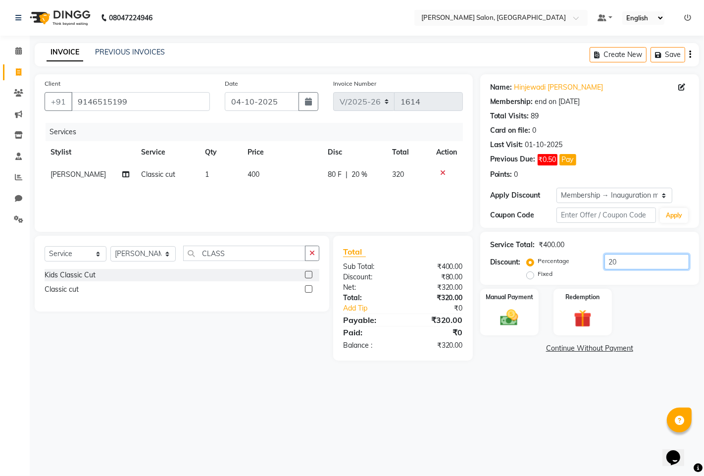
click at [632, 256] on input "20" at bounding box center [647, 261] width 85 height 15
type input "2"
click at [501, 314] on img at bounding box center [509, 317] width 30 height 21
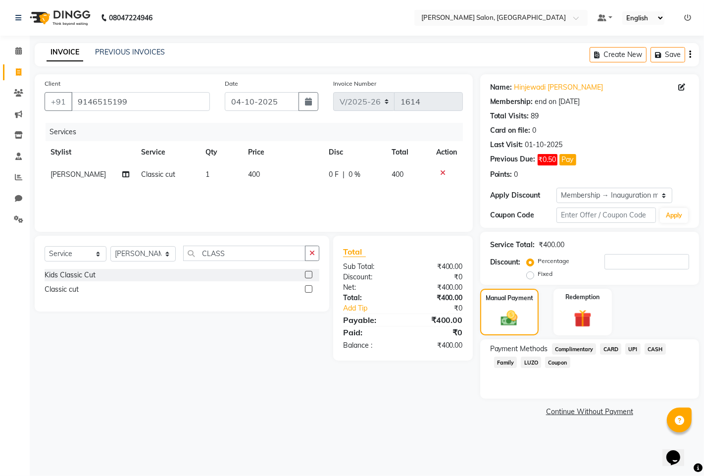
click at [631, 349] on span "UPI" at bounding box center [632, 348] width 15 height 11
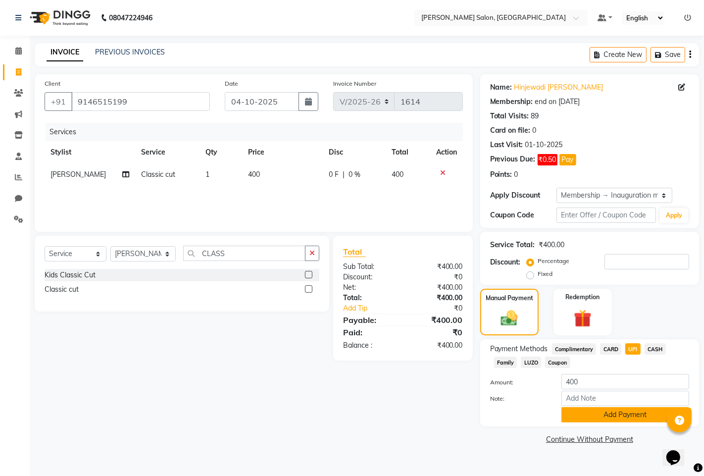
click at [623, 413] on button "Add Payment" at bounding box center [625, 414] width 128 height 15
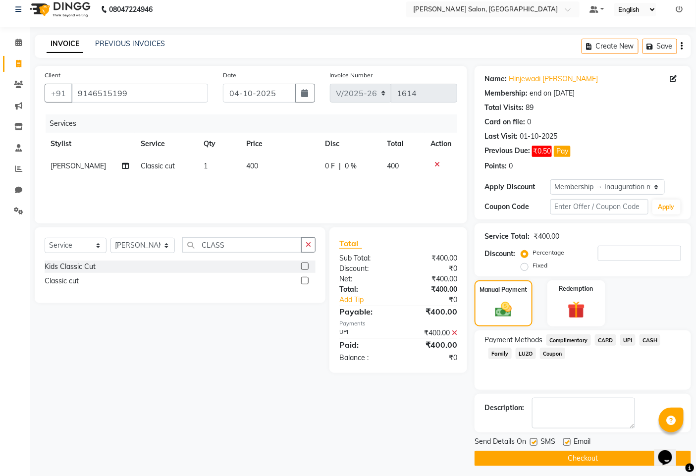
scroll to position [13, 0]
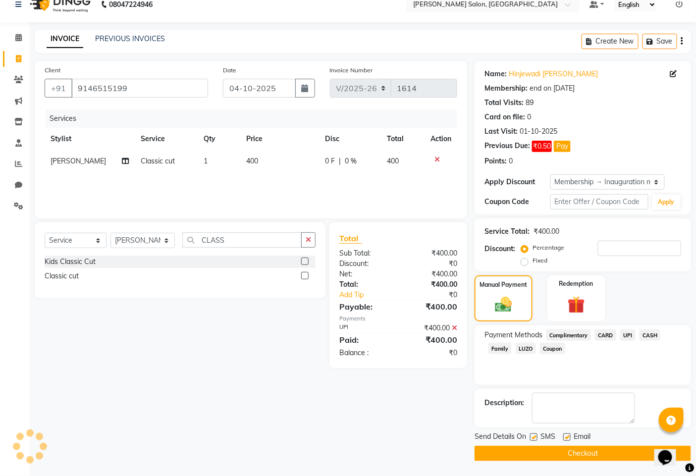
click at [548, 452] on button "Checkout" at bounding box center [582, 453] width 216 height 15
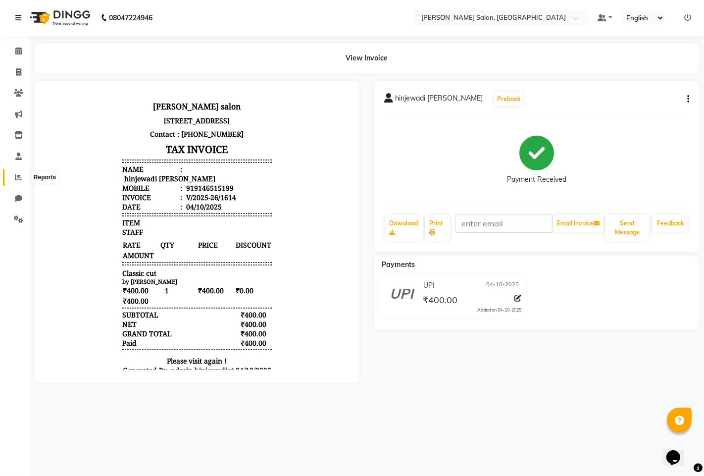
click at [21, 181] on span at bounding box center [18, 177] width 17 height 11
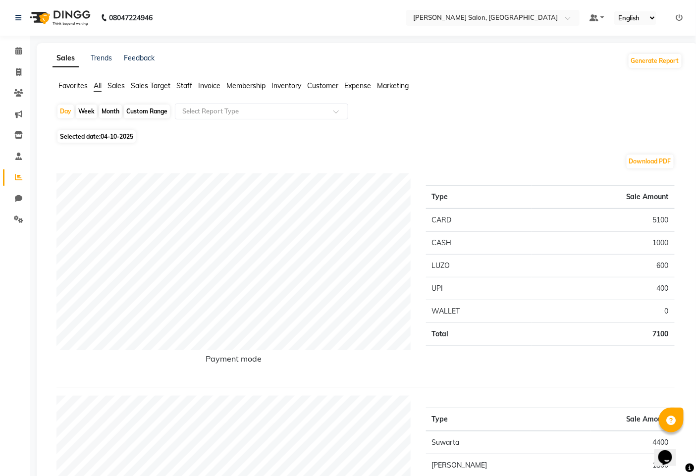
click at [106, 114] on div "Month" at bounding box center [110, 111] width 23 height 14
select select "10"
select select "2025"
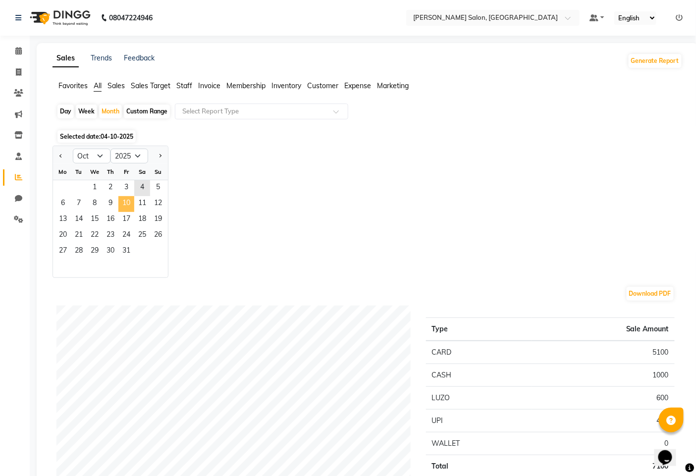
click at [118, 196] on span "10" at bounding box center [126, 204] width 16 height 16
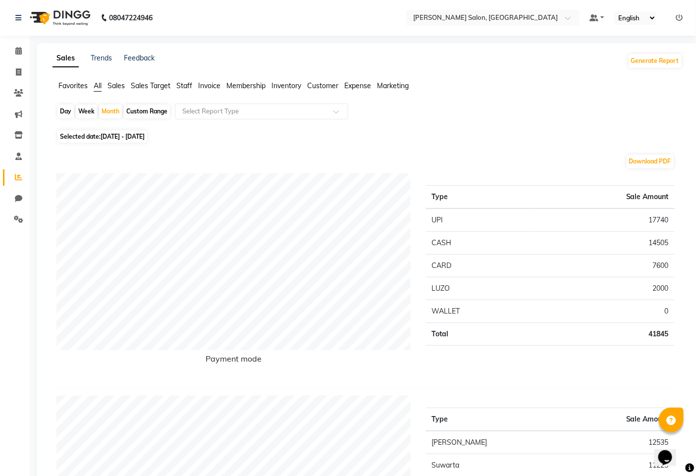
click at [77, 135] on span "Selected date: 01-10-2025 - 31-10-2025" at bounding box center [102, 136] width 90 height 12
select select "10"
select select "2025"
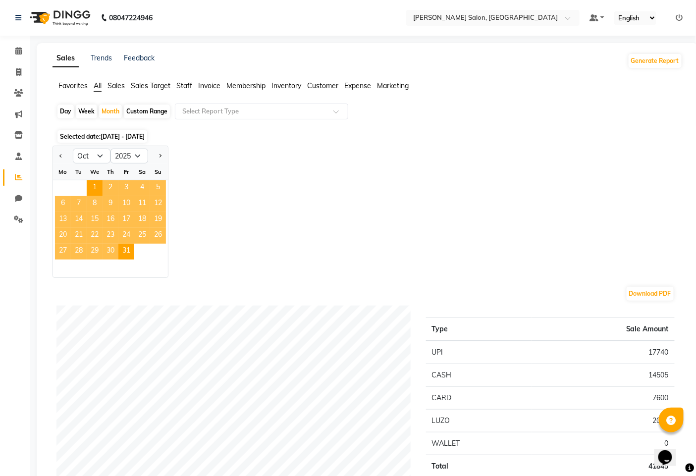
click at [227, 184] on div "Jan Feb Mar Apr May Jun Jul Aug Sep Oct Nov Dec 2015 2016 2017 2018 2019 2020 2…" at bounding box center [367, 212] width 630 height 132
click at [107, 194] on span "2" at bounding box center [110, 188] width 16 height 16
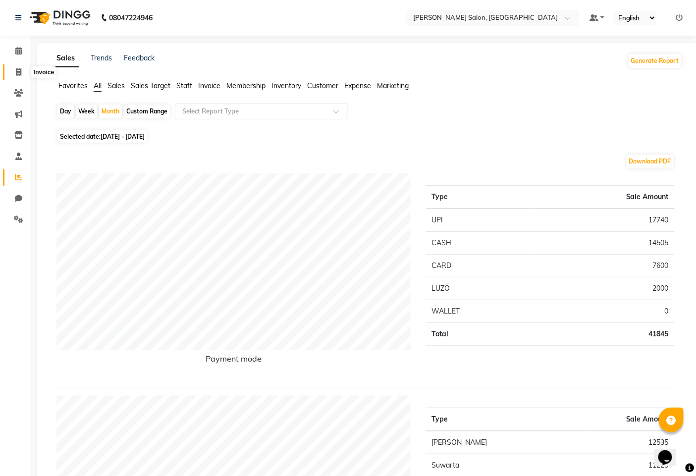
click at [21, 71] on span at bounding box center [18, 72] width 17 height 11
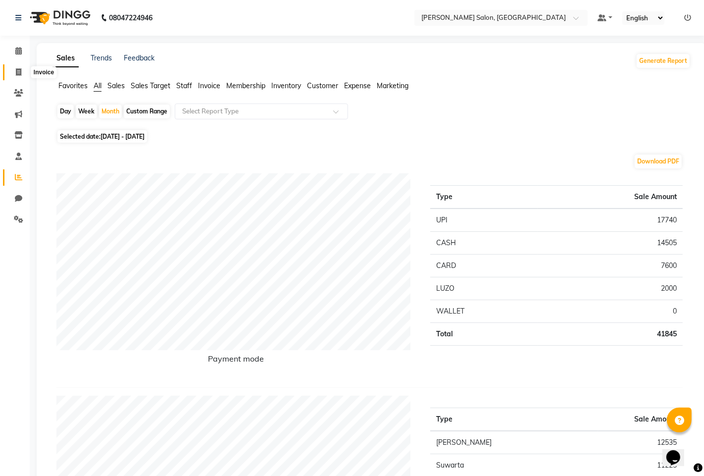
select select "service"
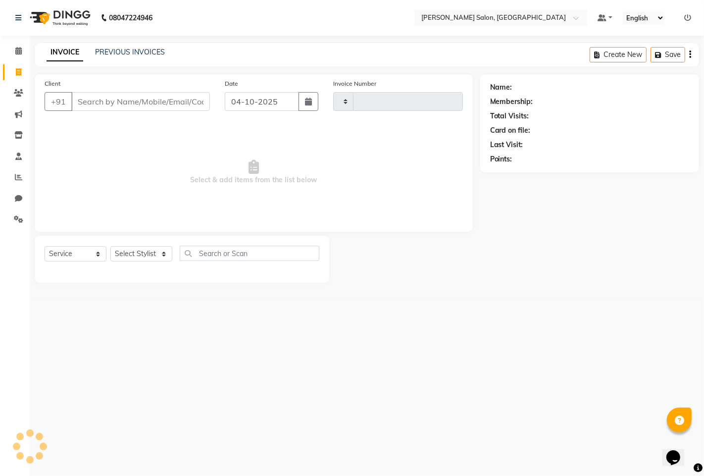
type input "1615"
select select "7331"
click at [91, 87] on div "Client +91" at bounding box center [127, 98] width 180 height 41
click at [84, 106] on input "Client" at bounding box center [140, 101] width 139 height 19
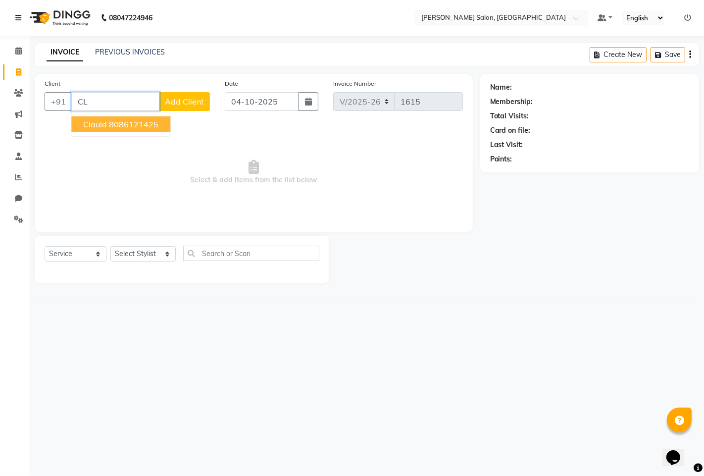
type input "C"
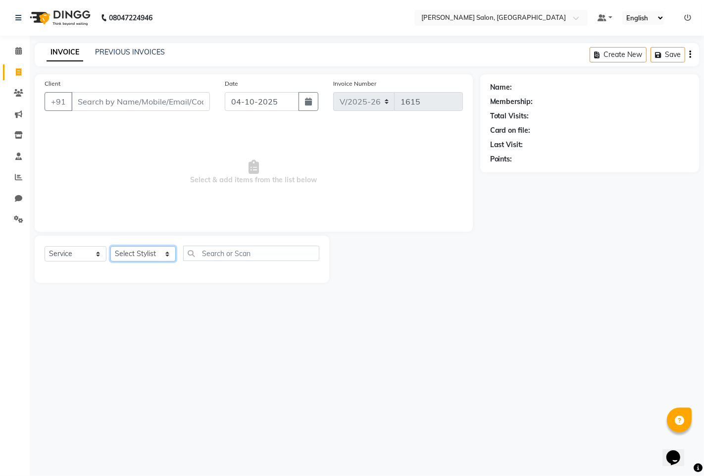
click at [146, 255] on select "Select Stylist admin hinjewadi [PERSON_NAME] krishna more [PERSON_NAME] rishi […" at bounding box center [142, 253] width 65 height 15
select select "63569"
click at [110, 247] on select "Select Stylist admin hinjewadi [PERSON_NAME] krishna more [PERSON_NAME] rishi […" at bounding box center [142, 253] width 65 height 15
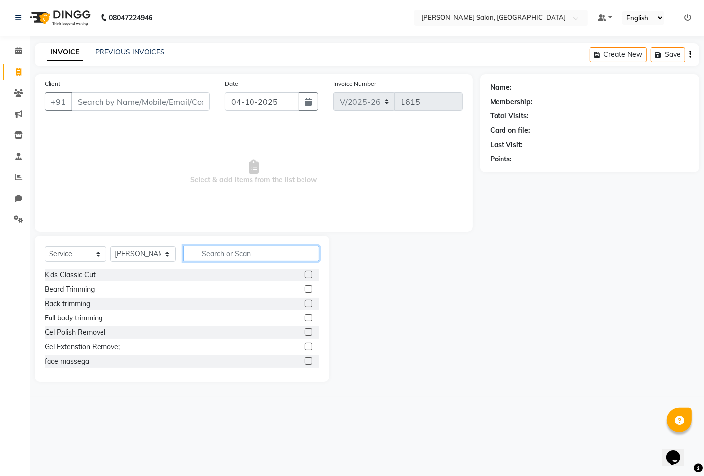
click at [264, 254] on input "text" at bounding box center [251, 253] width 136 height 15
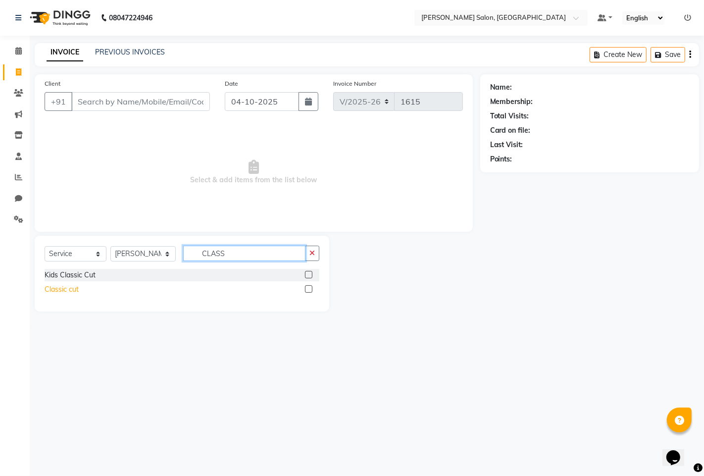
type input "CLASS"
drag, startPoint x: 77, startPoint y: 289, endPoint x: 83, endPoint y: 290, distance: 6.5
click at [81, 290] on div "Classic cut" at bounding box center [182, 289] width 275 height 12
drag, startPoint x: 49, startPoint y: 293, endPoint x: 63, endPoint y: 292, distance: 14.4
click at [49, 292] on div "Classic cut" at bounding box center [62, 289] width 34 height 10
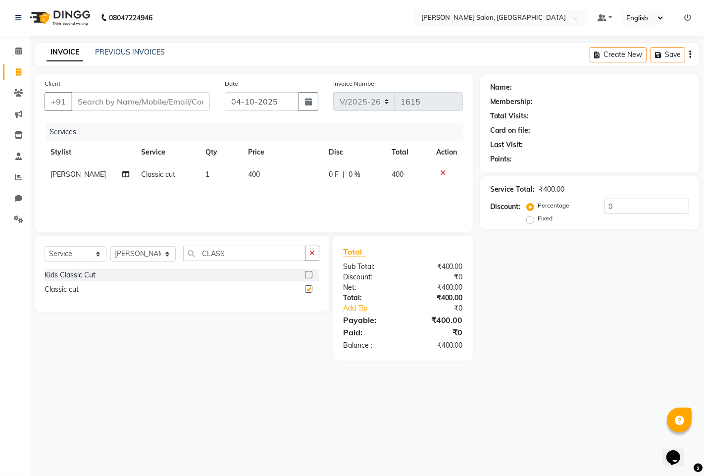
checkbox input "false"
click at [263, 255] on input "CLASS" at bounding box center [244, 253] width 122 height 15
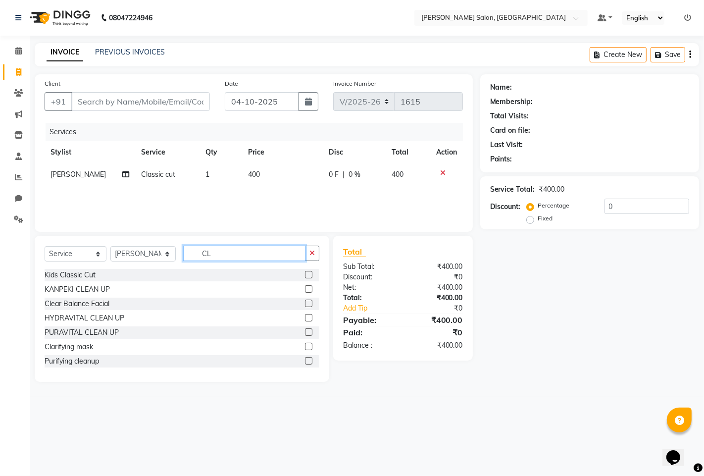
type input "C"
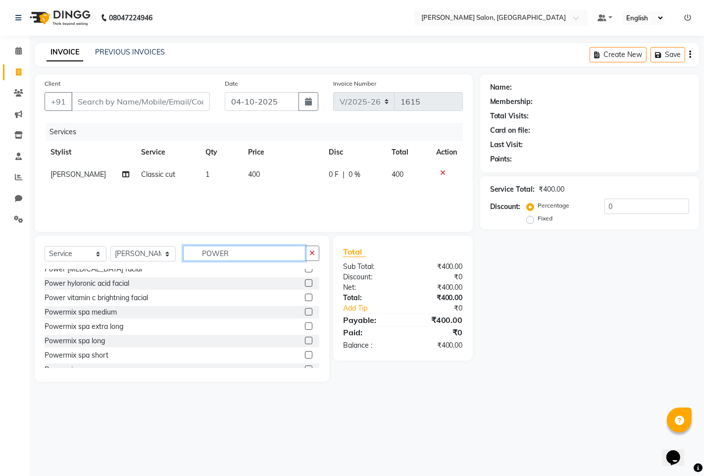
scroll to position [30, 0]
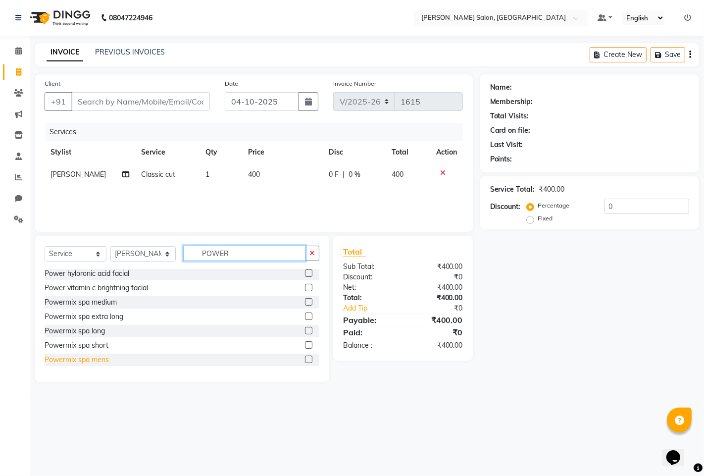
type input "POWER"
click at [106, 359] on div "Powermix spa mens" at bounding box center [77, 360] width 64 height 10
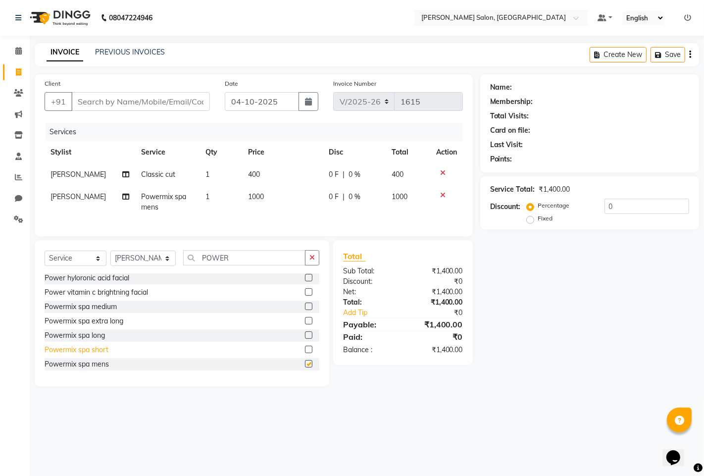
checkbox input "false"
click at [172, 96] on input "Client" at bounding box center [140, 101] width 139 height 19
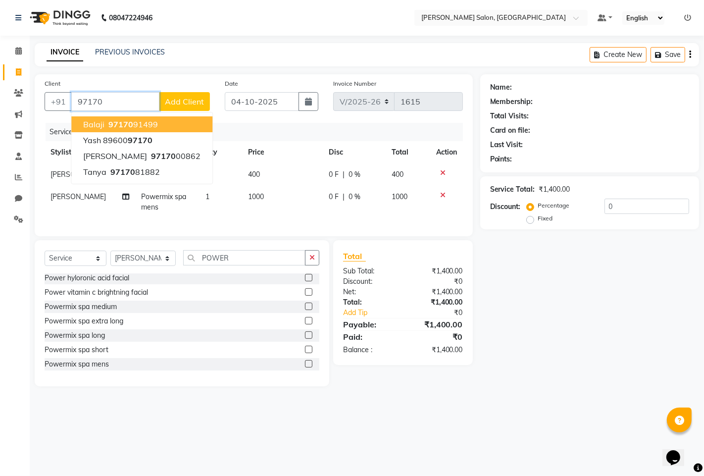
click at [124, 121] on span "97170" at bounding box center [120, 124] width 25 height 10
type input "9717091499"
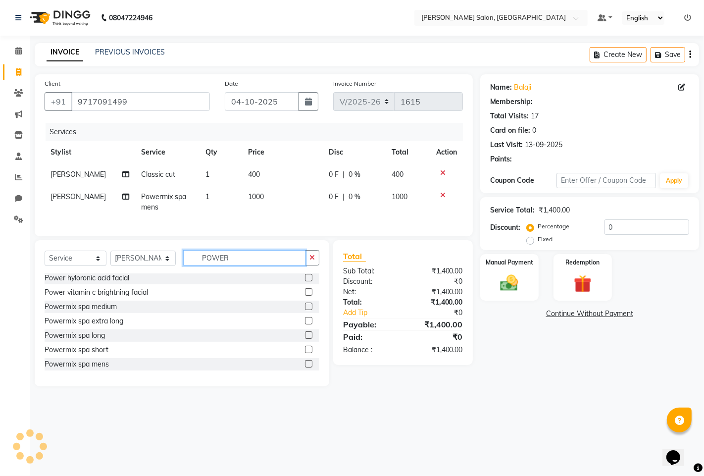
click at [262, 261] on input "POWER" at bounding box center [244, 257] width 122 height 15
type input "P"
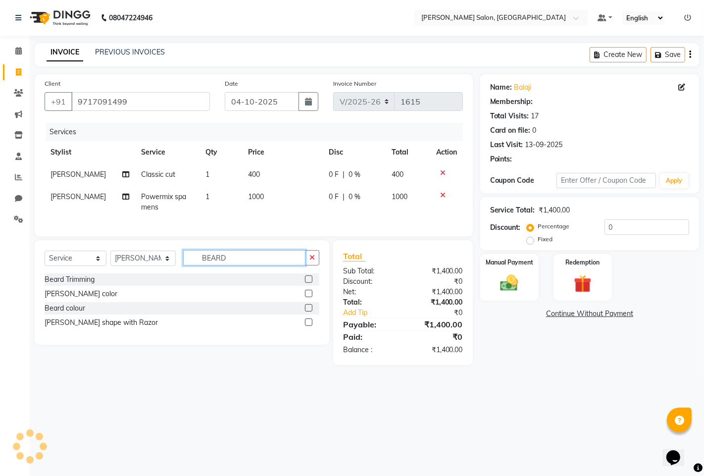
type input "BEARD"
click at [100, 328] on div "[PERSON_NAME] shape with Razor" at bounding box center [101, 322] width 113 height 10
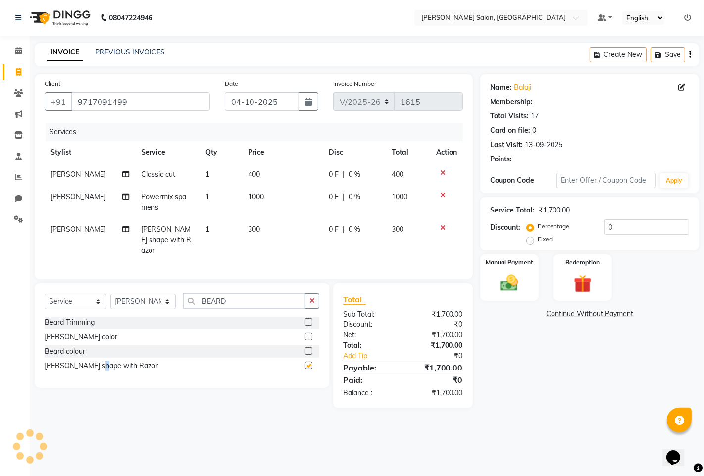
checkbox input "false"
select select "1: Object"
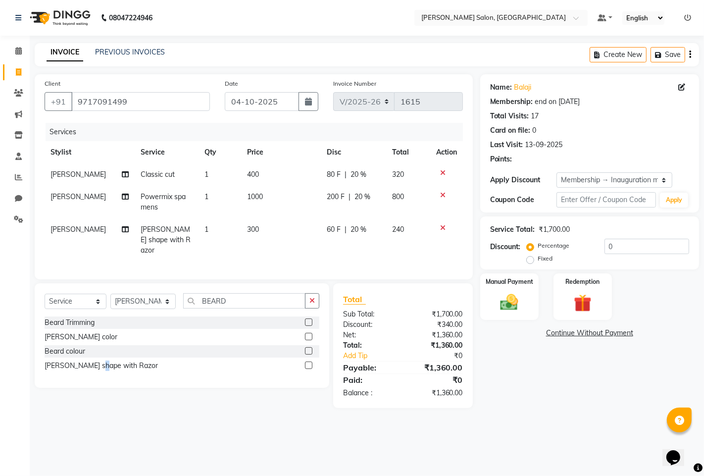
type input "20"
click at [367, 197] on span "20 %" at bounding box center [363, 197] width 16 height 10
select select "63569"
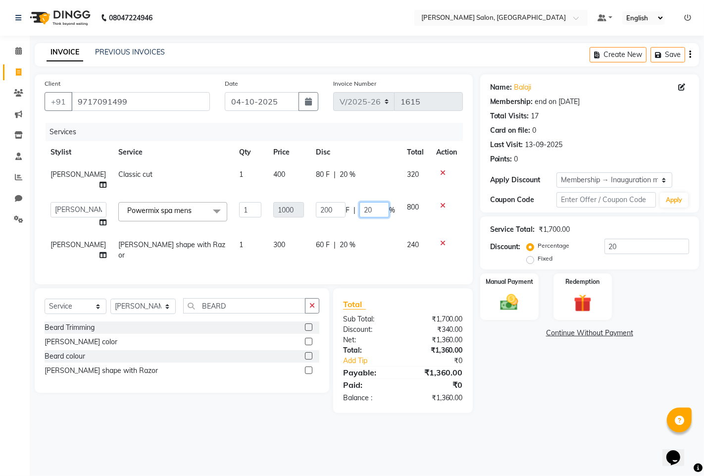
click at [373, 207] on input "20" at bounding box center [374, 209] width 30 height 15
type input "2"
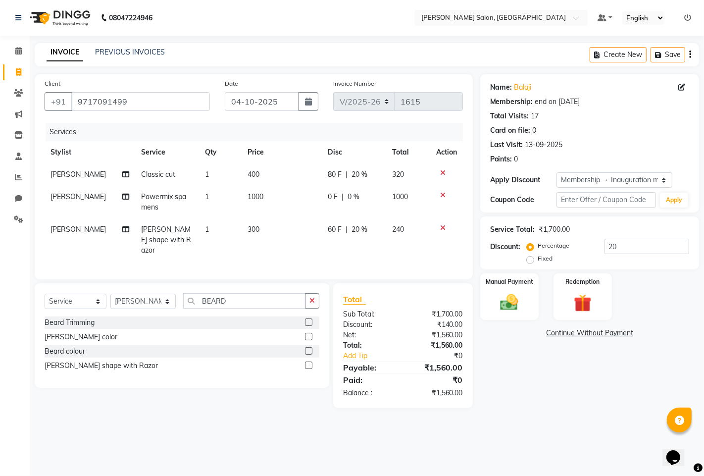
click at [340, 171] on div "80 F | 20 %" at bounding box center [354, 174] width 52 height 10
select select "63569"
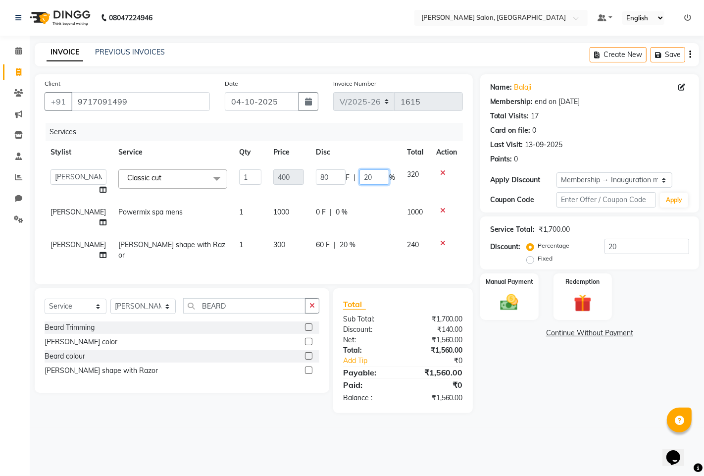
click at [370, 178] on input "20" at bounding box center [374, 176] width 30 height 15
type input "2"
type input "100"
click at [513, 352] on div "Name: Balaji Membership: end on 25-12-2025 Total Visits: 17 Card on file: 0 Las…" at bounding box center [593, 243] width 226 height 339
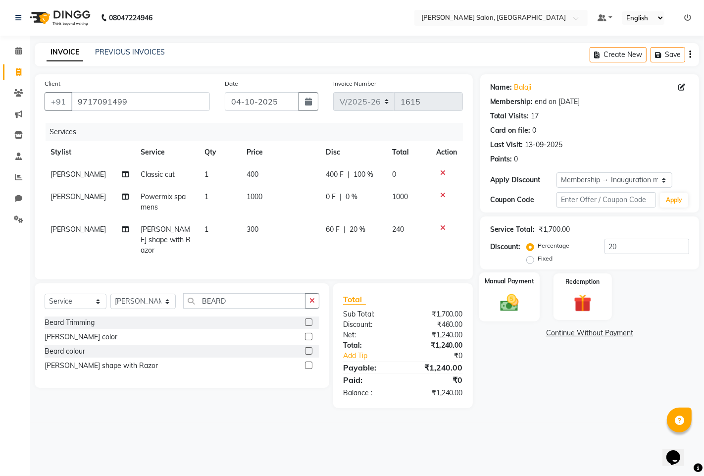
click at [516, 304] on img at bounding box center [509, 302] width 30 height 21
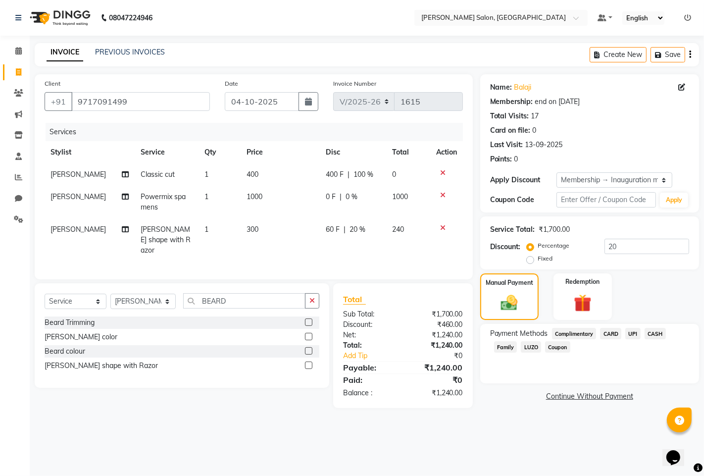
click at [629, 331] on span "UPI" at bounding box center [632, 333] width 15 height 11
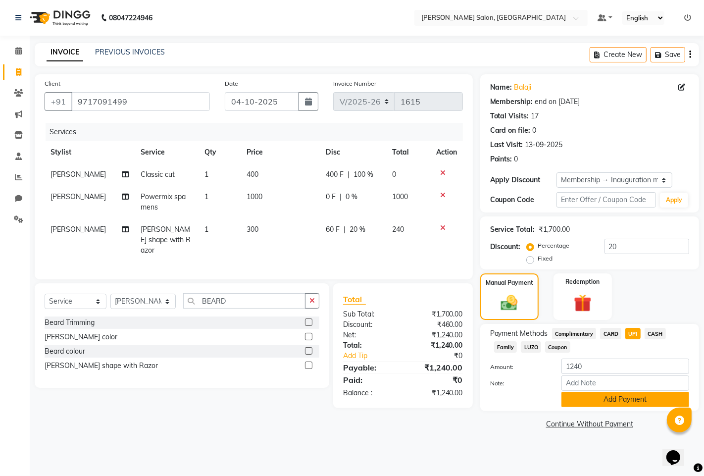
click at [629, 399] on button "Add Payment" at bounding box center [625, 399] width 128 height 15
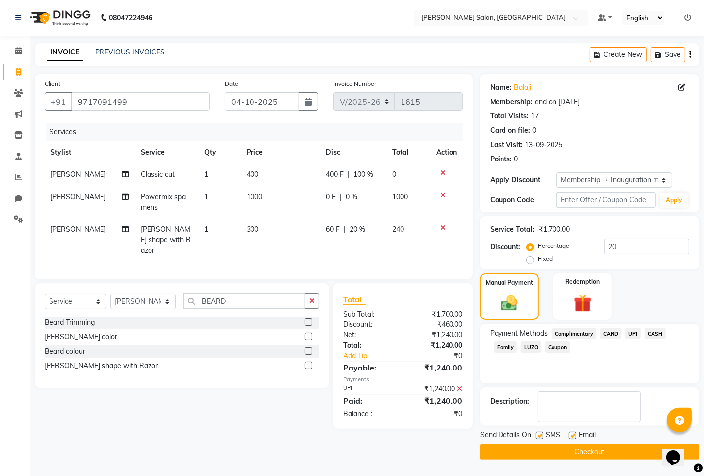
drag, startPoint x: 553, startPoint y: 448, endPoint x: 558, endPoint y: 443, distance: 7.4
click at [556, 445] on button "Checkout" at bounding box center [589, 451] width 219 height 15
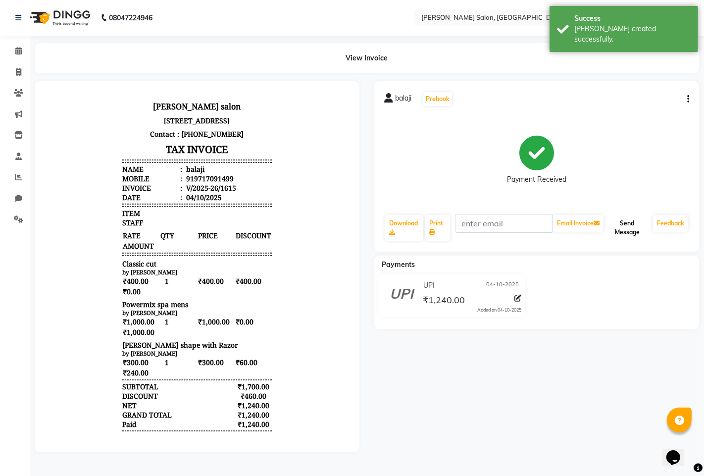
click at [629, 225] on button "Send Message" at bounding box center [628, 228] width 44 height 26
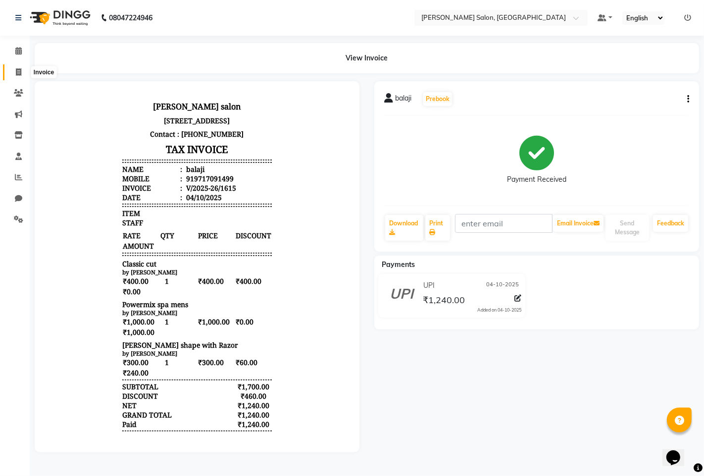
click at [17, 69] on icon at bounding box center [18, 71] width 5 height 7
select select "service"
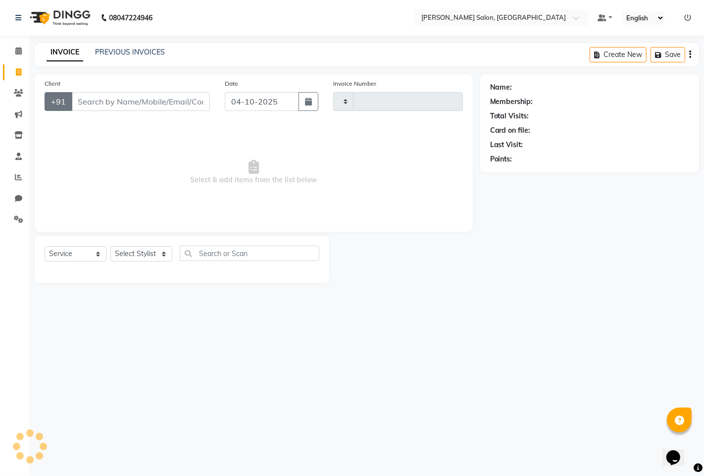
type input "1616"
select select "7331"
type input "9699134483"
click at [187, 102] on span "Add Client" at bounding box center [184, 102] width 39 height 10
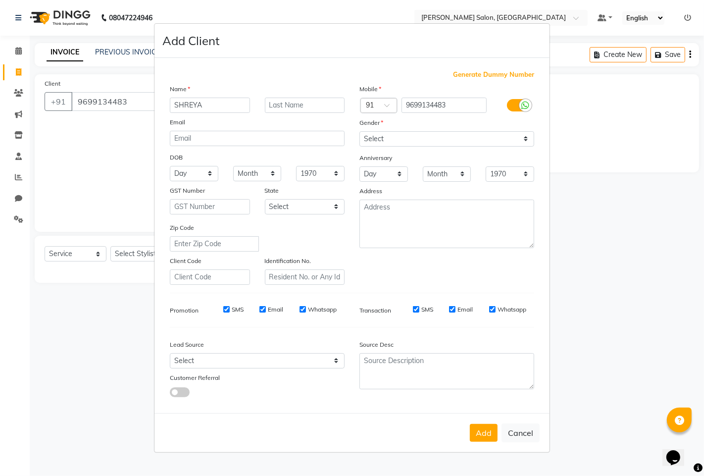
type input "SHREYA"
click at [385, 135] on select "Select Male Female Other Prefer Not To Say" at bounding box center [446, 138] width 175 height 15
select select "female"
click at [359, 131] on select "Select Male Female Other Prefer Not To Say" at bounding box center [446, 138] width 175 height 15
click at [481, 431] on button "Add" at bounding box center [484, 433] width 28 height 18
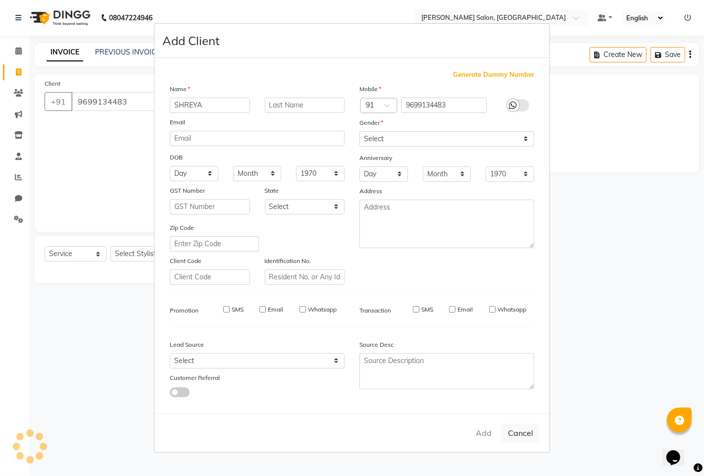
select select
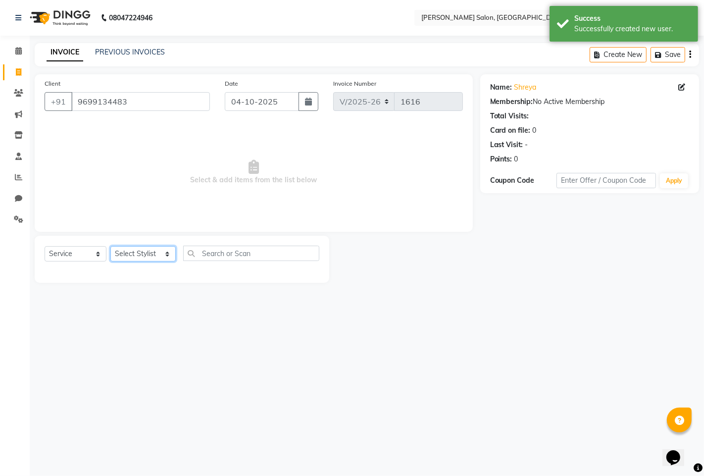
click at [140, 258] on select "Select Stylist admin hinjewadi [PERSON_NAME] krishna more [PERSON_NAME] rishi […" at bounding box center [142, 253] width 65 height 15
click at [110, 247] on select "Select Stylist admin hinjewadi [PERSON_NAME] krishna more [PERSON_NAME] rishi […" at bounding box center [142, 253] width 65 height 15
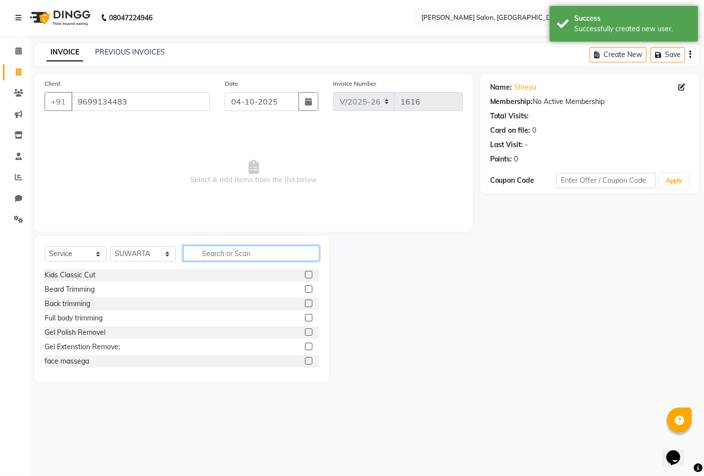
click at [229, 253] on input "text" at bounding box center [251, 253] width 136 height 15
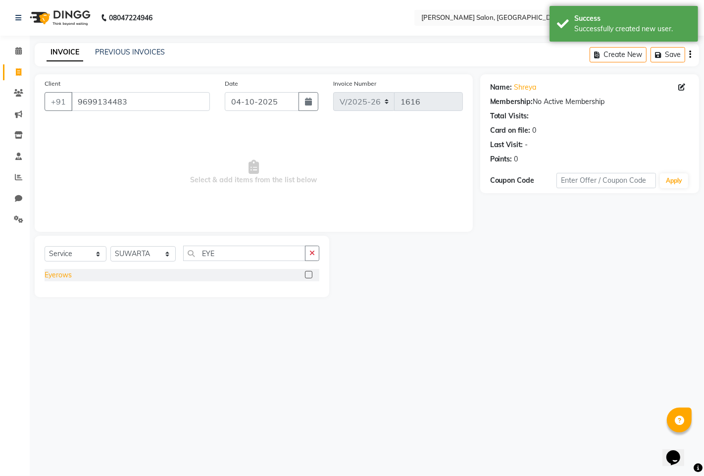
click at [63, 273] on div "Eyerows" at bounding box center [58, 275] width 27 height 10
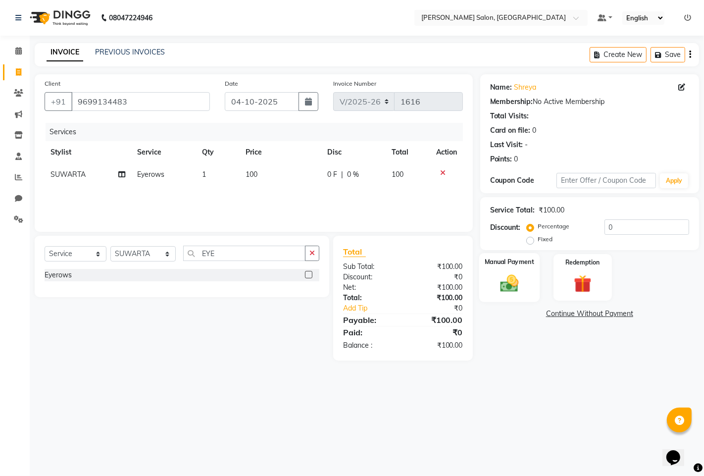
click at [518, 290] on img at bounding box center [509, 282] width 30 height 21
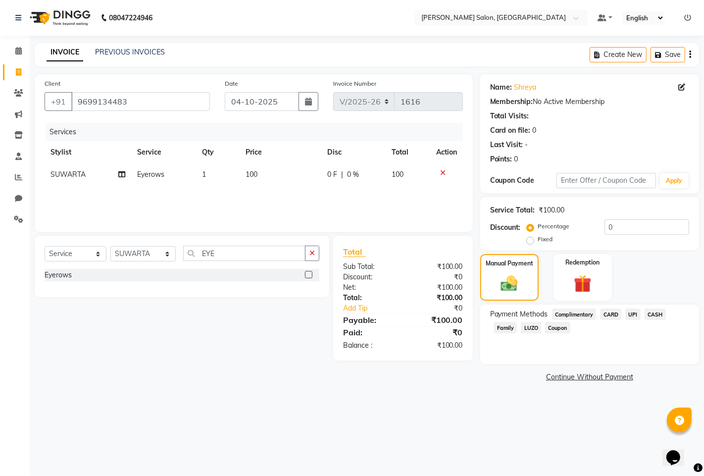
click at [628, 313] on span "UPI" at bounding box center [632, 313] width 15 height 11
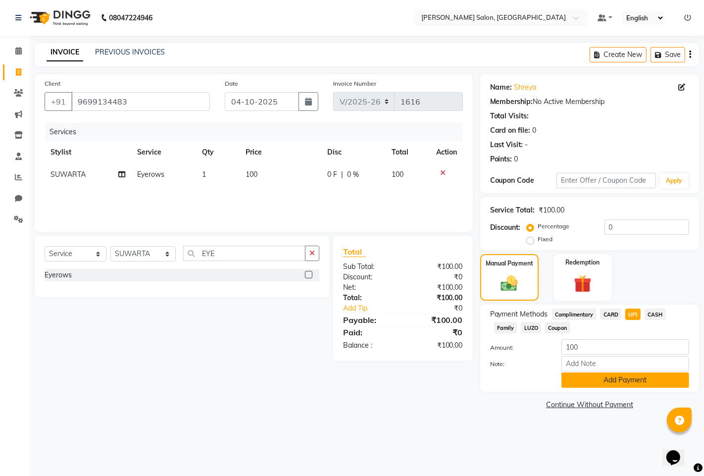
click at [643, 382] on button "Add Payment" at bounding box center [625, 379] width 128 height 15
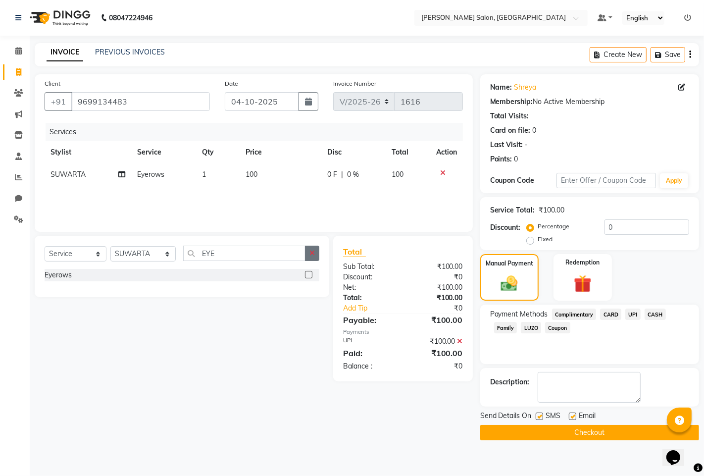
click at [312, 255] on icon "button" at bounding box center [311, 253] width 5 height 7
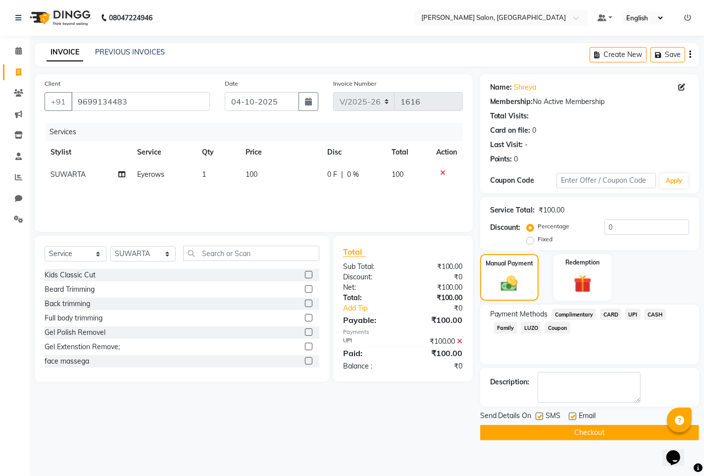
click at [611, 433] on button "Checkout" at bounding box center [589, 432] width 219 height 15
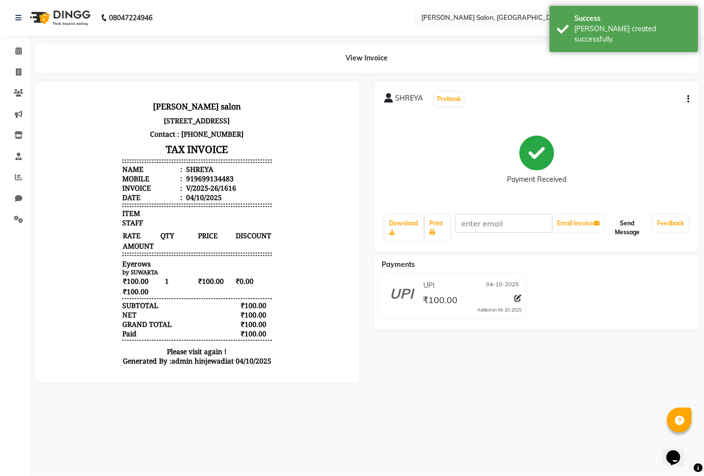
click at [641, 229] on button "Send Message" at bounding box center [628, 228] width 44 height 26
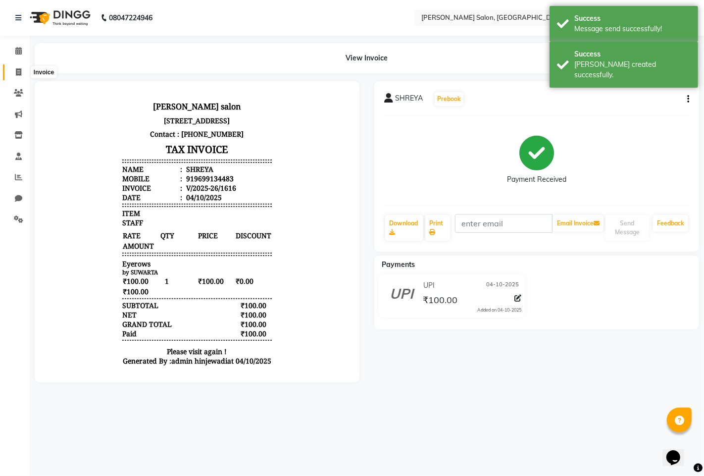
click at [13, 72] on span at bounding box center [18, 72] width 17 height 11
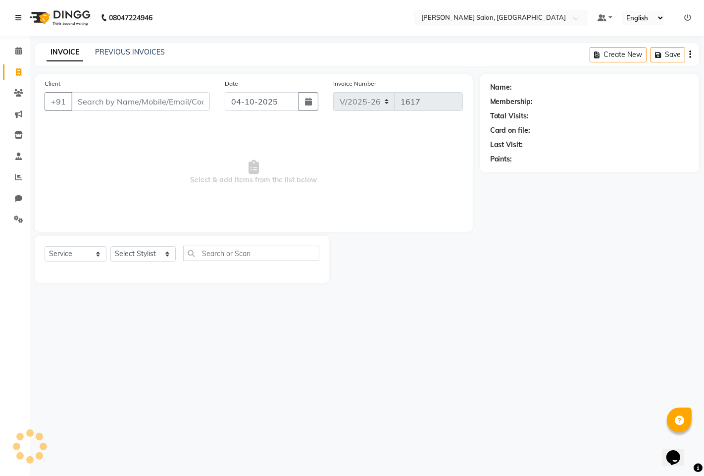
drag, startPoint x: 324, startPoint y: 75, endPoint x: 320, endPoint y: 73, distance: 5.1
click at [323, 75] on div "Client +91 Date 04-10-2025 Invoice Number V/2025 V/2025-26 1617 Select & add it…" at bounding box center [254, 152] width 438 height 157
drag, startPoint x: 320, startPoint y: 73, endPoint x: 314, endPoint y: 73, distance: 5.4
click at [320, 73] on main "INVOICE PREVIOUS INVOICES Create New Save Client +91 Date 04-10-2025 Invoice Nu…" at bounding box center [367, 170] width 674 height 255
click at [15, 180] on icon at bounding box center [18, 176] width 7 height 7
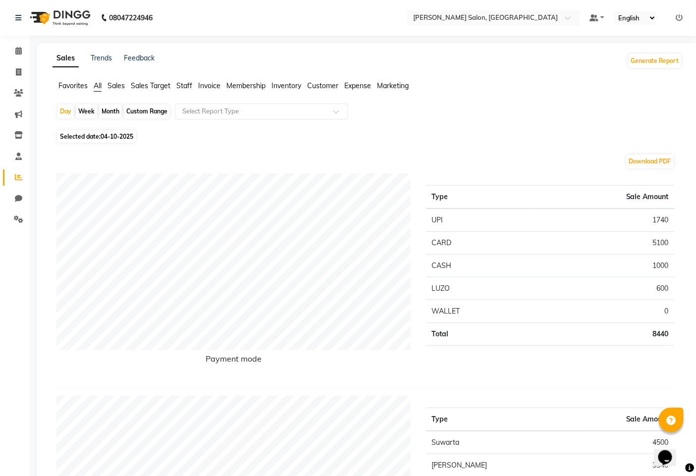
click at [181, 86] on span "Staff" at bounding box center [184, 85] width 16 height 9
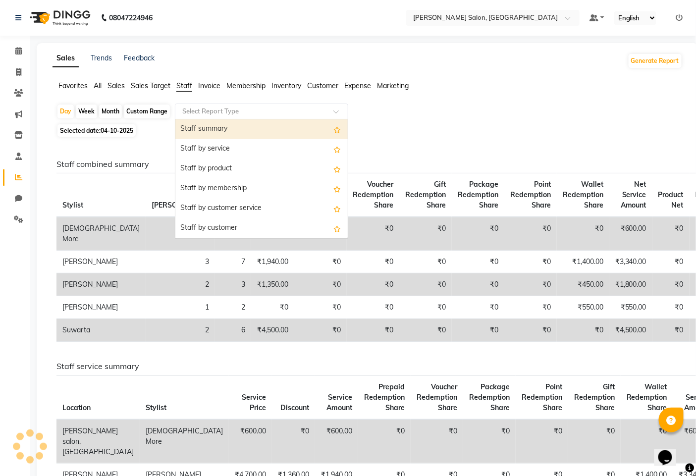
click at [206, 116] on input "text" at bounding box center [251, 111] width 143 height 10
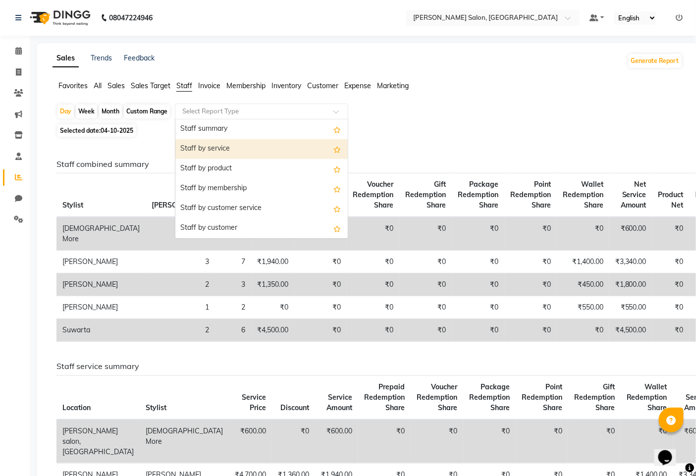
click at [205, 144] on div "Staff by service" at bounding box center [261, 149] width 172 height 20
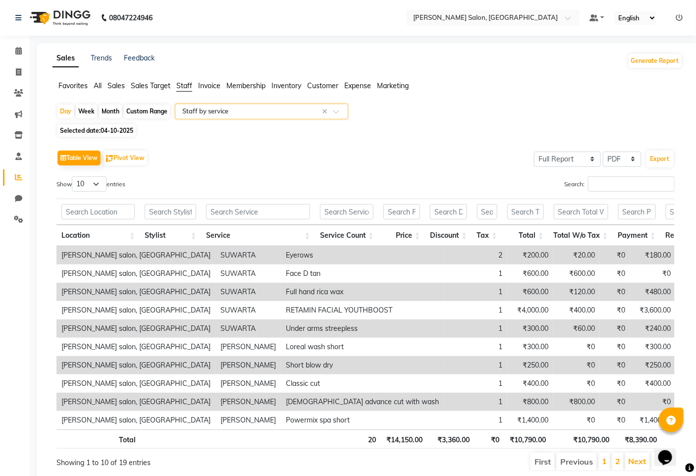
click at [193, 112] on input "text" at bounding box center [251, 111] width 143 height 10
click at [140, 82] on span "Sales Target" at bounding box center [151, 85] width 40 height 9
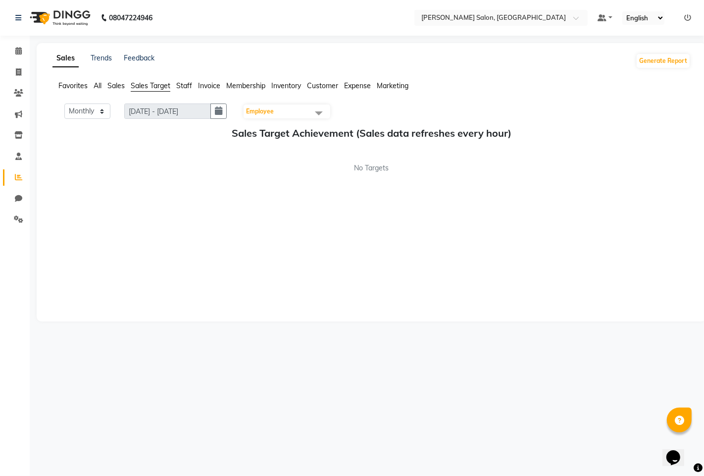
click at [122, 86] on span "Sales" at bounding box center [115, 85] width 17 height 9
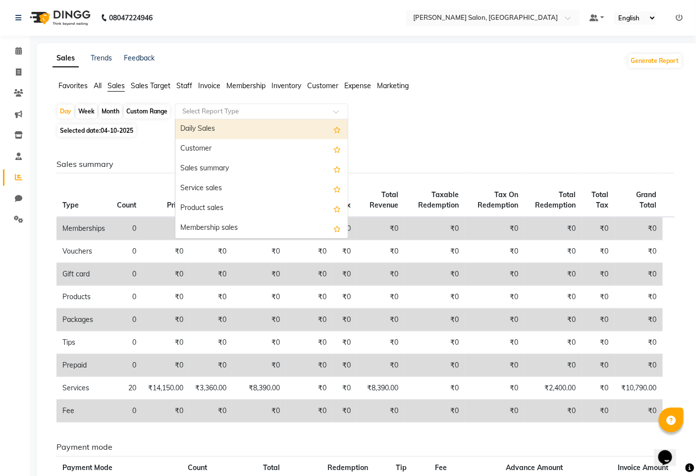
click at [215, 114] on input "text" at bounding box center [251, 111] width 143 height 10
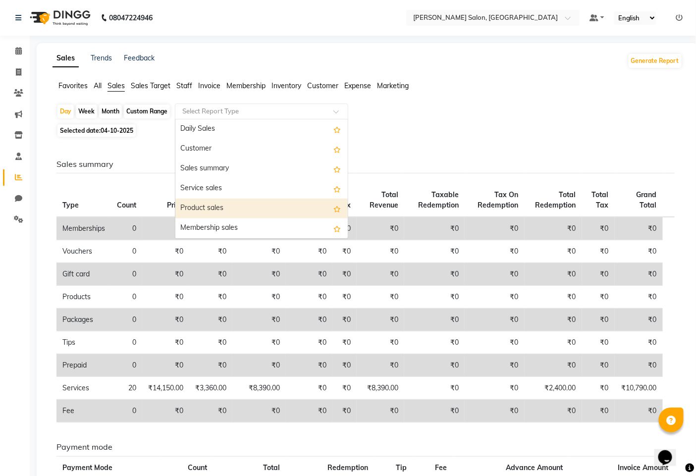
click at [214, 204] on div "Product sales" at bounding box center [261, 209] width 172 height 20
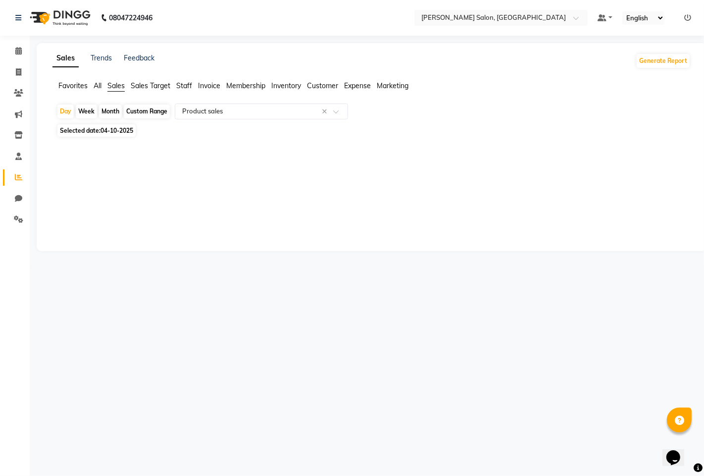
click at [102, 132] on span "04-10-2025" at bounding box center [117, 130] width 33 height 7
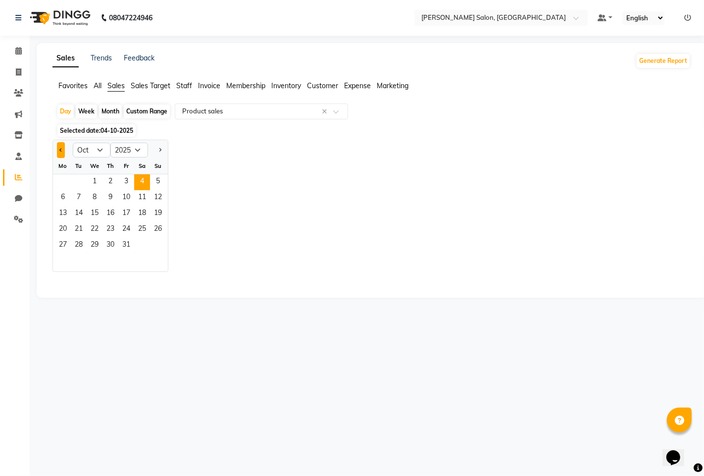
click at [58, 152] on button "Previous month" at bounding box center [61, 150] width 8 height 16
click at [71, 186] on span "2" at bounding box center [79, 182] width 16 height 16
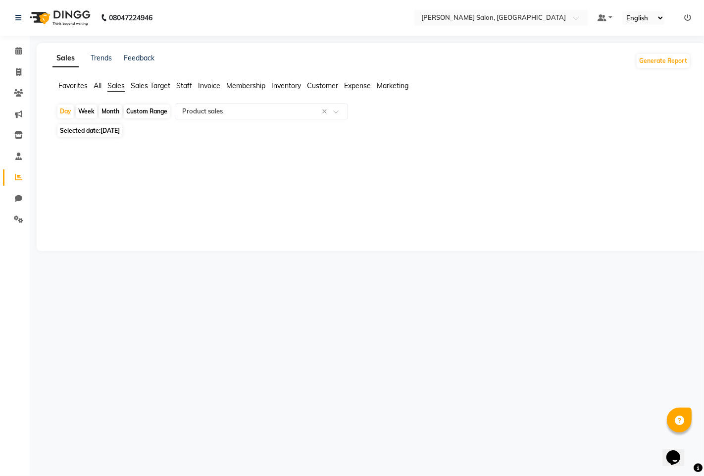
click at [103, 109] on div "Month" at bounding box center [110, 111] width 23 height 14
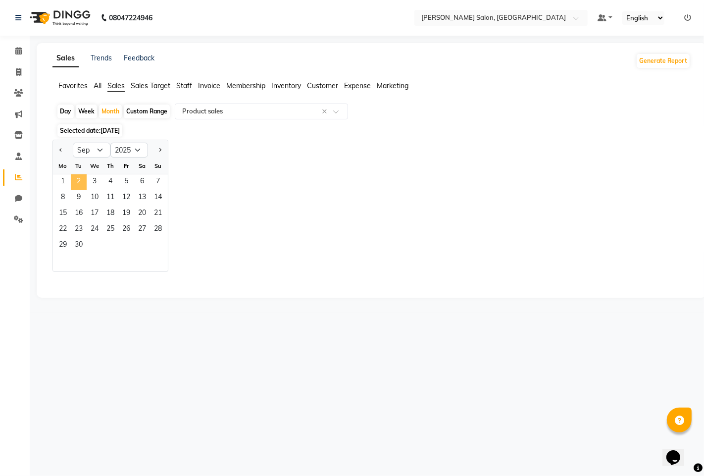
click at [77, 186] on span "2" at bounding box center [79, 182] width 16 height 16
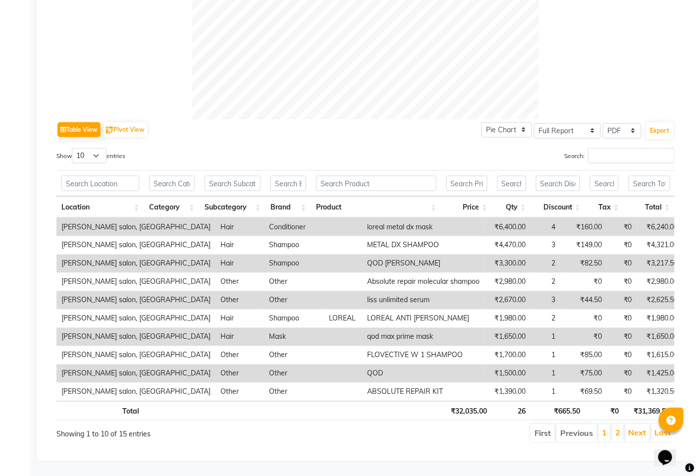
scroll to position [395, 0]
click at [617, 428] on link "2" at bounding box center [617, 433] width 5 height 10
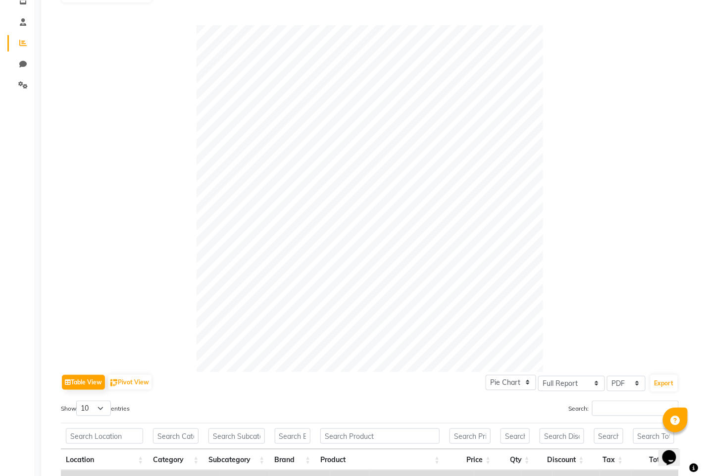
scroll to position [0, 0]
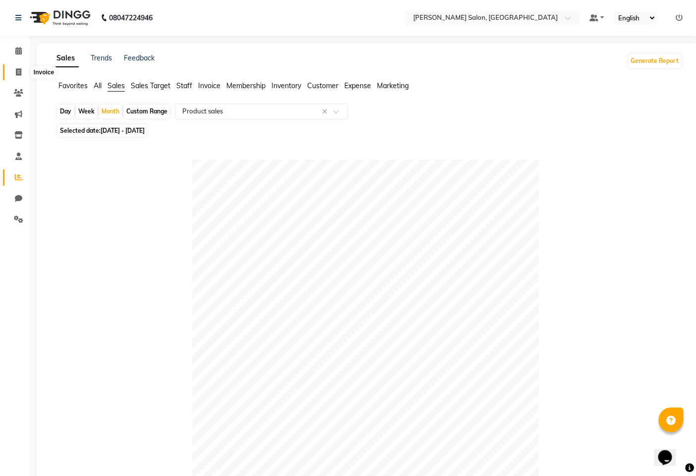
click at [18, 70] on icon at bounding box center [18, 71] width 5 height 7
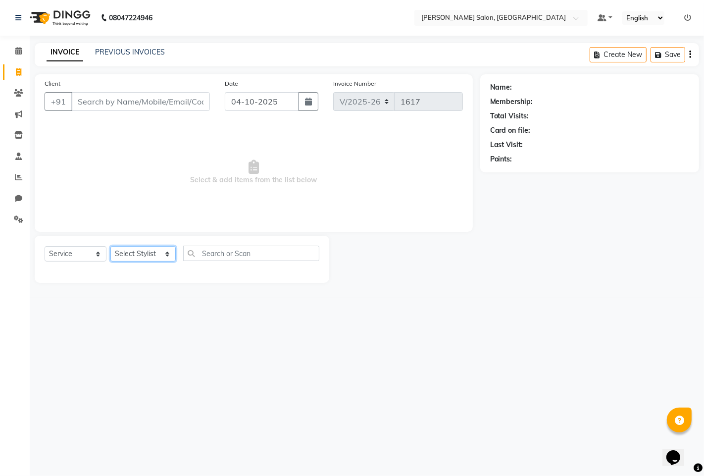
drag, startPoint x: 149, startPoint y: 252, endPoint x: 148, endPoint y: 258, distance: 6.6
click at [149, 251] on select "Select Stylist admin hinjewadi [PERSON_NAME] krishna more [PERSON_NAME] rishi […" at bounding box center [142, 253] width 65 height 15
click at [110, 247] on select "Select Stylist admin hinjewadi [PERSON_NAME] krishna more [PERSON_NAME] rishi […" at bounding box center [142, 253] width 65 height 15
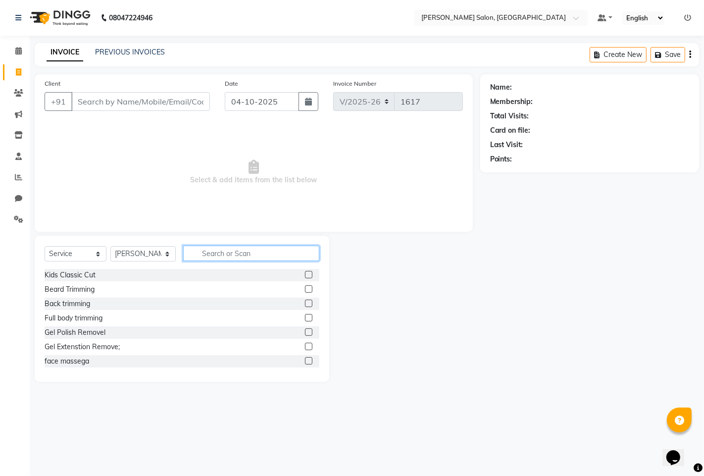
click at [223, 255] on input "text" at bounding box center [251, 253] width 136 height 15
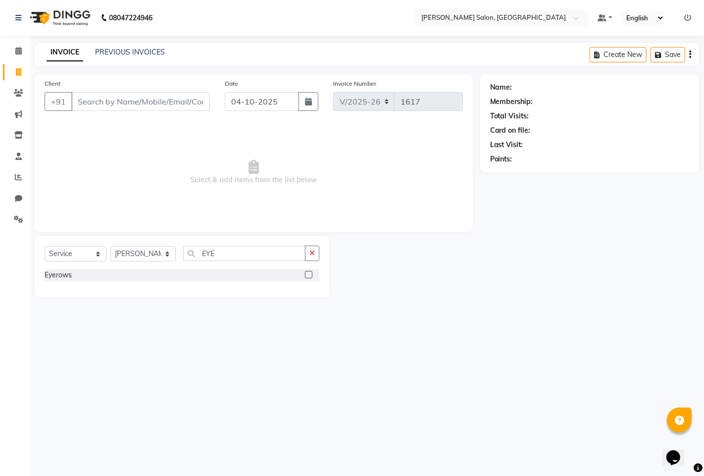
click at [43, 275] on div "Select Service Product Membership Package Voucher Prepaid Gift Card Select Styl…" at bounding box center [182, 266] width 295 height 61
click at [53, 278] on div "Eyerows" at bounding box center [58, 275] width 27 height 10
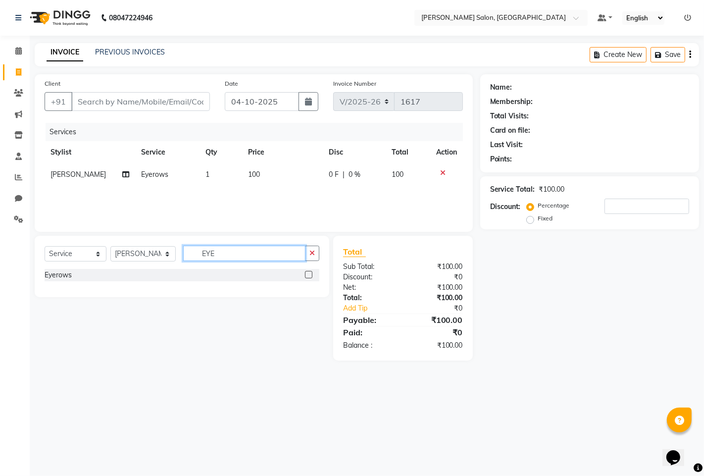
click at [259, 253] on input "EYE" at bounding box center [244, 253] width 122 height 15
click at [73, 293] on div "Upper lips" at bounding box center [61, 289] width 32 height 10
click at [261, 251] on input "UPP" at bounding box center [244, 253] width 122 height 15
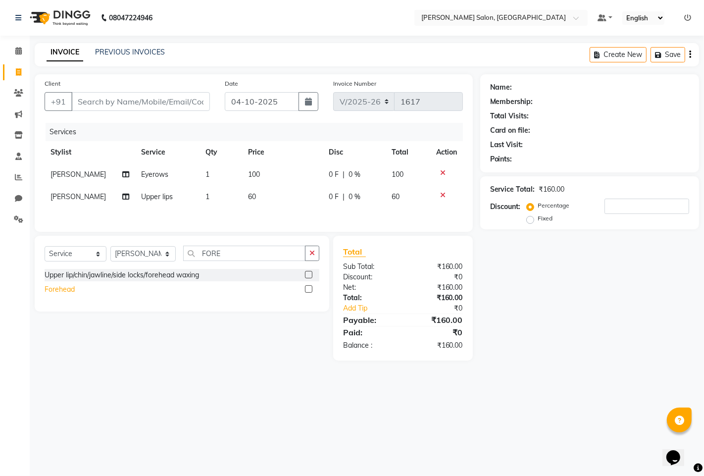
click at [50, 290] on div "Forehead" at bounding box center [60, 289] width 30 height 10
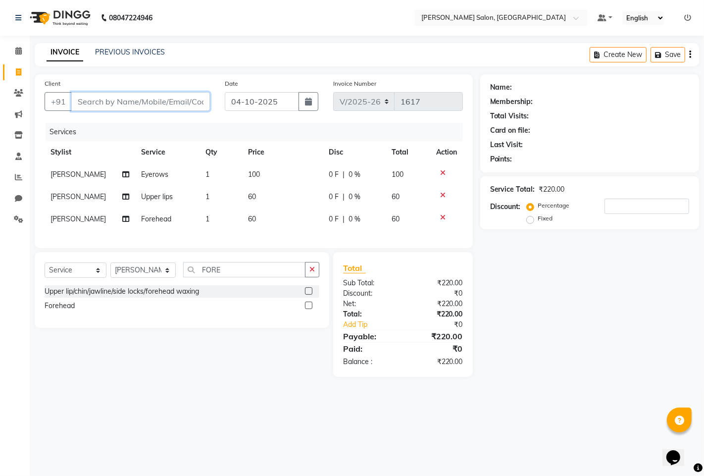
click at [139, 102] on input "Client" at bounding box center [140, 101] width 139 height 19
click at [175, 100] on span "Add Client" at bounding box center [184, 102] width 39 height 10
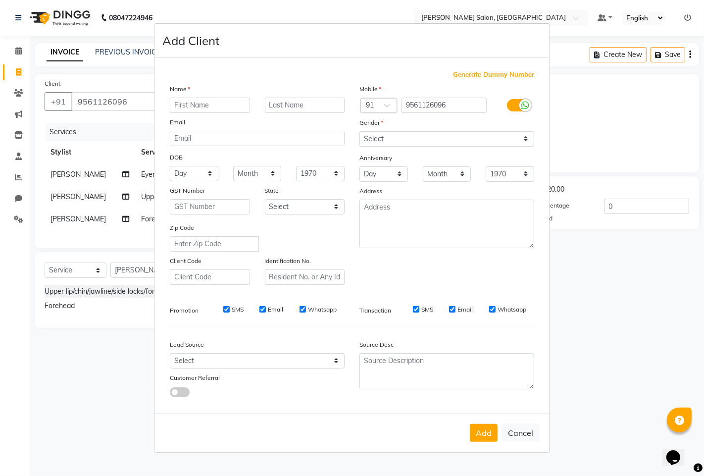
click at [208, 98] on input "text" at bounding box center [210, 105] width 80 height 15
click at [205, 104] on input "text" at bounding box center [210, 105] width 80 height 15
drag, startPoint x: 381, startPoint y: 134, endPoint x: 379, endPoint y: 145, distance: 10.7
click at [380, 134] on select "Select Male Female Other Prefer Not To Say" at bounding box center [446, 138] width 175 height 15
click at [359, 131] on select "Select Male Female Other Prefer Not To Say" at bounding box center [446, 138] width 175 height 15
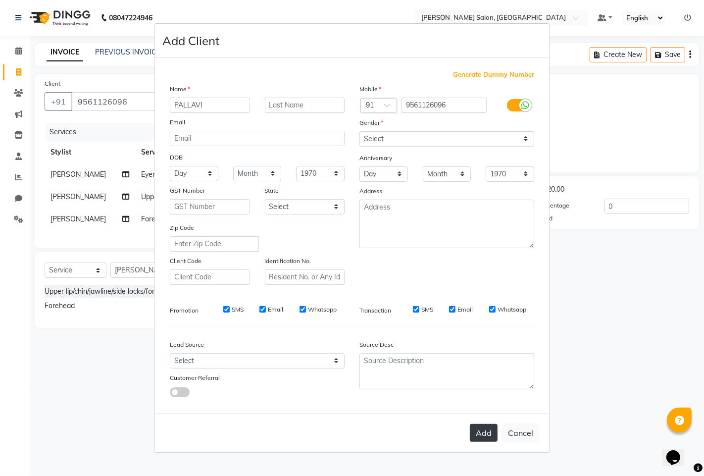
click at [483, 436] on button "Add" at bounding box center [484, 433] width 28 height 18
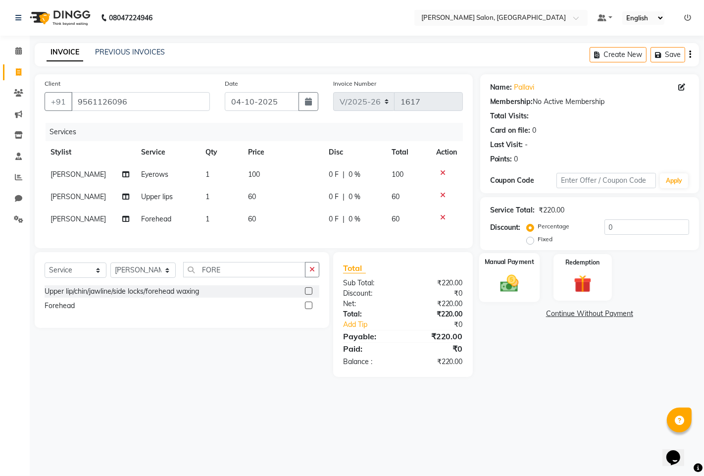
click at [521, 291] on img at bounding box center [509, 282] width 30 height 21
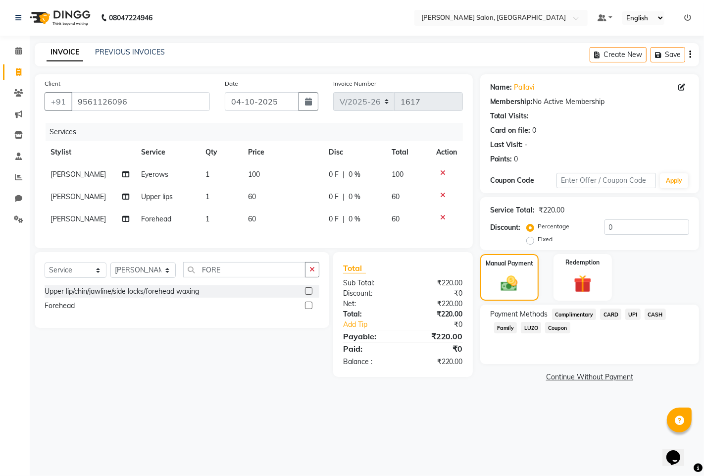
click at [632, 311] on span "UPI" at bounding box center [632, 313] width 15 height 11
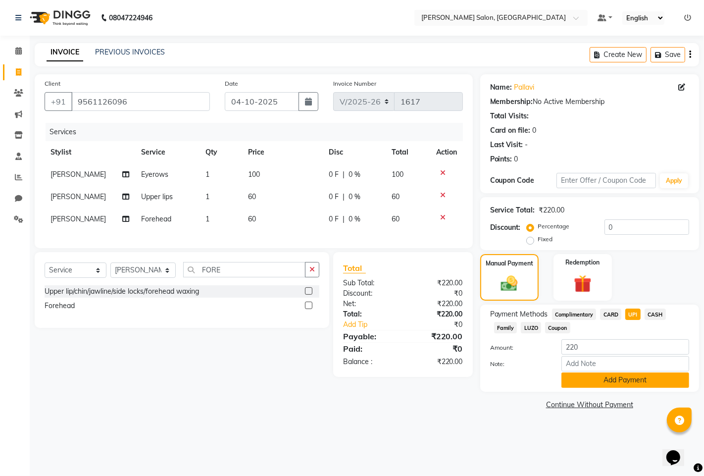
click at [589, 377] on button "Add Payment" at bounding box center [625, 379] width 128 height 15
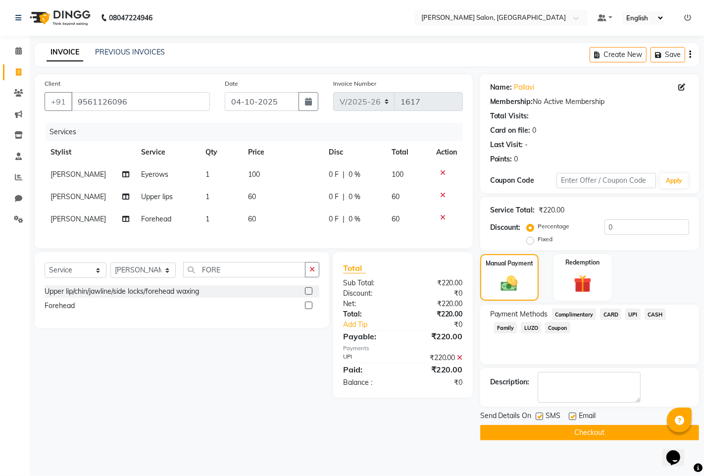
click at [539, 431] on button "Checkout" at bounding box center [589, 432] width 219 height 15
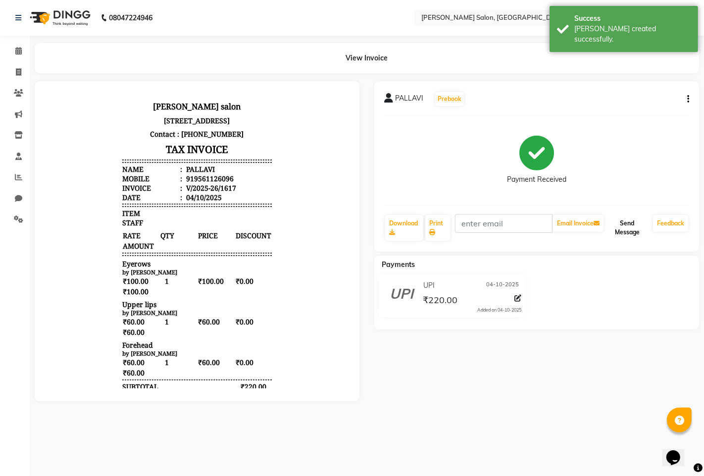
click at [632, 216] on button "Send Message" at bounding box center [628, 228] width 44 height 26
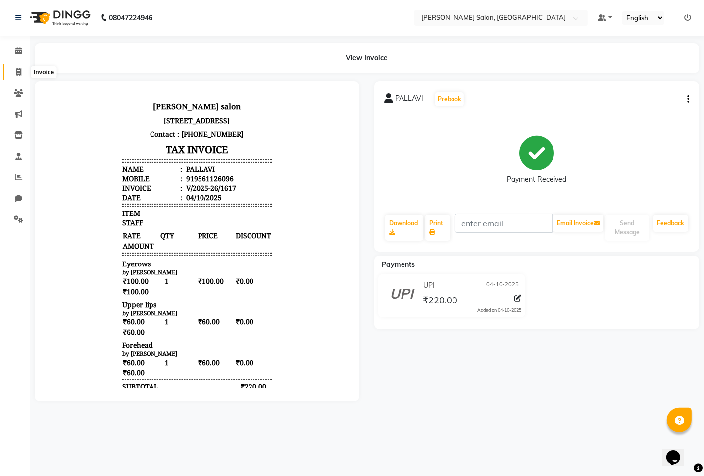
click at [13, 71] on span at bounding box center [18, 72] width 17 height 11
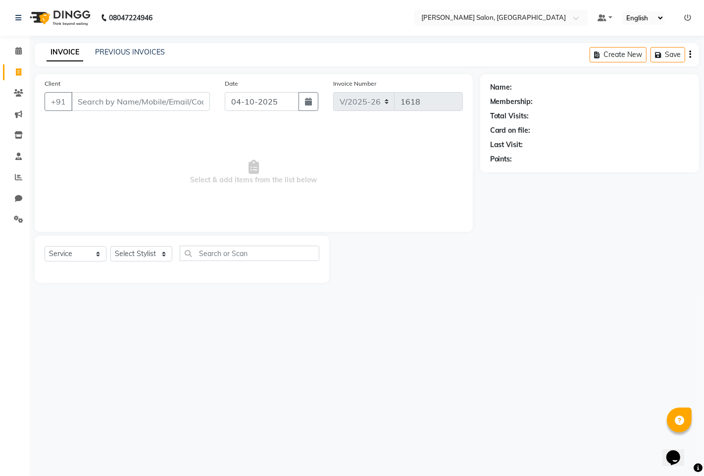
click at [101, 103] on input "Client" at bounding box center [140, 101] width 139 height 19
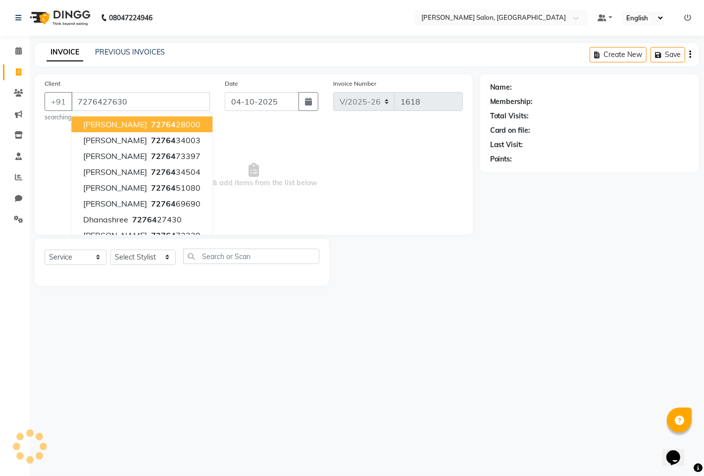
click at [109, 102] on input "7276427630" at bounding box center [140, 101] width 139 height 19
click at [134, 99] on input "7276427630" at bounding box center [140, 101] width 139 height 19
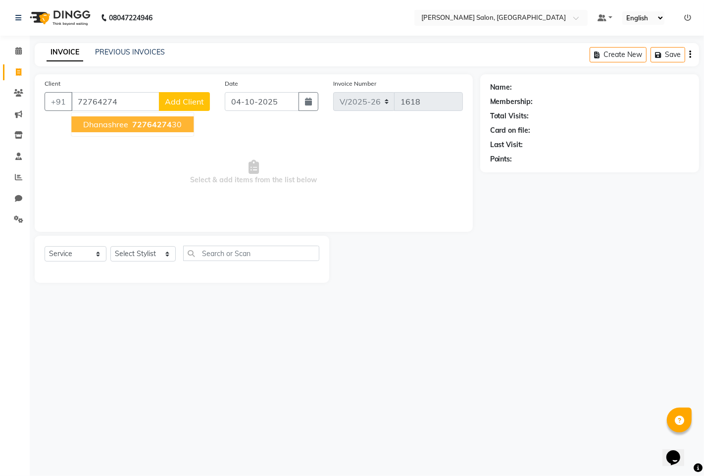
click at [124, 122] on span "Dhanashree" at bounding box center [105, 124] width 45 height 10
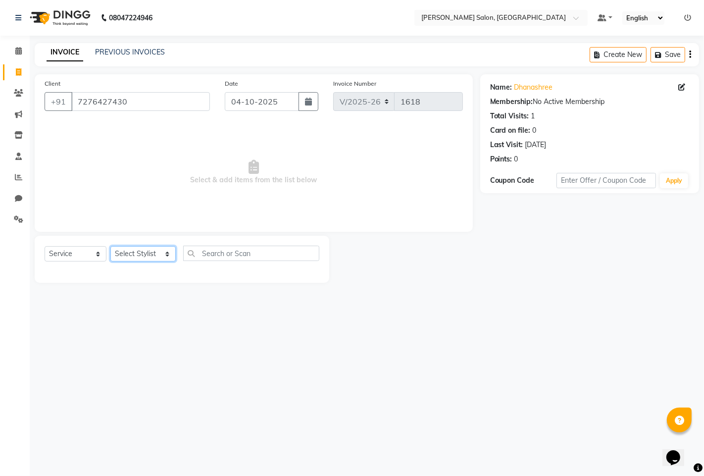
click at [147, 248] on select "Select Stylist admin hinjewadi [PERSON_NAME] krishna more [PERSON_NAME] rishi […" at bounding box center [142, 253] width 65 height 15
click at [110, 247] on select "Select Stylist admin hinjewadi [PERSON_NAME] krishna more [PERSON_NAME] rishi […" at bounding box center [142, 253] width 65 height 15
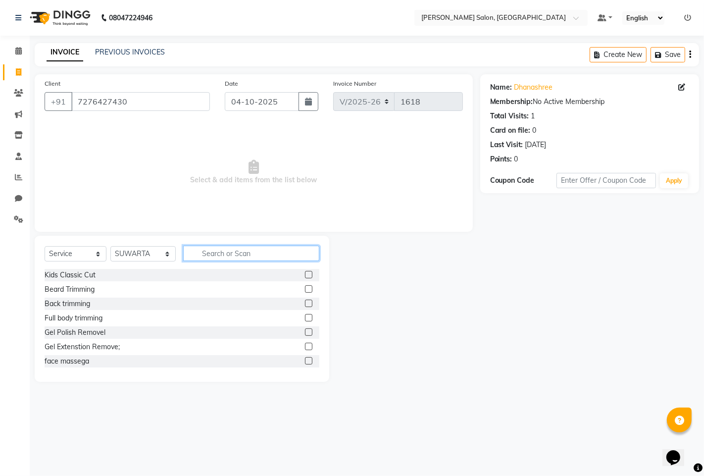
click at [211, 251] on input "text" at bounding box center [251, 253] width 136 height 15
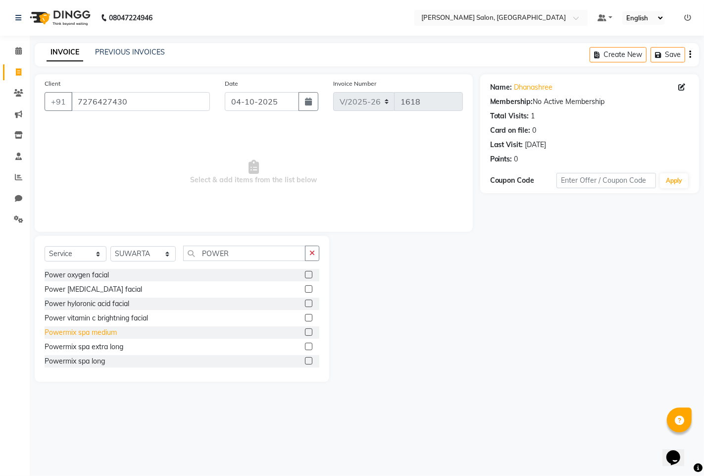
click at [106, 329] on div "Powermix spa medium" at bounding box center [81, 332] width 72 height 10
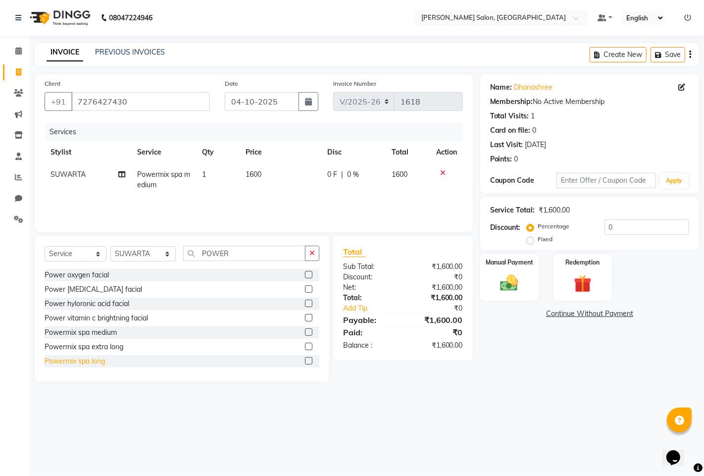
click at [86, 361] on div "Powermix spa long" at bounding box center [75, 361] width 60 height 10
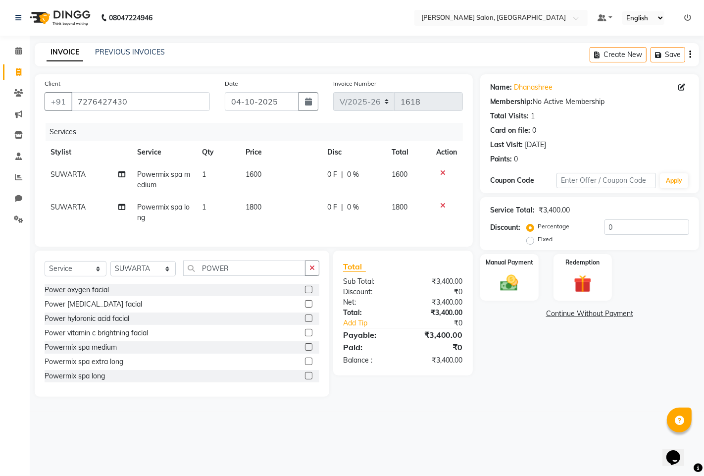
click at [441, 171] on icon at bounding box center [442, 172] width 5 height 7
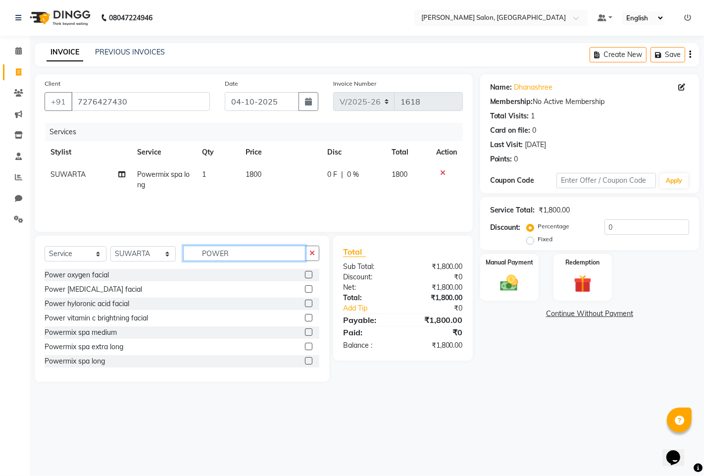
click at [230, 250] on input "POWER" at bounding box center [244, 253] width 122 height 15
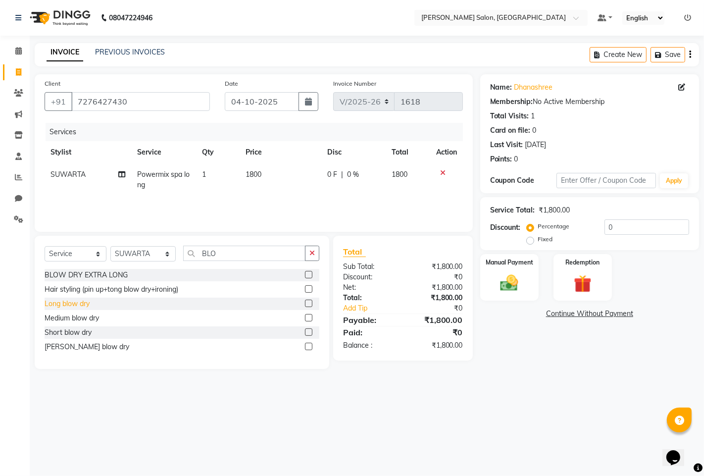
click at [75, 305] on div "Long blow dry" at bounding box center [67, 304] width 45 height 10
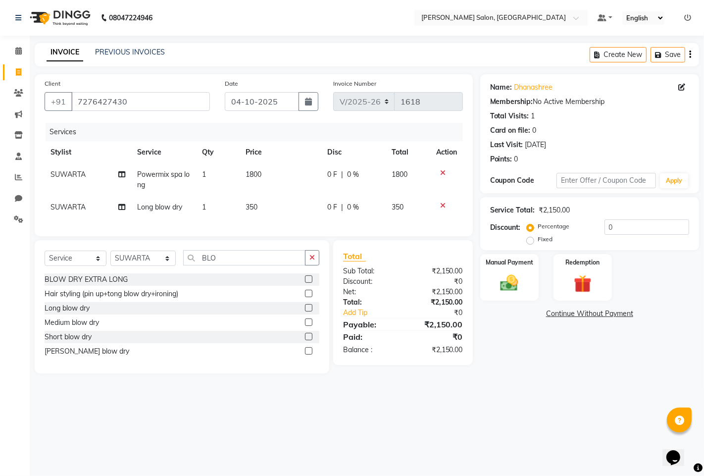
click at [357, 206] on span "0 %" at bounding box center [353, 207] width 12 height 10
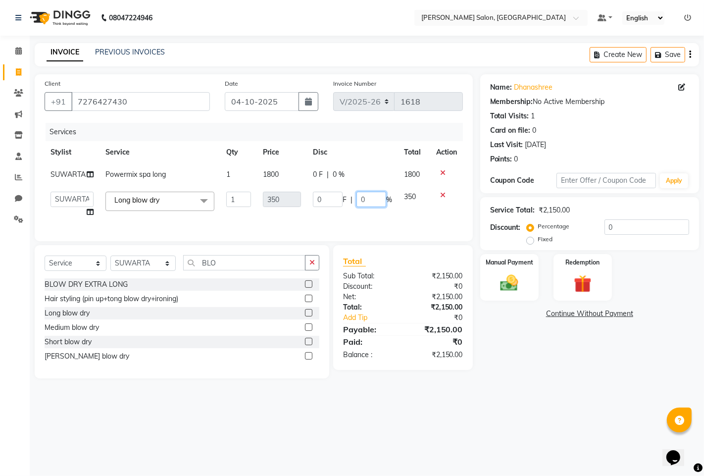
click at [381, 201] on input "0" at bounding box center [372, 199] width 30 height 15
click at [561, 378] on div "Name: Dhanashree Membership: No Active Membership Total Visits: 1 Card on file:…" at bounding box center [593, 226] width 226 height 304
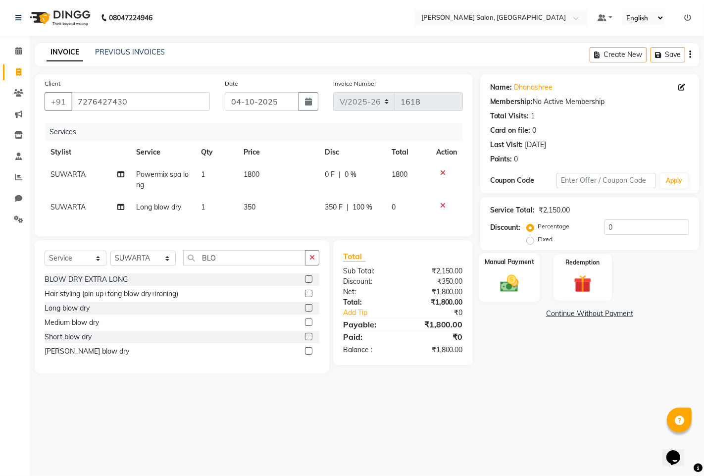
click at [532, 285] on div "Manual Payment" at bounding box center [509, 277] width 61 height 49
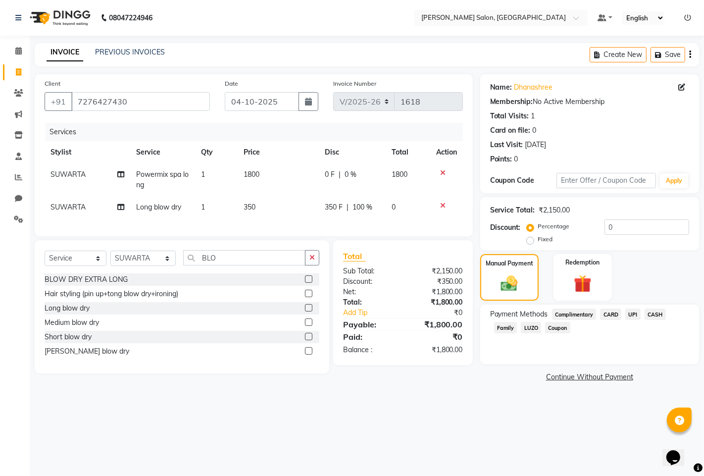
click at [636, 315] on span "UPI" at bounding box center [632, 313] width 15 height 11
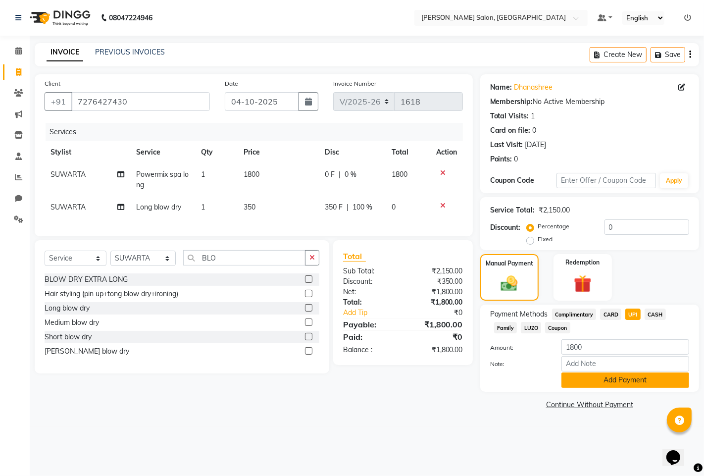
click at [627, 380] on button "Add Payment" at bounding box center [625, 379] width 128 height 15
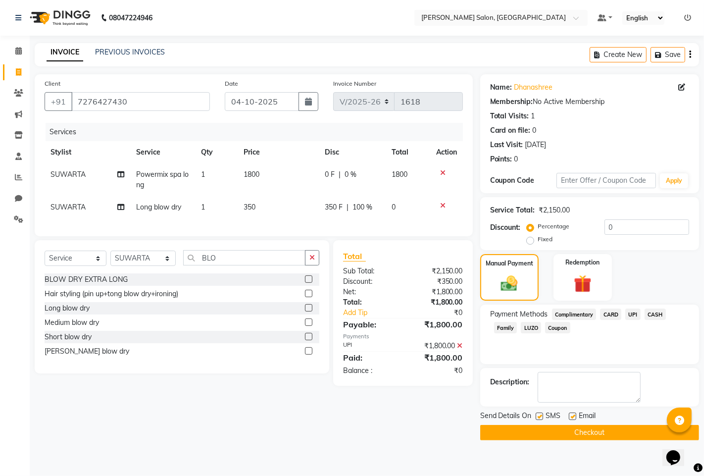
click at [584, 430] on button "Checkout" at bounding box center [589, 432] width 219 height 15
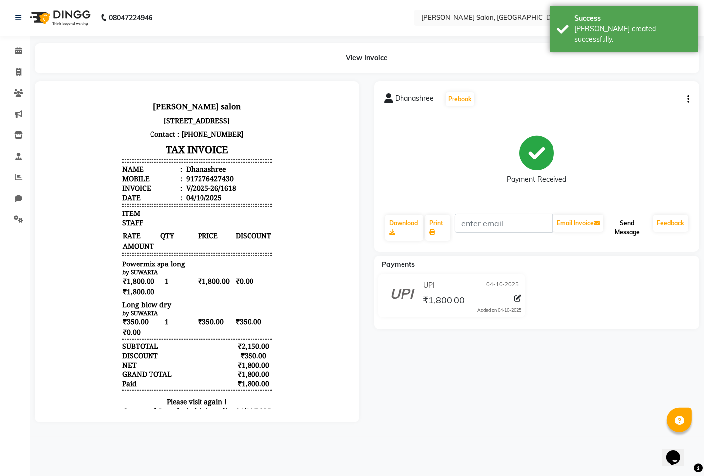
click at [632, 229] on button "Send Message" at bounding box center [628, 228] width 44 height 26
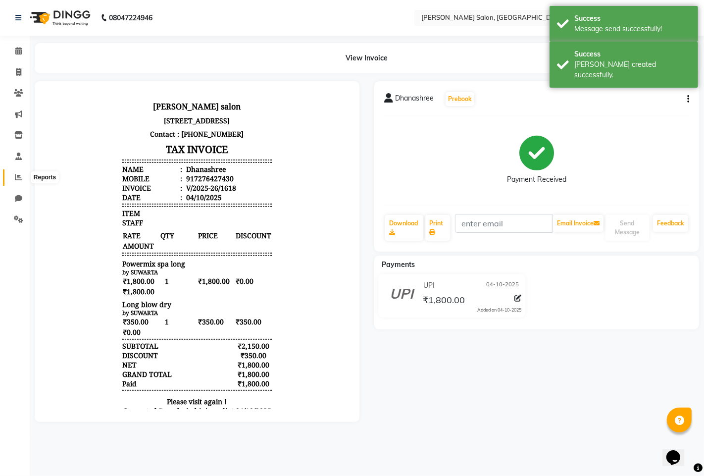
click at [21, 182] on span at bounding box center [18, 177] width 17 height 11
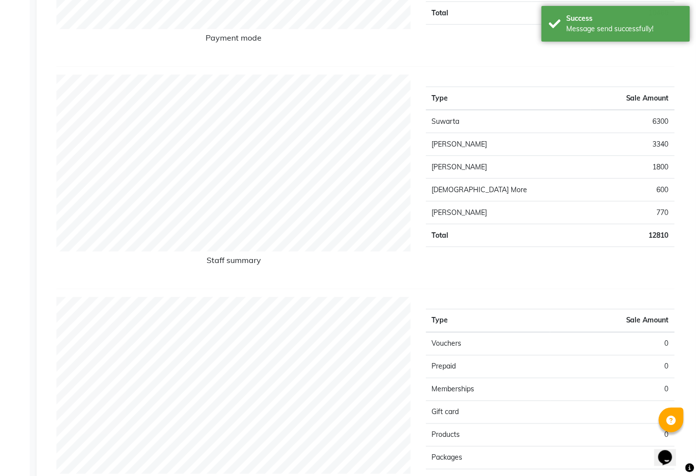
scroll to position [330, 0]
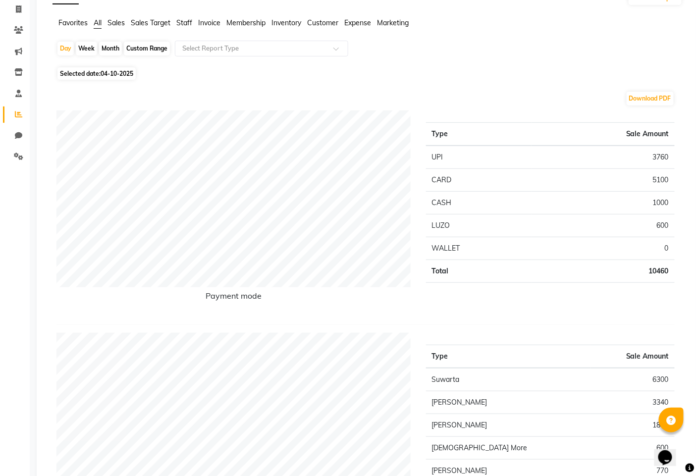
scroll to position [0, 0]
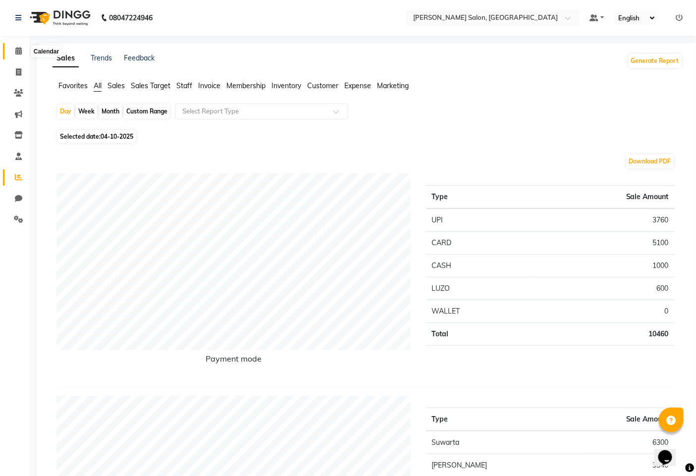
click at [17, 50] on icon at bounding box center [18, 50] width 6 height 7
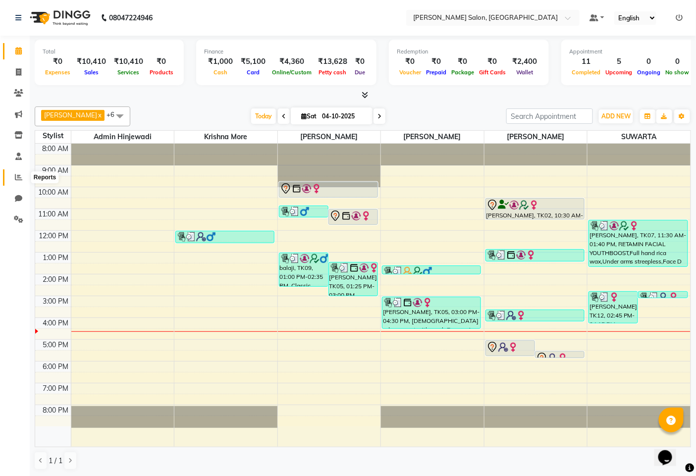
click at [17, 179] on icon at bounding box center [18, 176] width 7 height 7
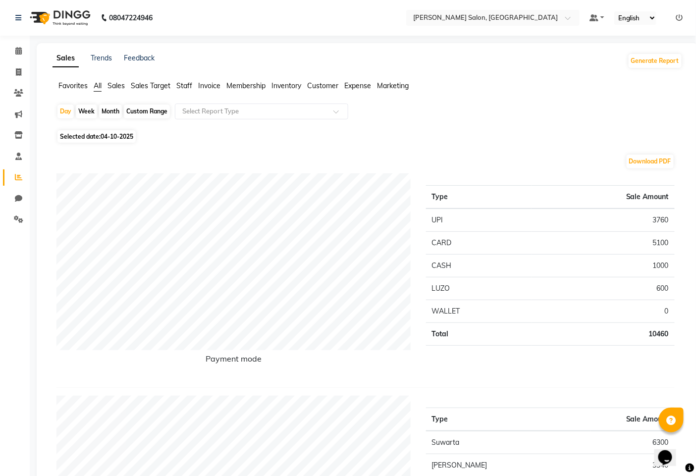
click at [120, 83] on span "Sales" at bounding box center [115, 85] width 17 height 9
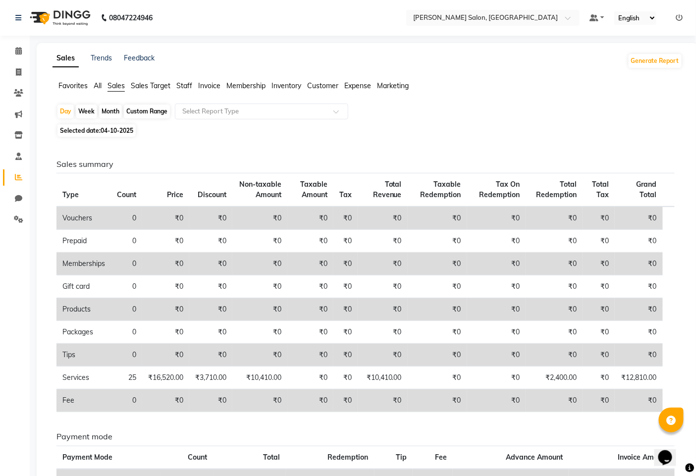
click at [114, 106] on div "Month" at bounding box center [110, 111] width 23 height 14
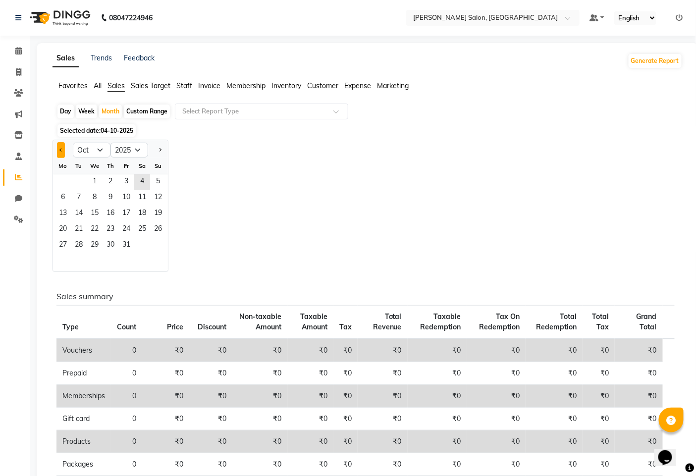
click at [57, 149] on button "Previous month" at bounding box center [61, 150] width 8 height 16
click at [84, 213] on span "16" at bounding box center [79, 214] width 16 height 16
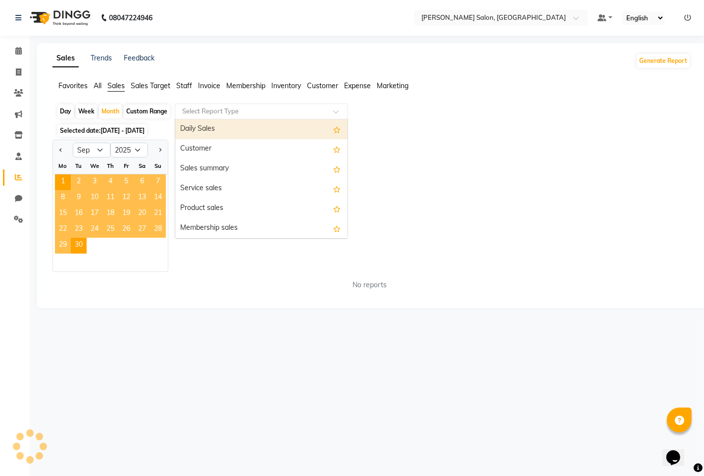
click at [204, 112] on input "text" at bounding box center [251, 111] width 143 height 10
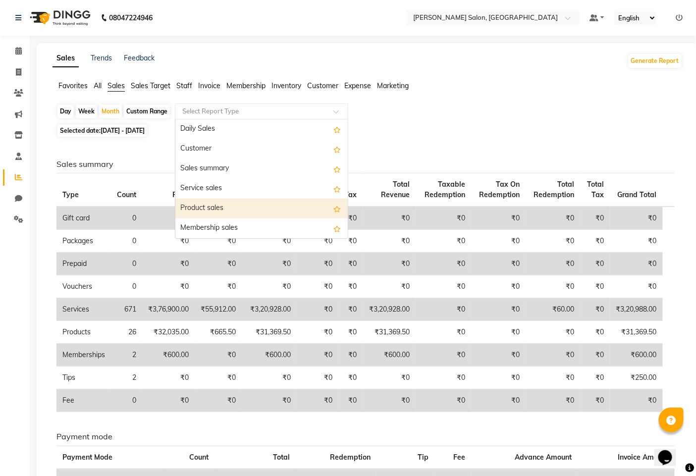
click at [217, 206] on div "Product sales" at bounding box center [261, 209] width 172 height 20
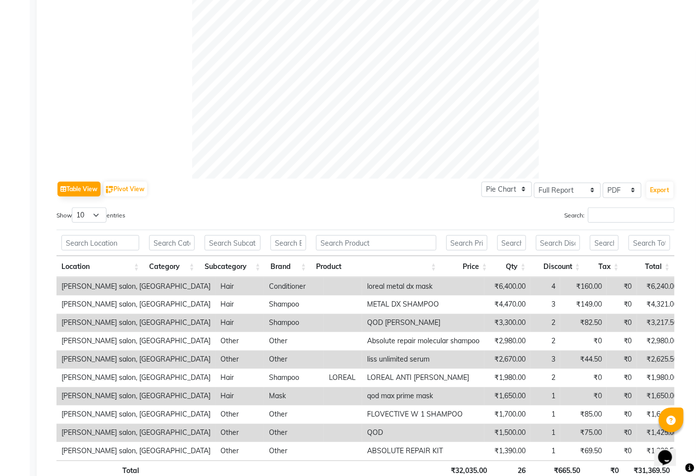
scroll to position [395, 0]
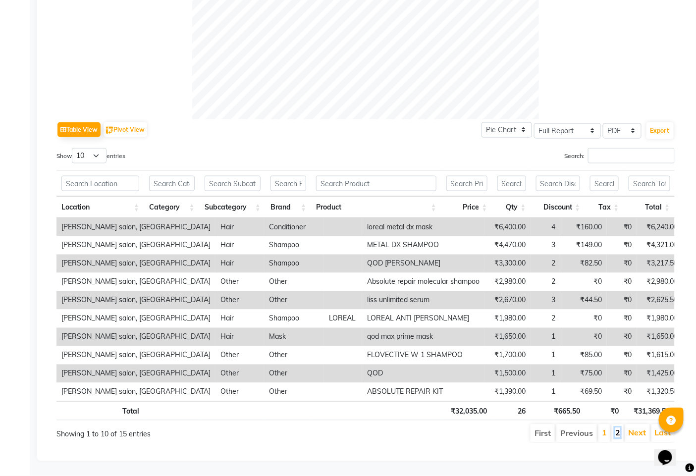
click at [618, 428] on link "2" at bounding box center [617, 433] width 5 height 10
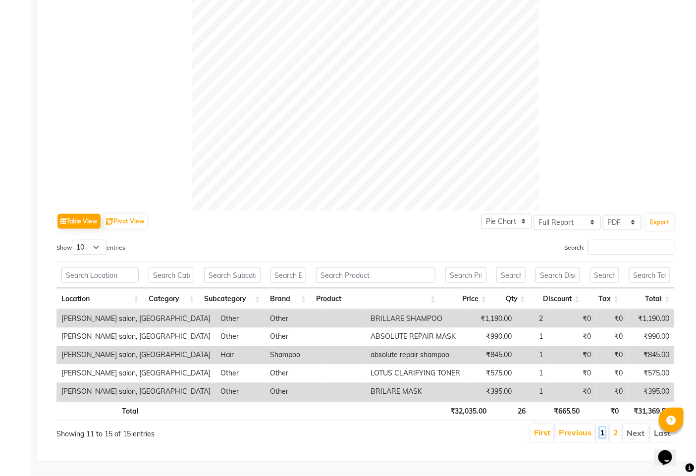
click at [603, 428] on link "1" at bounding box center [602, 433] width 5 height 10
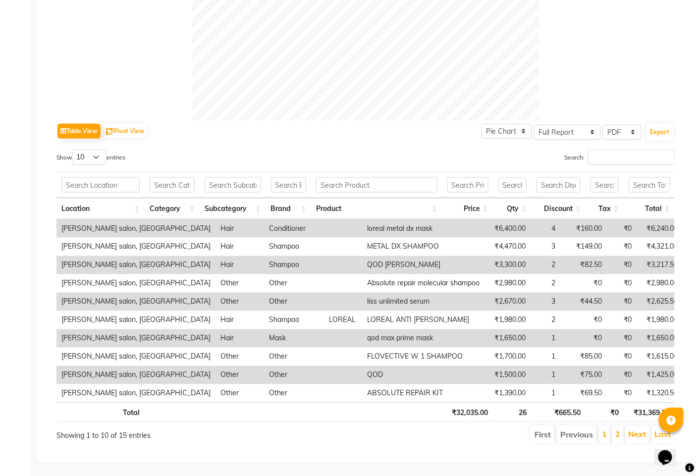
scroll to position [395, 0]
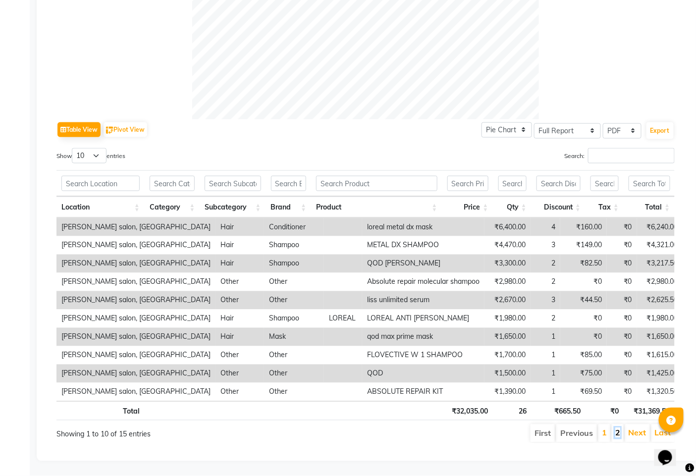
click at [619, 428] on link "2" at bounding box center [617, 433] width 5 height 10
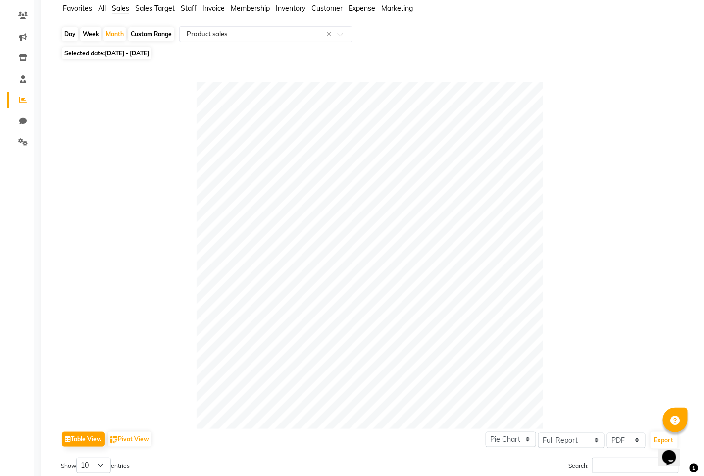
scroll to position [0, 0]
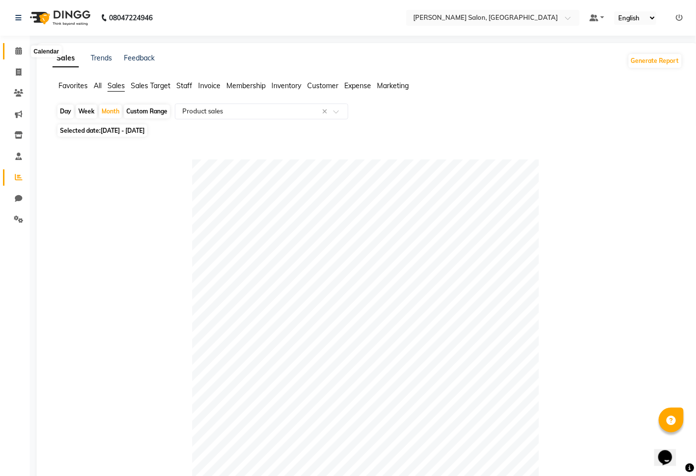
click at [13, 50] on span at bounding box center [18, 51] width 17 height 11
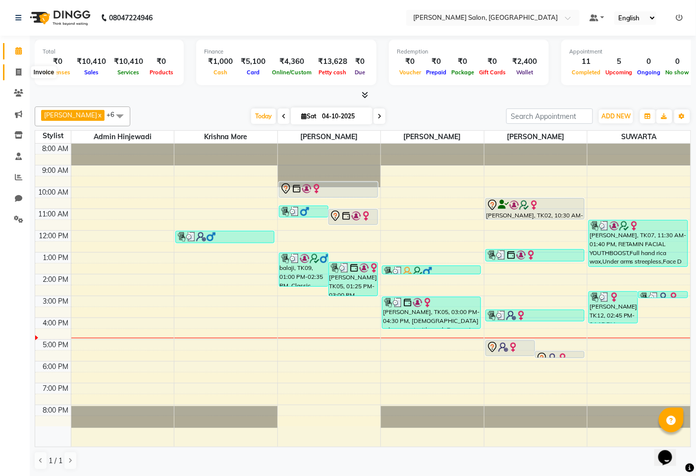
click at [22, 71] on span at bounding box center [18, 72] width 17 height 11
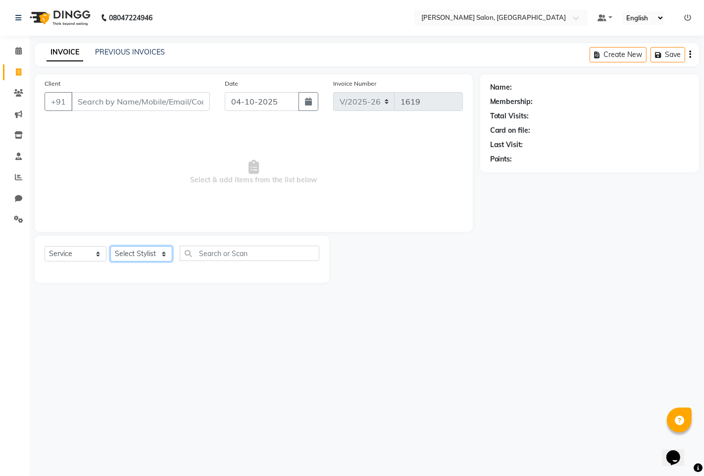
click at [137, 249] on select "Select Stylist" at bounding box center [141, 253] width 62 height 15
click at [110, 247] on select "Select Stylist admin hinjewadi [PERSON_NAME] krishna more [PERSON_NAME] rishi […" at bounding box center [142, 253] width 65 height 15
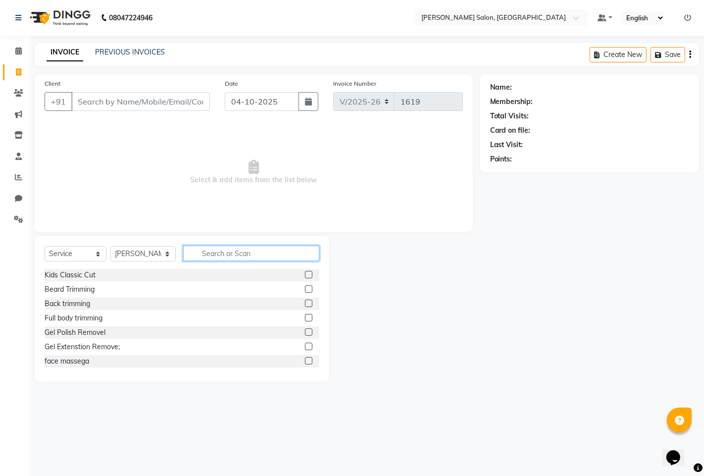
click at [214, 248] on input "text" at bounding box center [251, 253] width 136 height 15
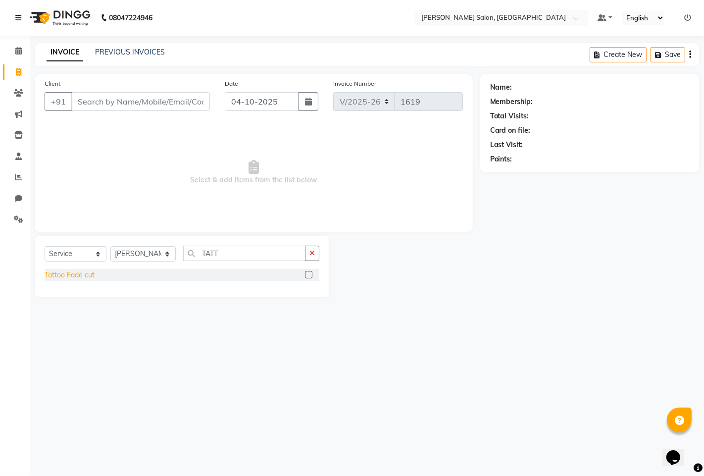
click at [60, 272] on div "Tattoo Fade cut" at bounding box center [70, 275] width 50 height 10
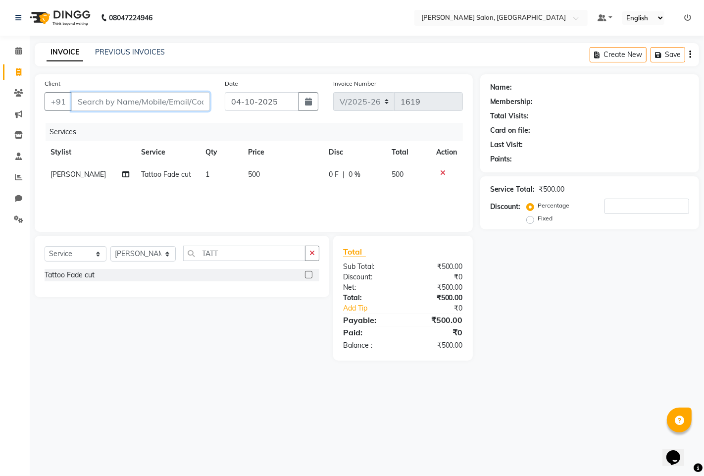
click at [96, 98] on input "Client" at bounding box center [140, 101] width 139 height 19
click at [100, 102] on input "Client" at bounding box center [140, 101] width 139 height 19
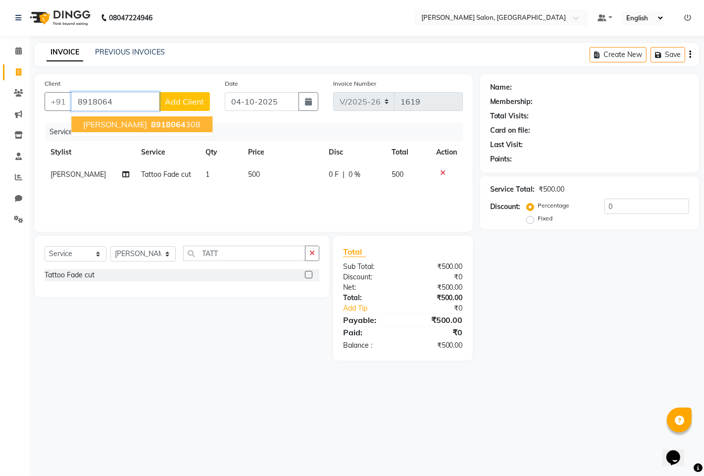
click at [92, 118] on button "suyog 8918064 308" at bounding box center [141, 124] width 141 height 16
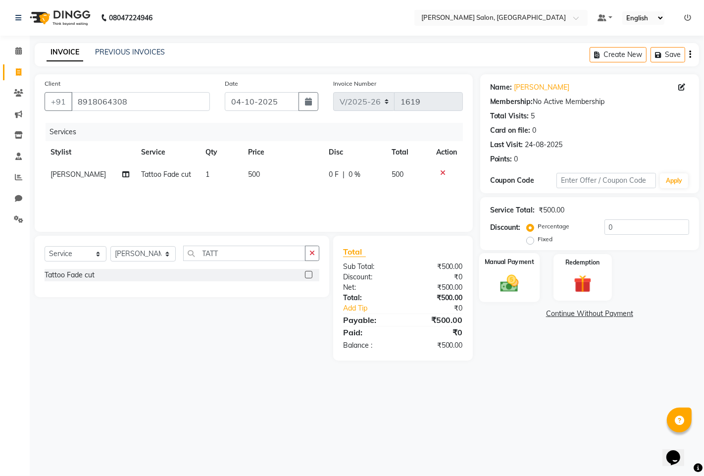
click at [493, 273] on div "Manual Payment" at bounding box center [509, 277] width 61 height 49
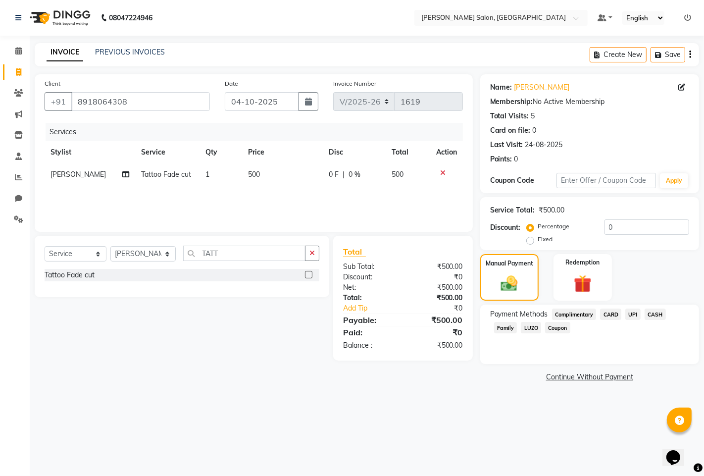
click at [636, 310] on span "UPI" at bounding box center [632, 313] width 15 height 11
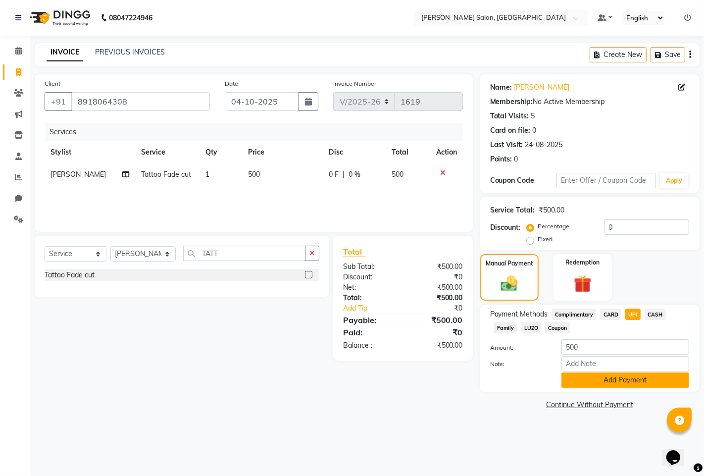
click at [601, 383] on button "Add Payment" at bounding box center [625, 379] width 128 height 15
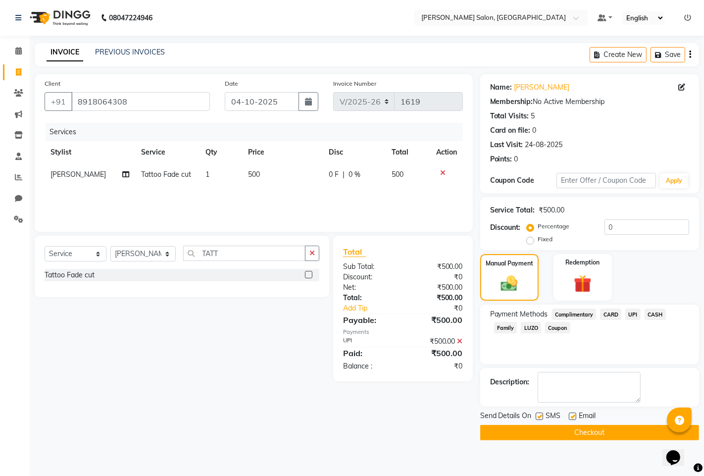
click at [526, 429] on button "Checkout" at bounding box center [589, 432] width 219 height 15
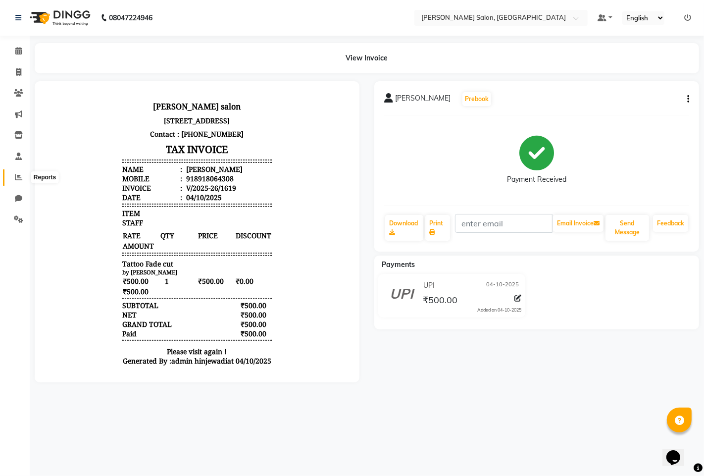
click at [21, 180] on icon at bounding box center [18, 176] width 7 height 7
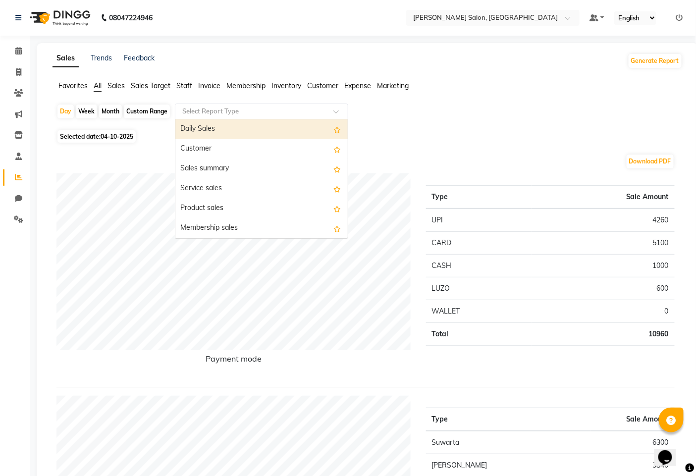
click at [233, 116] on div "Select Report Type" at bounding box center [261, 111] width 173 height 16
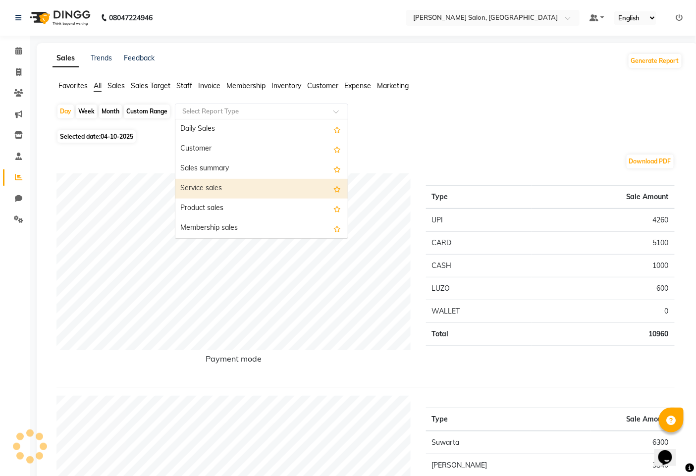
click at [192, 186] on div "Service sales" at bounding box center [261, 189] width 172 height 20
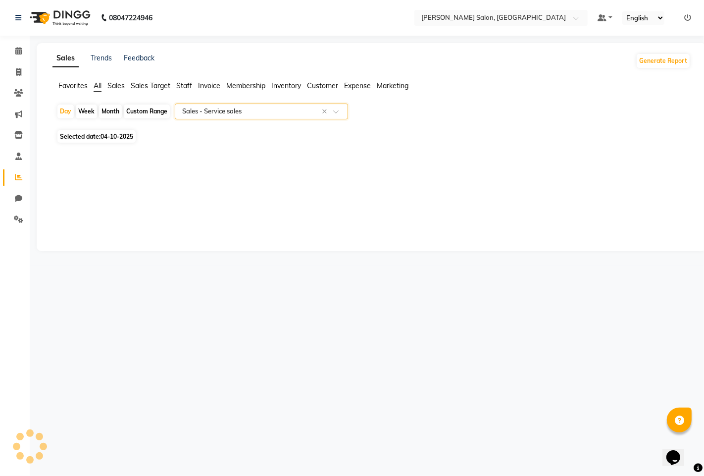
click at [107, 115] on div "Month" at bounding box center [110, 111] width 23 height 14
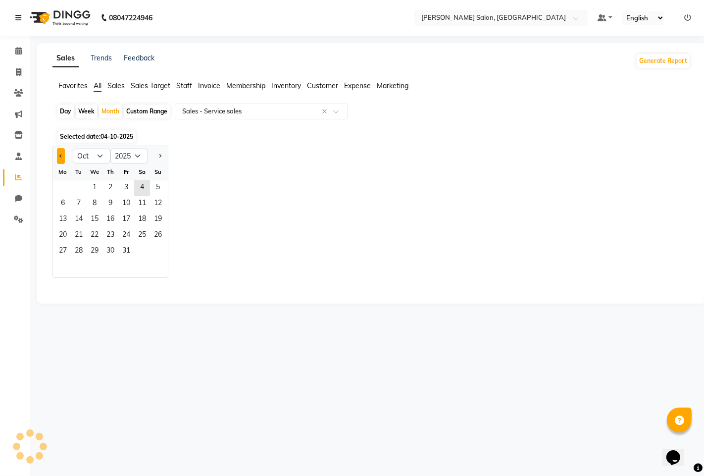
click at [59, 160] on button "Previous month" at bounding box center [61, 156] width 8 height 16
click at [58, 194] on span "1" at bounding box center [63, 188] width 16 height 16
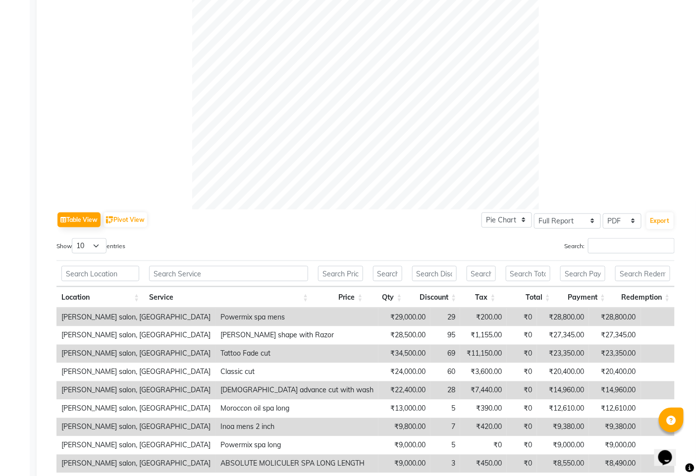
scroll to position [385, 0]
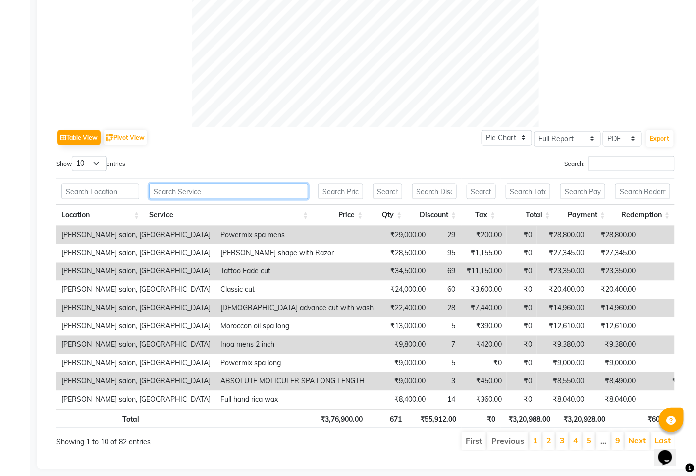
click at [232, 191] on input "text" at bounding box center [228, 191] width 159 height 15
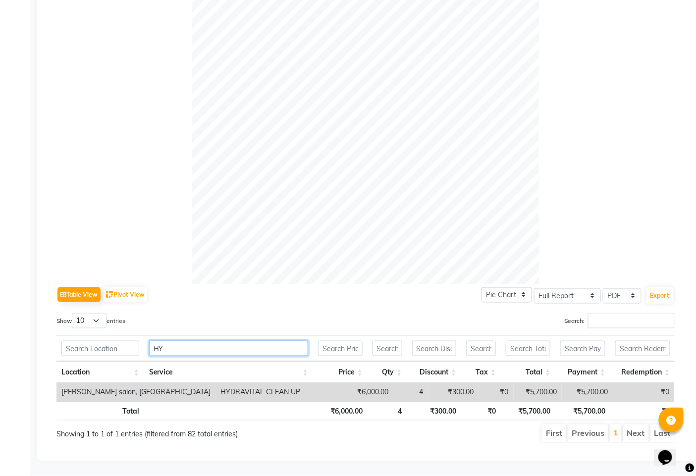
scroll to position [236, 0]
click at [210, 335] on th "HYD" at bounding box center [228, 348] width 169 height 26
click at [210, 341] on input "HYD" at bounding box center [228, 348] width 159 height 15
click at [224, 335] on th "RET" at bounding box center [228, 348] width 169 height 26
click at [218, 342] on input "RET" at bounding box center [228, 348] width 159 height 15
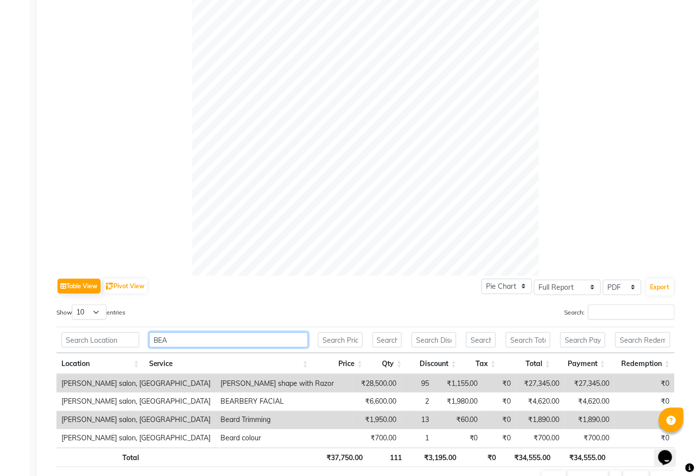
click at [209, 340] on input "BEA" at bounding box center [228, 339] width 159 height 15
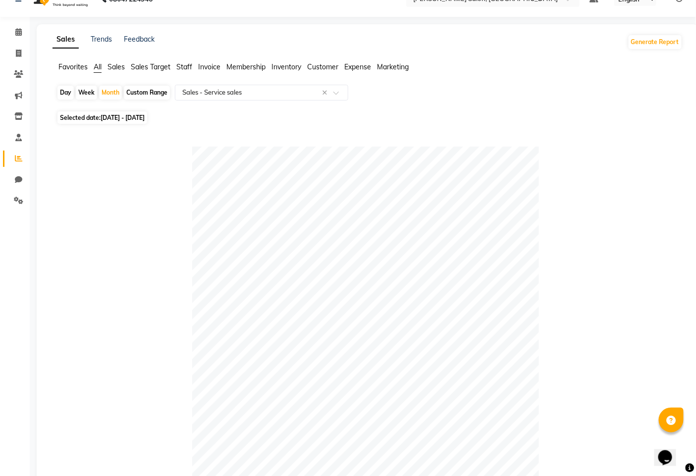
scroll to position [0, 0]
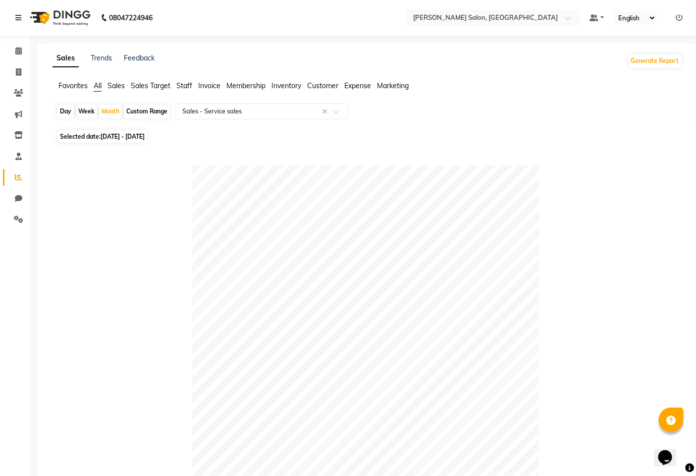
click at [181, 88] on span "Staff" at bounding box center [184, 85] width 16 height 9
click at [204, 108] on input "text" at bounding box center [251, 111] width 143 height 10
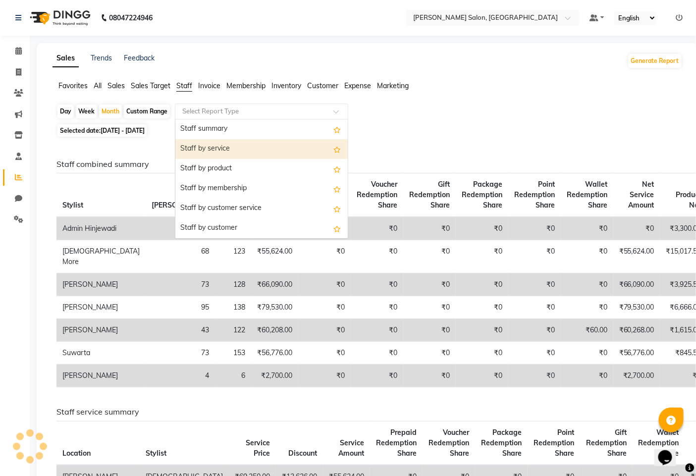
click at [213, 146] on div "Staff by service" at bounding box center [261, 149] width 172 height 20
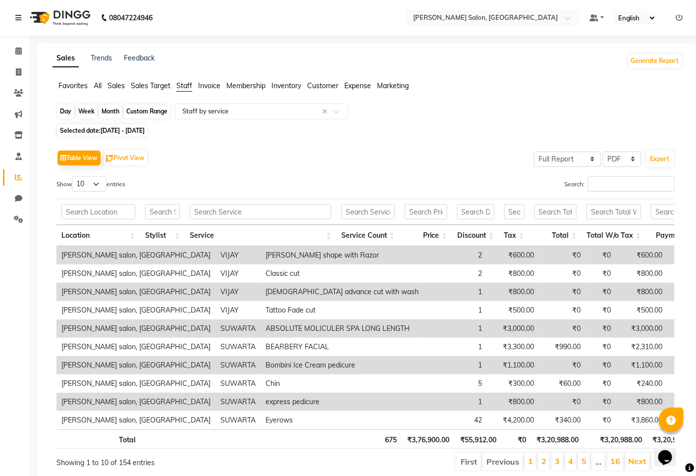
click at [110, 110] on div "Month" at bounding box center [110, 111] width 23 height 14
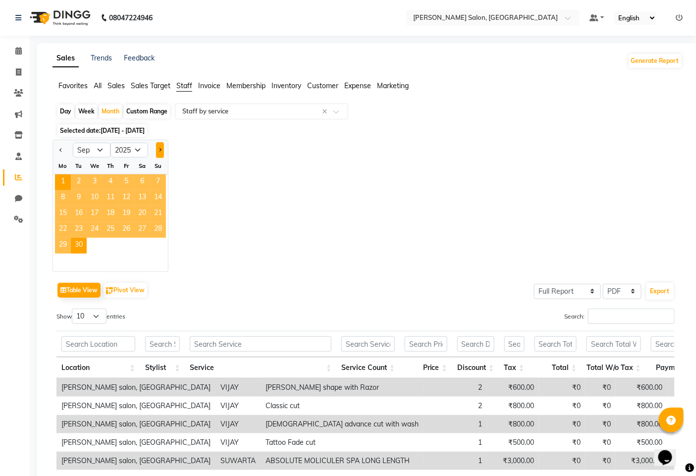
click at [161, 156] on button "Next month" at bounding box center [160, 150] width 8 height 16
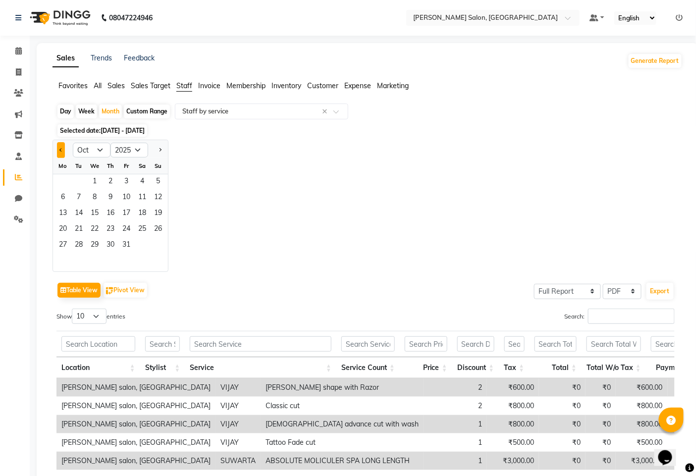
click at [60, 151] on span "Previous month" at bounding box center [60, 149] width 3 height 3
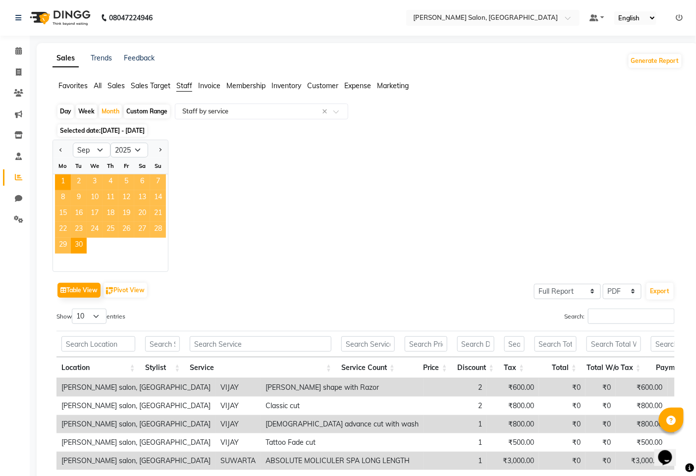
click at [107, 201] on span "11" at bounding box center [110, 198] width 16 height 16
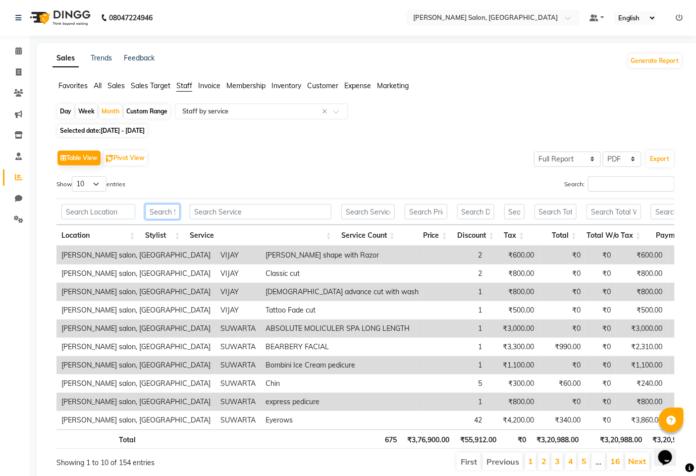
click at [177, 209] on input "text" at bounding box center [162, 211] width 35 height 15
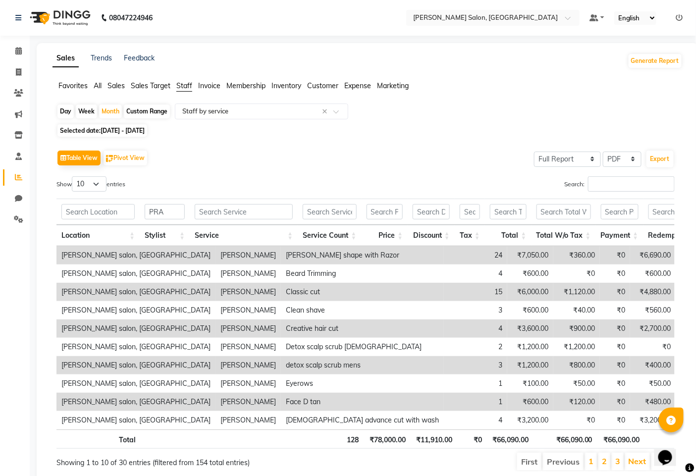
click at [111, 127] on span "[DATE] - [DATE]" at bounding box center [123, 130] width 44 height 7
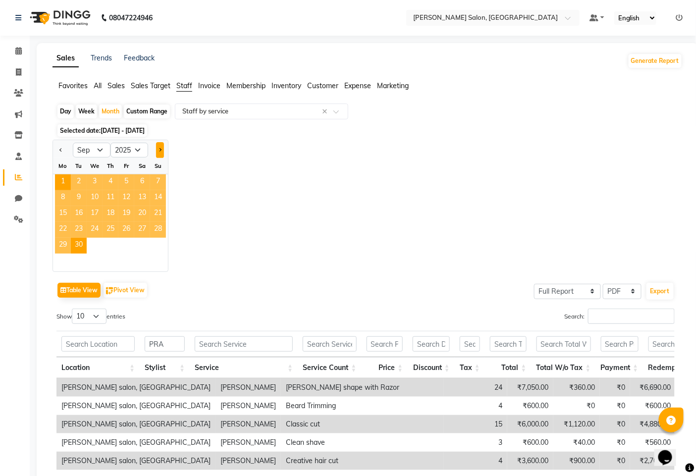
click at [159, 148] on span "Next month" at bounding box center [159, 149] width 3 height 3
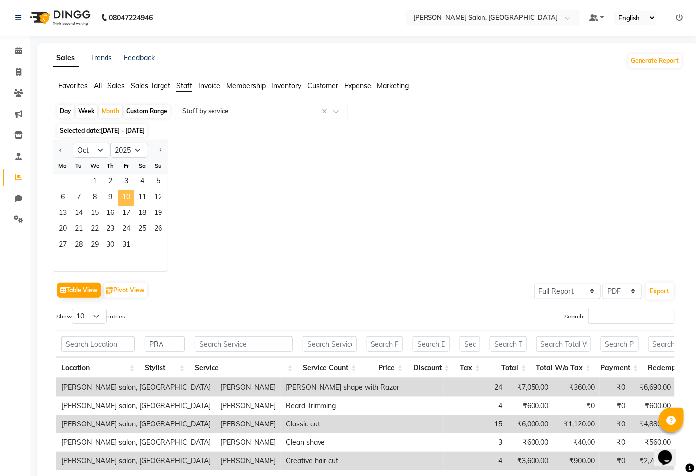
click at [121, 195] on span "10" at bounding box center [126, 198] width 16 height 16
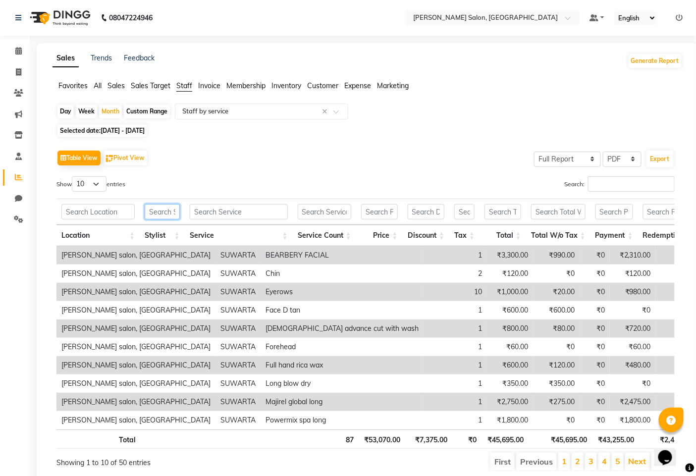
click at [161, 210] on input "text" at bounding box center [162, 211] width 35 height 15
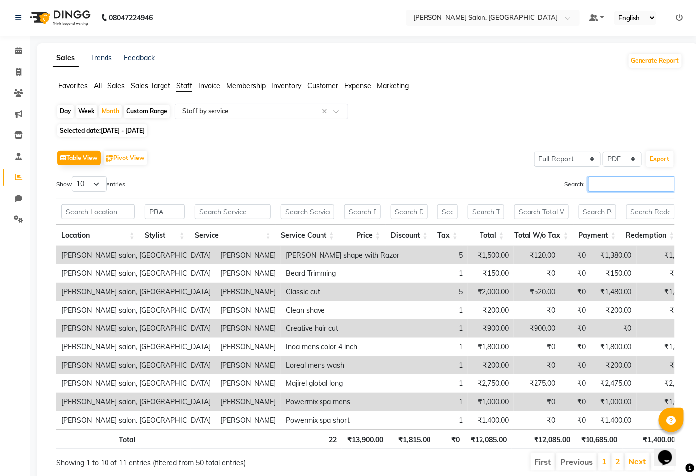
click at [619, 187] on input "Search:" at bounding box center [631, 183] width 87 height 15
drag, startPoint x: 184, startPoint y: 202, endPoint x: 178, endPoint y: 204, distance: 6.0
click at [181, 202] on th "PRA" at bounding box center [165, 212] width 50 height 26
click at [178, 204] on input "PRA" at bounding box center [165, 211] width 40 height 15
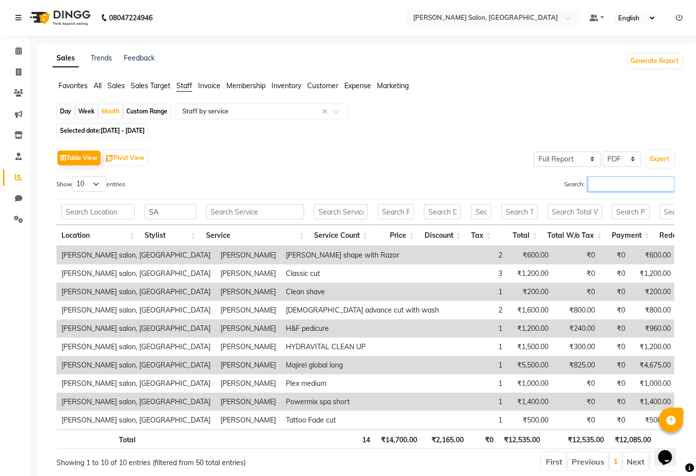
click at [605, 182] on input "Search:" at bounding box center [631, 183] width 87 height 15
click at [95, 131] on span "Selected date: 01-10-2025 - 31-10-2025" at bounding box center [102, 130] width 90 height 12
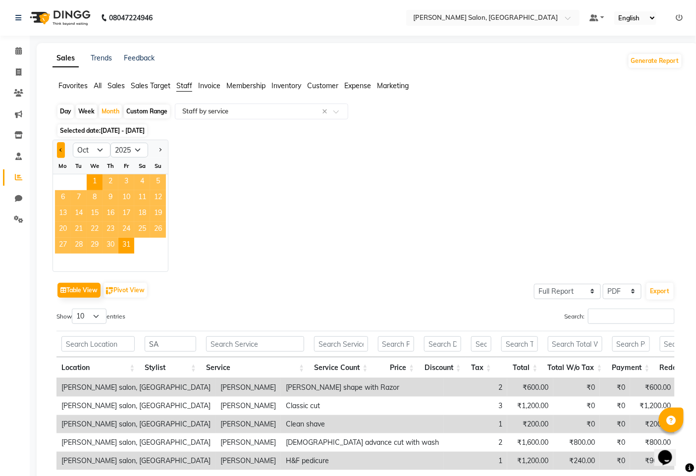
click at [57, 149] on button "Previous month" at bounding box center [61, 150] width 8 height 16
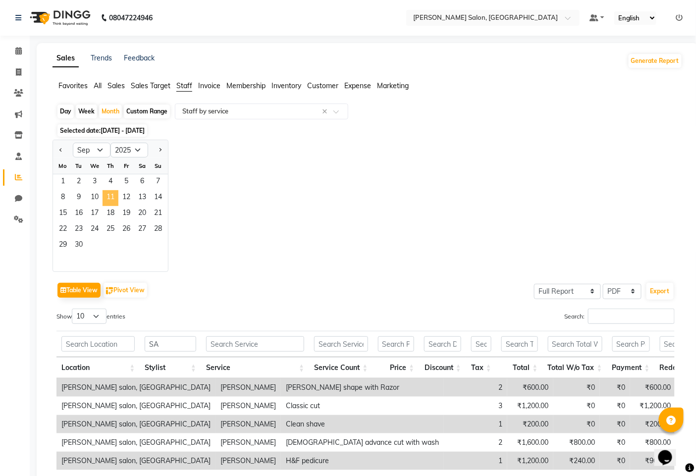
click at [105, 200] on span "11" at bounding box center [110, 198] width 16 height 16
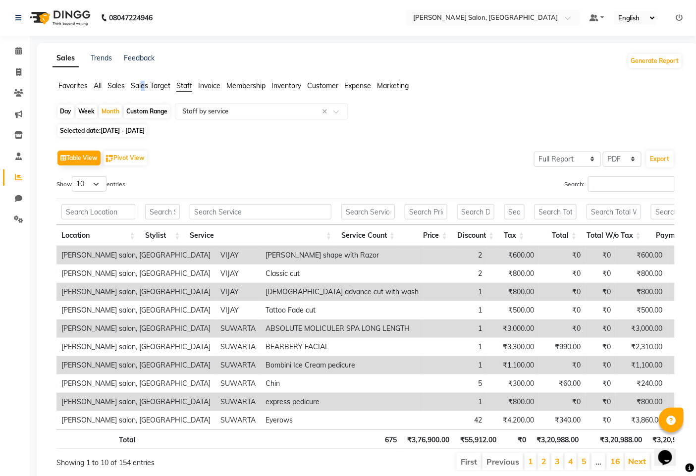
click at [145, 86] on span "Sales Target" at bounding box center [151, 85] width 40 height 9
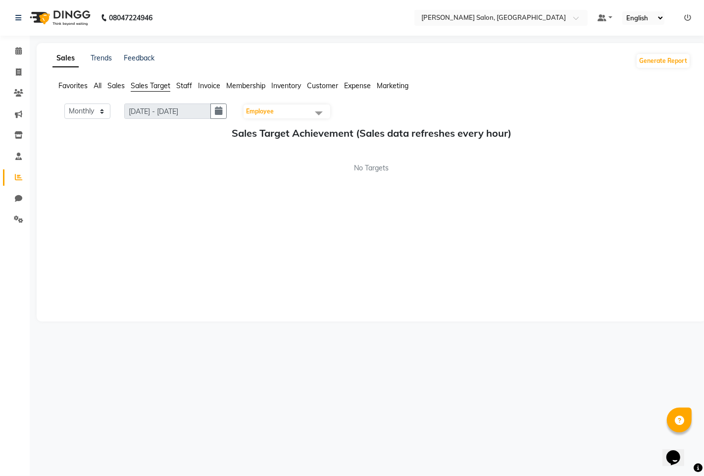
click at [116, 84] on span "Sales" at bounding box center [115, 85] width 17 height 9
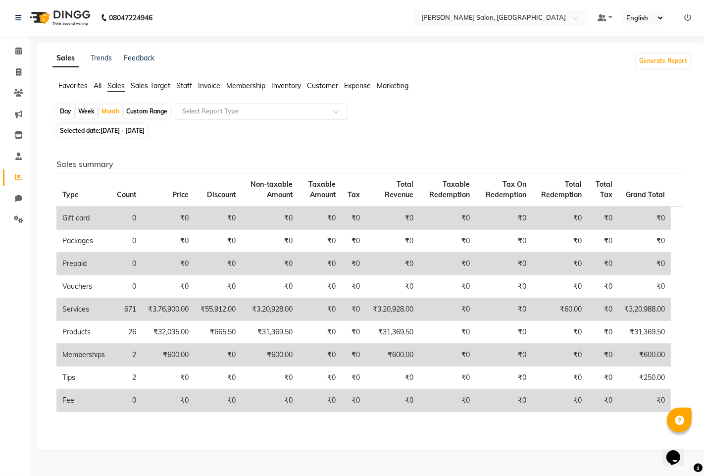
click at [254, 112] on input "text" at bounding box center [251, 111] width 143 height 10
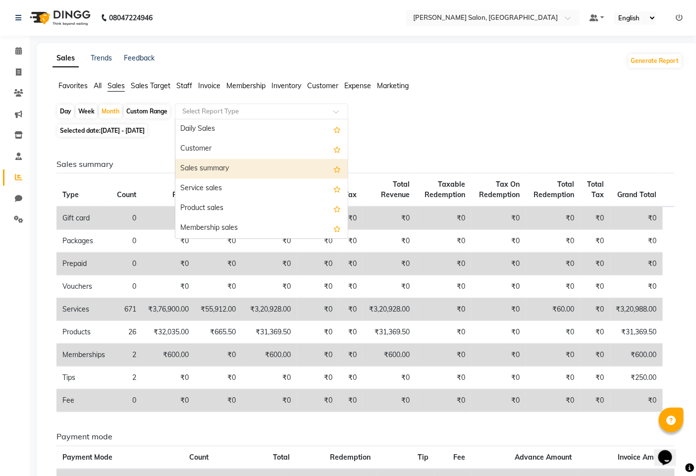
click at [236, 169] on div "Sales summary" at bounding box center [261, 169] width 172 height 20
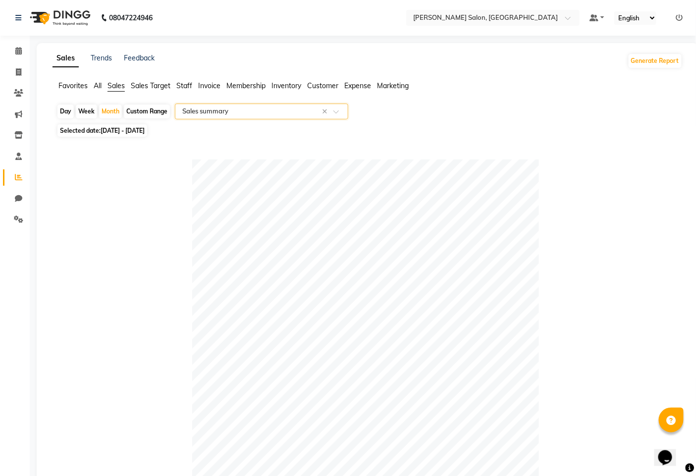
click at [217, 108] on input "text" at bounding box center [251, 111] width 143 height 10
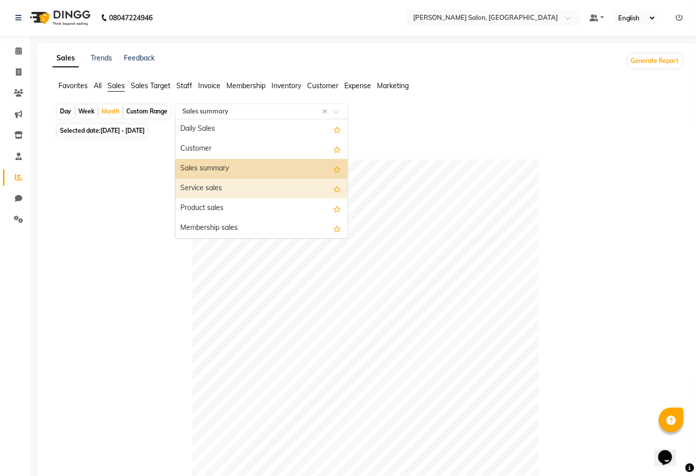
click at [196, 190] on div "Service sales" at bounding box center [261, 189] width 172 height 20
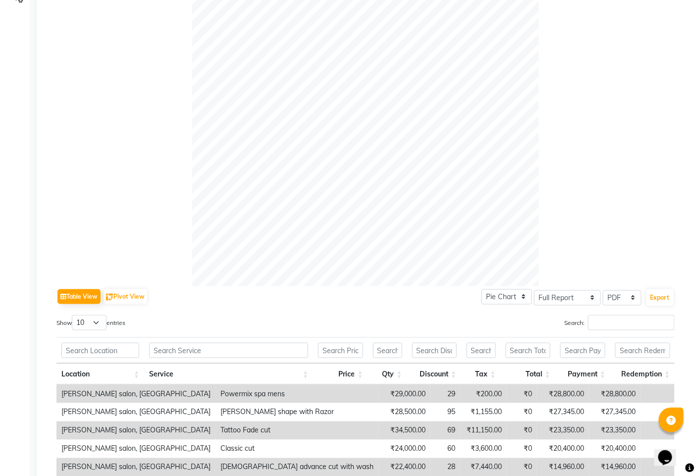
scroll to position [395, 0]
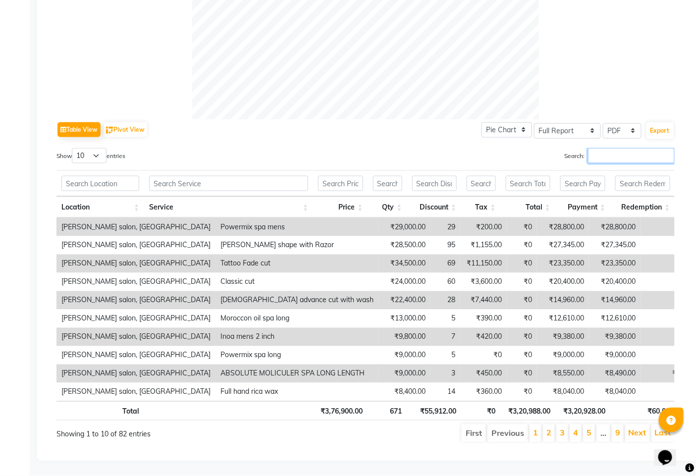
click at [610, 149] on input "Search:" at bounding box center [631, 155] width 87 height 15
click at [595, 148] on input "Search:" at bounding box center [631, 155] width 87 height 15
click at [592, 149] on input "Search:" at bounding box center [631, 155] width 87 height 15
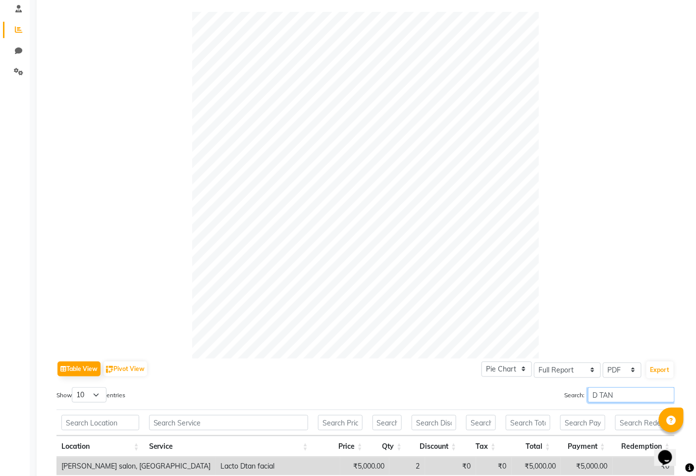
scroll to position [47, 0]
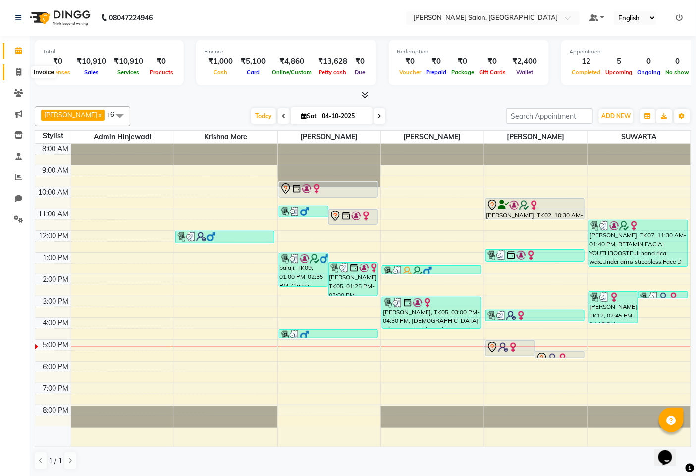
click at [19, 72] on icon at bounding box center [18, 71] width 5 height 7
select select "7331"
select select "service"
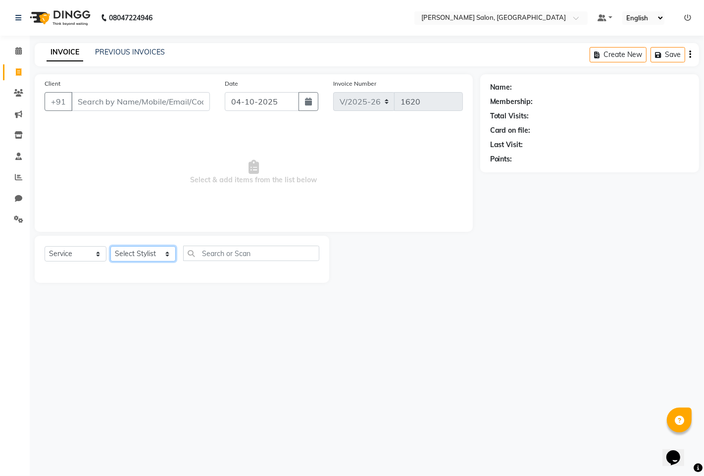
click at [126, 253] on select "Select Stylist admin hinjewadi [PERSON_NAME] krishna more [PERSON_NAME] rishi […" at bounding box center [142, 253] width 65 height 15
click at [110, 247] on select "Select Stylist admin hinjewadi [PERSON_NAME] krishna more [PERSON_NAME] rishi […" at bounding box center [142, 253] width 65 height 15
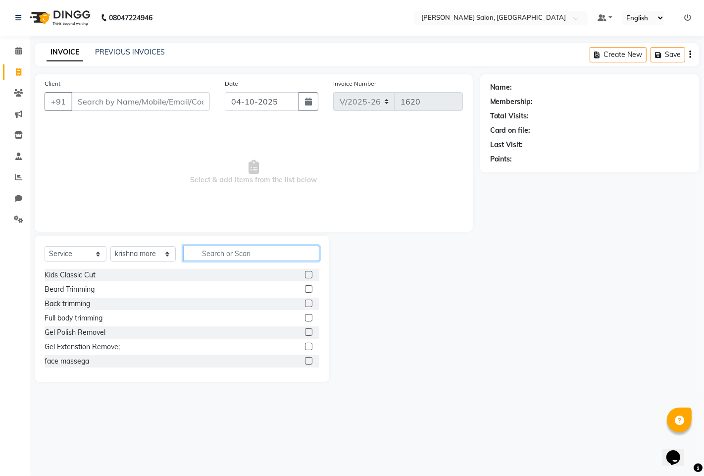
click at [213, 259] on input "text" at bounding box center [251, 253] width 136 height 15
click at [130, 245] on div "Select Service Product Membership Package Voucher Prepaid Gift Card Select Styl…" at bounding box center [182, 309] width 295 height 146
click at [127, 253] on select "Select Stylist admin hinjewadi [PERSON_NAME] krishna more [PERSON_NAME] rishi […" at bounding box center [142, 253] width 65 height 15
select select "90443"
click at [110, 247] on select "Select Stylist admin hinjewadi [PERSON_NAME] krishna more [PERSON_NAME] rishi […" at bounding box center [142, 253] width 65 height 15
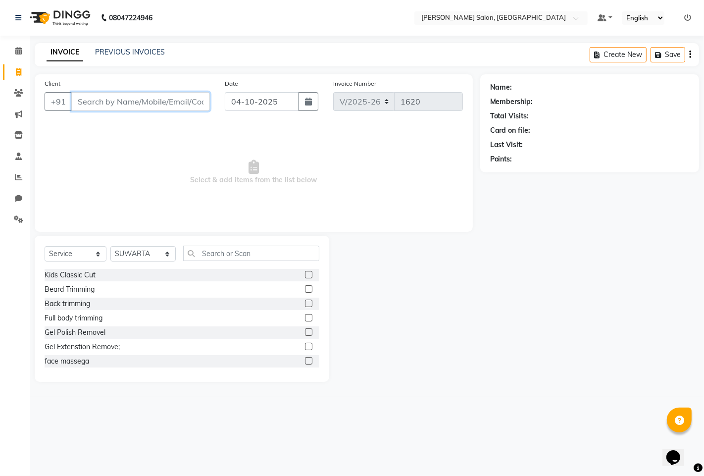
click at [151, 102] on input "Client" at bounding box center [140, 101] width 139 height 19
click at [144, 101] on input "Client" at bounding box center [140, 101] width 139 height 19
type input "7983368451"
click at [182, 101] on span "Add Client" at bounding box center [184, 102] width 39 height 10
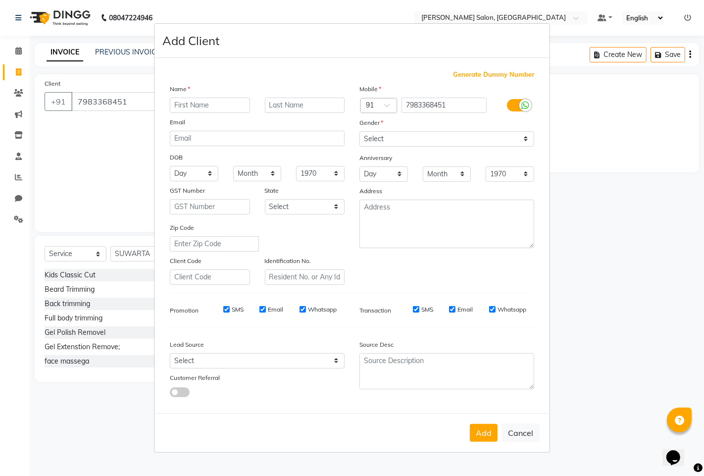
click at [183, 95] on div "Name" at bounding box center [178, 91] width 32 height 14
click at [183, 101] on input "text" at bounding box center [210, 105] width 80 height 15
type input "GARIMA"
drag, startPoint x: 378, startPoint y: 136, endPoint x: 378, endPoint y: 145, distance: 8.9
click at [378, 136] on select "Select [DEMOGRAPHIC_DATA] [DEMOGRAPHIC_DATA] Other Prefer Not To Say" at bounding box center [446, 138] width 175 height 15
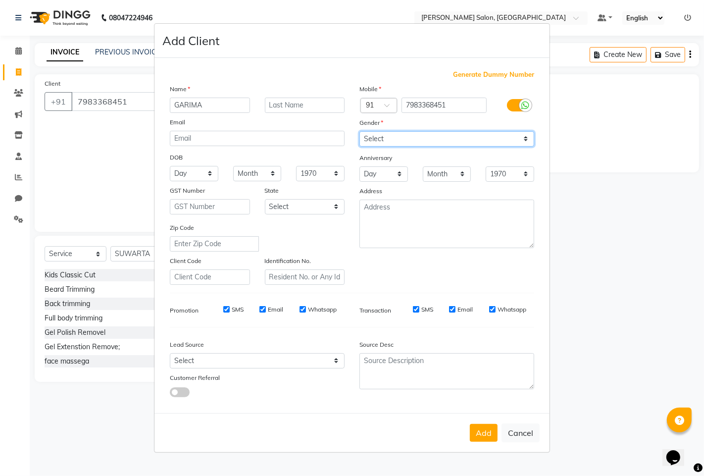
select select "[DEMOGRAPHIC_DATA]"
click at [359, 131] on select "Select [DEMOGRAPHIC_DATA] [DEMOGRAPHIC_DATA] Other Prefer Not To Say" at bounding box center [446, 138] width 175 height 15
click at [486, 437] on button "Add" at bounding box center [484, 433] width 28 height 18
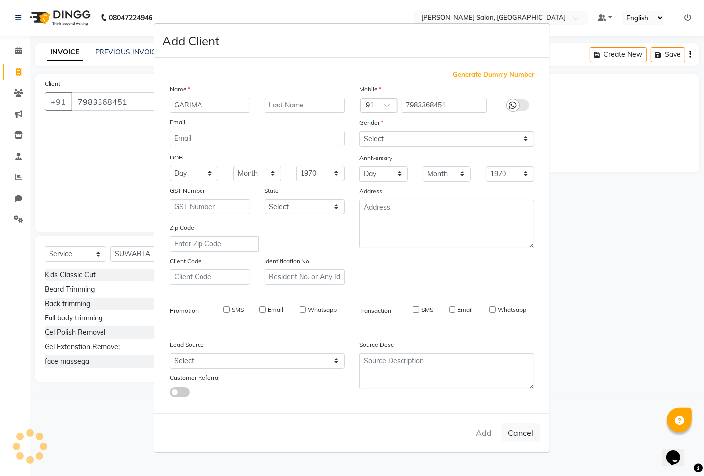
select select
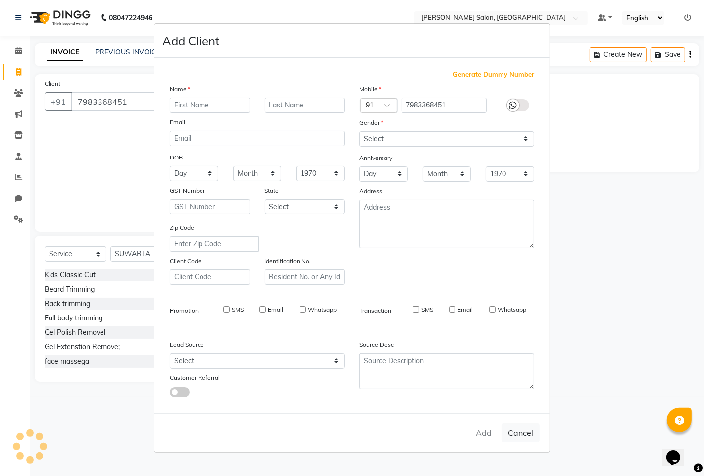
select select
checkbox input "false"
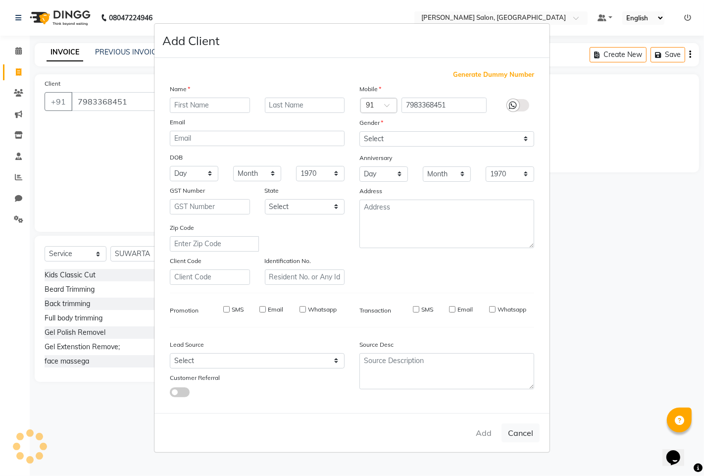
checkbox input "false"
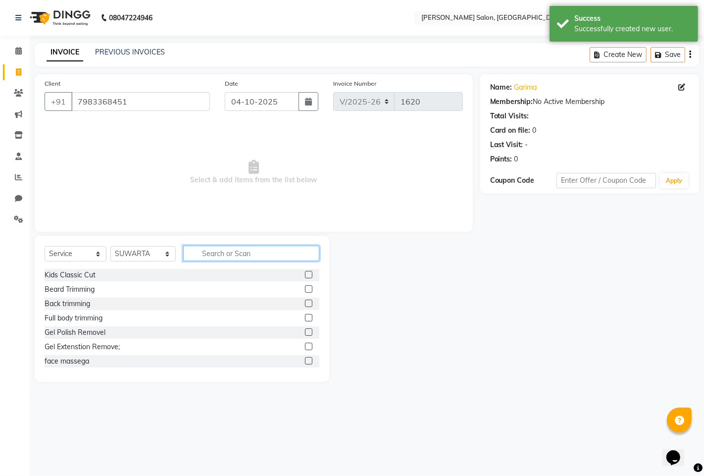
click at [218, 246] on input "text" at bounding box center [251, 253] width 136 height 15
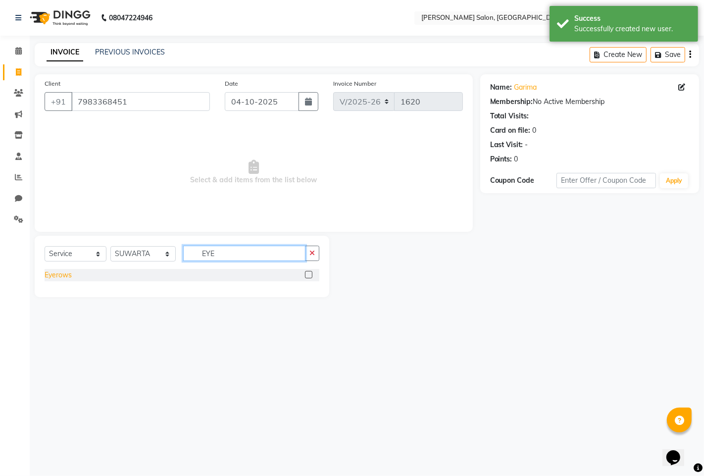
type input "EYE"
click at [58, 278] on div "Eyerows" at bounding box center [58, 275] width 27 height 10
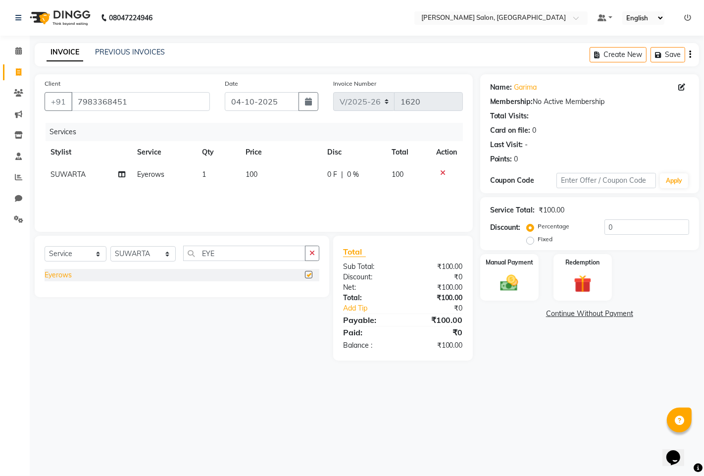
checkbox input "false"
click at [526, 276] on div "Manual Payment" at bounding box center [509, 277] width 61 height 49
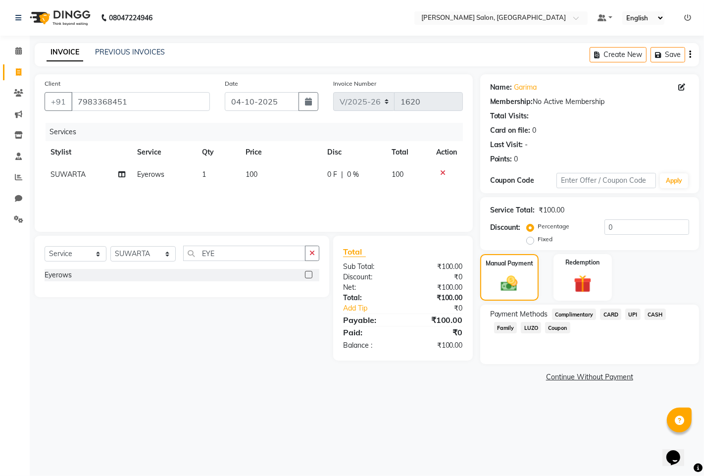
click at [636, 315] on span "UPI" at bounding box center [632, 313] width 15 height 11
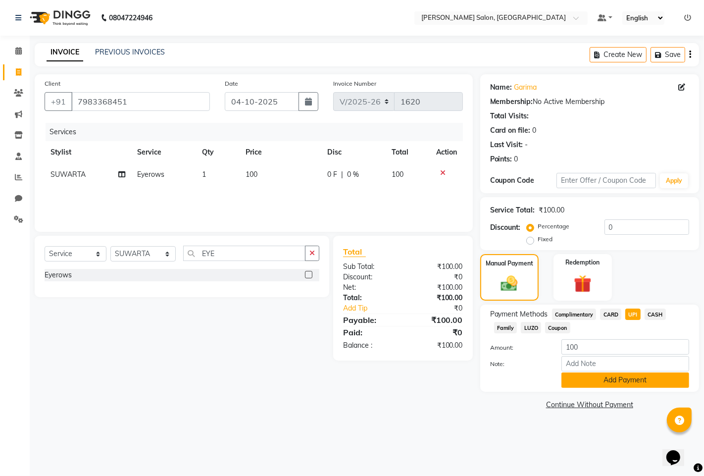
click at [638, 388] on button "Add Payment" at bounding box center [625, 379] width 128 height 15
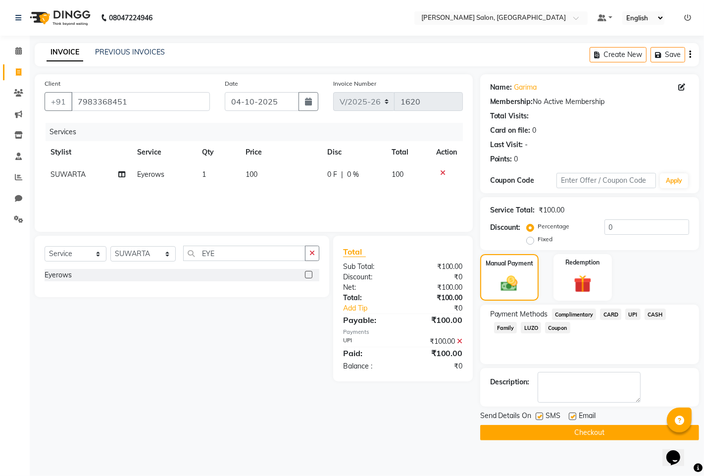
click at [581, 436] on button "Checkout" at bounding box center [589, 432] width 219 height 15
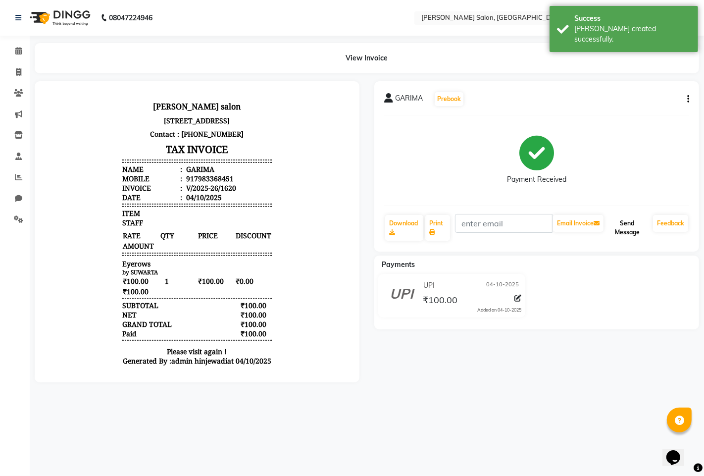
click at [627, 235] on button "Send Message" at bounding box center [628, 228] width 44 height 26
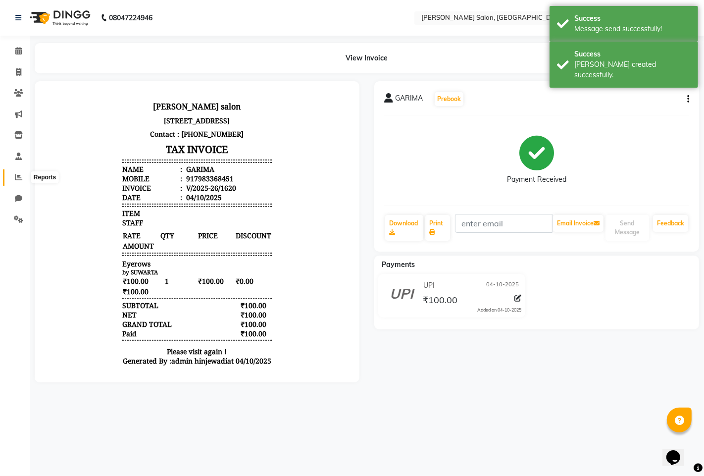
click at [21, 177] on icon at bounding box center [18, 176] width 7 height 7
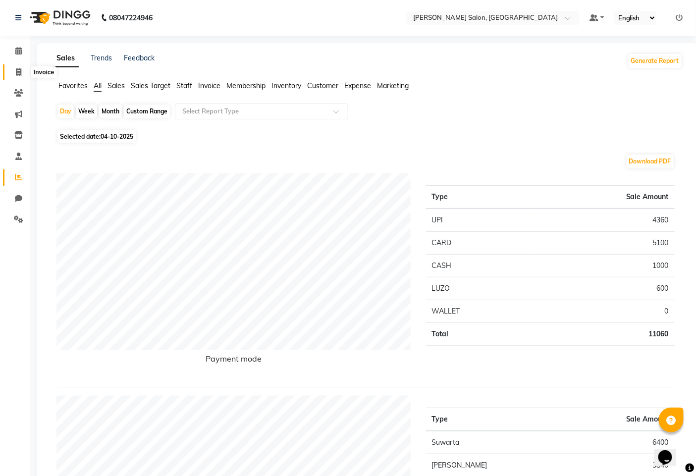
click at [13, 71] on span at bounding box center [18, 72] width 17 height 11
select select "service"
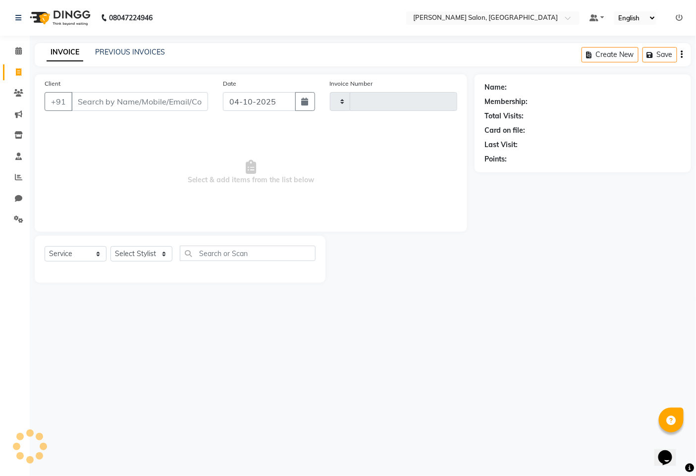
type input "1621"
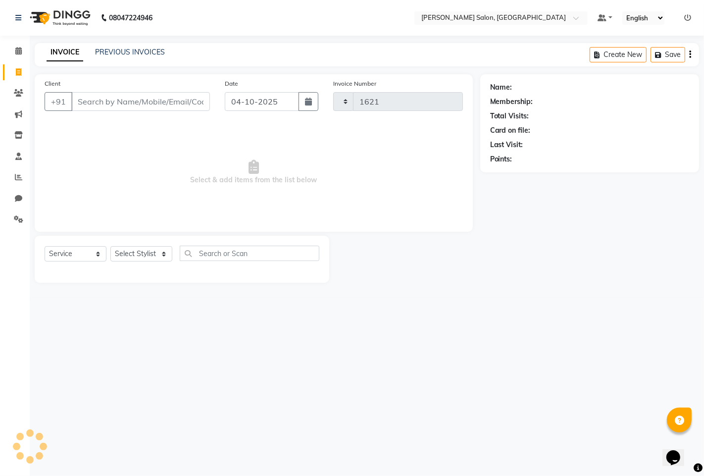
select select "7331"
click at [20, 48] on icon at bounding box center [18, 50] width 6 height 7
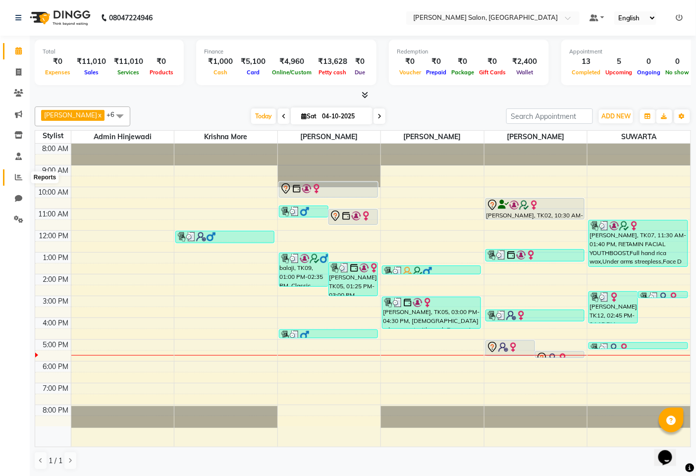
click at [15, 180] on icon at bounding box center [18, 176] width 7 height 7
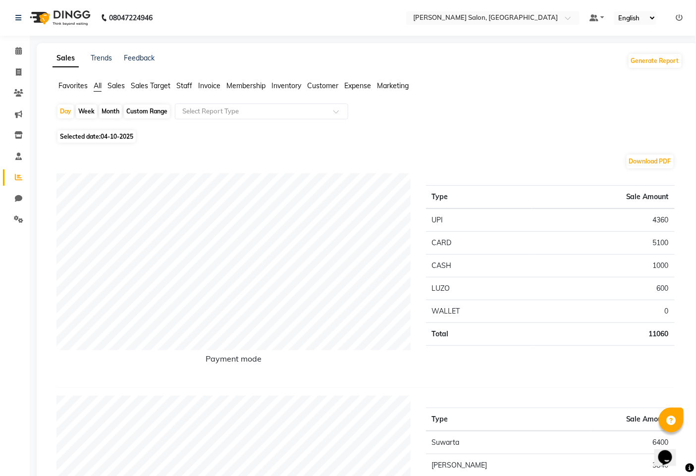
click at [107, 111] on div "Month" at bounding box center [110, 111] width 23 height 14
select select "10"
select select "2025"
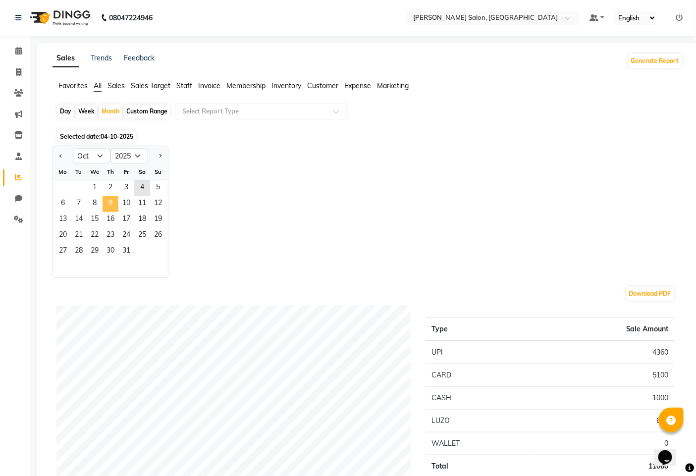
click at [109, 207] on span "9" at bounding box center [110, 204] width 16 height 16
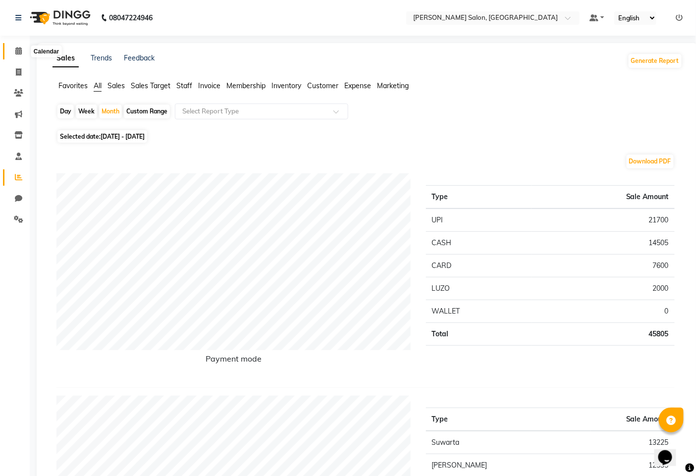
click at [15, 51] on icon at bounding box center [18, 50] width 6 height 7
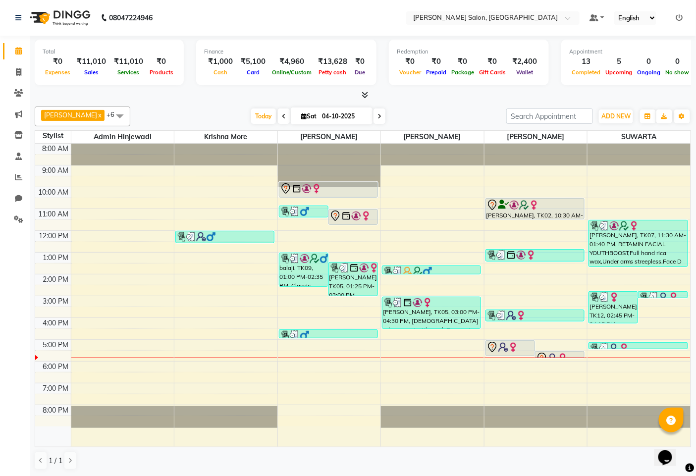
click at [3, 61] on li "Calendar" at bounding box center [15, 51] width 30 height 21
click at [21, 67] on span at bounding box center [18, 72] width 17 height 11
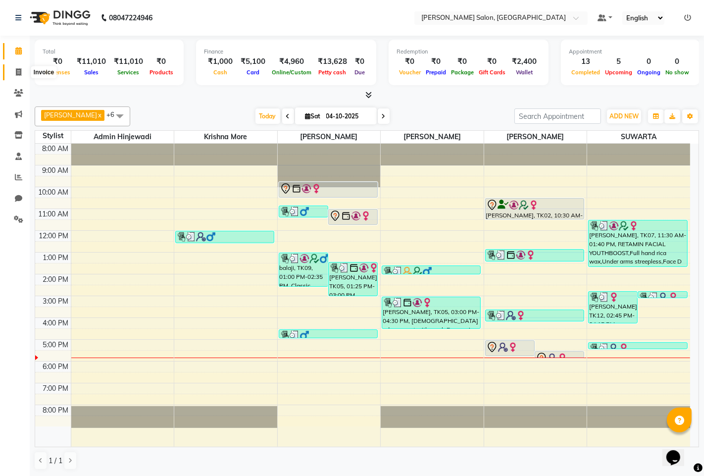
select select "service"
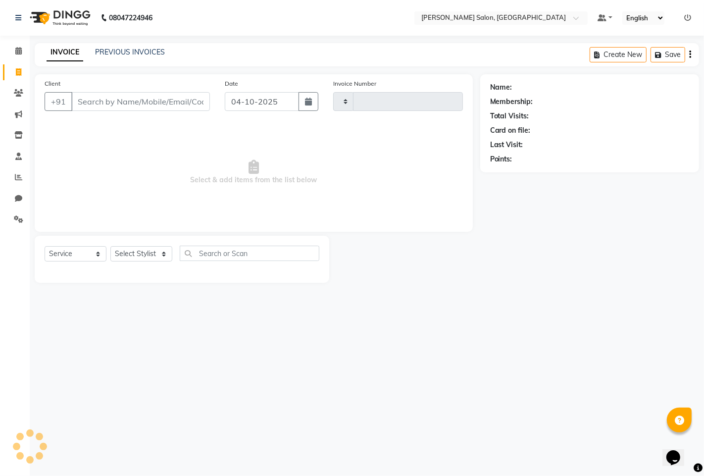
type input "1621"
drag, startPoint x: 124, startPoint y: 253, endPoint x: 116, endPoint y: 258, distance: 10.0
click at [124, 253] on select "Select Stylist" at bounding box center [141, 253] width 62 height 15
select select "7331"
select select "76917"
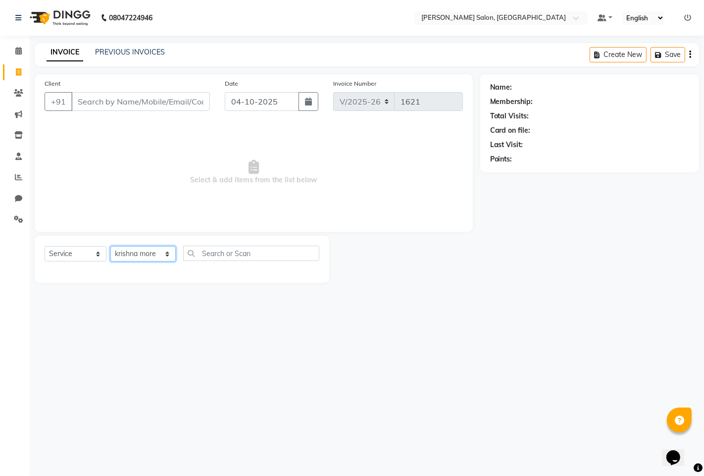
click at [110, 247] on select "Select Stylist admin hinjewadi [PERSON_NAME] krishna more [PERSON_NAME] rishi […" at bounding box center [142, 253] width 65 height 15
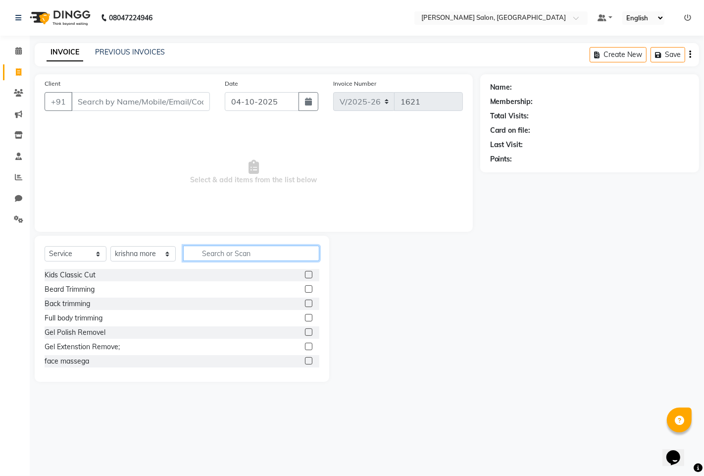
click at [216, 253] on input "text" at bounding box center [251, 253] width 136 height 15
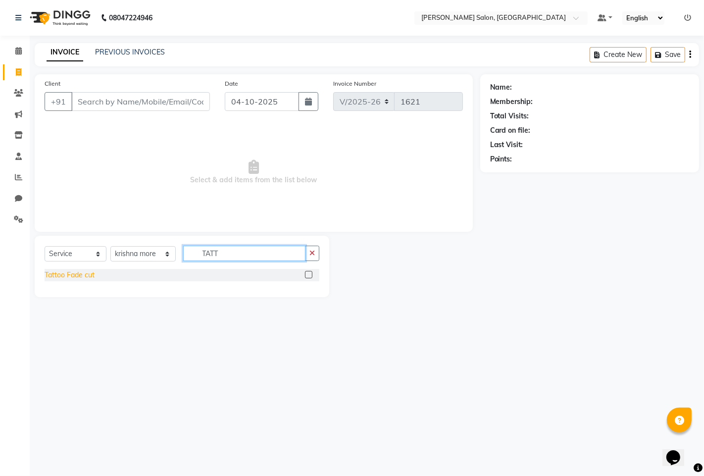
type input "TATT"
click at [62, 274] on div "Tattoo Fade cut" at bounding box center [70, 275] width 50 height 10
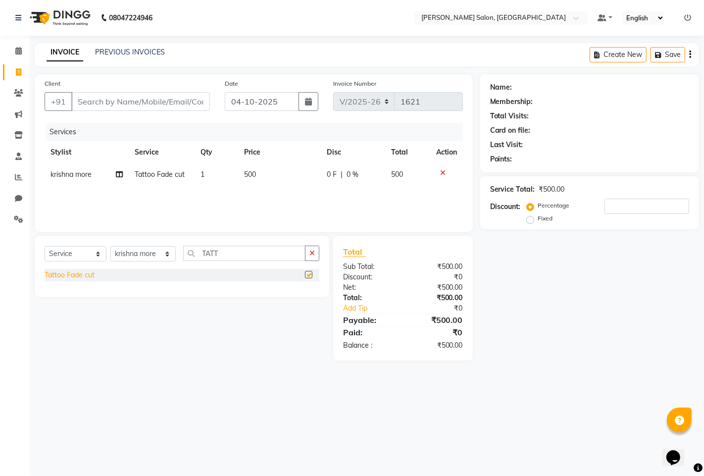
checkbox input "false"
click at [123, 98] on input "Client" at bounding box center [140, 101] width 139 height 19
type input "9"
type input "0"
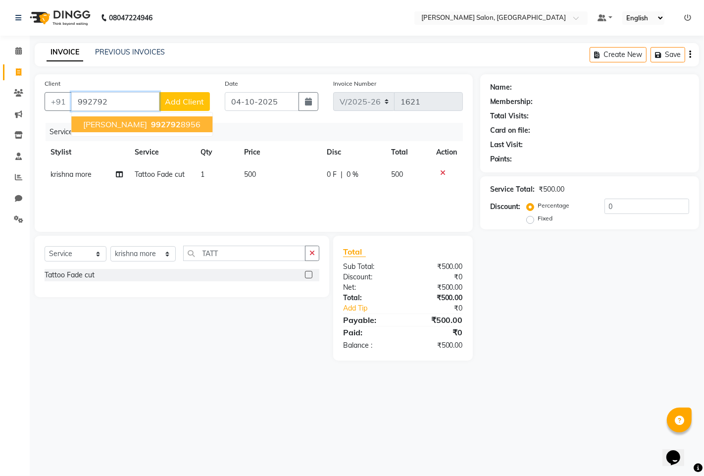
click at [151, 127] on span "992792" at bounding box center [166, 124] width 30 height 10
type input "9927928956"
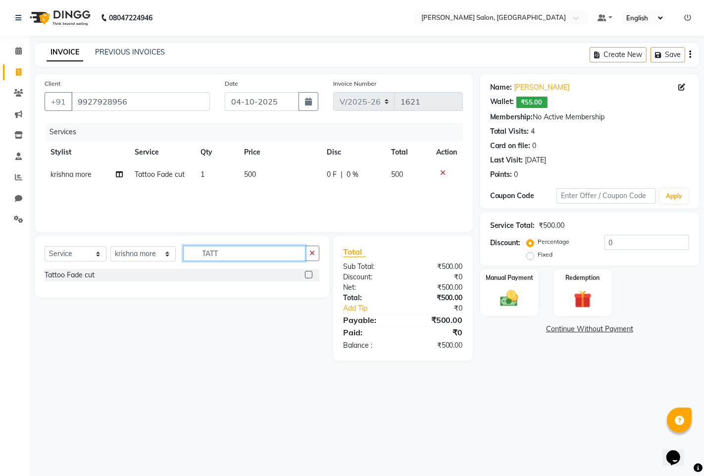
click at [238, 257] on input "TATT" at bounding box center [244, 253] width 122 height 15
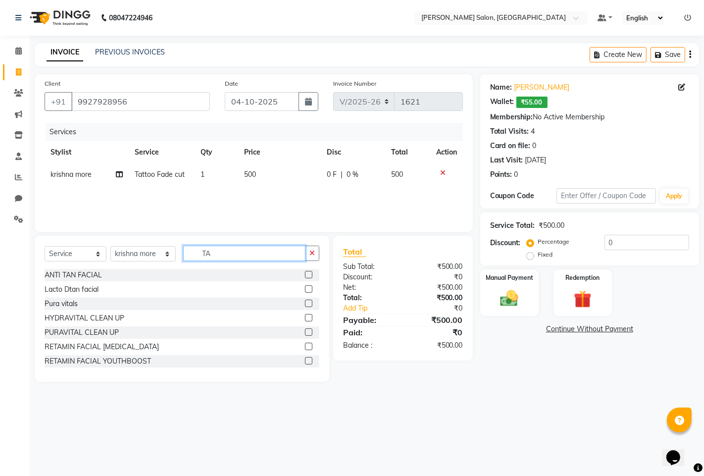
type input "T"
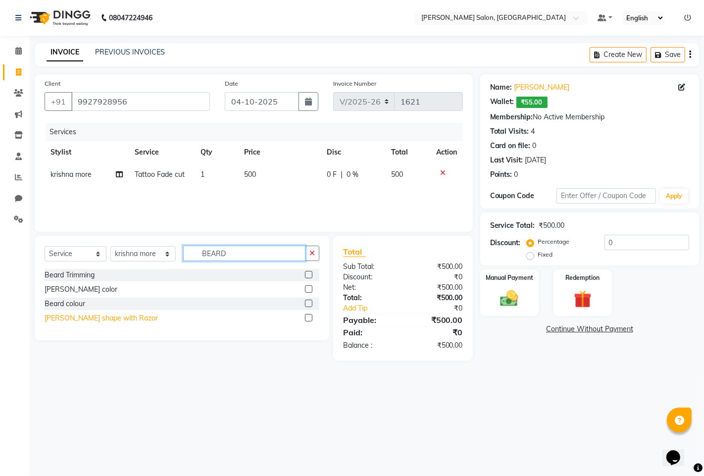
type input "BEARD"
click at [63, 322] on div "[PERSON_NAME] shape with Razor" at bounding box center [101, 318] width 113 height 10
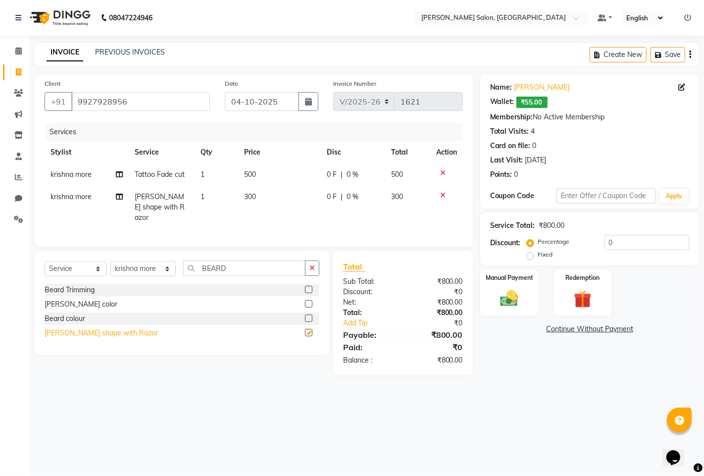
checkbox input "false"
click at [561, 280] on div "Redemption" at bounding box center [582, 292] width 61 height 49
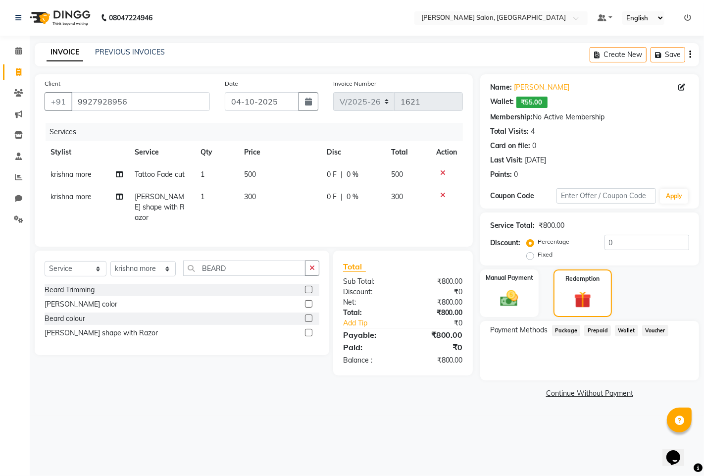
click at [629, 331] on span "Wallet" at bounding box center [626, 330] width 23 height 11
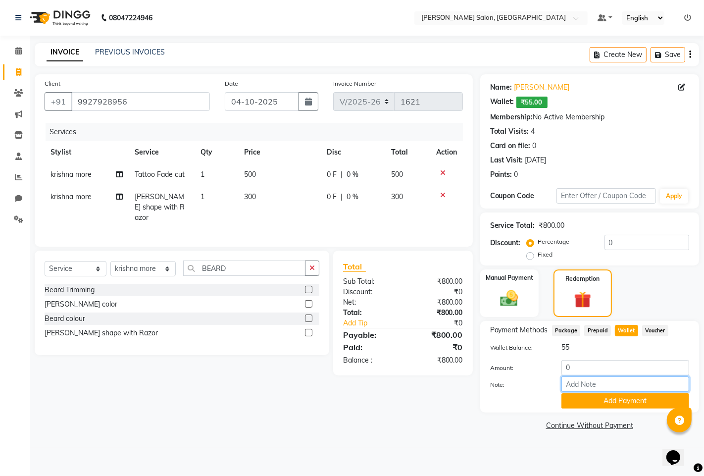
click at [577, 377] on input "Note:" at bounding box center [625, 383] width 128 height 15
click at [581, 355] on div "Wallet Balance: 55" at bounding box center [590, 349] width 214 height 14
click at [583, 374] on input "0" at bounding box center [625, 367] width 128 height 15
type input "55"
click at [604, 400] on button "Add Payment" at bounding box center [625, 400] width 128 height 15
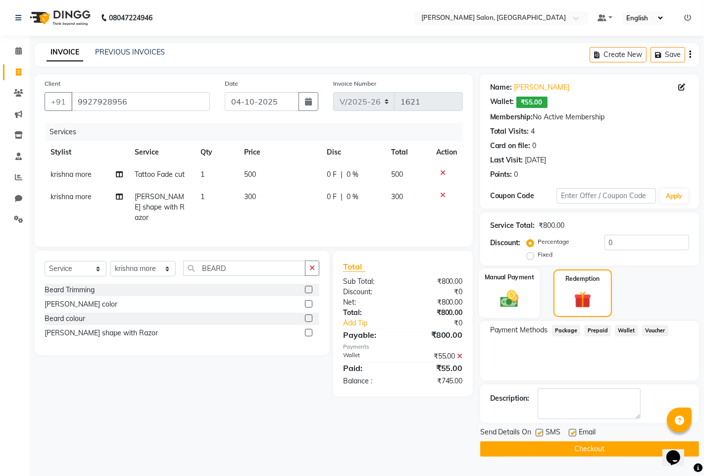
click at [532, 281] on label "Manual Payment" at bounding box center [510, 276] width 50 height 9
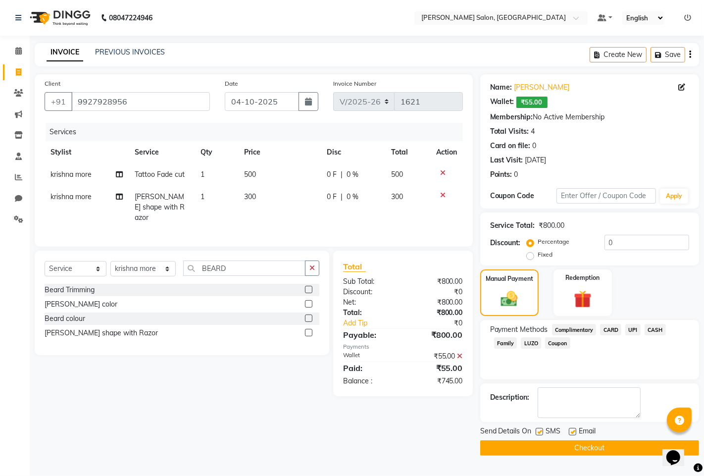
click at [634, 331] on span "UPI" at bounding box center [632, 329] width 15 height 11
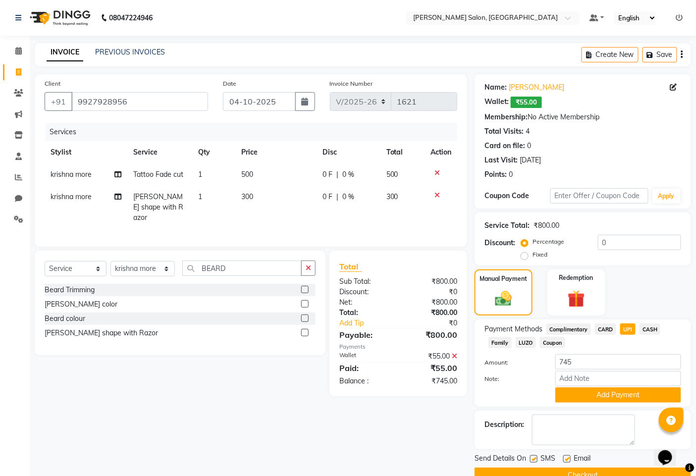
scroll to position [22, 0]
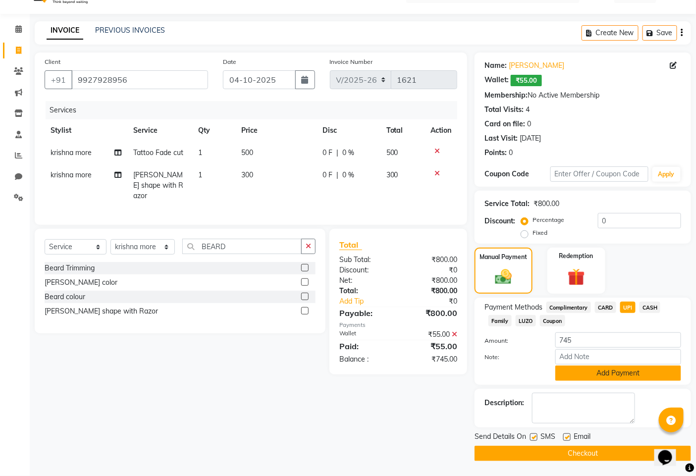
click at [573, 371] on button "Add Payment" at bounding box center [618, 372] width 126 height 15
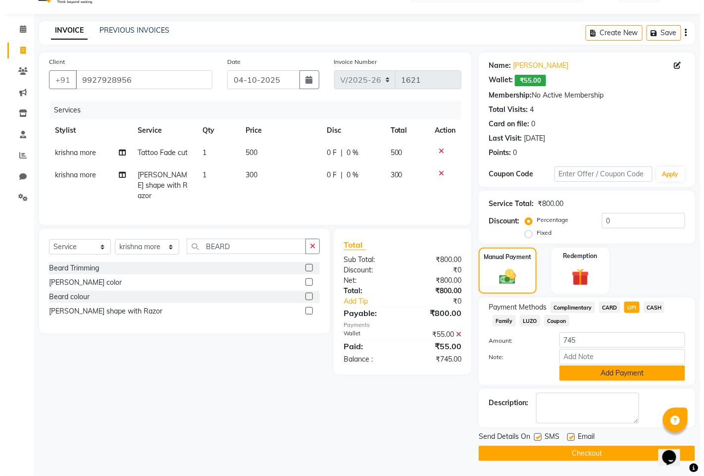
scroll to position [0, 0]
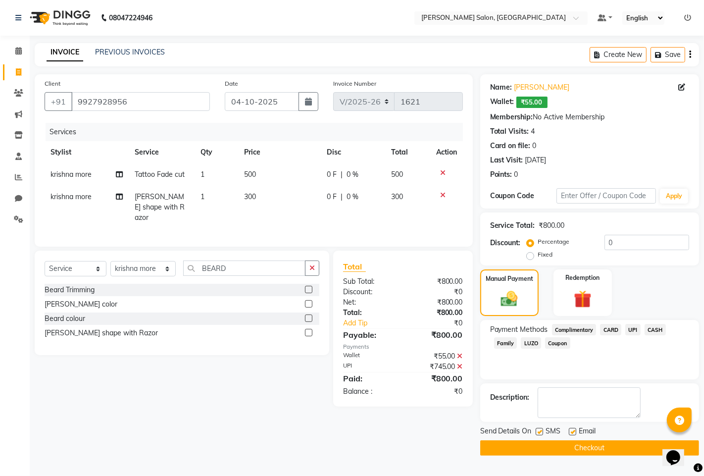
click at [585, 448] on button "Checkout" at bounding box center [589, 447] width 219 height 15
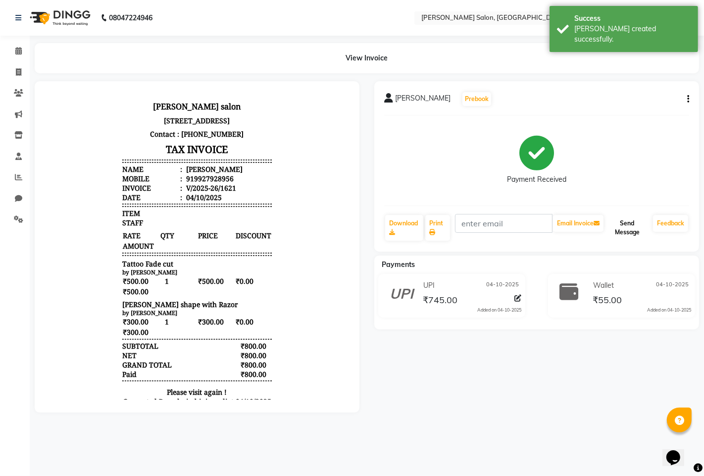
click at [621, 224] on button "Send Message" at bounding box center [628, 228] width 44 height 26
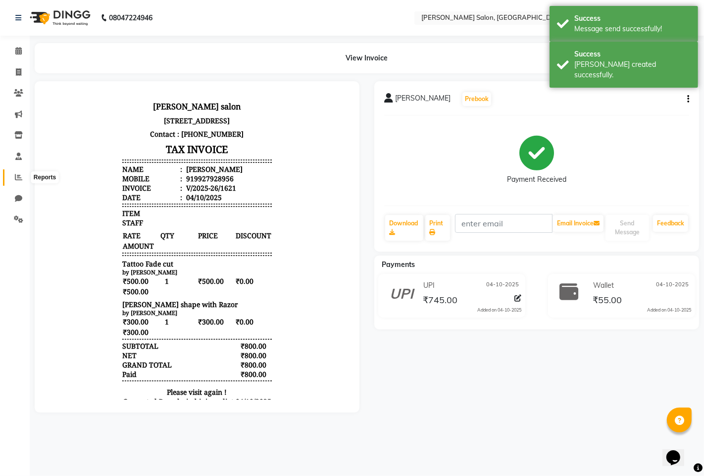
click at [20, 181] on icon at bounding box center [18, 176] width 7 height 7
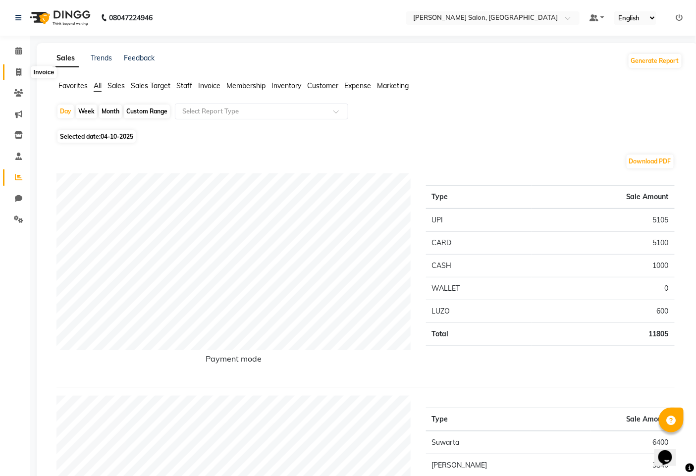
drag, startPoint x: 19, startPoint y: 68, endPoint x: 20, endPoint y: 73, distance: 5.5
click at [20, 68] on icon at bounding box center [18, 71] width 5 height 7
select select "service"
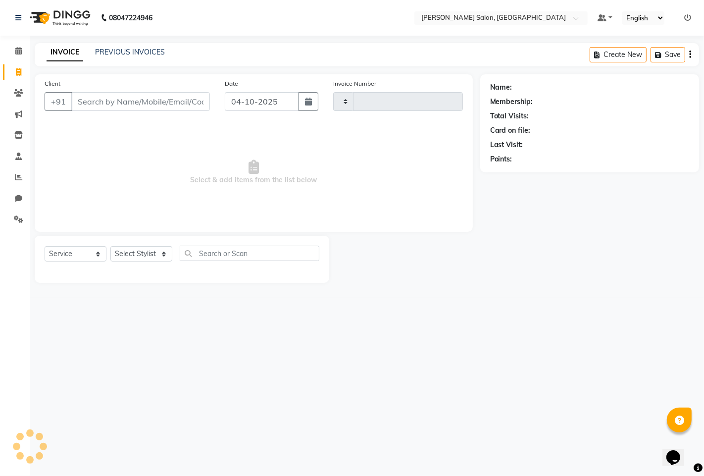
type input "1622"
select select "7331"
click at [151, 259] on select "Select Stylist admin hinjewadi [PERSON_NAME] krishna more [PERSON_NAME] rishi […" at bounding box center [142, 253] width 65 height 15
select select "65183"
click at [110, 247] on select "Select Stylist admin hinjewadi [PERSON_NAME] krishna more [PERSON_NAME] rishi […" at bounding box center [142, 253] width 65 height 15
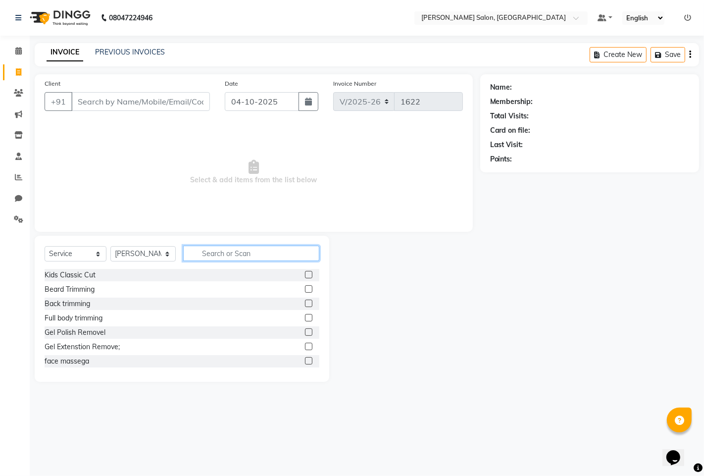
click at [262, 259] on input "text" at bounding box center [251, 253] width 136 height 15
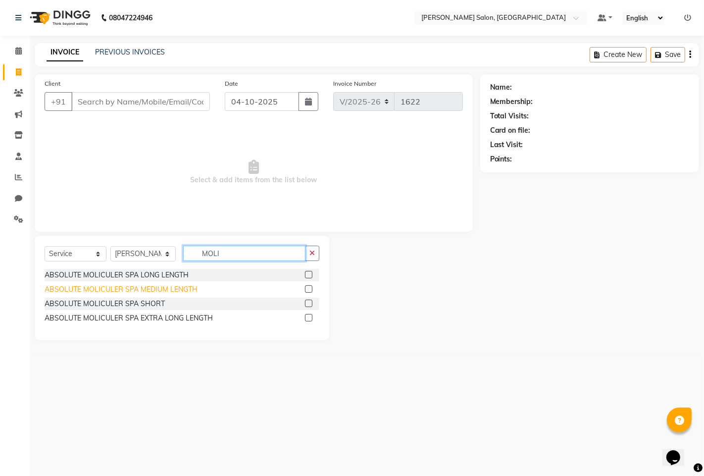
type input "MOLI"
click at [111, 288] on div "ABSOLUTE MOLICULER SPA MEDIUM LENGTH" at bounding box center [121, 289] width 153 height 10
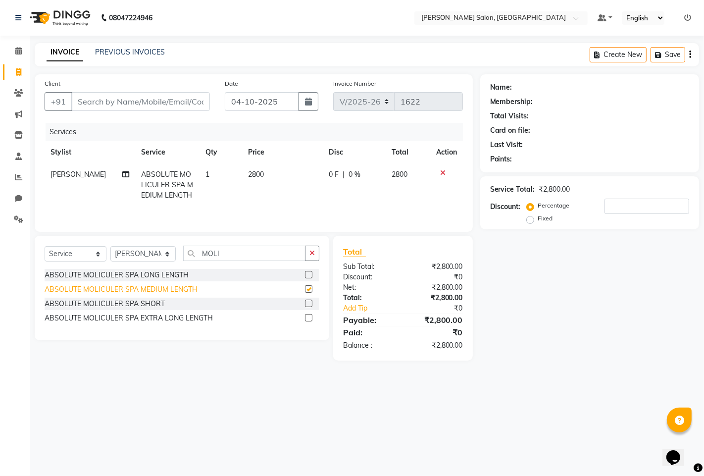
checkbox input "false"
click at [634, 205] on input "number" at bounding box center [647, 206] width 85 height 15
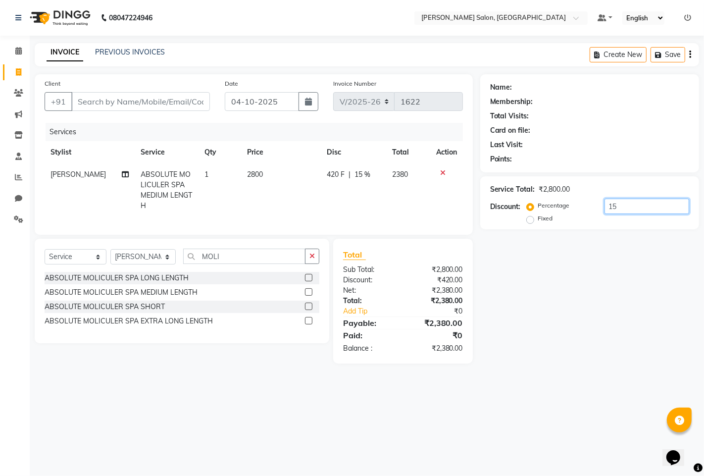
type input "15"
click at [442, 170] on icon at bounding box center [442, 172] width 5 height 7
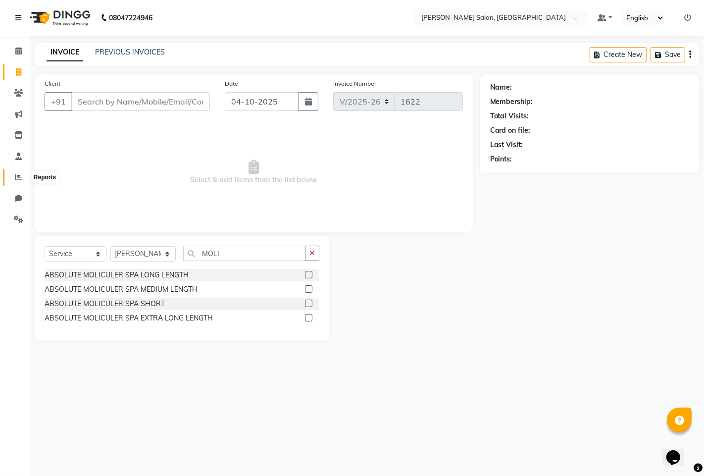
click at [16, 176] on icon at bounding box center [18, 176] width 7 height 7
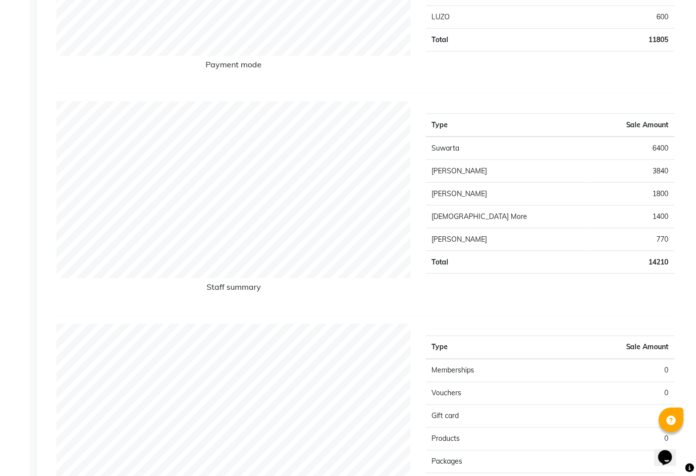
scroll to position [275, 0]
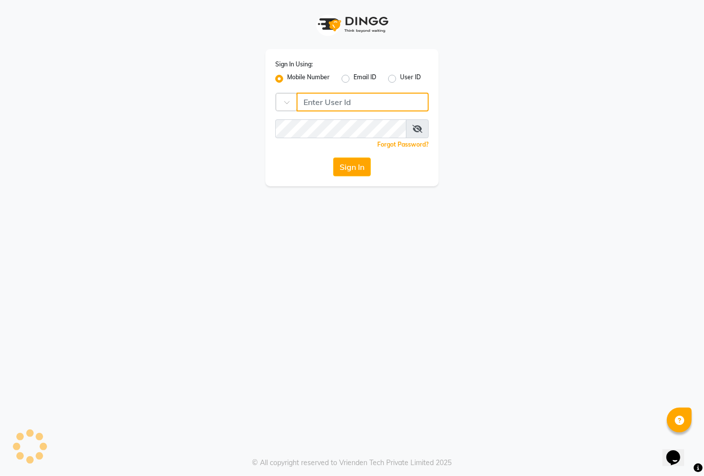
type input "9146515199"
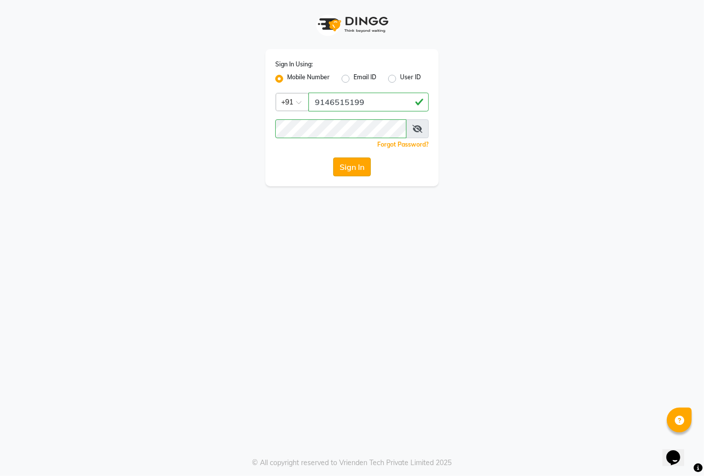
click at [358, 169] on button "Sign In" at bounding box center [352, 166] width 38 height 19
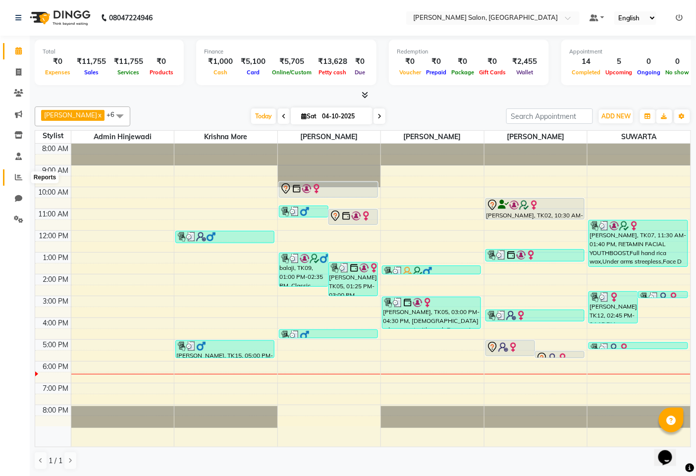
click at [17, 175] on icon at bounding box center [18, 176] width 7 height 7
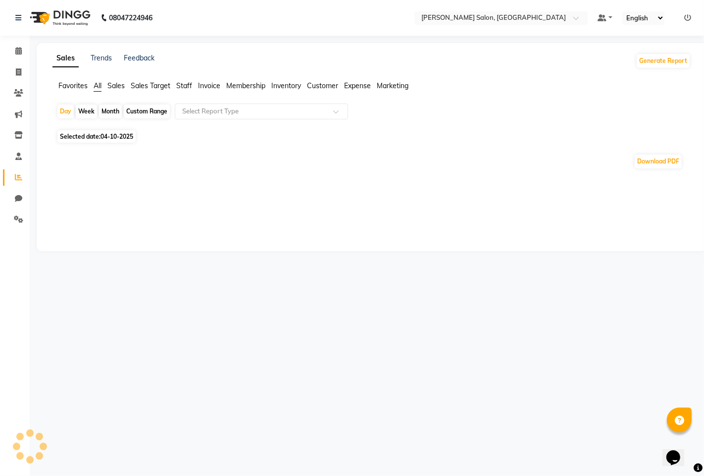
click at [105, 112] on div "Month" at bounding box center [110, 111] width 23 height 14
select select "10"
select select "2025"
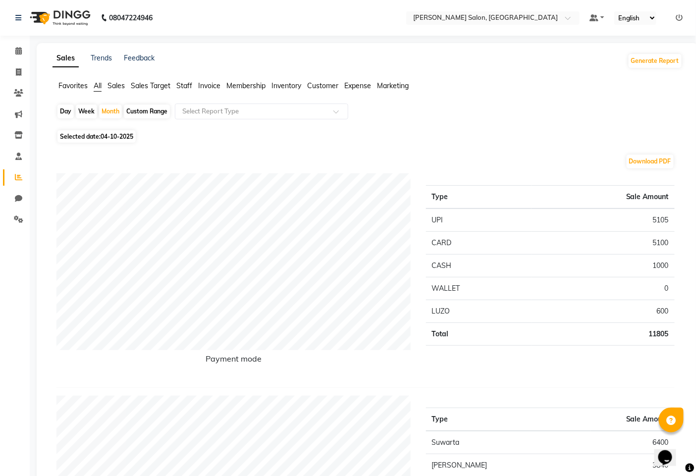
click at [136, 107] on div "Custom Range" at bounding box center [147, 111] width 46 height 14
select select "10"
select select "2025"
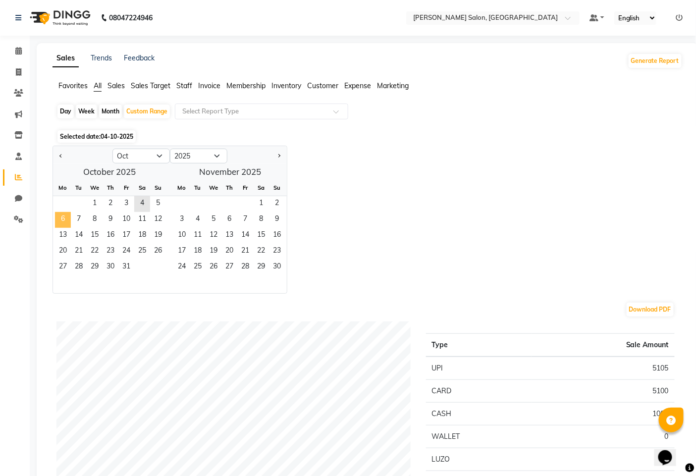
click at [68, 220] on span "6" at bounding box center [63, 220] width 16 height 16
click at [113, 110] on div "Month" at bounding box center [110, 111] width 23 height 14
select select "10"
select select "2025"
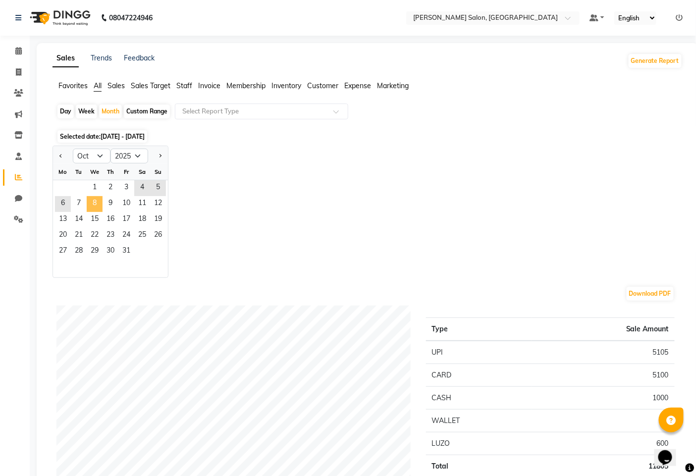
click at [91, 202] on span "8" at bounding box center [95, 204] width 16 height 16
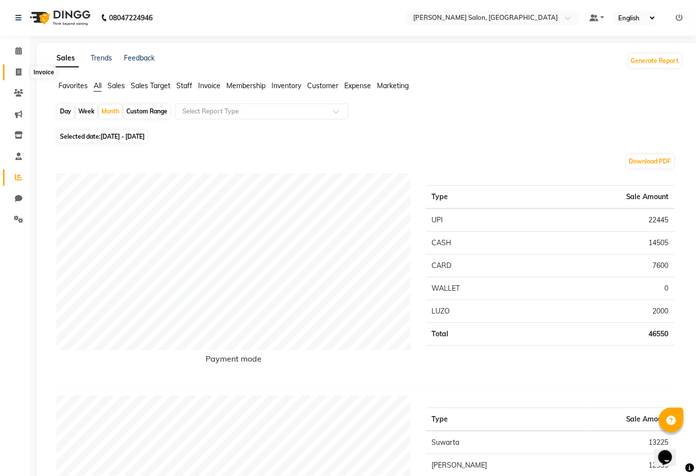
click at [20, 72] on icon at bounding box center [18, 71] width 5 height 7
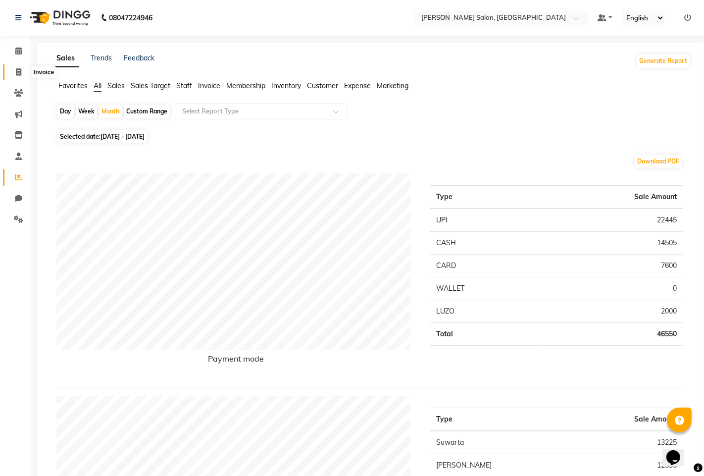
select select "service"
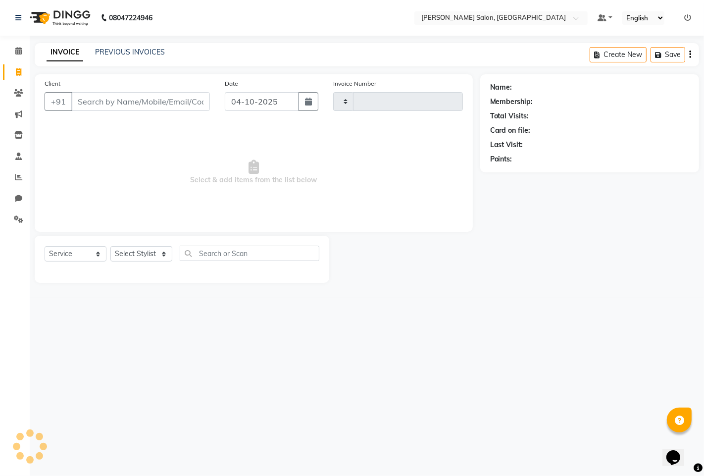
type input "1622"
select select "7331"
click at [15, 176] on icon at bounding box center [18, 176] width 7 height 7
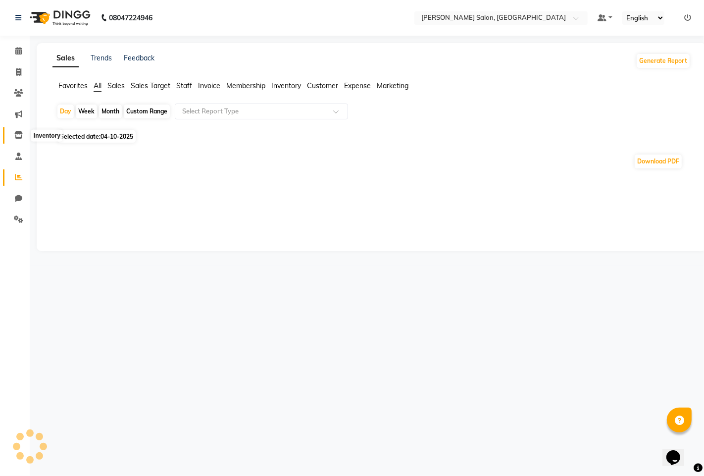
click at [20, 131] on span at bounding box center [18, 135] width 17 height 11
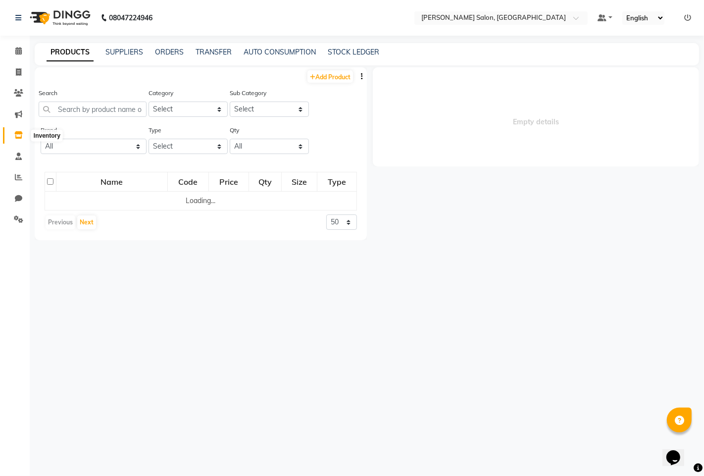
select select
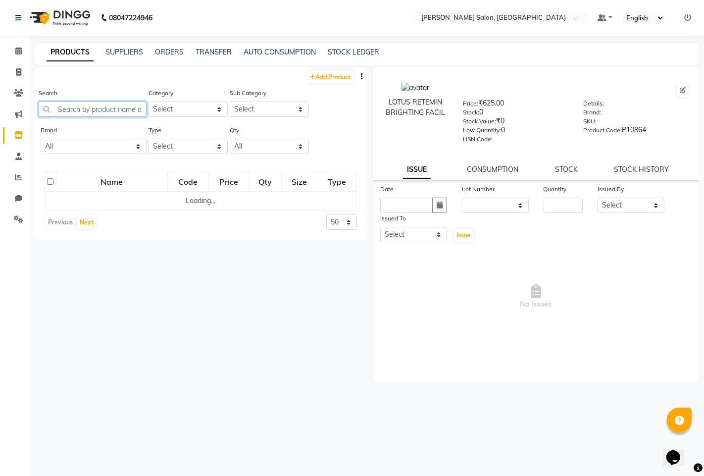
click at [102, 109] on input "text" at bounding box center [93, 109] width 108 height 15
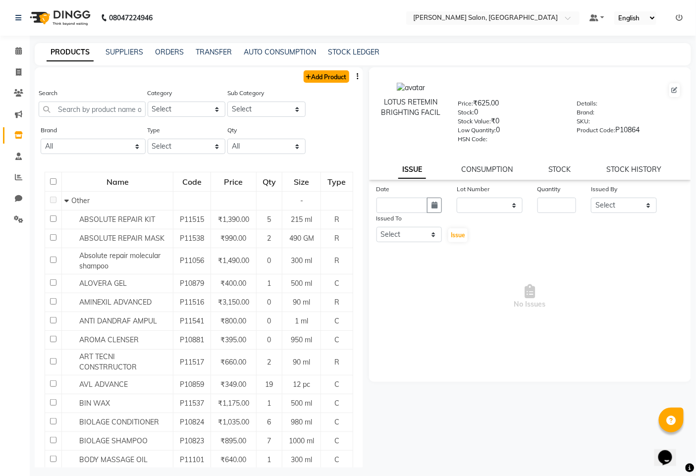
click at [318, 78] on link "Add Product" at bounding box center [327, 76] width 46 height 12
select select "true"
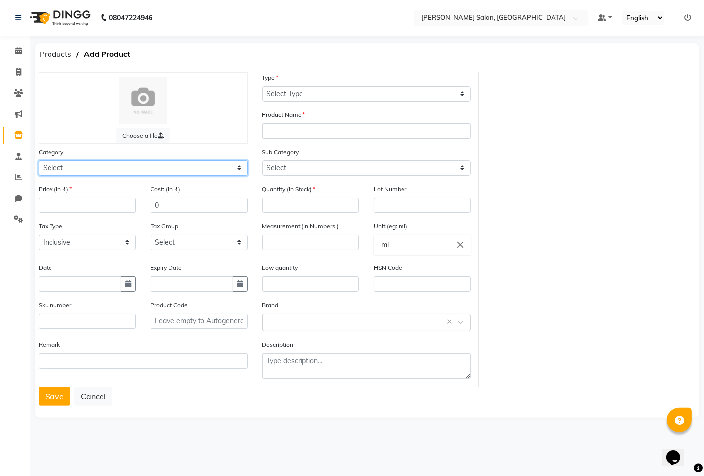
click at [131, 168] on select "Select Hair Skin Makeup Personal Care Appliances [PERSON_NAME] Disposable Threa…" at bounding box center [143, 167] width 209 height 15
click at [39, 160] on select "Select Hair Skin Makeup Personal Care Appliances [PERSON_NAME] Disposable Threa…" at bounding box center [143, 167] width 209 height 15
click at [107, 170] on select "Select Hair Skin Makeup Personal Care Appliances [PERSON_NAME] Disposable Threa…" at bounding box center [143, 167] width 209 height 15
select select "1200601150"
click at [39, 160] on select "Select Hair Skin Makeup Personal Care Appliances [PERSON_NAME] Disposable Threa…" at bounding box center [143, 167] width 209 height 15
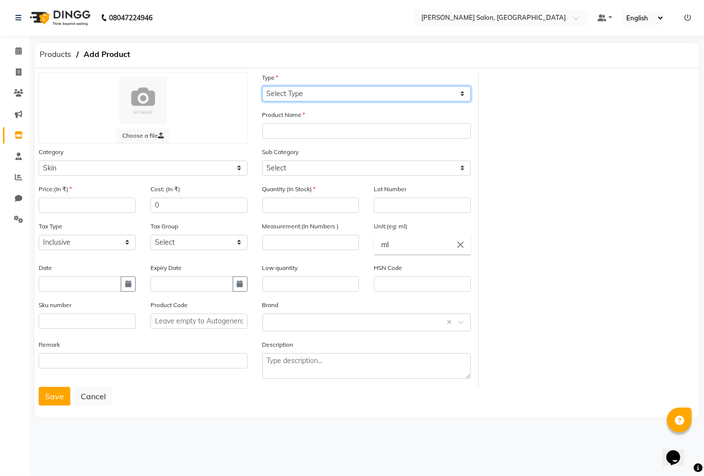
click at [276, 93] on select "Select Type Both Retail Consumable" at bounding box center [366, 93] width 209 height 15
select select "C"
click at [262, 86] on select "Select Type Both Retail Consumable" at bounding box center [366, 93] width 209 height 15
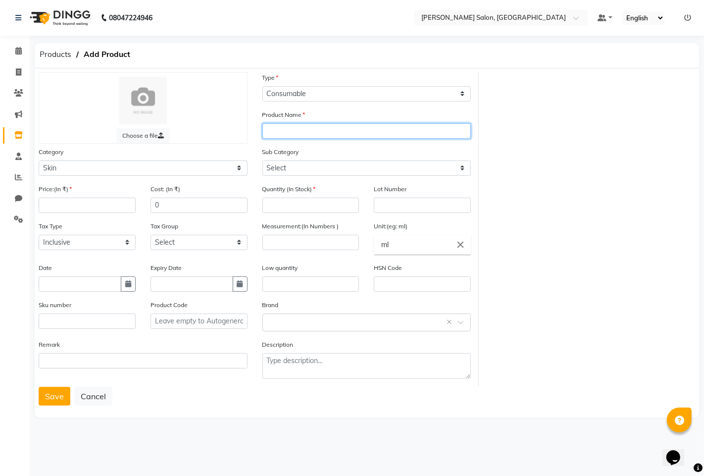
click at [288, 136] on input "text" at bounding box center [366, 130] width 209 height 15
type input "RETEMIN DAY CREAM"
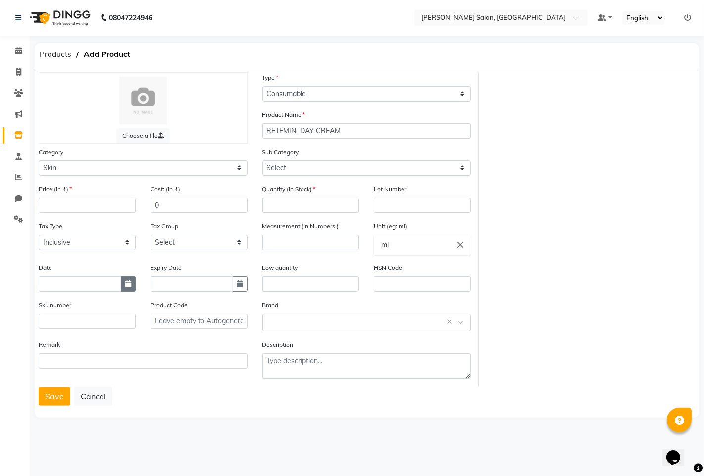
click at [135, 288] on button "button" at bounding box center [128, 283] width 15 height 15
select select "10"
select select "2025"
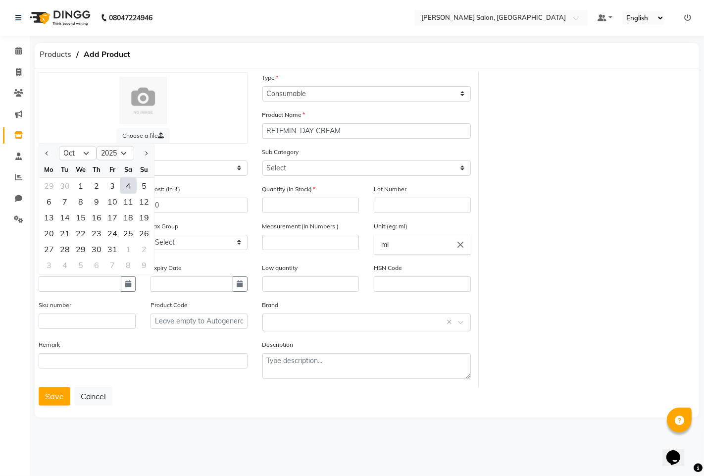
click at [130, 187] on div "4" at bounding box center [128, 185] width 16 height 16
type input "04-10-2025"
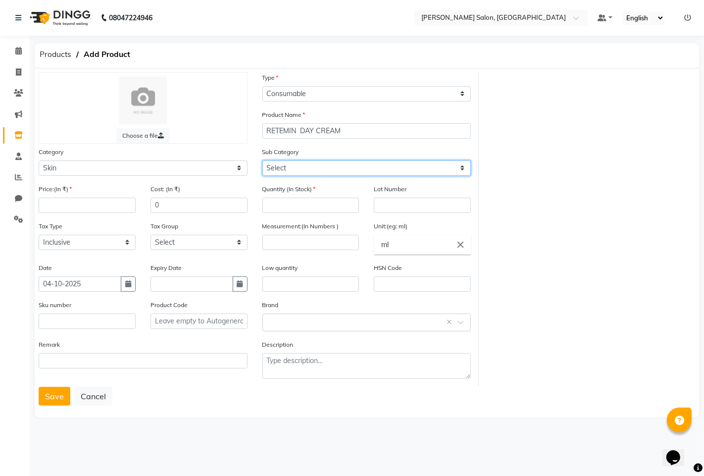
click at [283, 169] on select "Select Cleanser Facial Moisturiser Serum Toner Sun Care Masks Lip Care Eye Care…" at bounding box center [366, 167] width 209 height 15
click at [560, 236] on div "Choose a file Type Select Type Both Retail Consumable Product Name RETEMIN DAY …" at bounding box center [366, 229] width 671 height 314
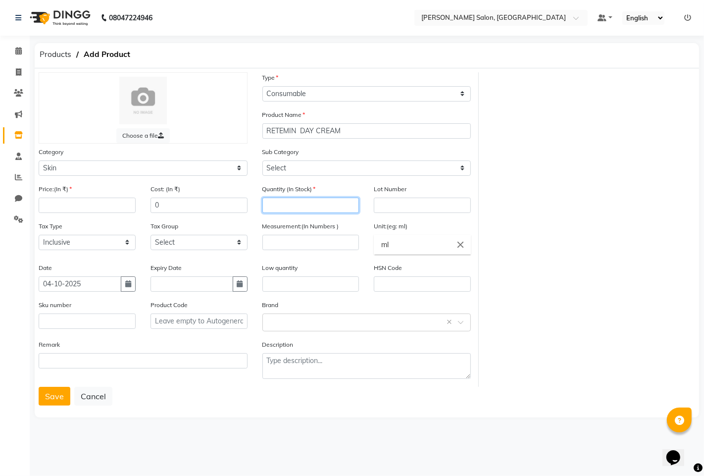
click at [306, 204] on input "number" at bounding box center [310, 205] width 97 height 15
type input "1"
click at [317, 245] on input "number" at bounding box center [310, 242] width 97 height 15
type input "50"
click at [68, 202] on input "number" at bounding box center [87, 205] width 97 height 15
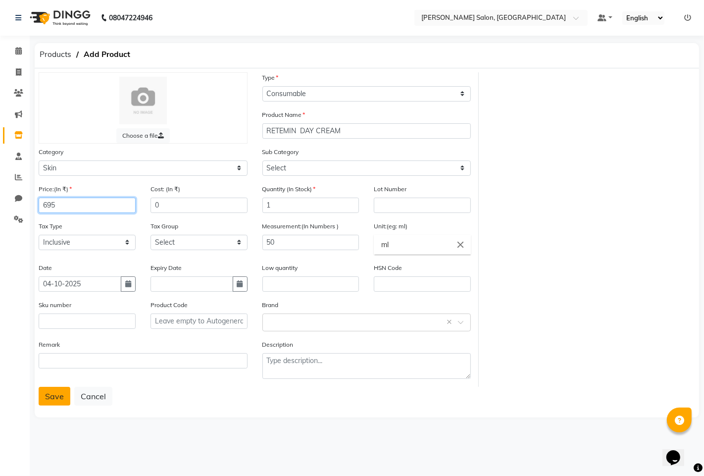
type input "695"
click at [48, 405] on button "Save" at bounding box center [55, 396] width 32 height 19
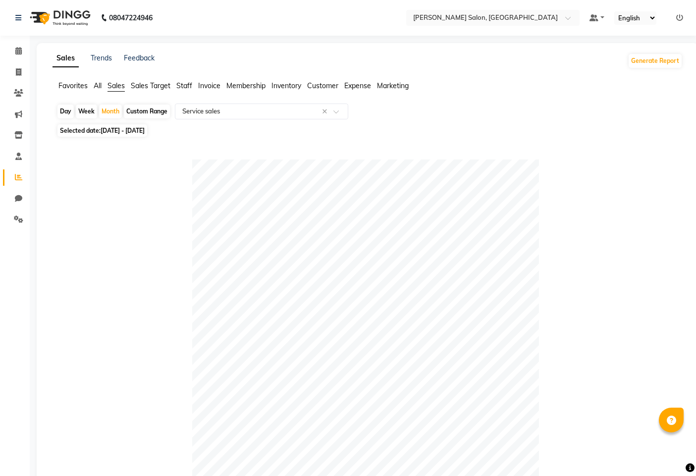
select select "full_report"
select select "pdf"
click at [17, 66] on link "Invoice" at bounding box center [15, 72] width 24 height 16
select select "service"
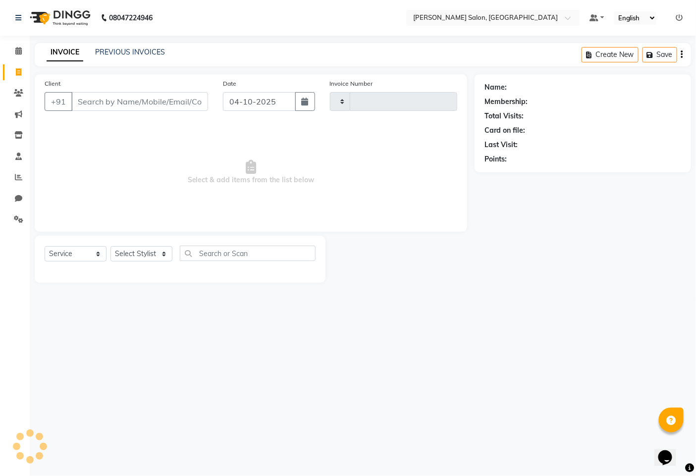
type input "1622"
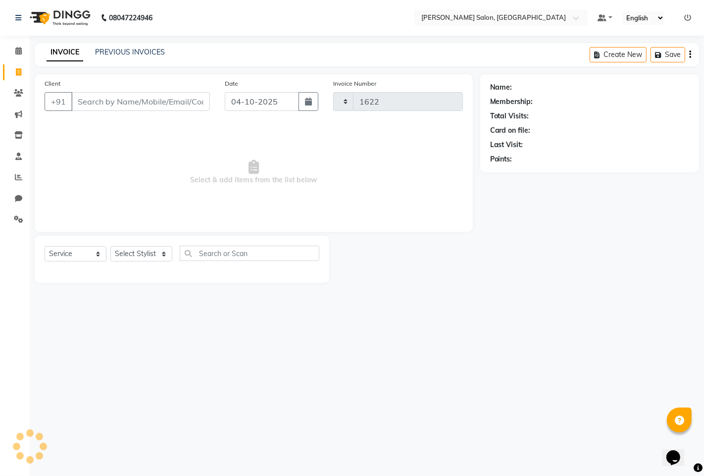
select select "7331"
click at [131, 255] on select "Select Stylist admin hinjewadi [PERSON_NAME] krishna more [PERSON_NAME] rishi […" at bounding box center [142, 253] width 65 height 15
select select "85091"
click at [110, 247] on select "Select Stylist admin hinjewadi [PERSON_NAME] krishna more [PERSON_NAME] rishi […" at bounding box center [142, 253] width 65 height 15
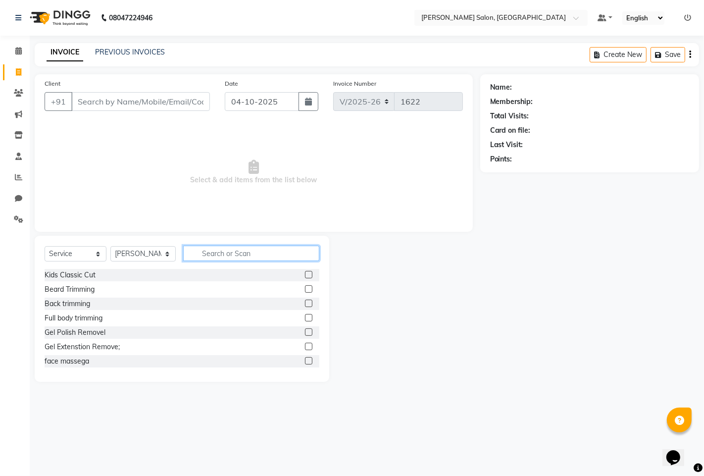
click at [231, 250] on input "text" at bounding box center [251, 253] width 136 height 15
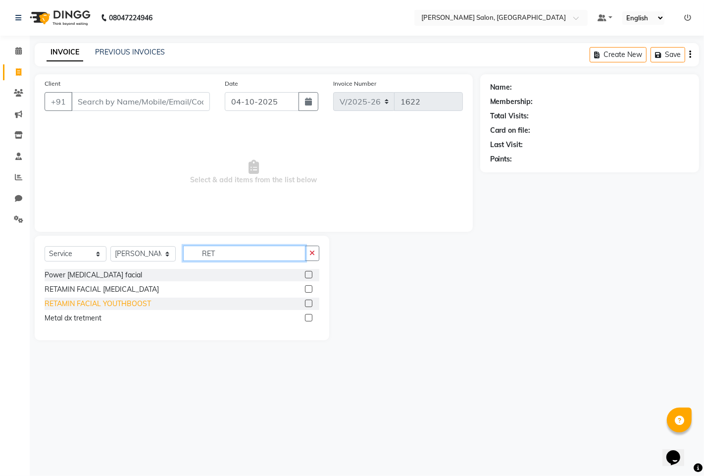
type input "RET"
click at [81, 306] on div "RETAMIN FACIAL YOUTHBOOST" at bounding box center [98, 304] width 106 height 10
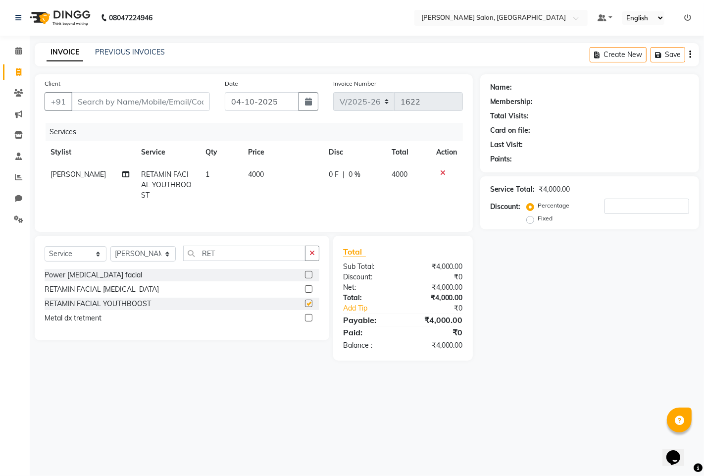
checkbox input "false"
click at [240, 251] on input "RET" at bounding box center [244, 253] width 122 height 15
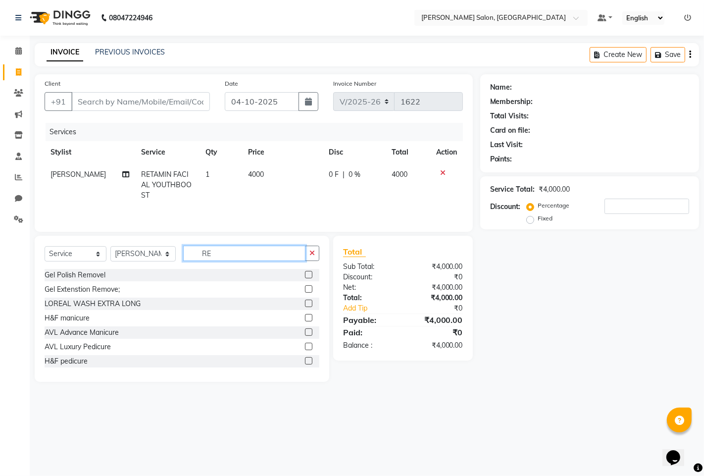
type input "R"
type input "D TAN"
click at [62, 306] on div "Face D tan" at bounding box center [62, 304] width 35 height 10
checkbox input "false"
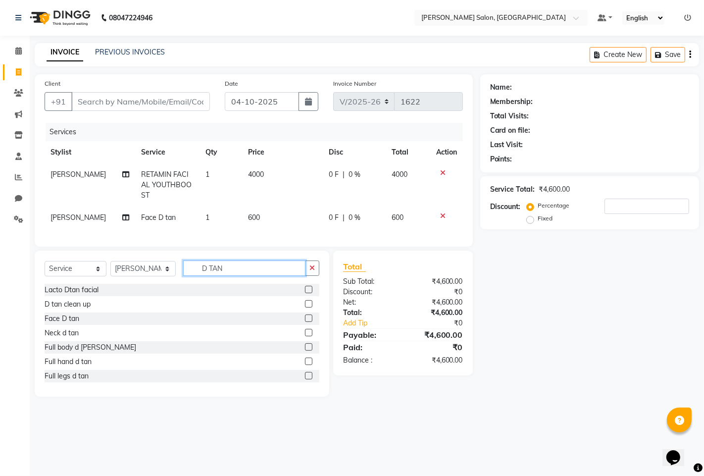
click at [259, 261] on input "D TAN" at bounding box center [244, 267] width 122 height 15
type input "D"
type input "FULL"
click at [71, 320] on div "Full leg rica wax" at bounding box center [70, 318] width 51 height 10
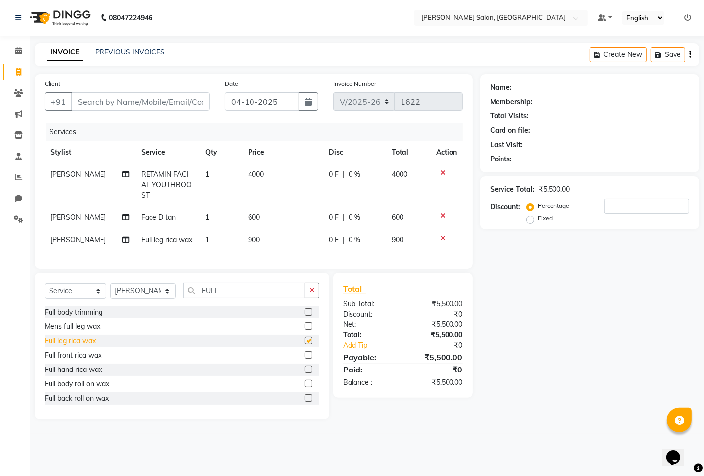
checkbox input "false"
click at [73, 368] on div "Full hand rica wax" at bounding box center [73, 369] width 57 height 10
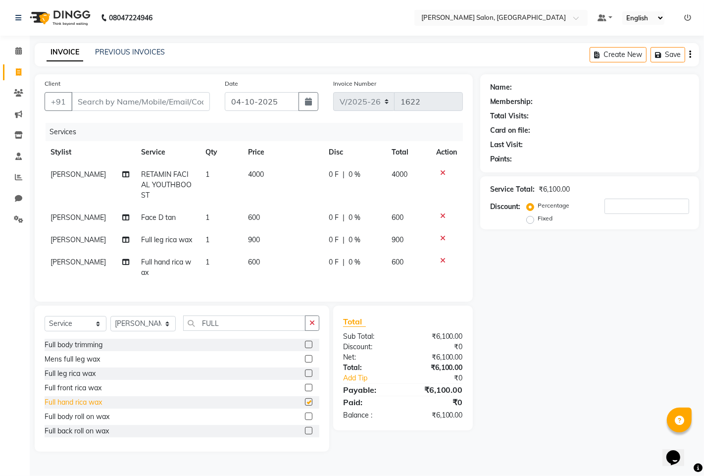
checkbox input "false"
click at [255, 322] on input "FULL" at bounding box center [244, 322] width 122 height 15
type input "F"
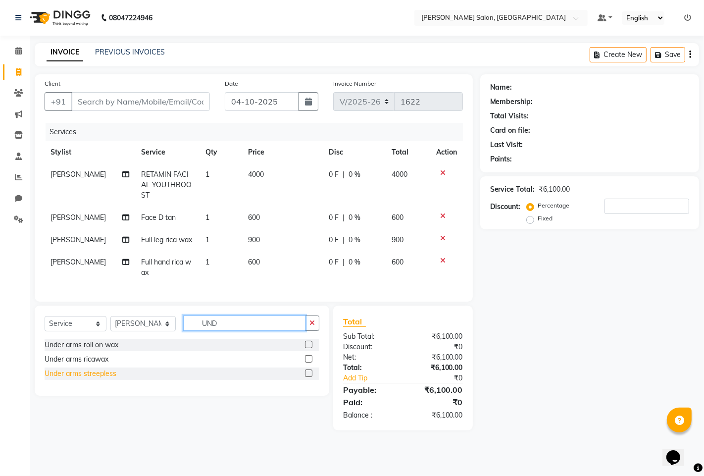
type input "UND"
click at [86, 374] on div "Under arms streepless" at bounding box center [81, 373] width 72 height 10
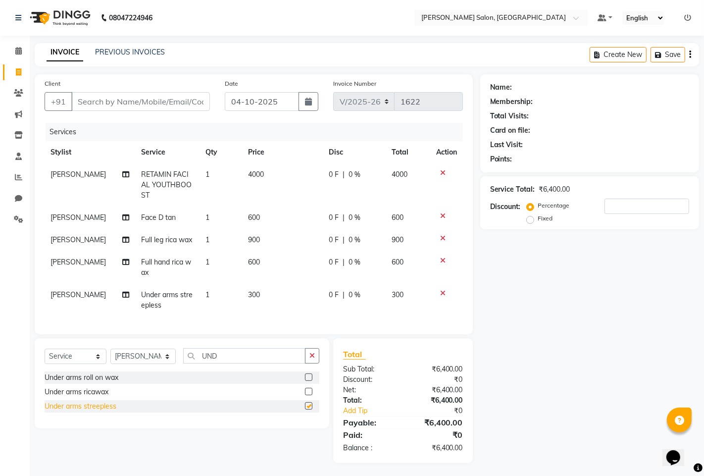
checkbox input "false"
click at [229, 357] on input "UND" at bounding box center [244, 355] width 122 height 15
type input "U"
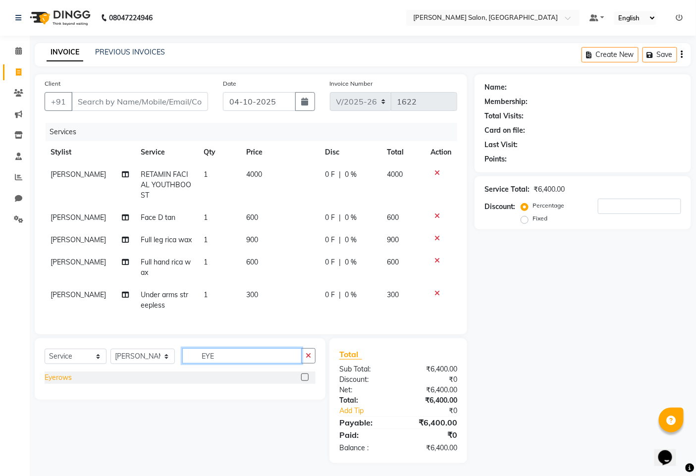
type input "EYE"
click at [50, 382] on div "Eyerows" at bounding box center [58, 377] width 27 height 10
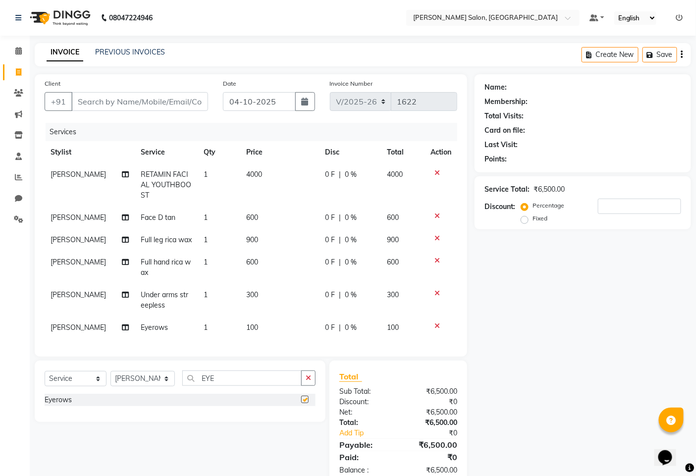
checkbox input "false"
click at [245, 385] on input "EYE" at bounding box center [241, 377] width 119 height 15
type input "E"
type input "UPP"
click at [48, 419] on div "Upper lips" at bounding box center [61, 414] width 32 height 10
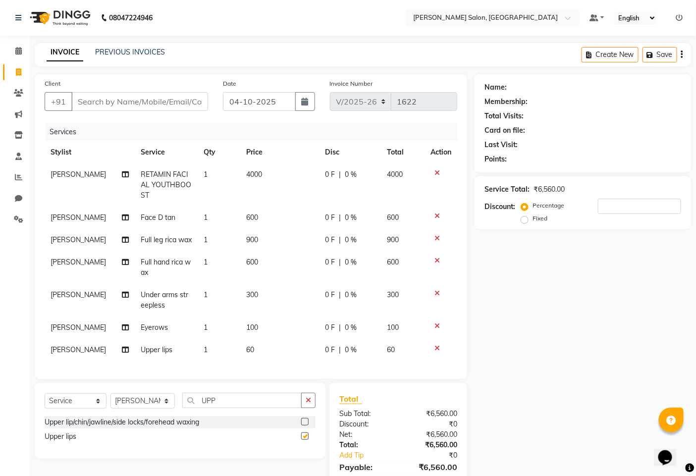
checkbox input "false"
click at [238, 395] on input "UPP" at bounding box center [241, 400] width 119 height 15
click at [434, 345] on icon at bounding box center [436, 348] width 5 height 7
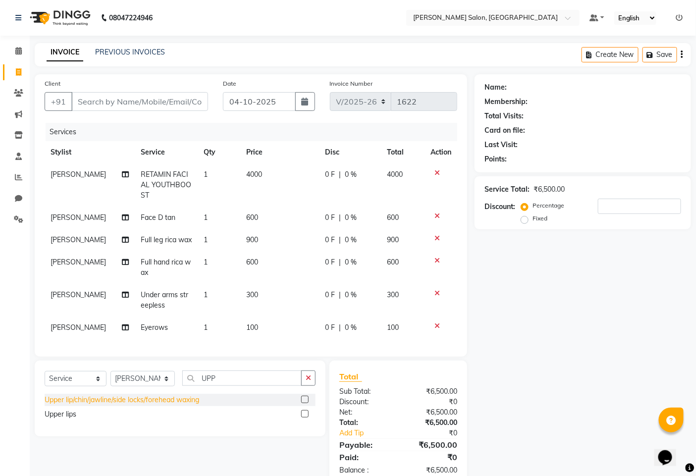
click at [176, 400] on div "Upper lip/chin/jawline/side locks/forehead waxing" at bounding box center [122, 400] width 154 height 10
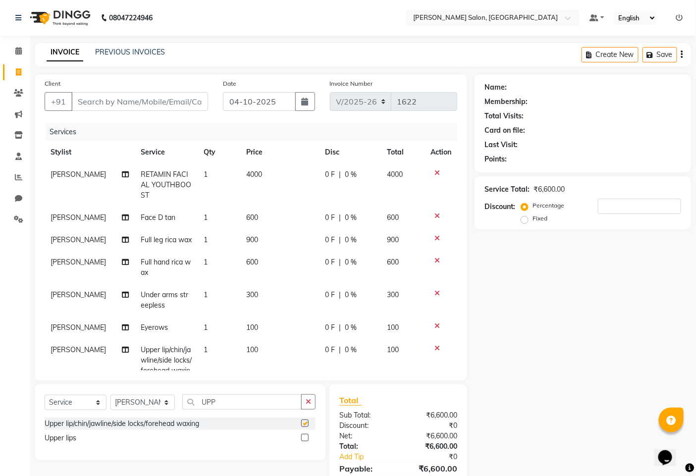
checkbox input "false"
click at [234, 403] on input "UPP" at bounding box center [241, 401] width 119 height 15
type input "U"
type input "FORE"
click at [55, 442] on div "Forehead" at bounding box center [60, 438] width 30 height 10
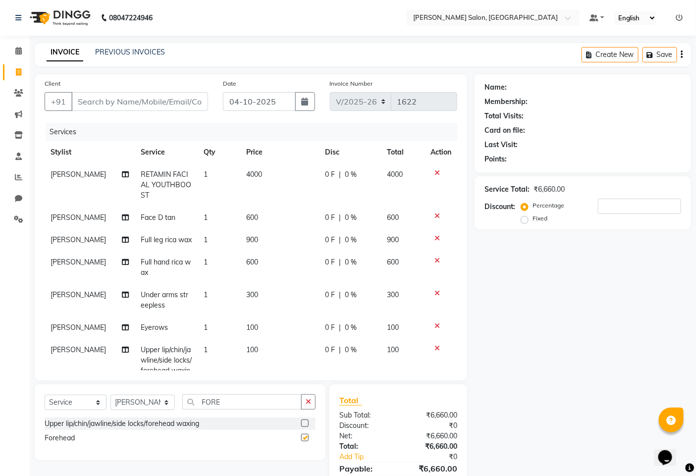
checkbox input "false"
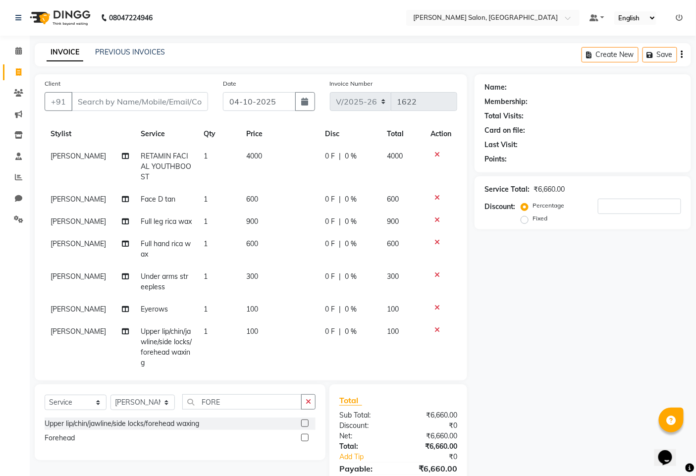
scroll to position [70, 0]
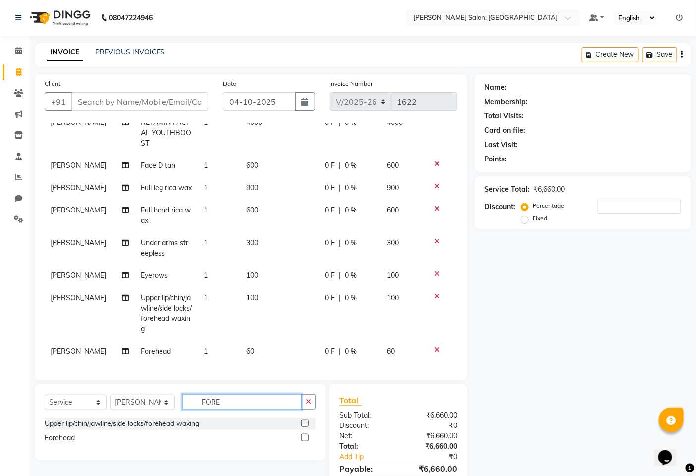
click at [247, 405] on input "FORE" at bounding box center [241, 401] width 119 height 15
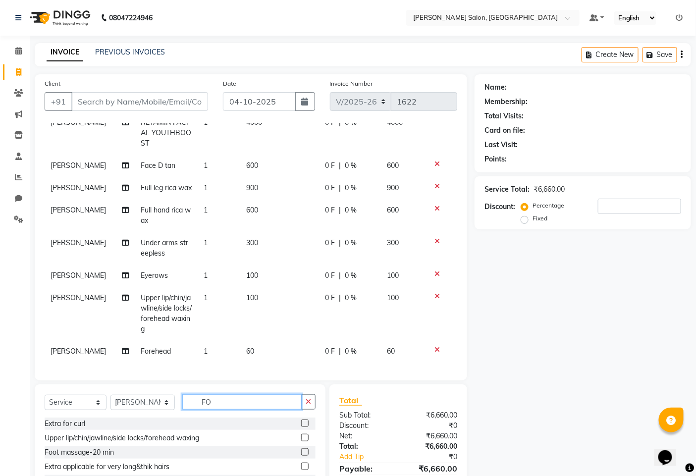
type input "F"
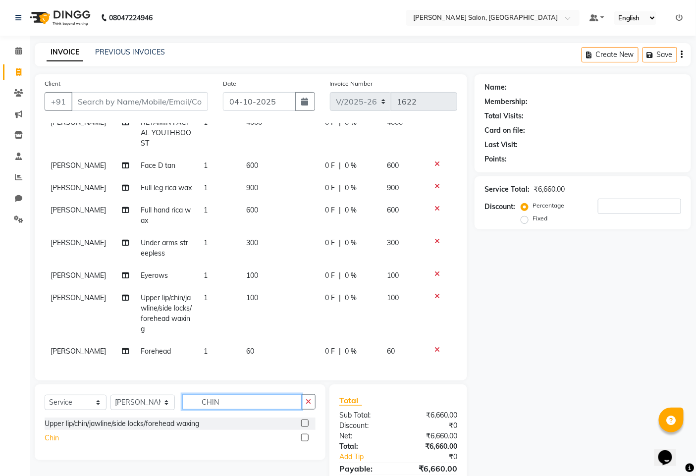
type input "CHIN"
click at [56, 438] on div "Chin" at bounding box center [52, 438] width 14 height 10
checkbox input "false"
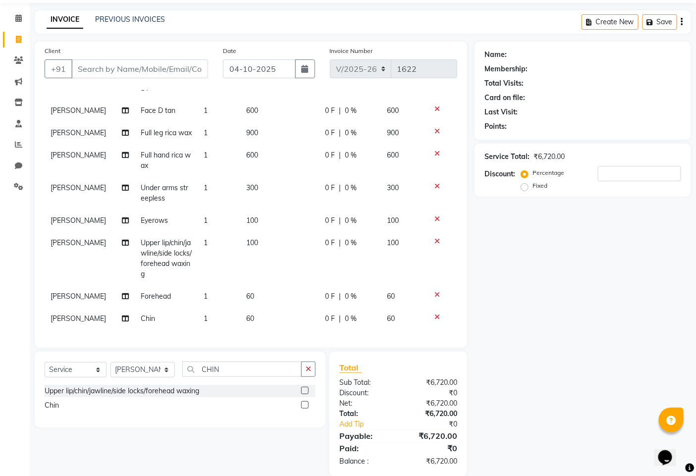
scroll to position [48, 0]
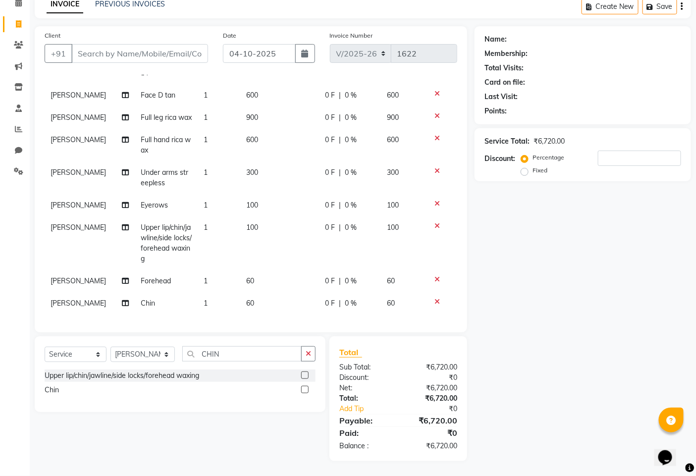
click at [434, 167] on icon at bounding box center [436, 170] width 5 height 7
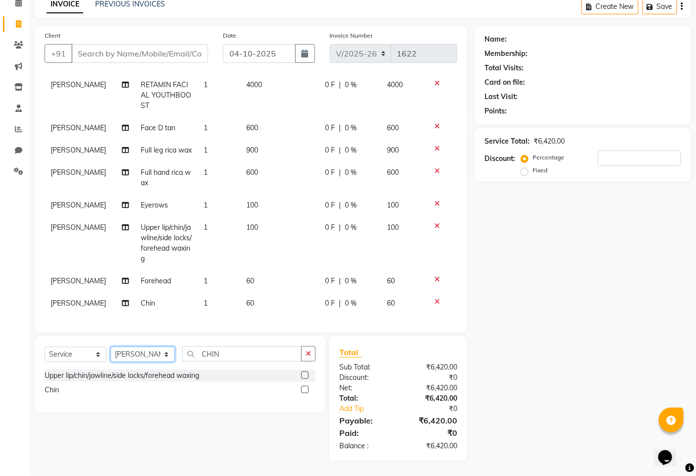
click at [136, 355] on select "Select Stylist admin hinjewadi [PERSON_NAME] krishna more [PERSON_NAME] rishi […" at bounding box center [142, 354] width 64 height 15
select select "90443"
click at [110, 347] on select "Select Stylist admin hinjewadi [PERSON_NAME] krishna more [PERSON_NAME] rishi […" at bounding box center [142, 354] width 64 height 15
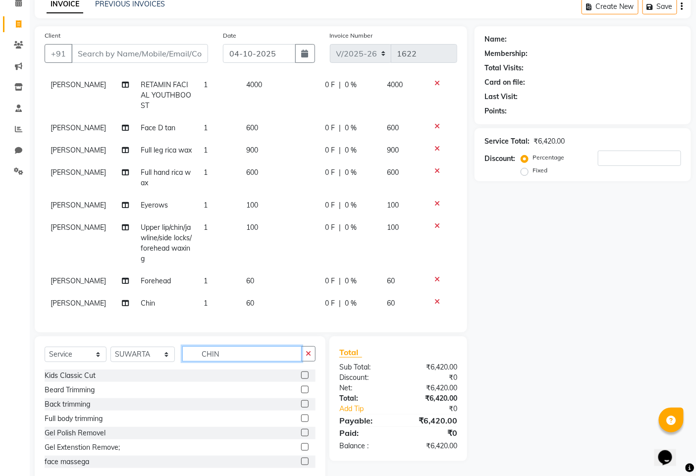
click at [252, 352] on input "CHIN" at bounding box center [241, 353] width 119 height 15
type input "C"
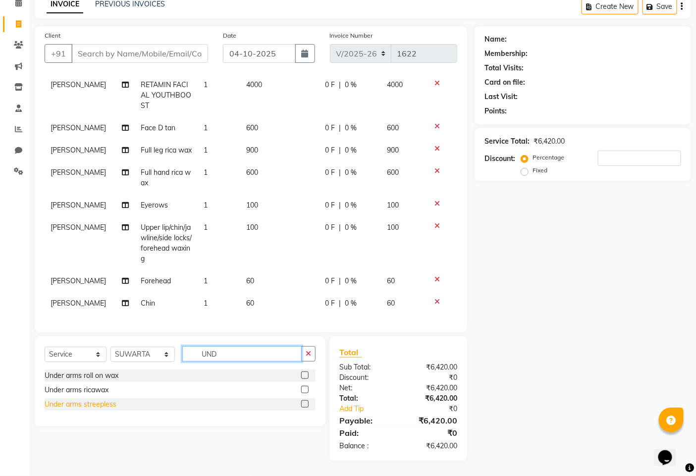
type input "UND"
click at [72, 404] on div "Under arms streepless" at bounding box center [81, 404] width 72 height 10
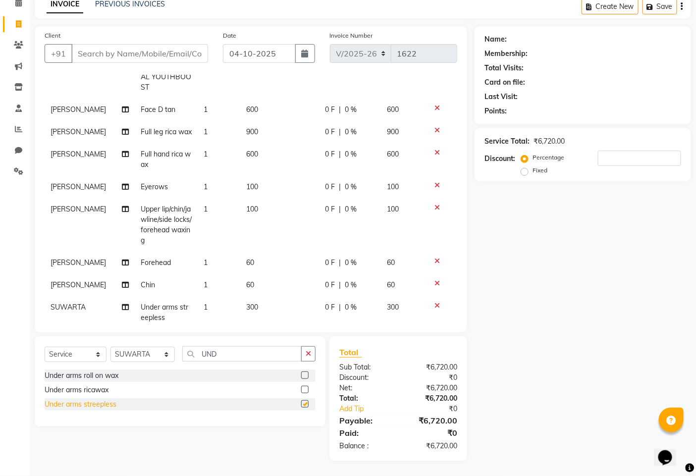
scroll to position [93, 0]
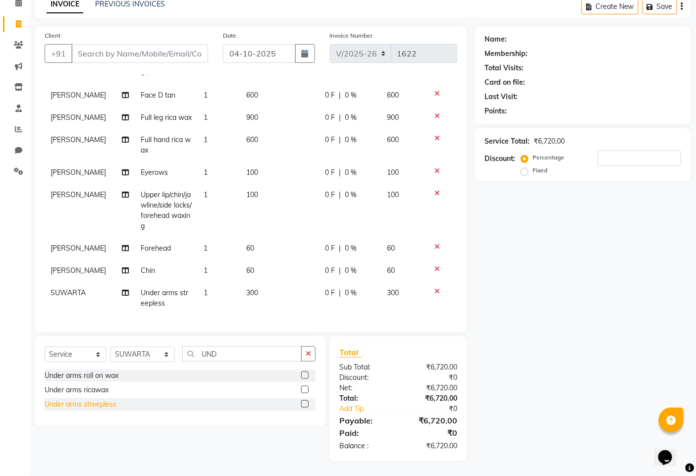
checkbox input "false"
click at [134, 353] on select "Select Stylist admin hinjewadi [PERSON_NAME] krishna more [PERSON_NAME] rishi […" at bounding box center [142, 354] width 64 height 15
click at [134, 352] on select "Select Stylist admin hinjewadi [PERSON_NAME] krishna more [PERSON_NAME] rishi […" at bounding box center [142, 354] width 64 height 15
click at [158, 355] on select "Select Stylist admin hinjewadi [PERSON_NAME] krishna more [PERSON_NAME] rishi […" at bounding box center [142, 354] width 64 height 15
select select "85091"
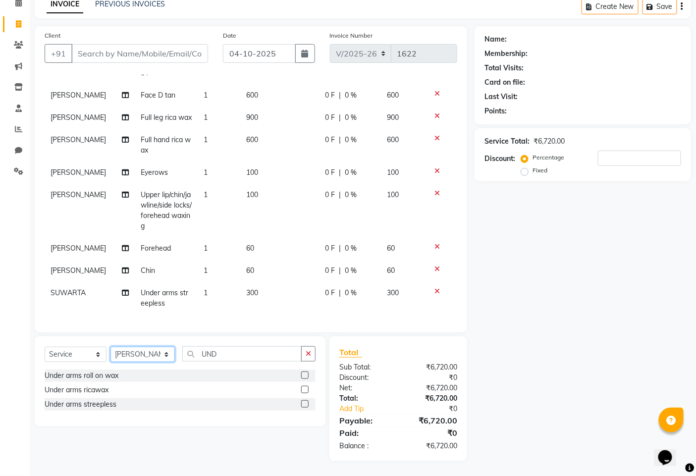
click at [110, 347] on select "Select Stylist admin hinjewadi [PERSON_NAME] krishna more [PERSON_NAME] rishi […" at bounding box center [142, 354] width 64 height 15
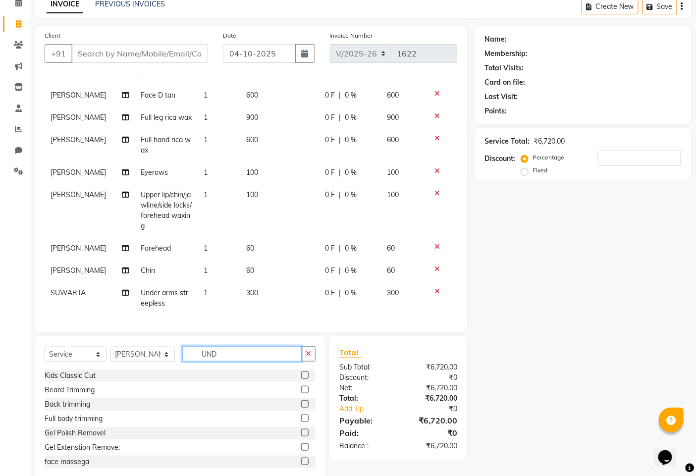
click at [231, 356] on input "UND" at bounding box center [241, 353] width 119 height 15
type input "U"
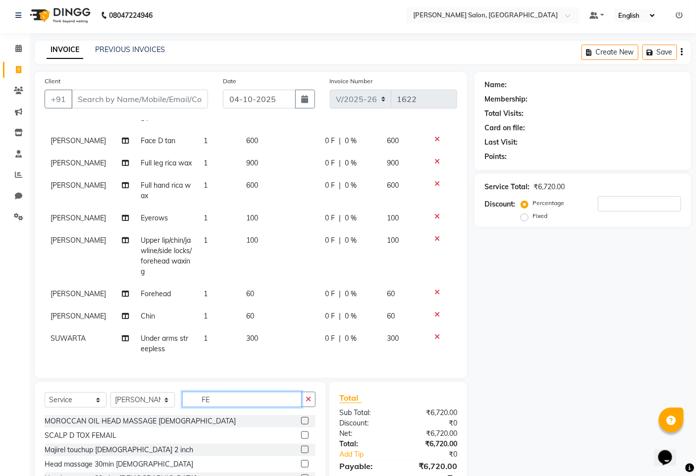
scroll to position [0, 0]
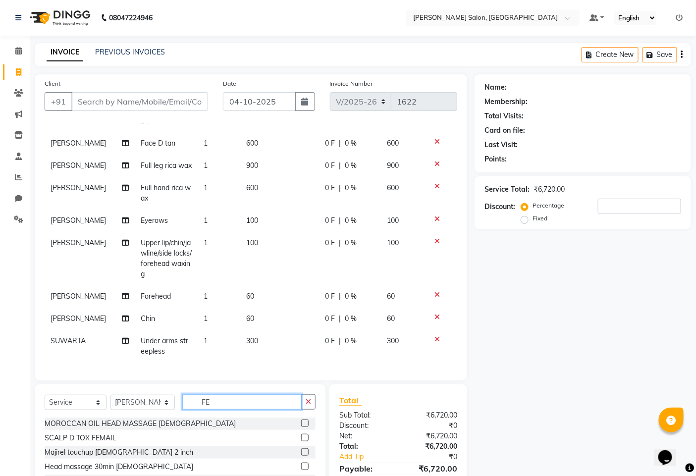
click at [252, 401] on input "FE" at bounding box center [241, 401] width 119 height 15
type input "F"
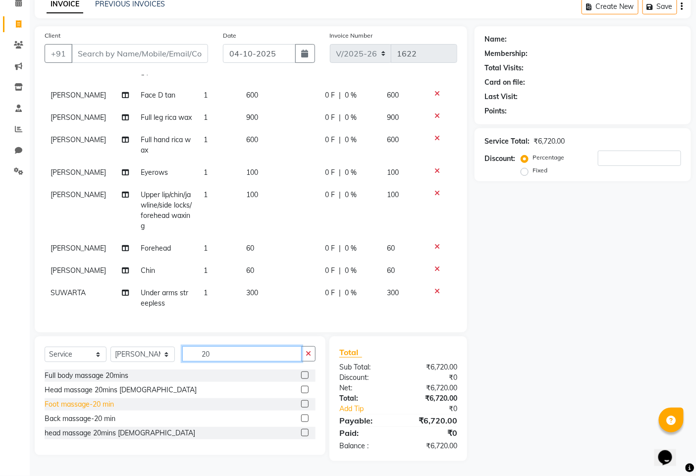
type input "20"
click at [101, 406] on div "Foot massage-20 min" at bounding box center [79, 404] width 69 height 10
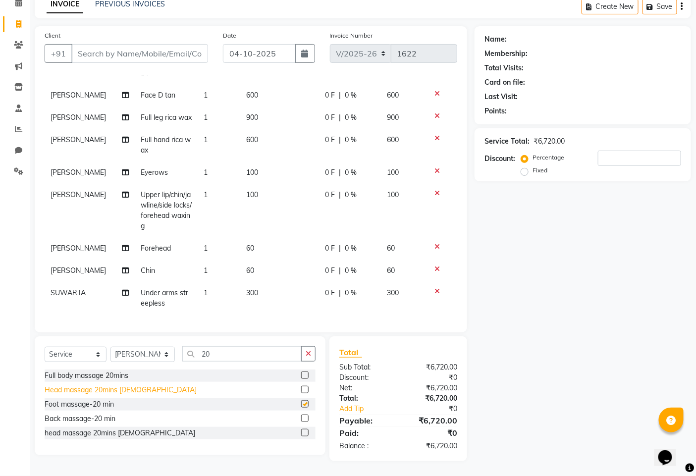
checkbox input "false"
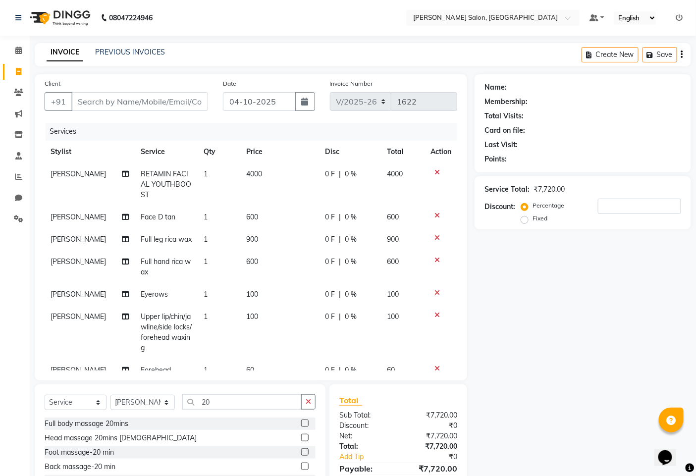
scroll to position [0, 0]
click at [123, 102] on input "Client" at bounding box center [139, 101] width 137 height 19
click at [104, 101] on input "Client" at bounding box center [139, 101] width 137 height 19
type input "9"
type input "0"
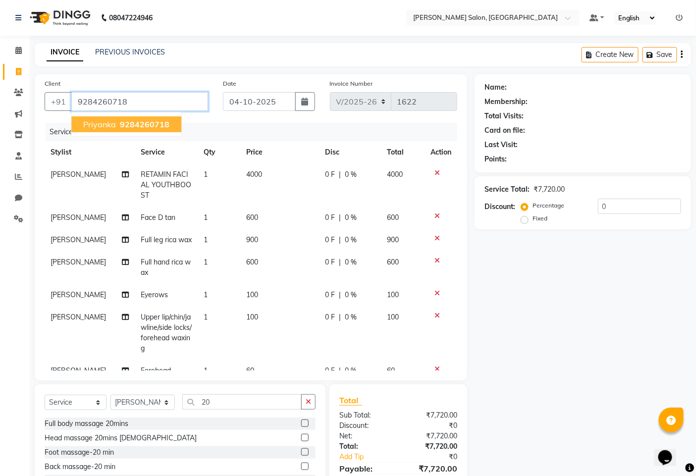
type input "9284260718"
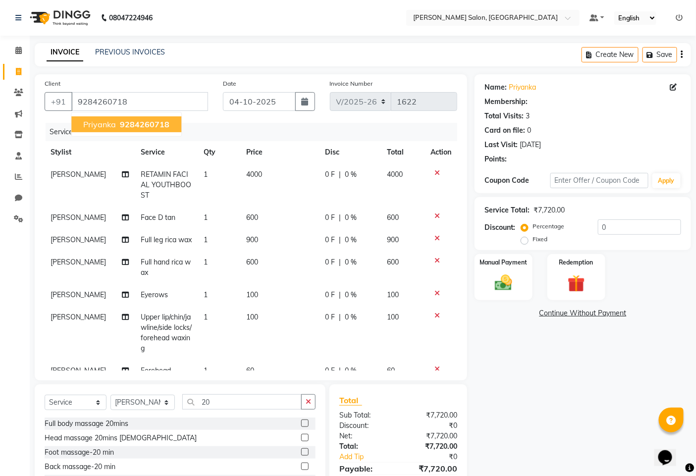
type input "20"
select select "1: Object"
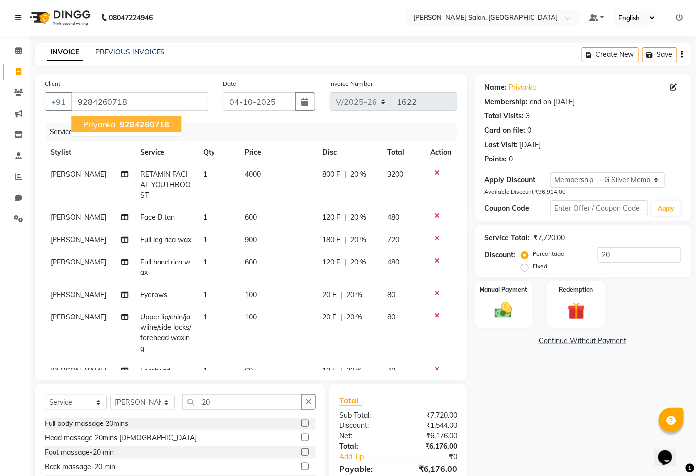
click at [134, 126] on span "9284260718" at bounding box center [145, 124] width 50 height 10
type input "0"
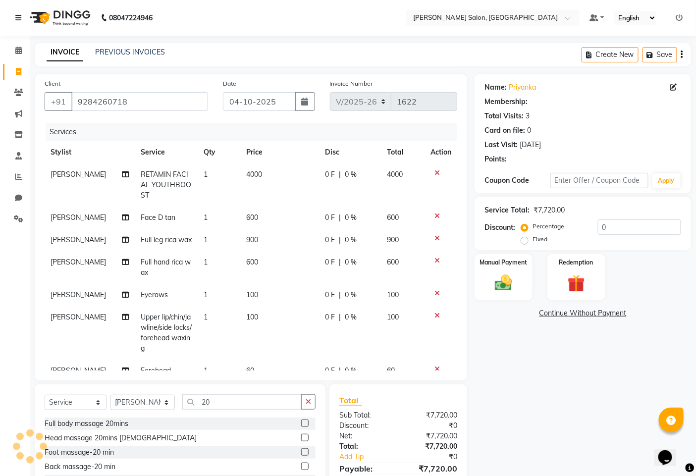
select select "1: Object"
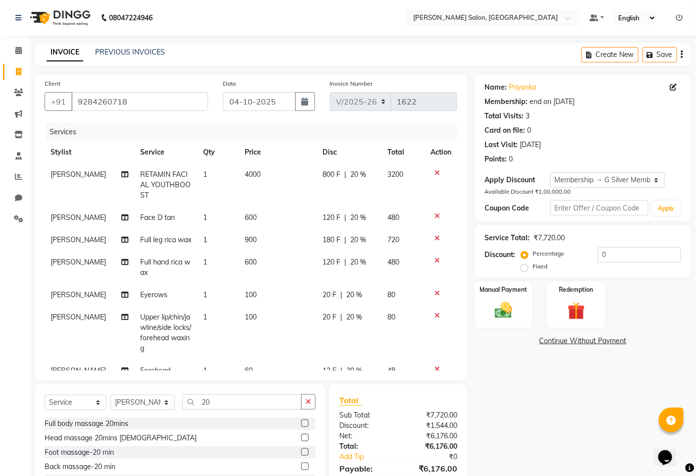
type input "20"
click at [351, 171] on span "20 %" at bounding box center [359, 174] width 16 height 10
select select "85091"
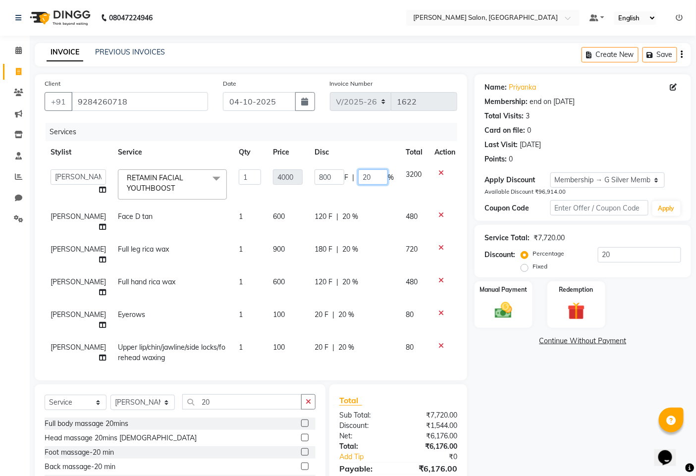
click at [362, 177] on input "20" at bounding box center [373, 176] width 30 height 15
type input "2"
click at [538, 415] on div "Name: Priyanka Membership: end on [DATE] Total Visits: 3 Card on file: 0 Last V…" at bounding box center [586, 291] width 224 height 435
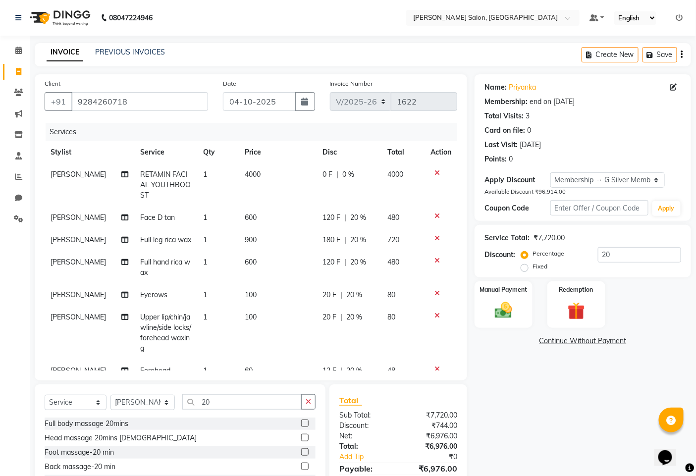
click at [352, 214] on span "20 %" at bounding box center [359, 217] width 16 height 10
select select "85091"
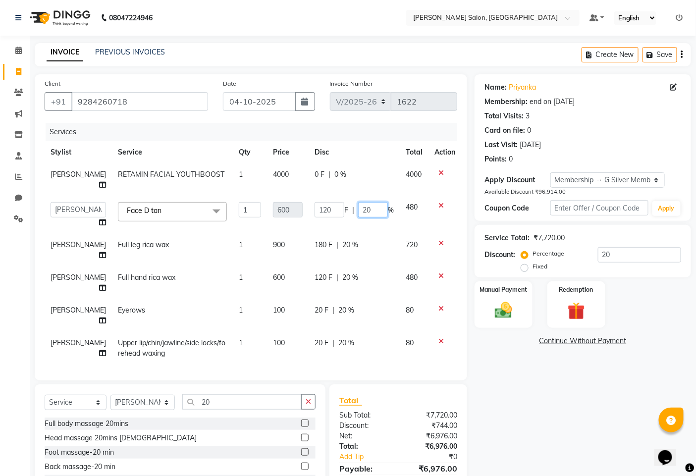
click at [367, 209] on input "20" at bounding box center [373, 209] width 30 height 15
type input "2"
type input "100"
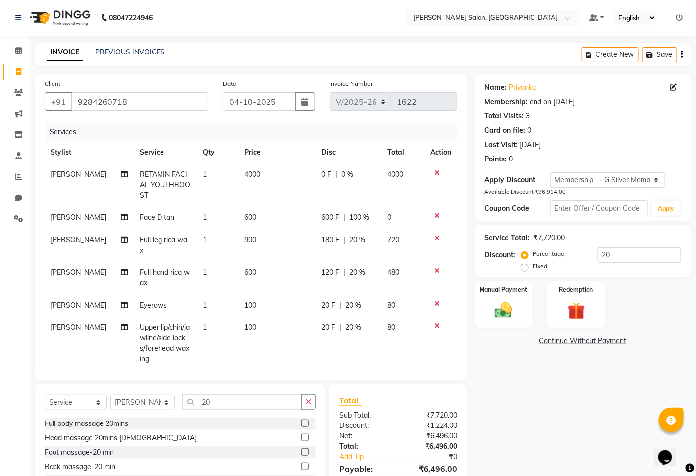
click at [494, 361] on div "Name: Priyanka Membership: end on [DATE] Total Visits: 3 Card on file: 0 Last V…" at bounding box center [586, 291] width 224 height 435
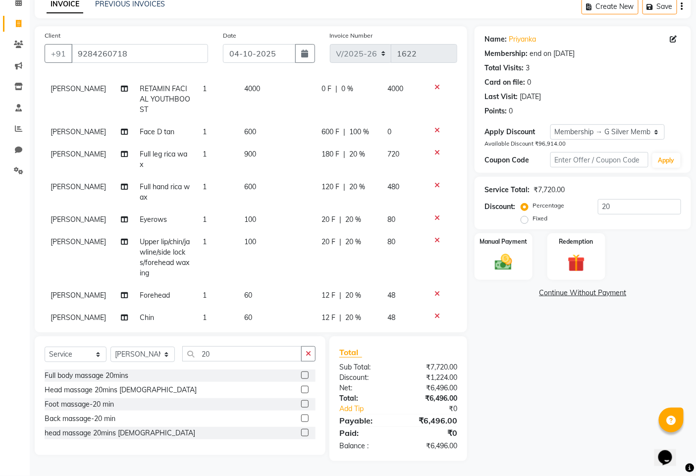
scroll to position [125, 0]
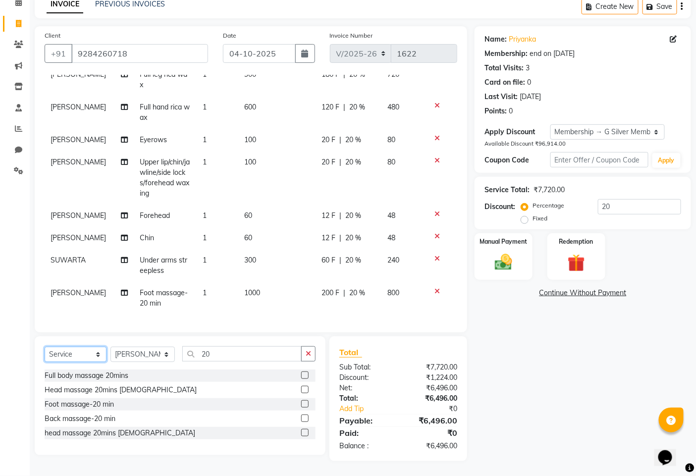
click at [90, 353] on select "Select Service Product Membership Package Voucher Prepaid Gift Card" at bounding box center [76, 354] width 62 height 15
select select "product"
click at [45, 347] on select "Select Service Product Membership Package Voucher Prepaid Gift Card" at bounding box center [76, 354] width 62 height 15
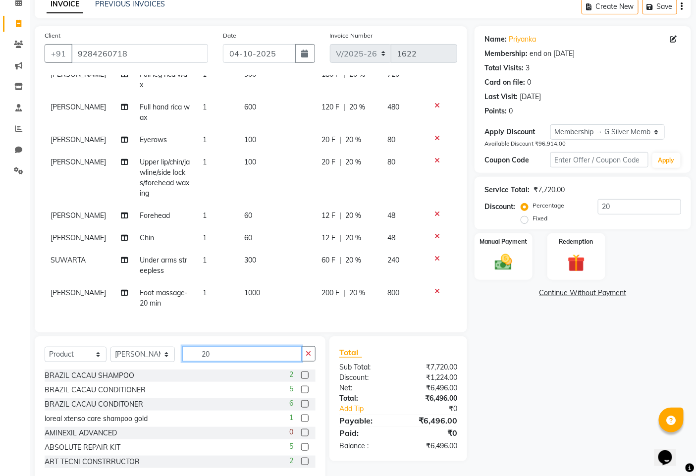
click at [238, 359] on input "20" at bounding box center [241, 353] width 119 height 15
type input "2"
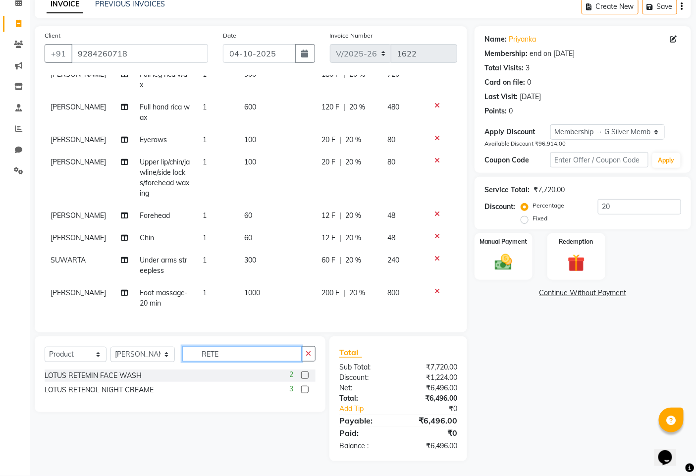
type input "RETE"
click at [304, 373] on label at bounding box center [304, 374] width 7 height 7
click at [304, 373] on input "checkbox" at bounding box center [304, 375] width 6 height 6
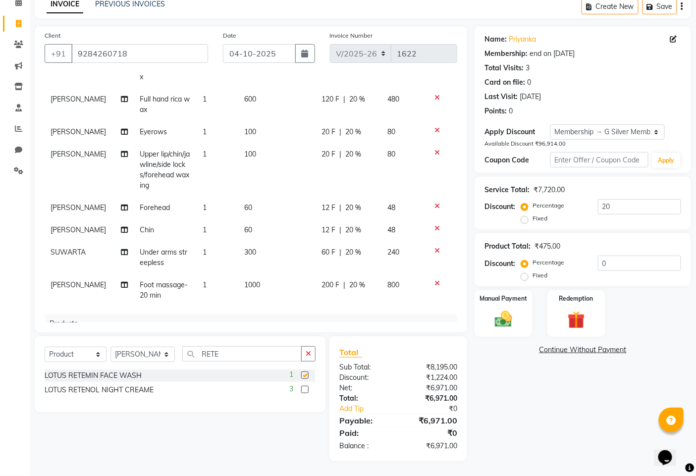
checkbox input "false"
click at [238, 349] on input "RETE" at bounding box center [241, 353] width 119 height 15
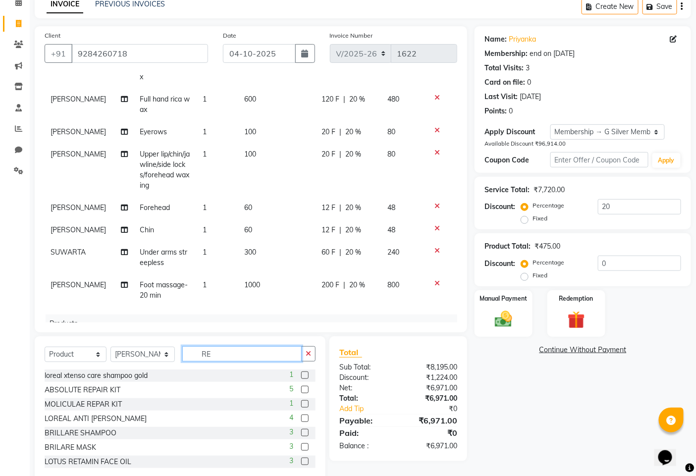
type input "R"
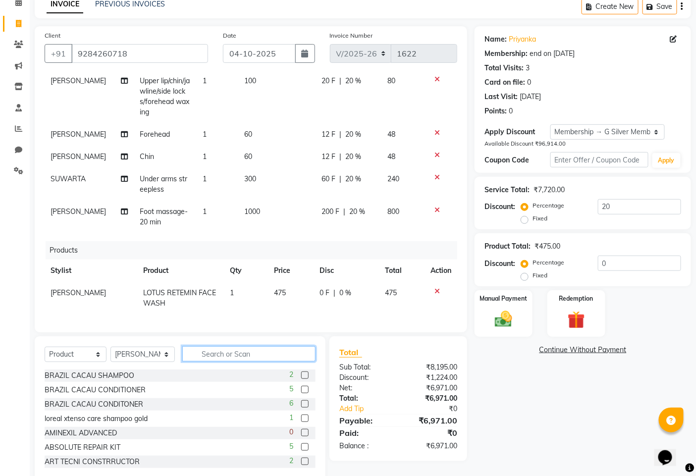
scroll to position [69, 0]
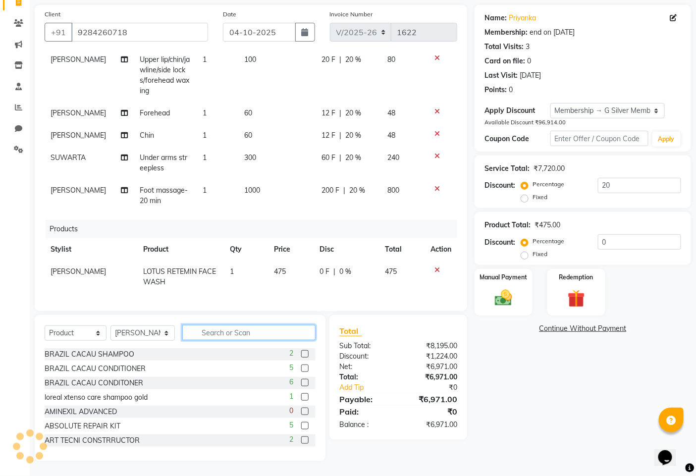
click at [248, 337] on input "text" at bounding box center [248, 332] width 133 height 15
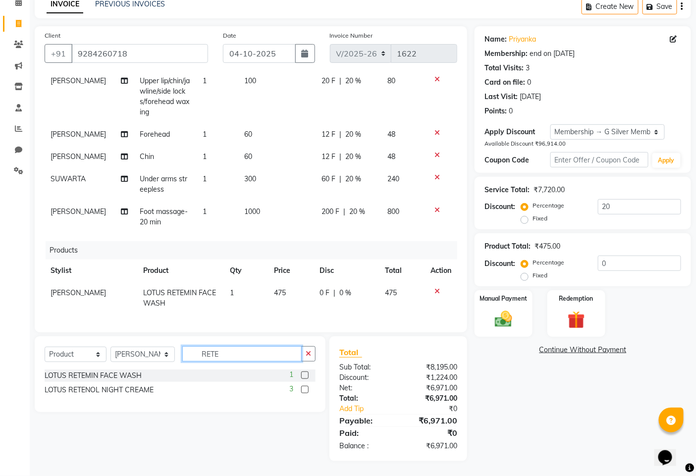
click at [238, 357] on input "RETE" at bounding box center [241, 353] width 119 height 15
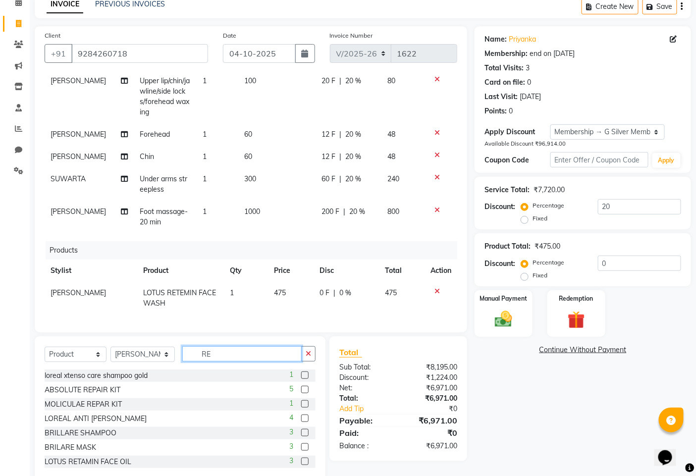
scroll to position [69, 0]
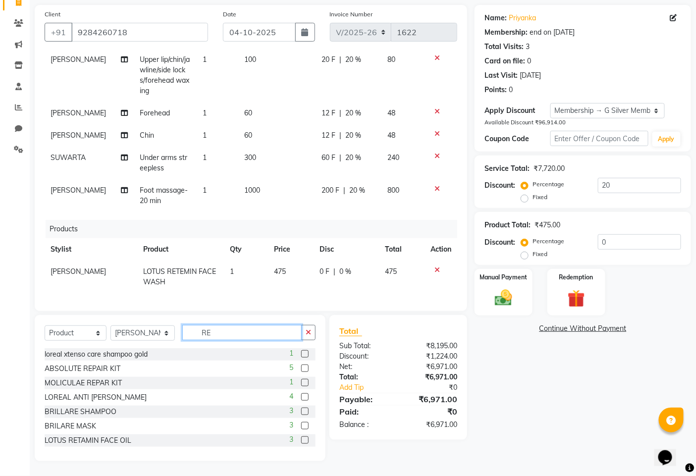
type input "R"
click at [206, 333] on input "text" at bounding box center [248, 332] width 133 height 15
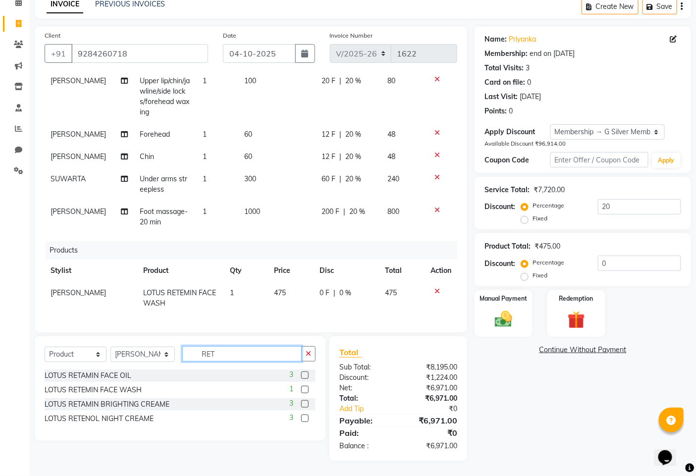
scroll to position [48, 0]
type input "RETE"
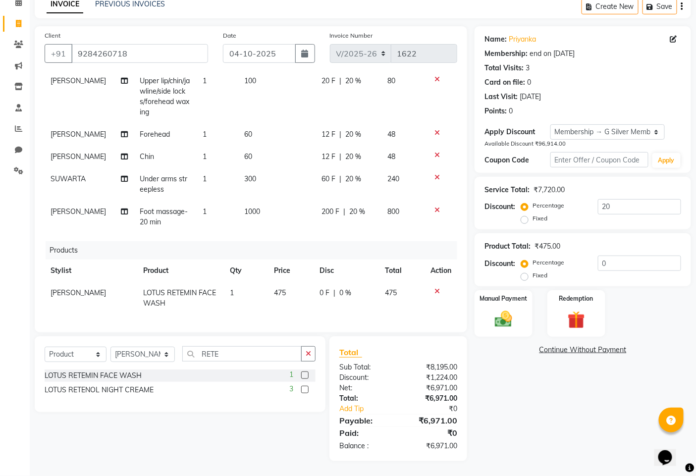
click at [303, 391] on label at bounding box center [304, 389] width 7 height 7
click at [303, 391] on input "checkbox" at bounding box center [304, 390] width 6 height 6
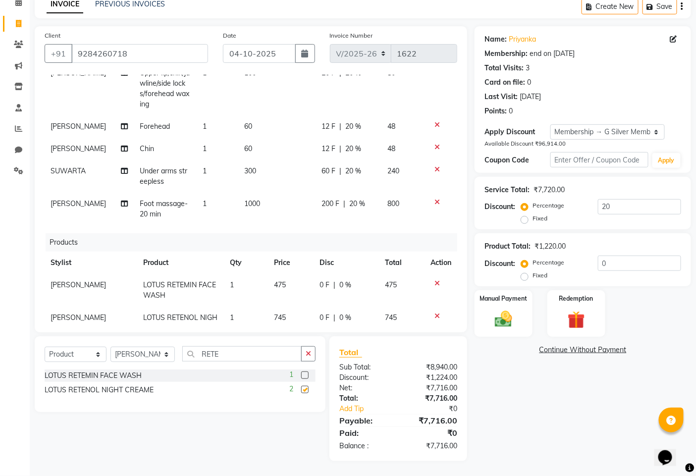
checkbox input "false"
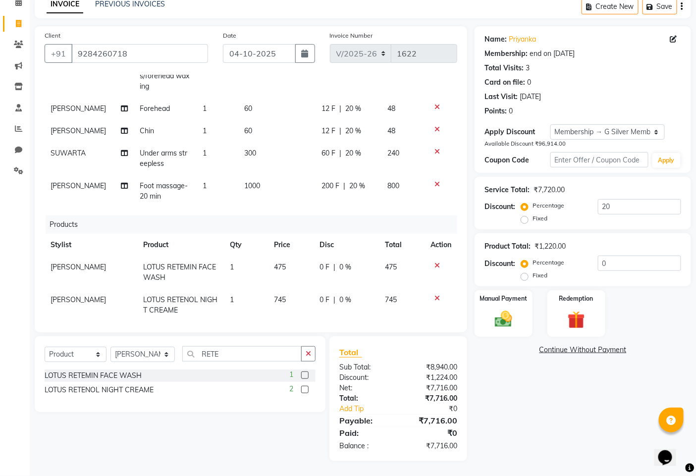
scroll to position [239, 0]
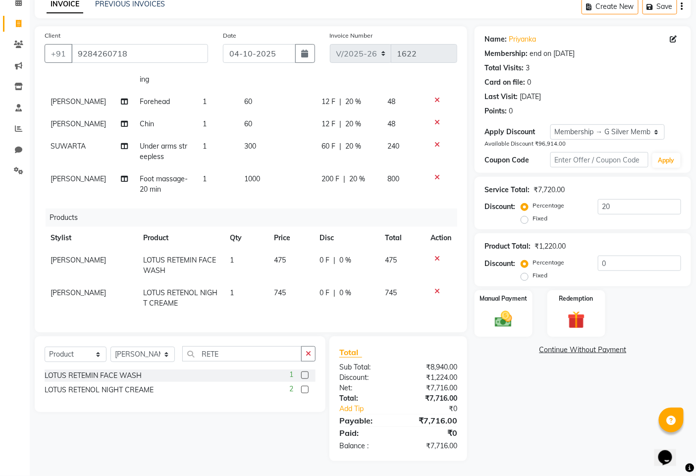
click at [434, 288] on icon at bounding box center [436, 291] width 5 height 7
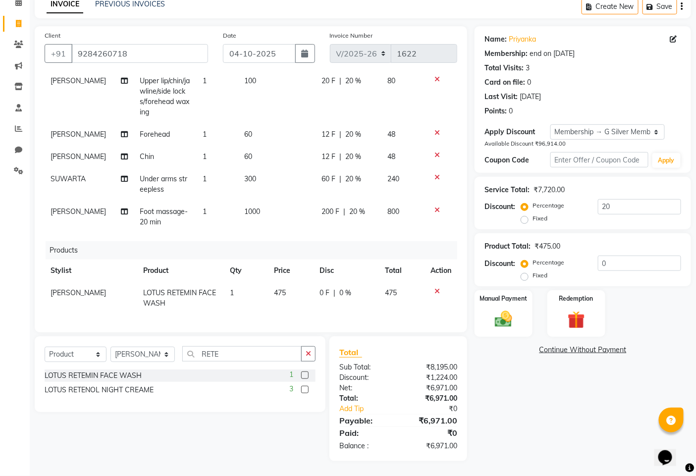
scroll to position [206, 0]
click at [434, 288] on icon at bounding box center [436, 291] width 5 height 7
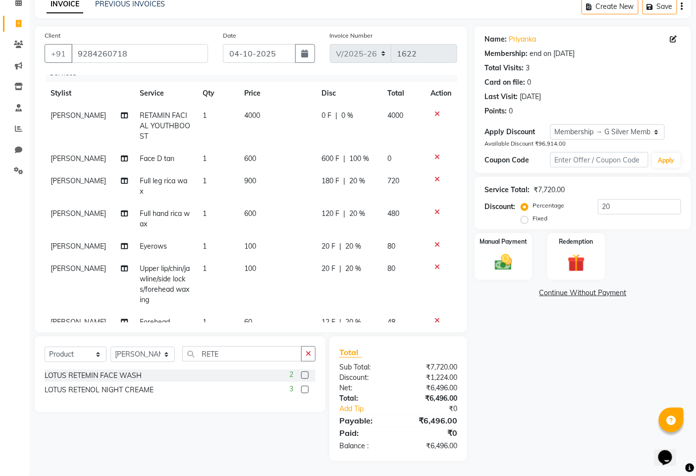
scroll to position [0, 0]
